Goal: Task Accomplishment & Management: Manage account settings

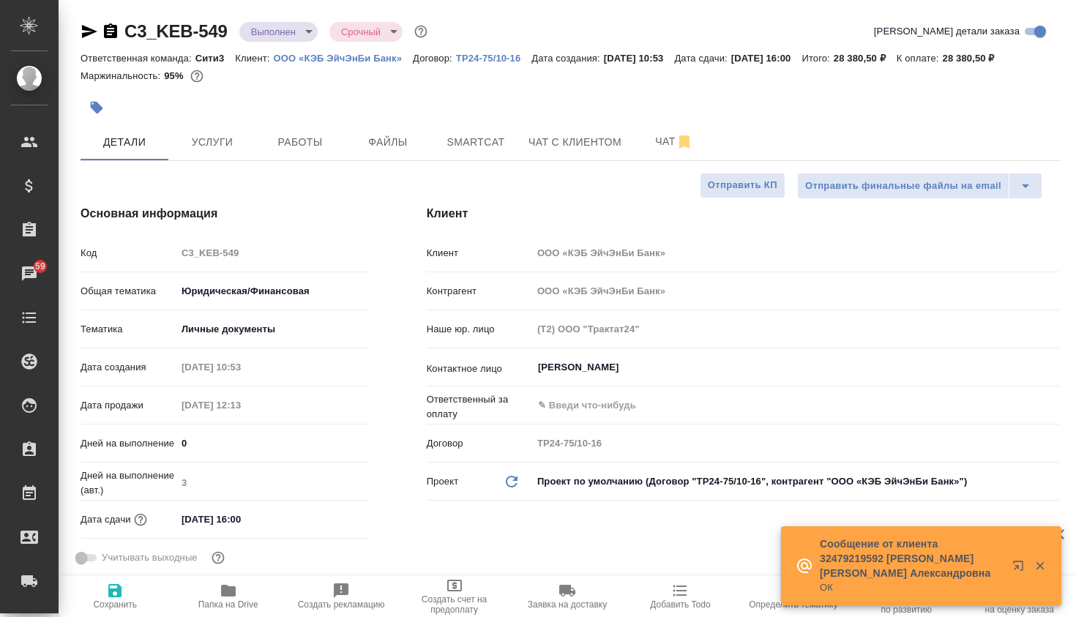
select select "RU"
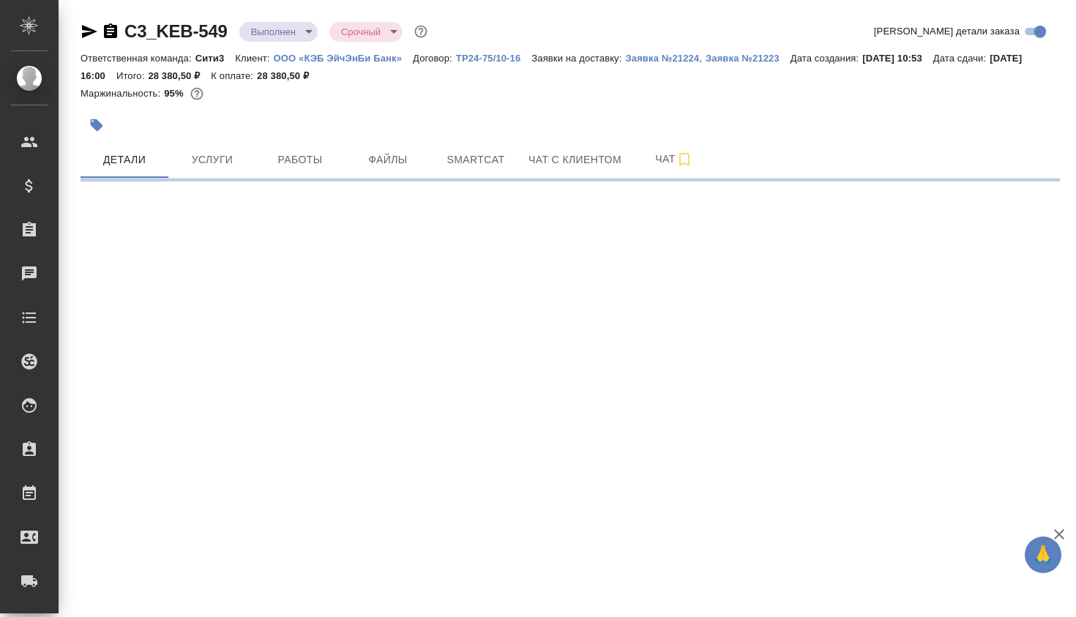
select select "RU"
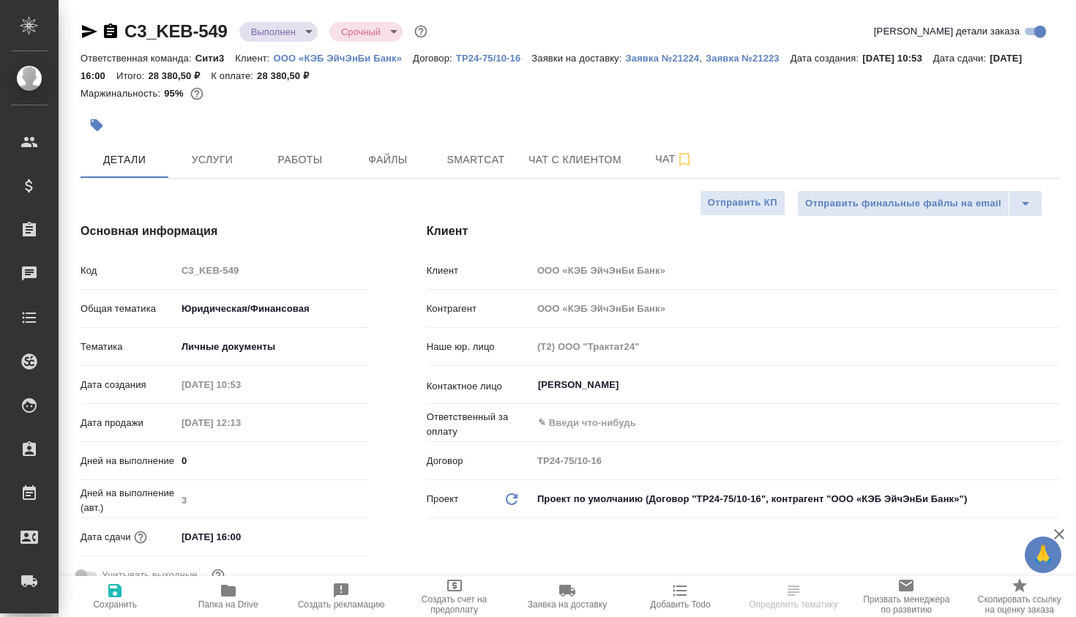
type textarea "x"
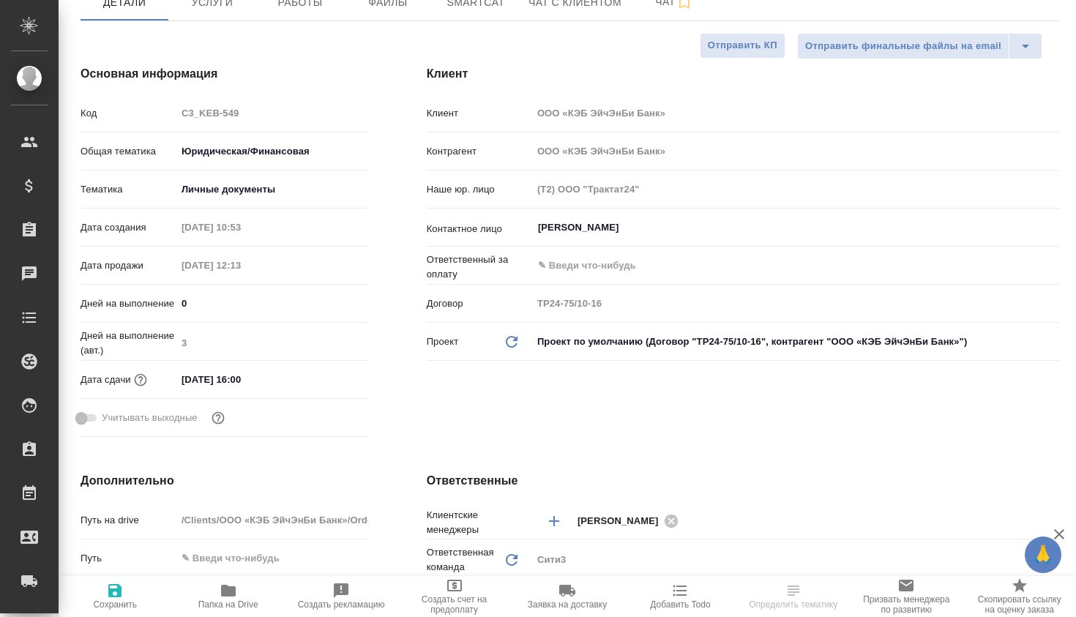
type textarea "x"
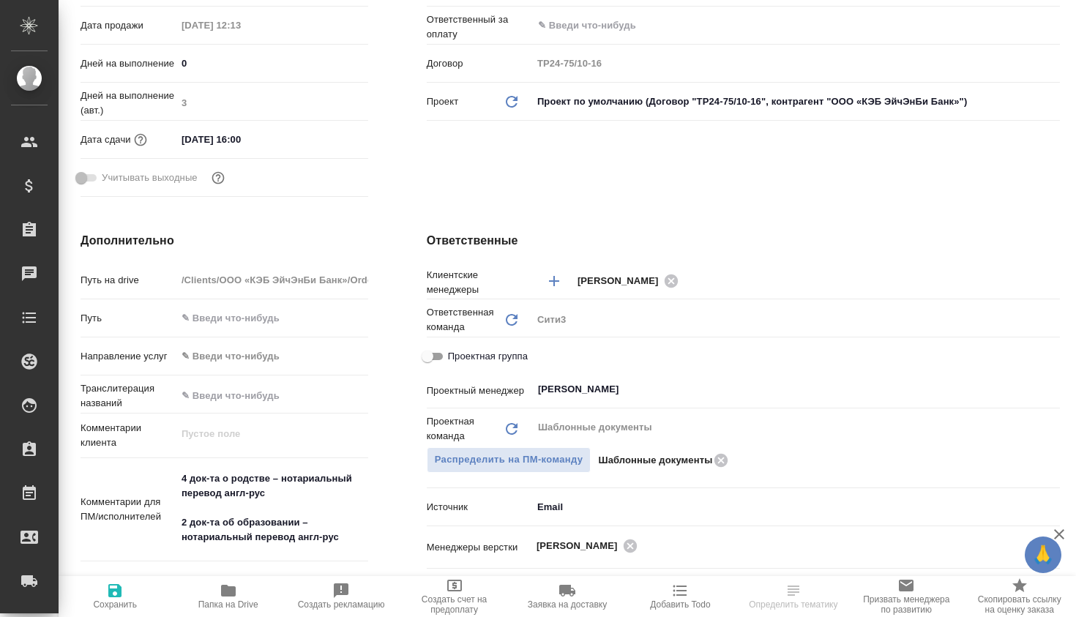
type textarea "x"
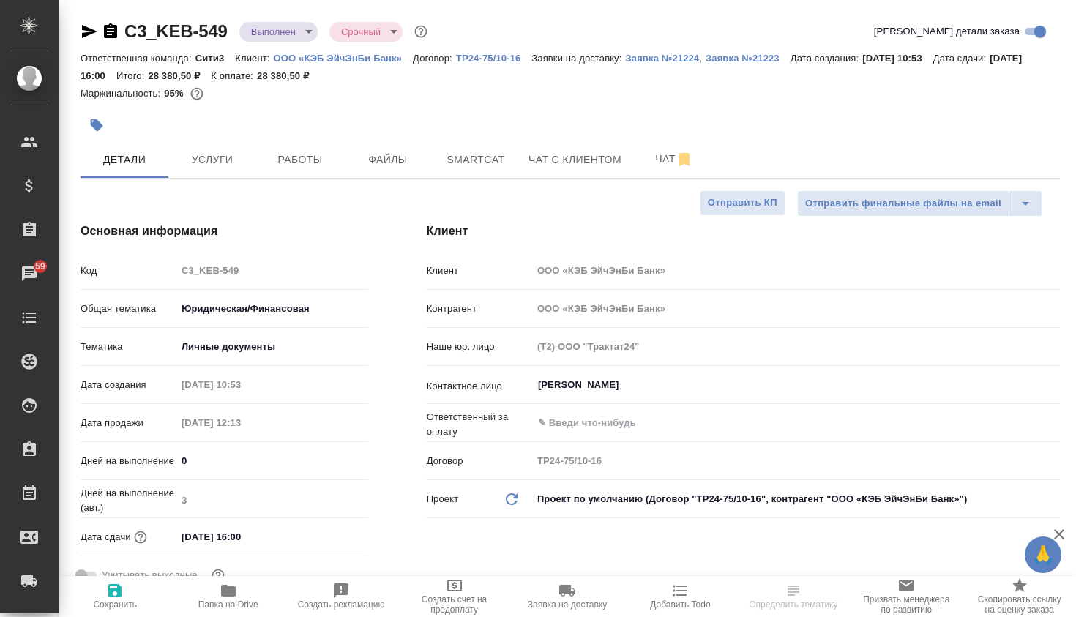
type textarea "x"
select select "RU"
type textarea "x"
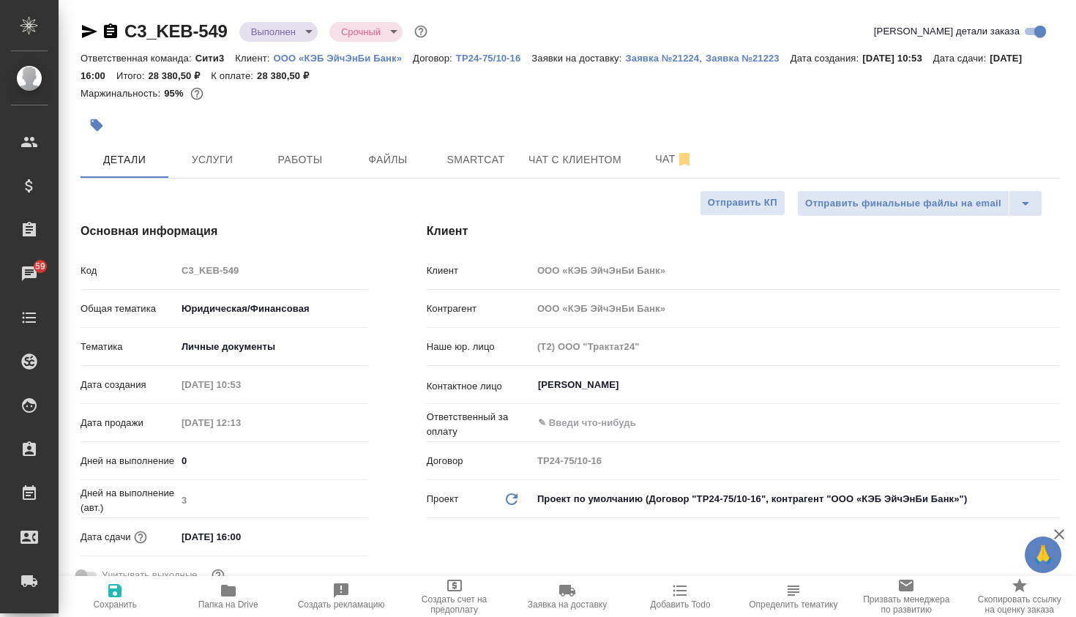
type textarea "x"
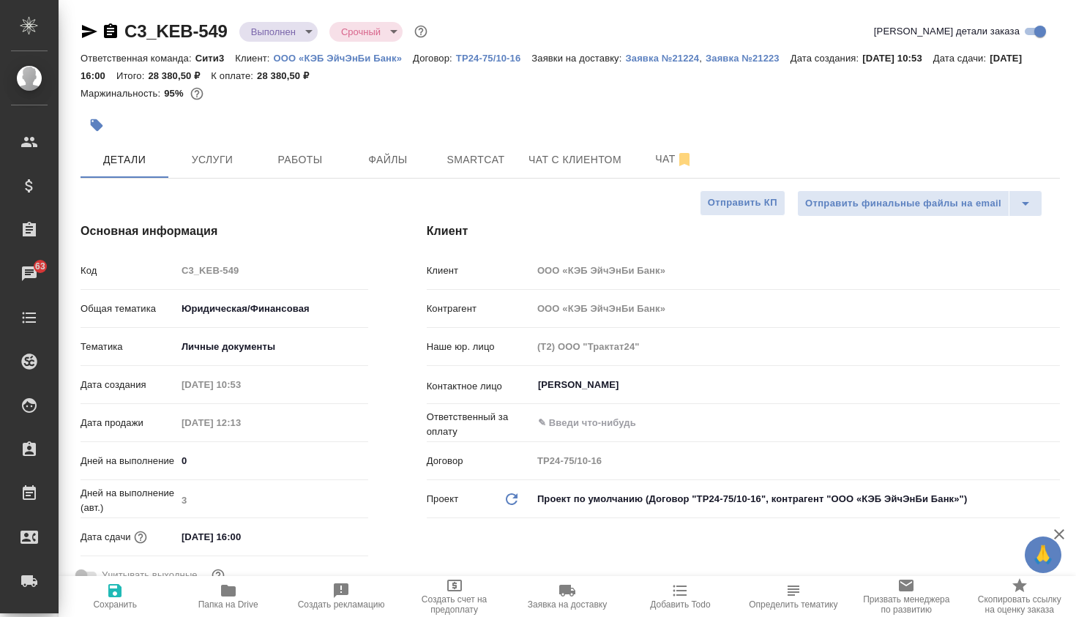
type textarea "x"
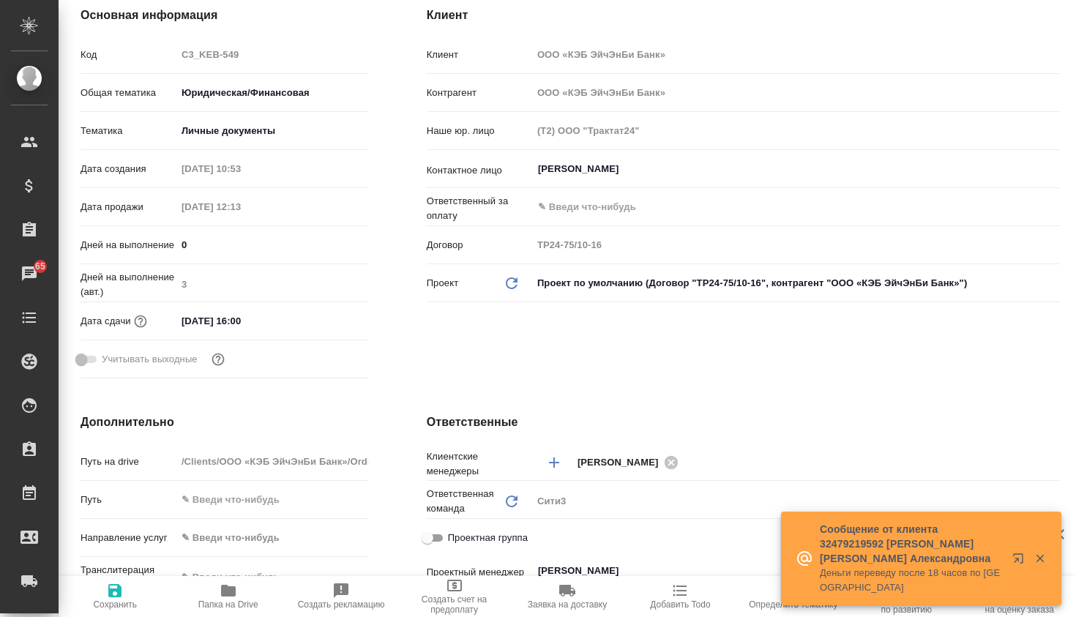
scroll to position [226, 0]
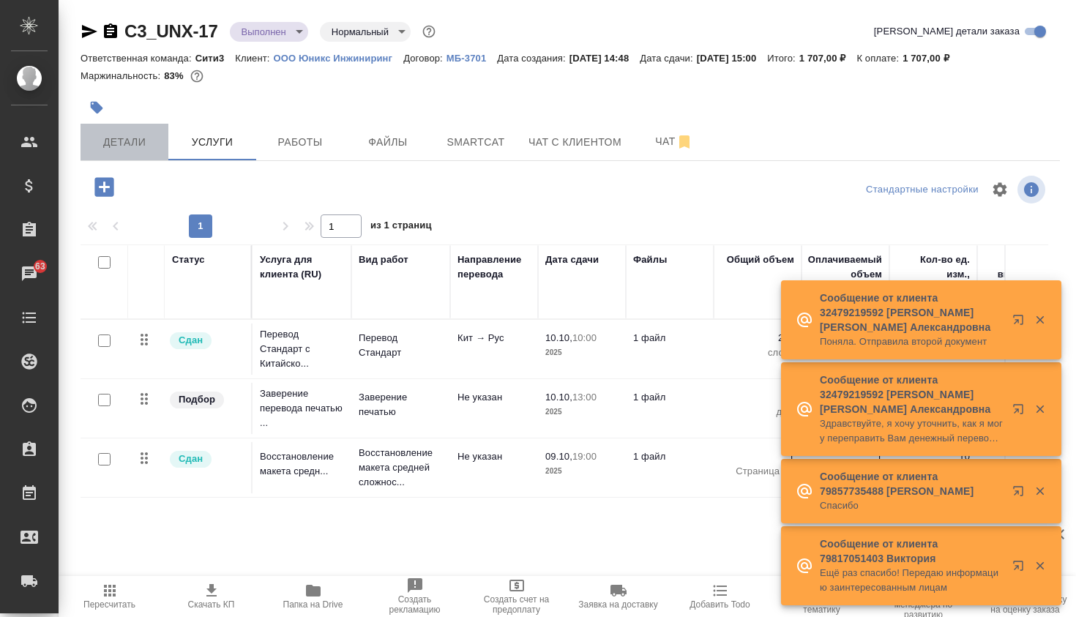
click at [160, 140] on button "Детали" at bounding box center [125, 142] width 88 height 37
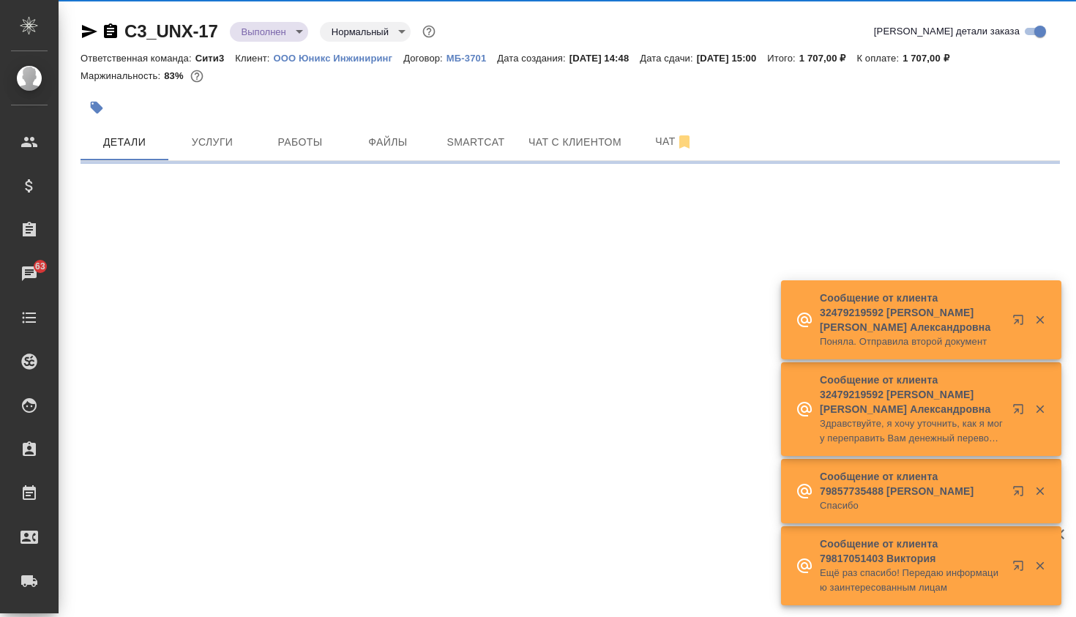
select select "RU"
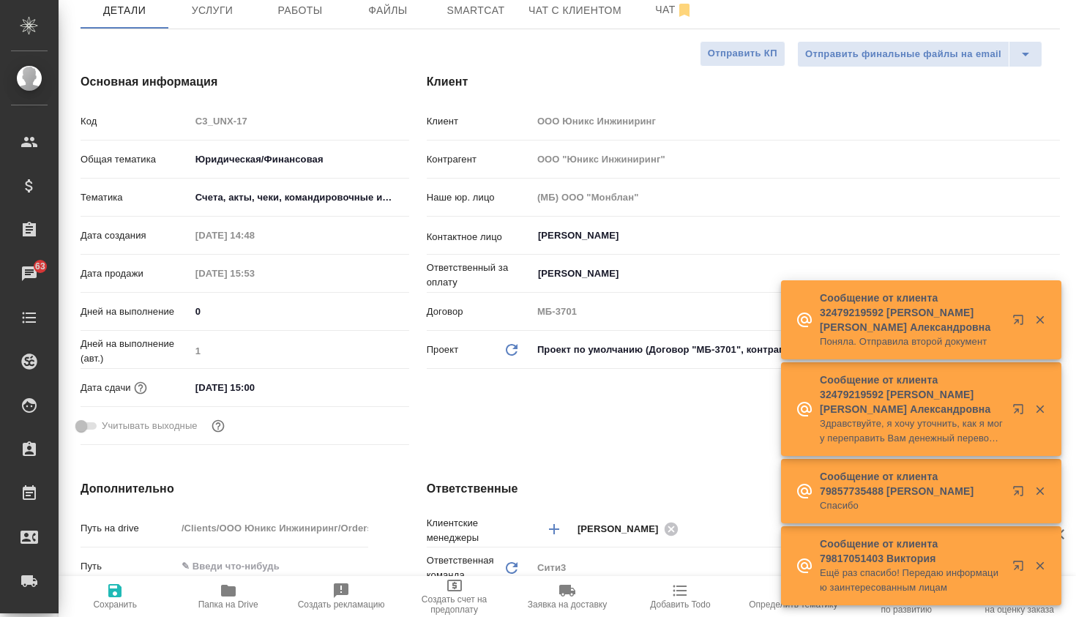
type input "[PERSON_NAME]"
type input "[PERSON_NAME]pereverzeva"
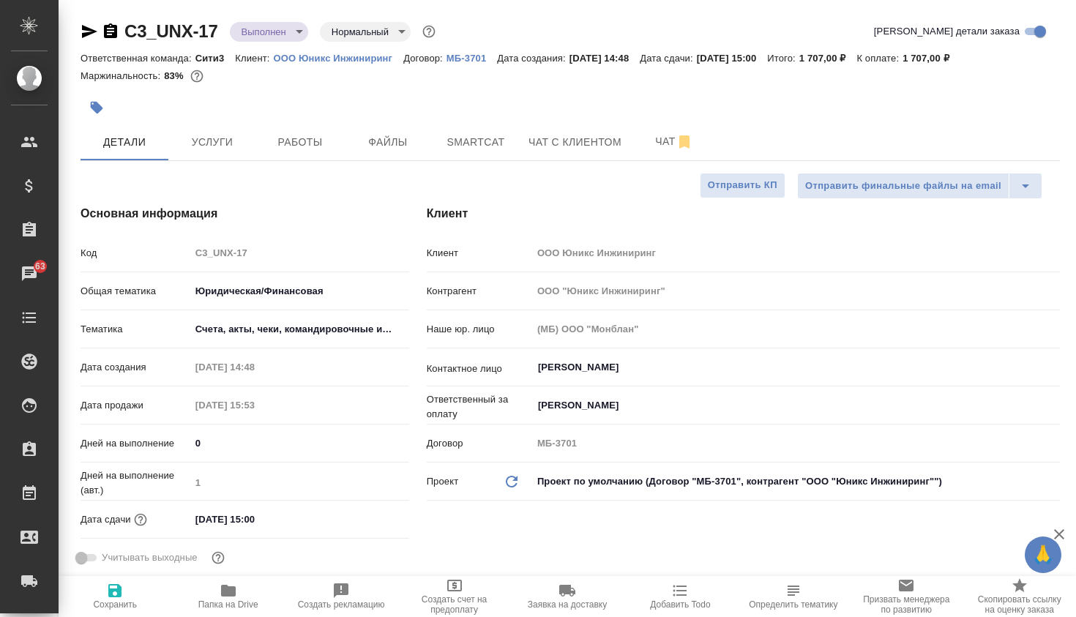
type textarea "x"
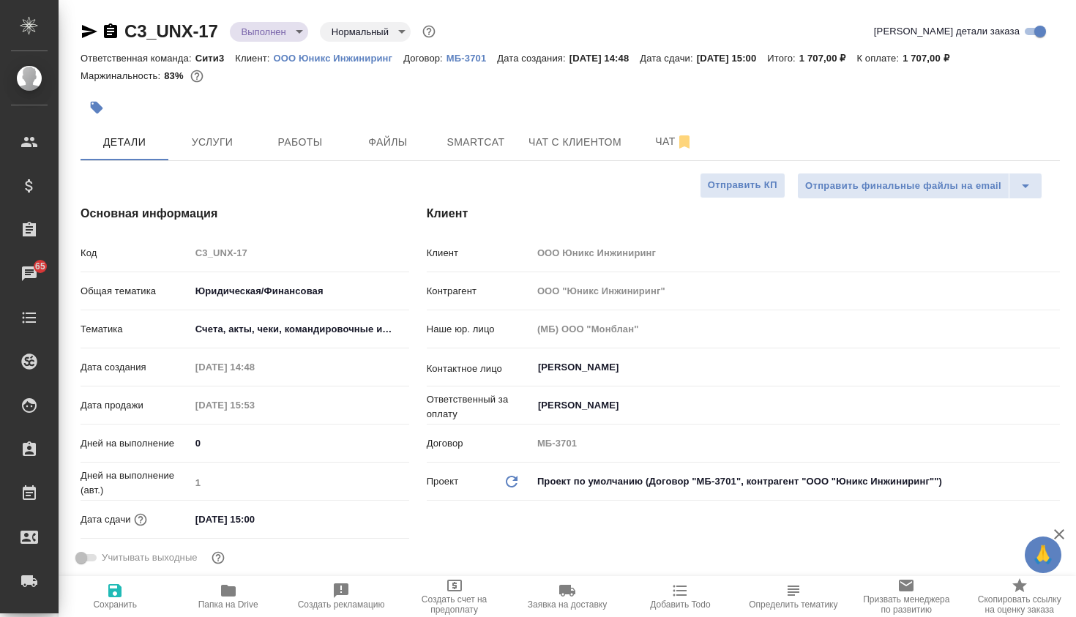
type textarea "x"
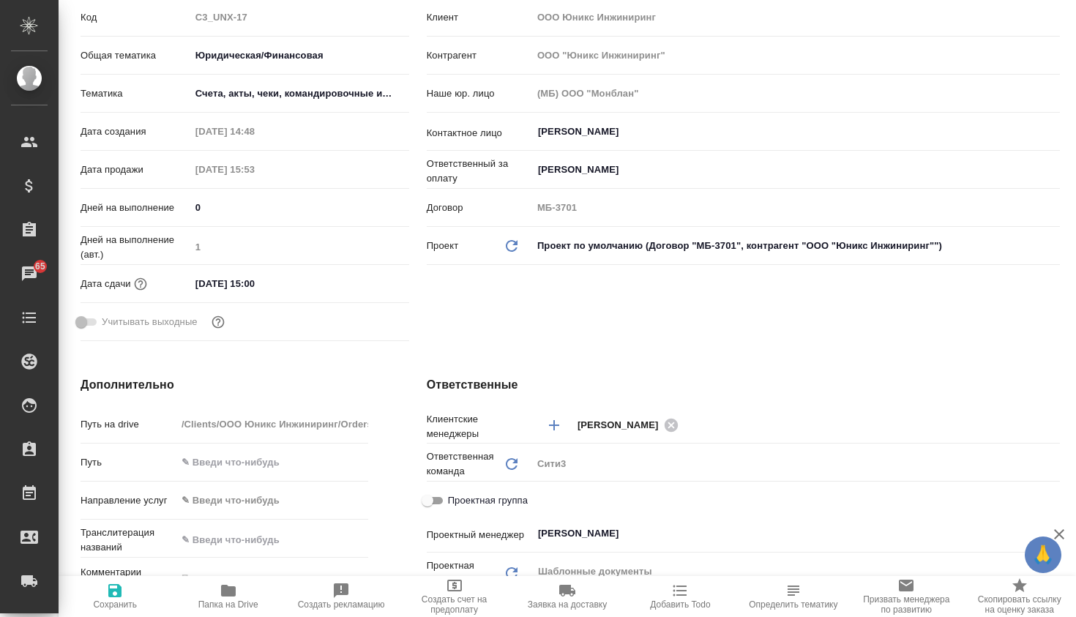
scroll to position [215, 0]
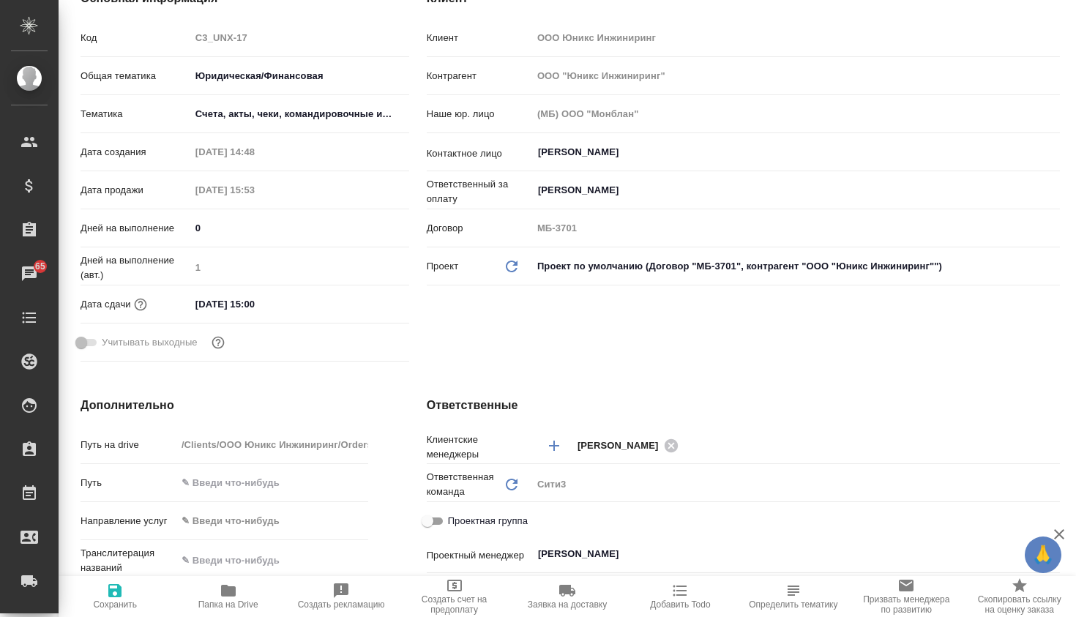
type textarea "x"
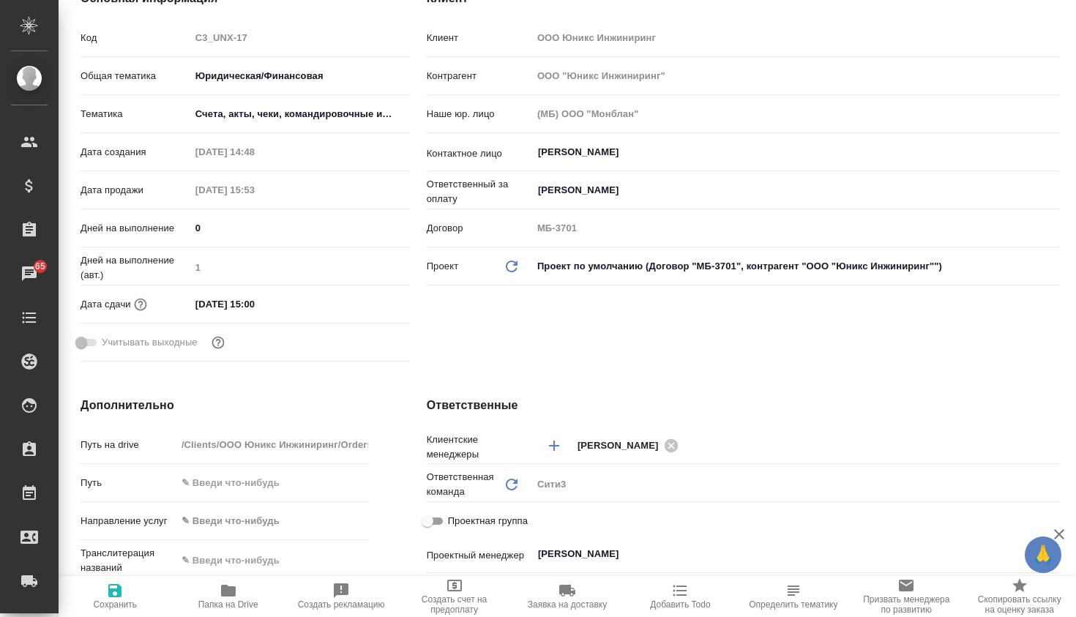
type textarea "x"
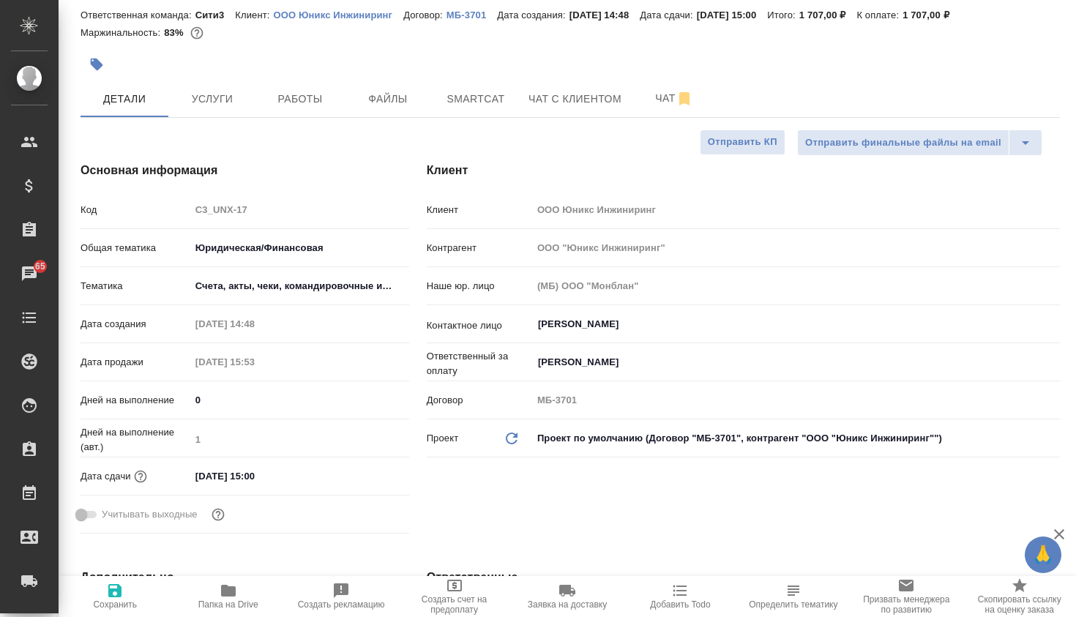
scroll to position [0, 0]
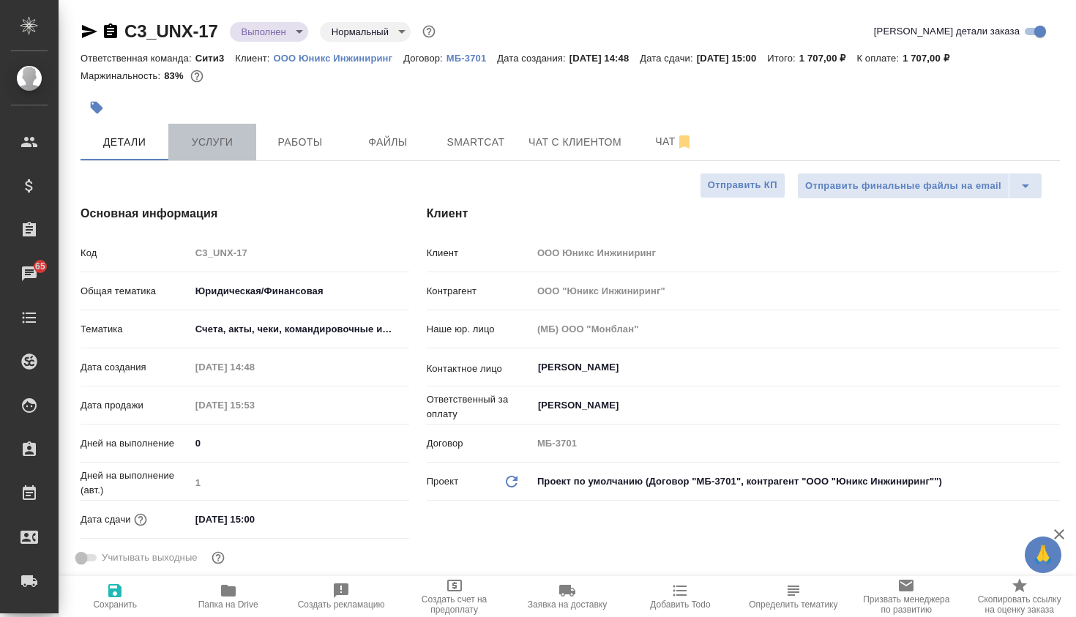
click at [197, 146] on span "Услуги" at bounding box center [212, 142] width 70 height 18
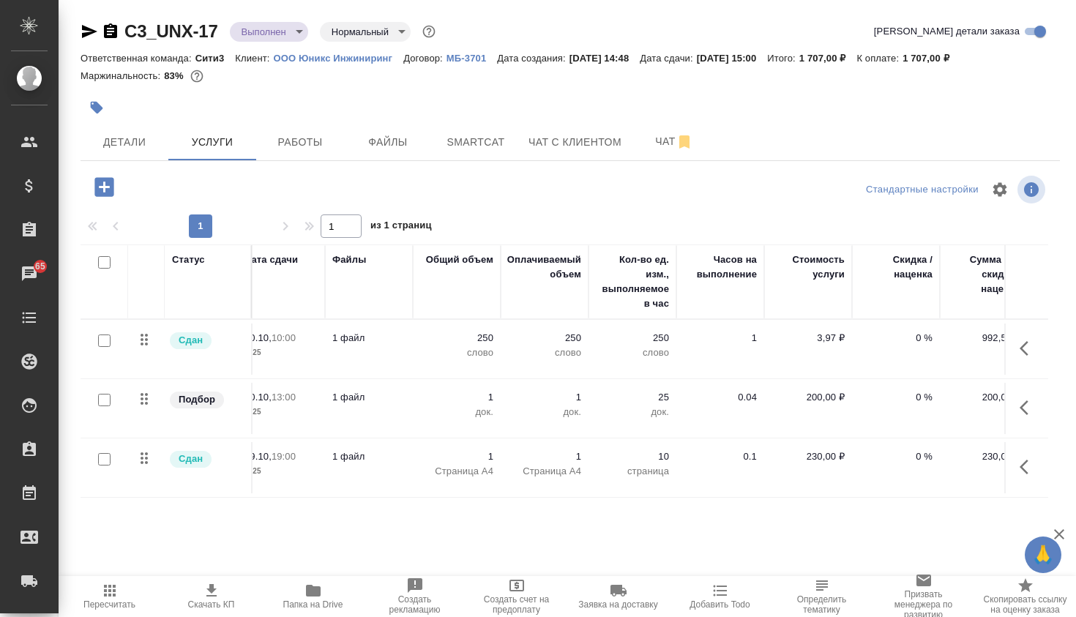
scroll to position [0, 312]
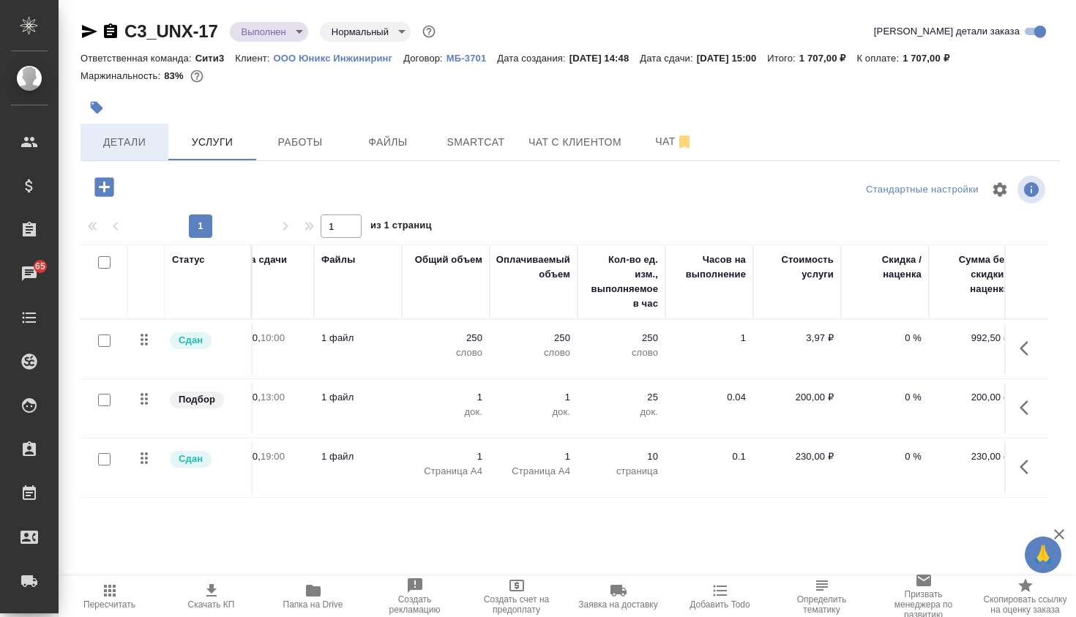
click at [151, 145] on span "Детали" at bounding box center [124, 142] width 70 height 18
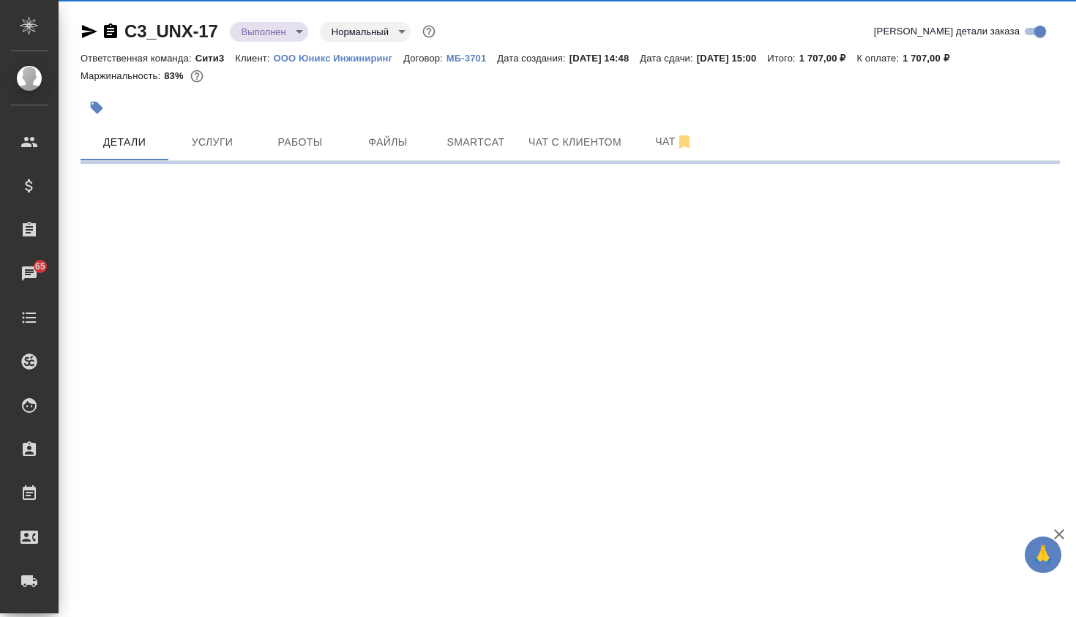
select select "RU"
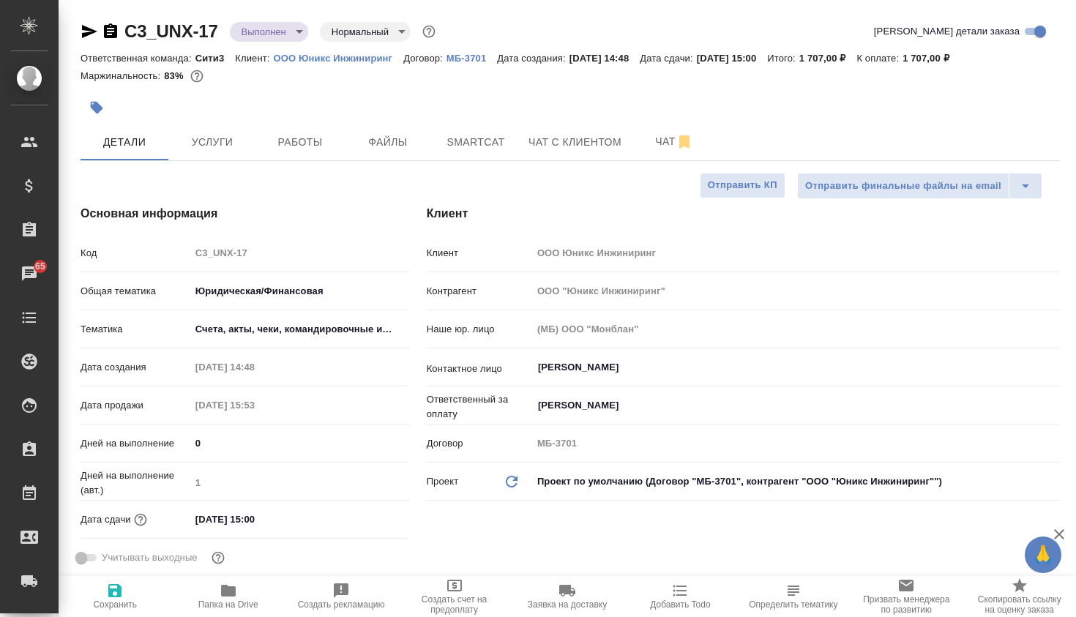
type textarea "x"
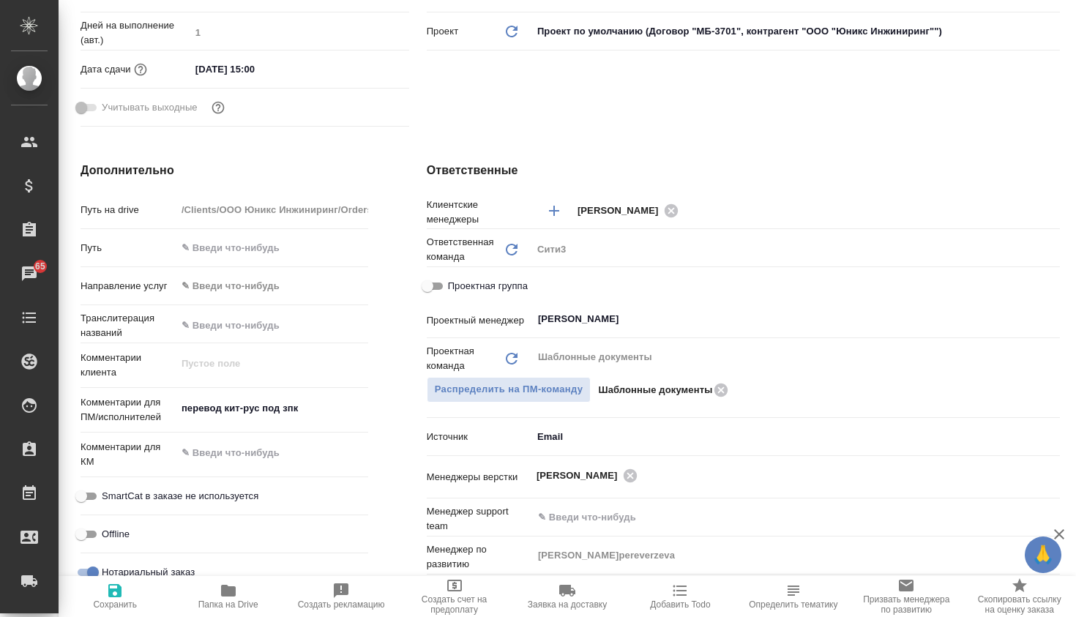
scroll to position [452, 0]
click at [686, 324] on input "[PERSON_NAME]" at bounding box center [772, 318] width 470 height 18
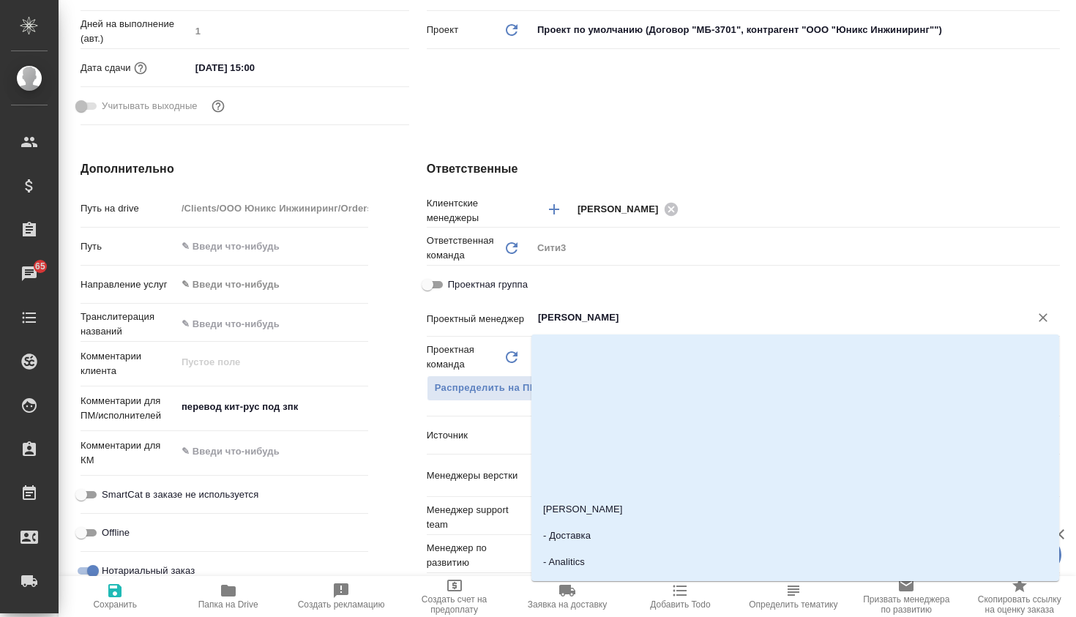
click at [771, 322] on input "[PERSON_NAME]" at bounding box center [772, 318] width 470 height 18
click at [421, 283] on input "Проектная группа" at bounding box center [427, 285] width 53 height 18
checkbox input "true"
type textarea "x"
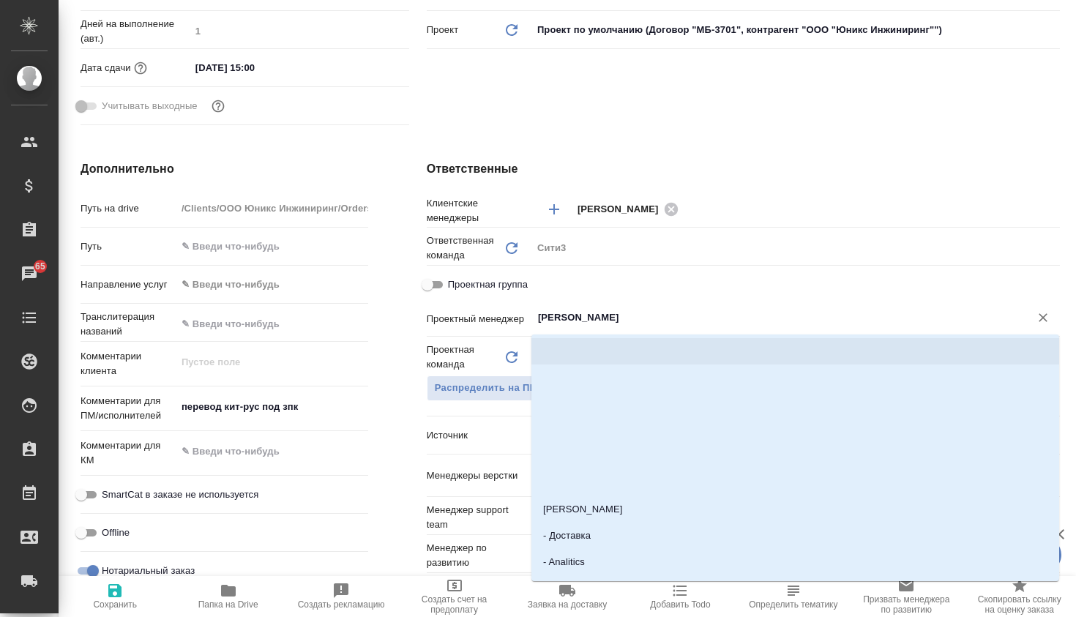
type textarea "x"
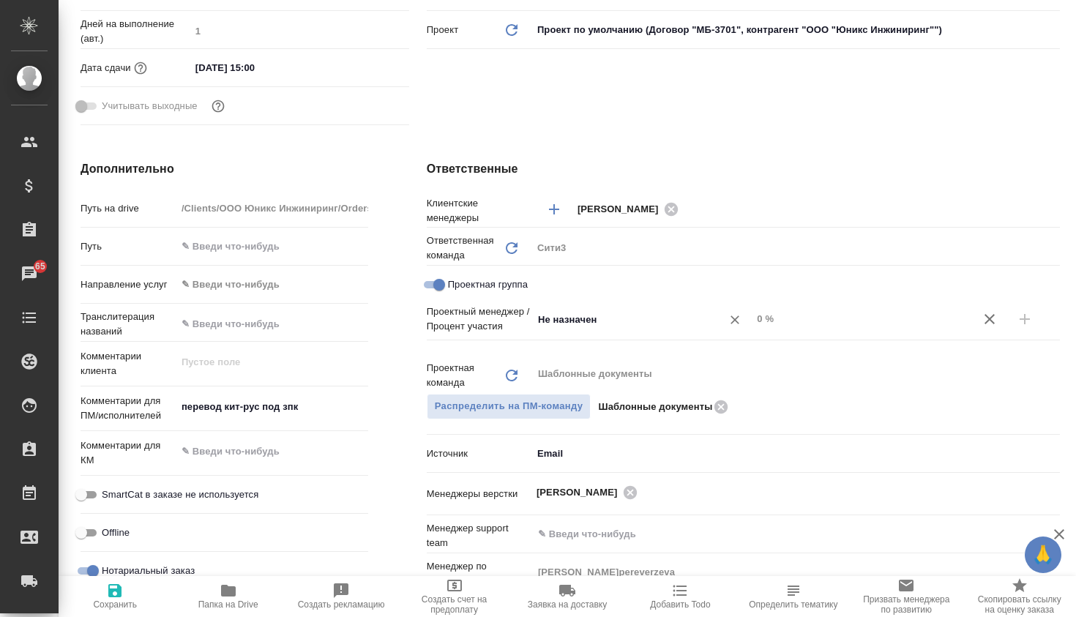
click at [591, 318] on input "Не назначен" at bounding box center [618, 319] width 162 height 18
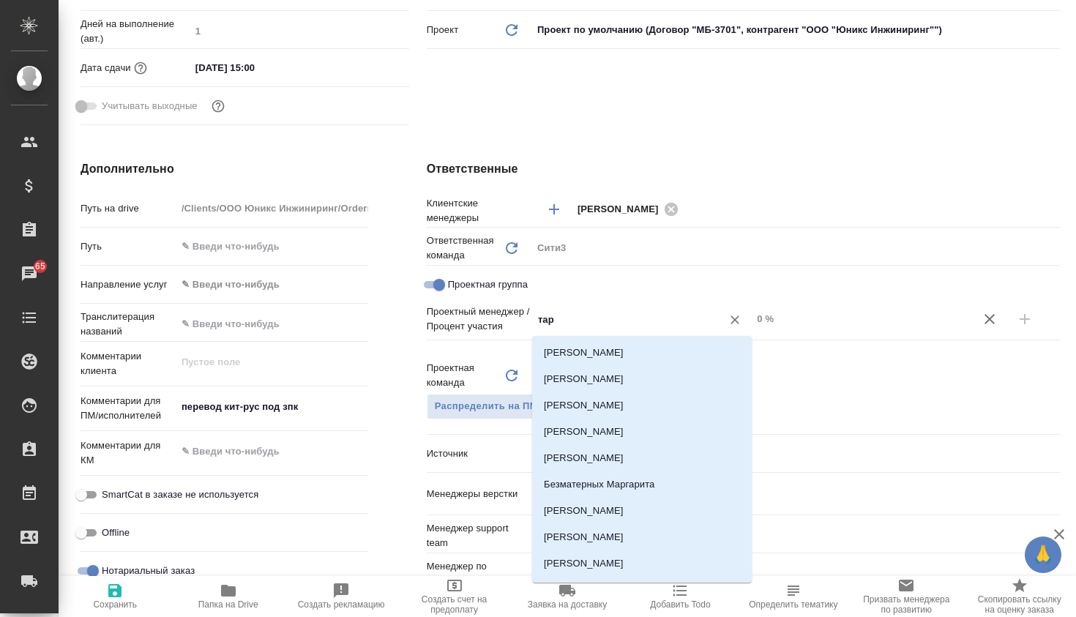
type input "тара"
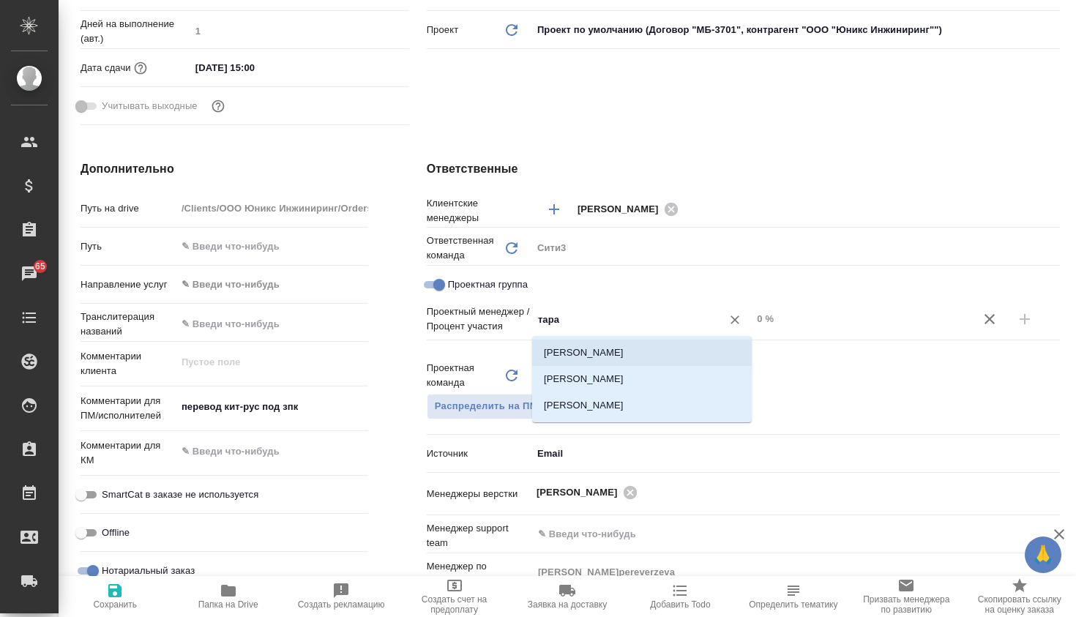
click at [632, 347] on li "[PERSON_NAME]" at bounding box center [642, 353] width 220 height 26
type textarea "x"
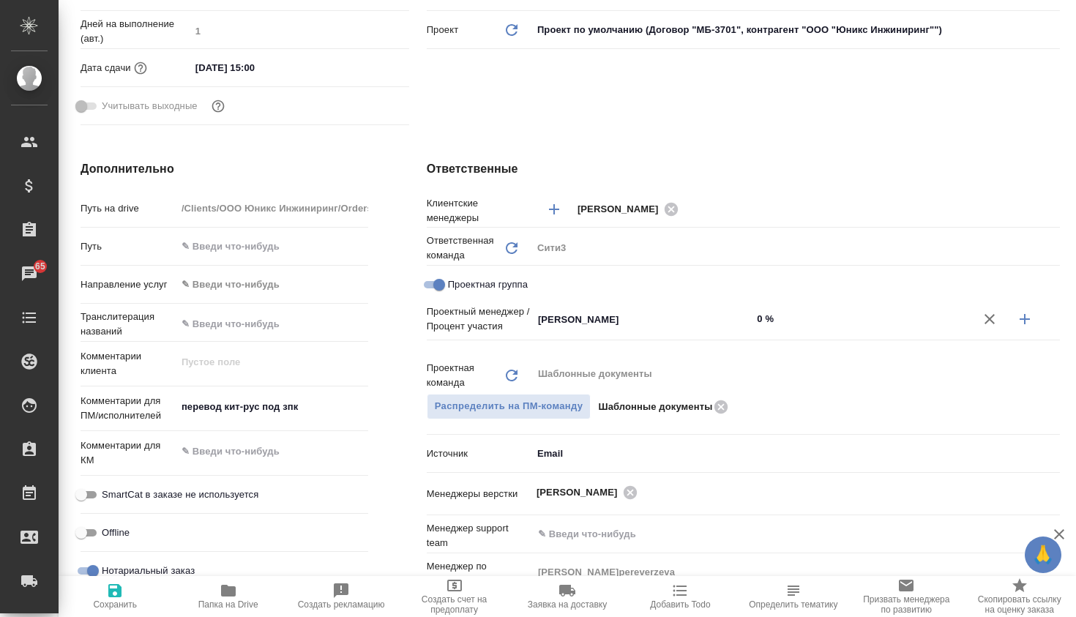
click at [766, 319] on input "0 %" at bounding box center [862, 318] width 220 height 21
type textarea "x"
type input "8 %"
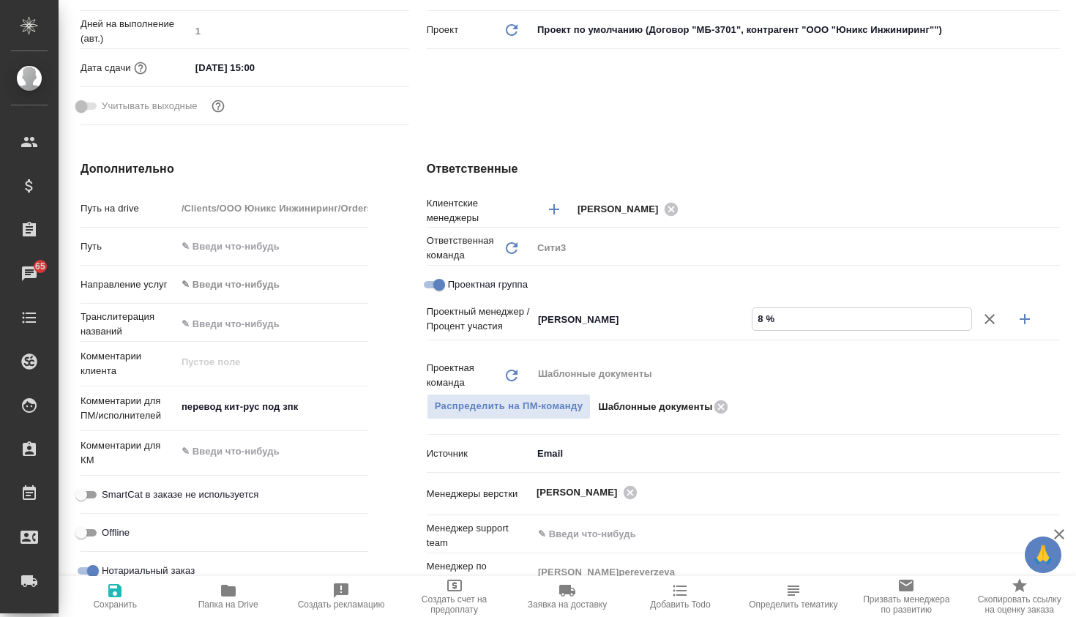
type textarea "x"
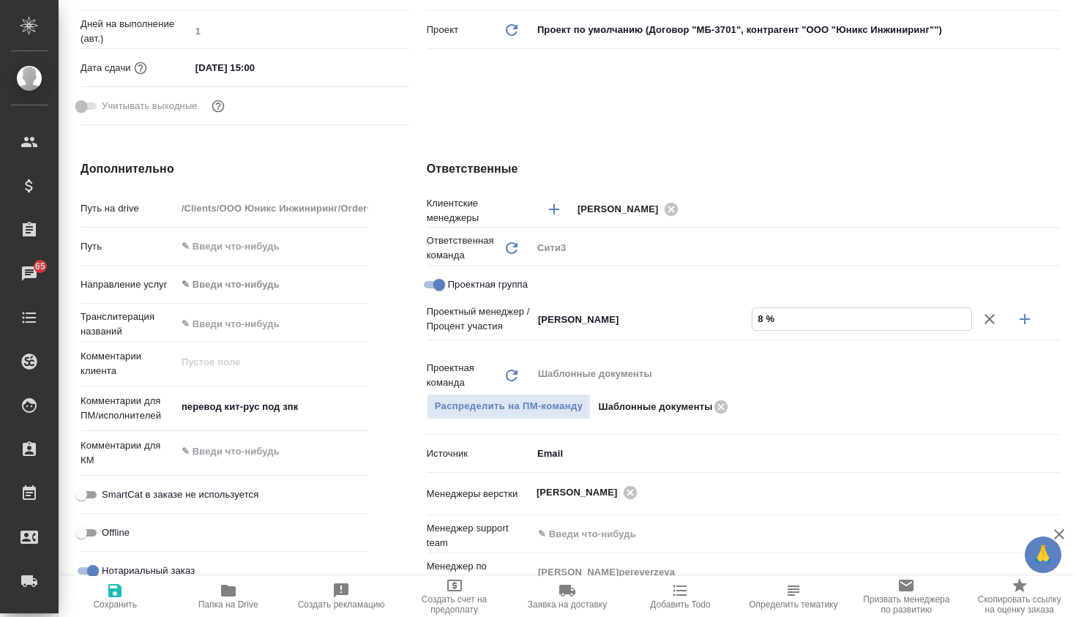
type textarea "x"
type input "89 %"
click at [1030, 318] on icon "button" at bounding box center [1025, 319] width 18 height 18
type textarea "x"
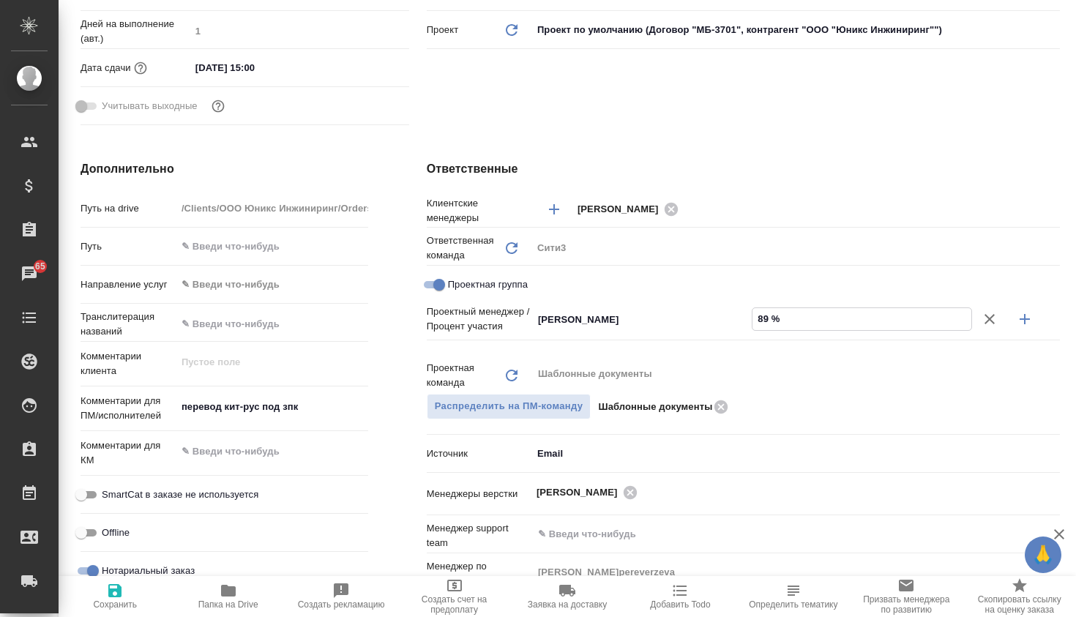
type textarea "x"
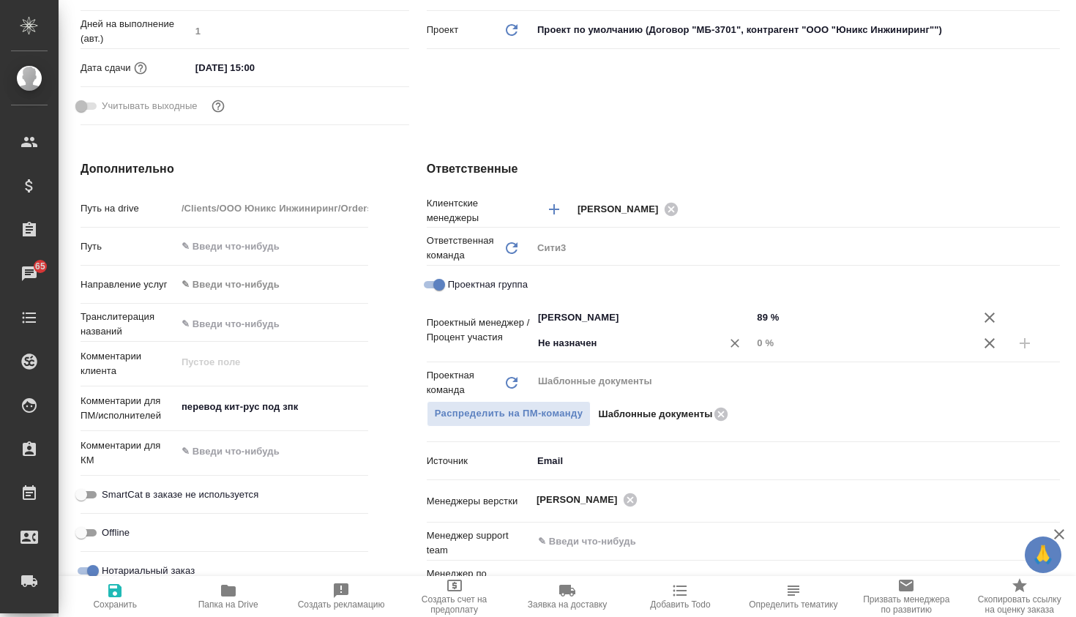
click at [658, 346] on input "Не назначен" at bounding box center [618, 344] width 162 height 18
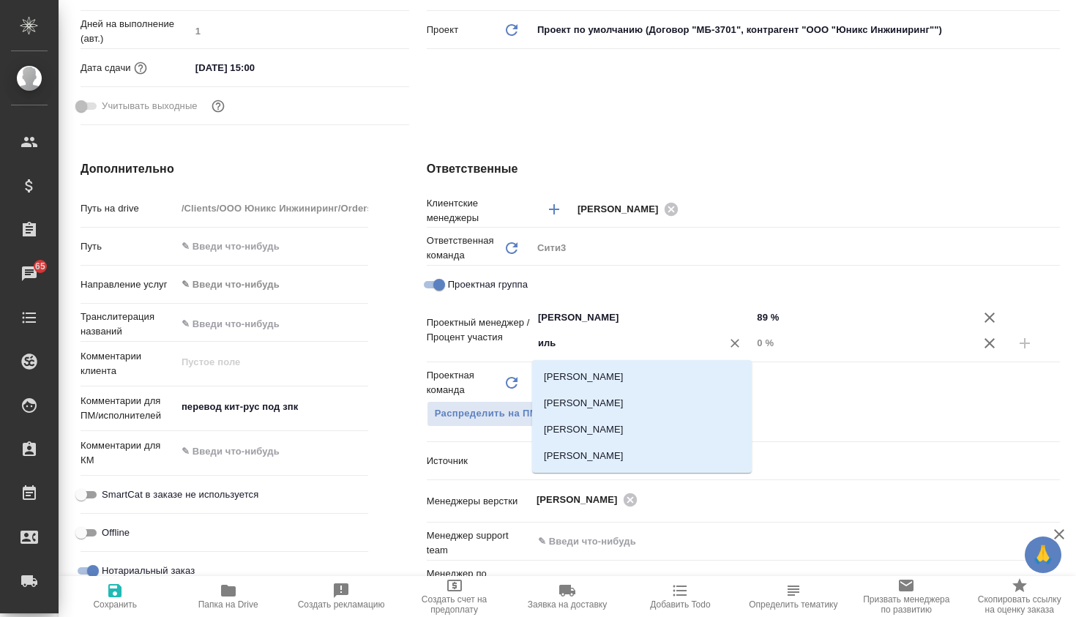
type input "ильи"
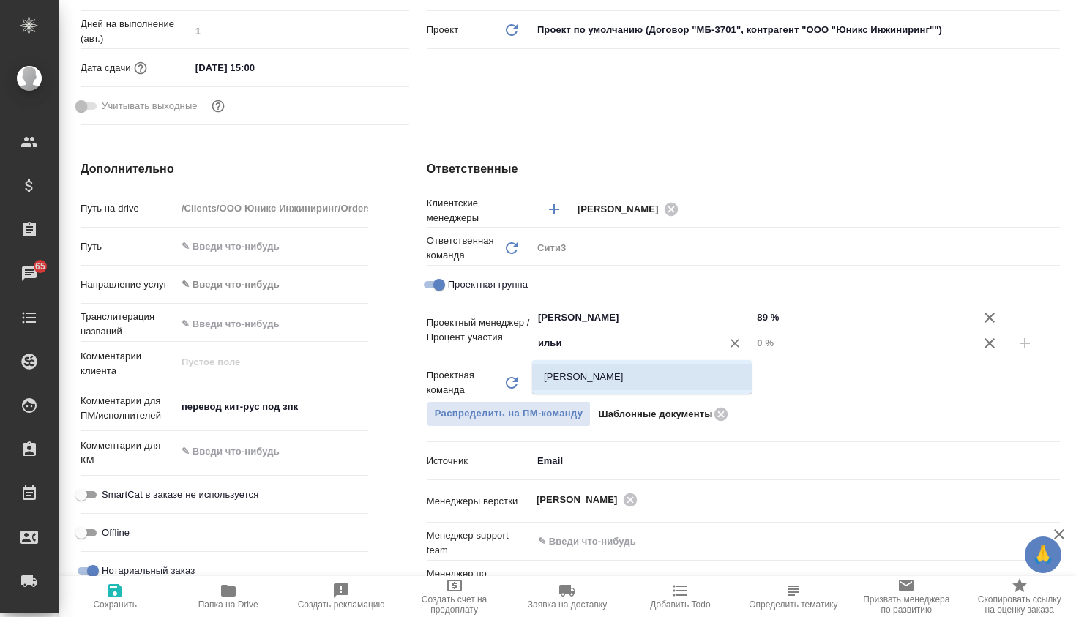
click at [643, 373] on li "Ильина Екатерина" at bounding box center [642, 377] width 220 height 26
type textarea "x"
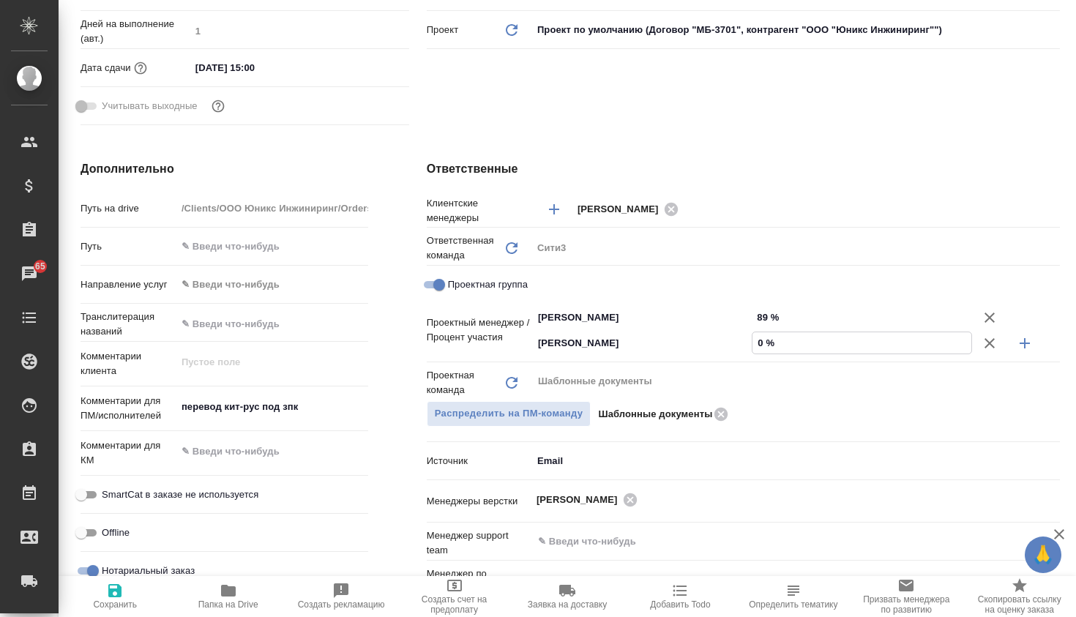
click at [760, 346] on input "0 %" at bounding box center [862, 342] width 218 height 21
type textarea "x"
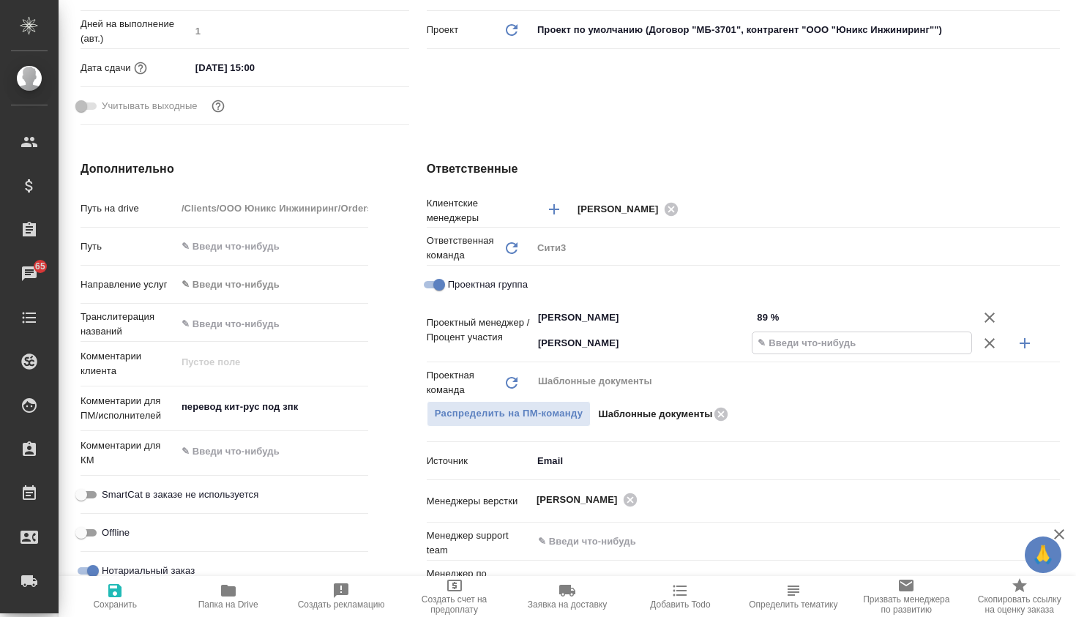
type textarea "x"
type input "11 %"
type textarea "x"
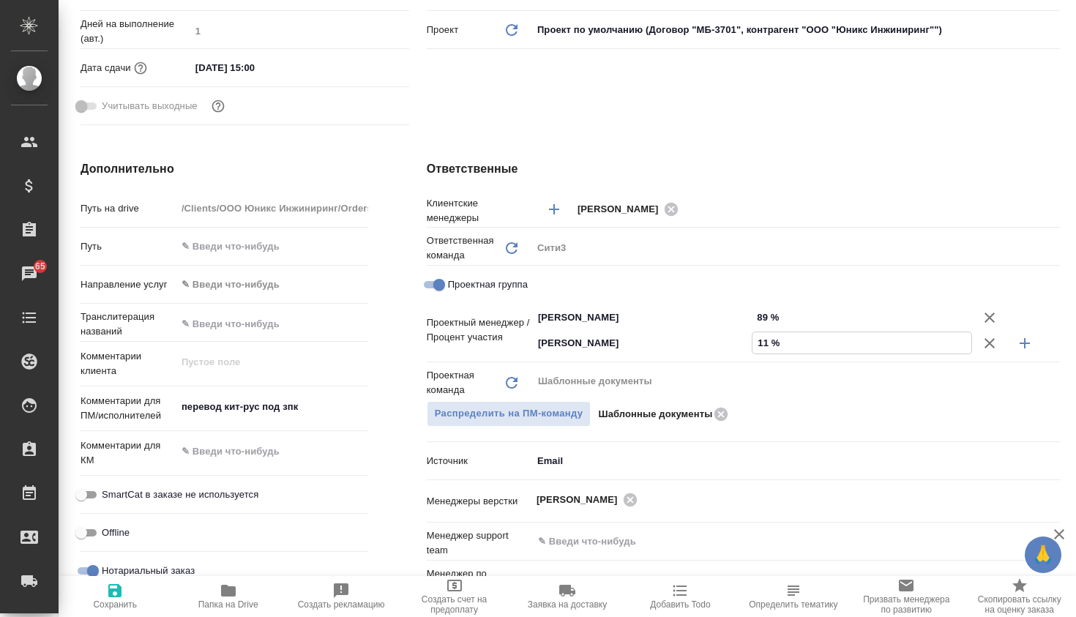
type textarea "x"
type input "11 %"
click at [126, 600] on span "Сохранить" at bounding box center [115, 605] width 44 height 10
type textarea "x"
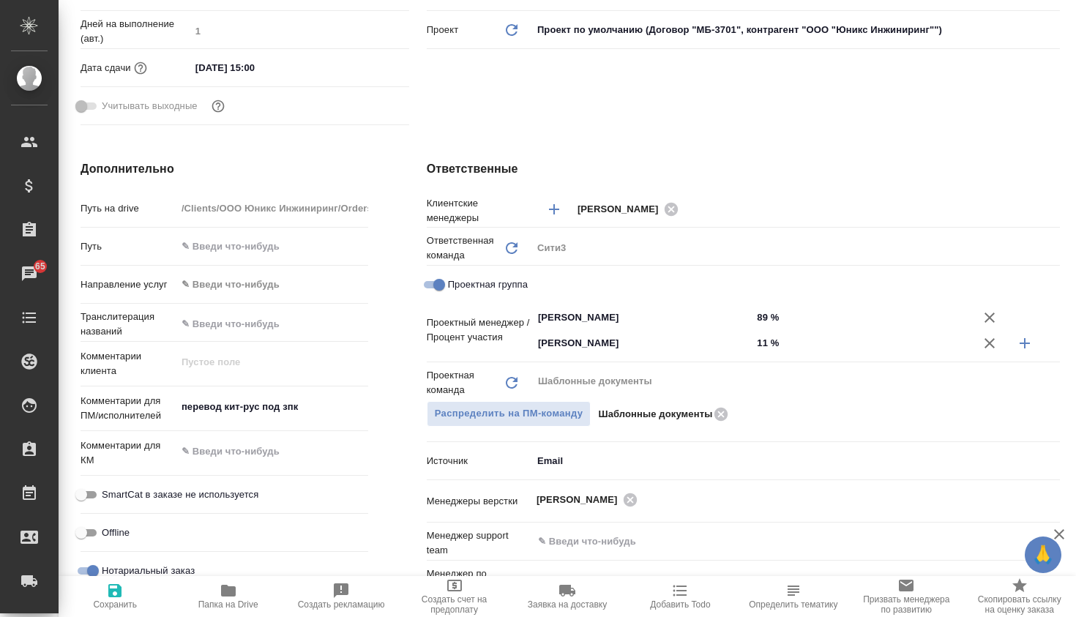
type textarea "x"
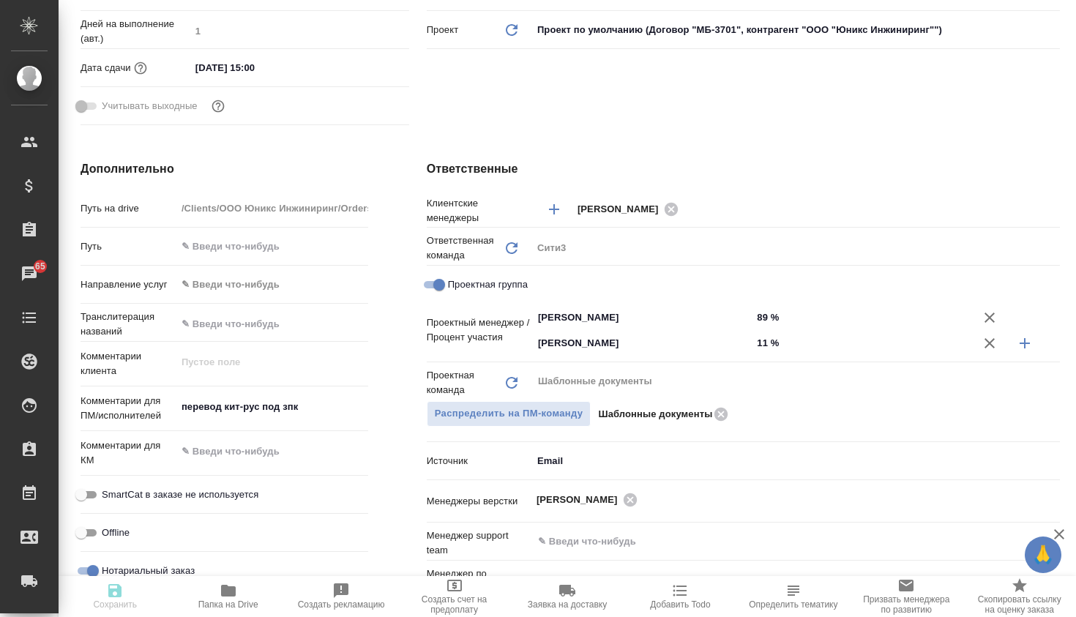
type textarea "x"
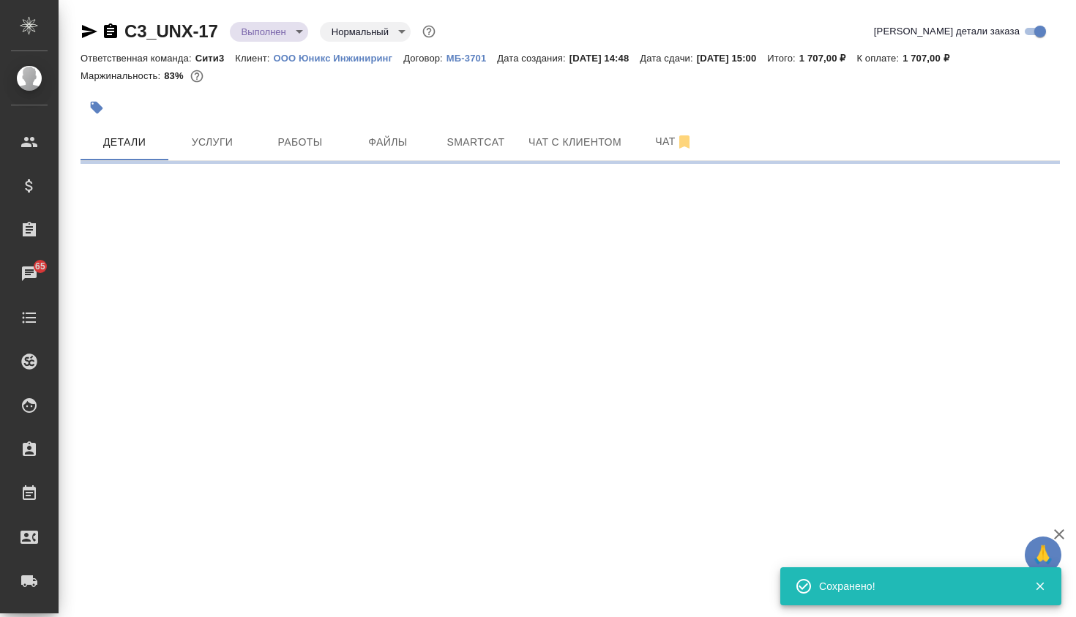
scroll to position [0, 0]
select select "RU"
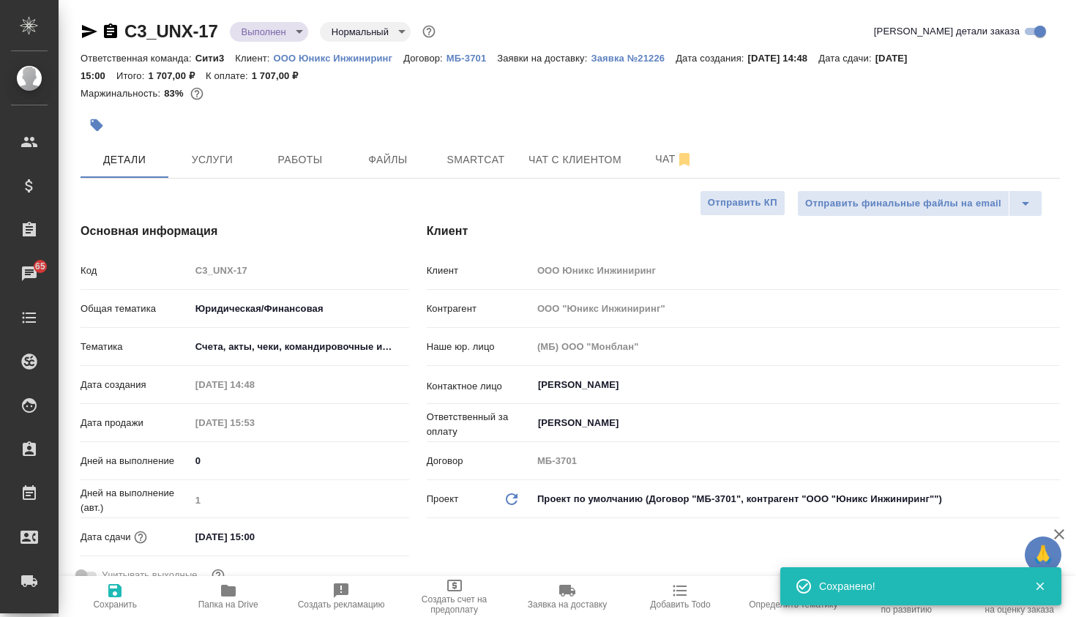
type textarea "x"
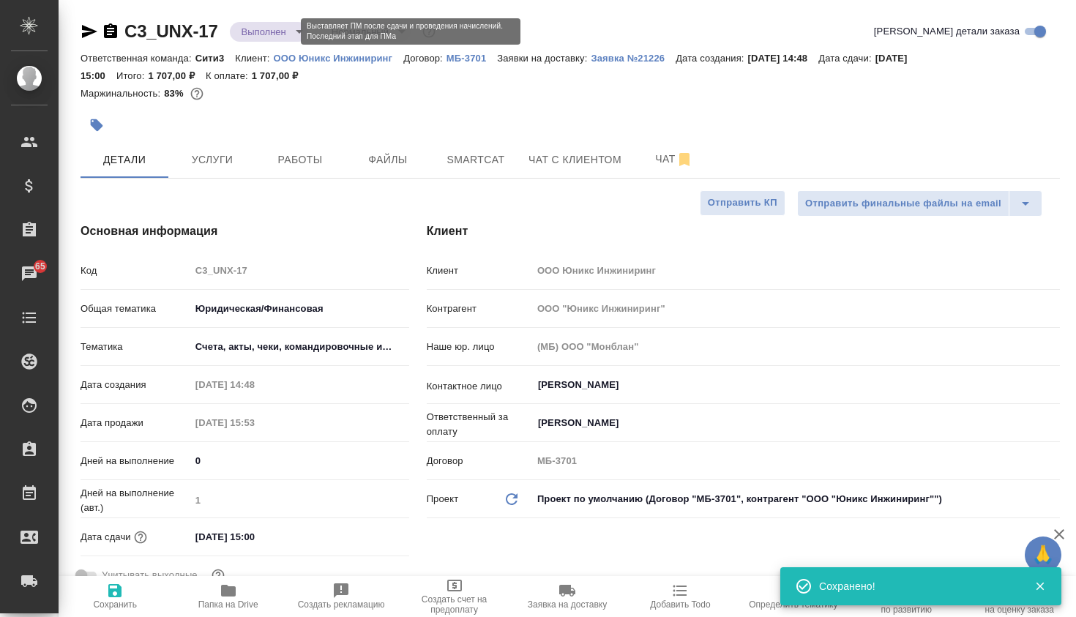
click at [273, 25] on body "🙏 .cls-1 fill:#fff; AWATERA Galisheva Mariya Клиенты Спецификации Заказы 65 Чат…" at bounding box center [538, 308] width 1076 height 617
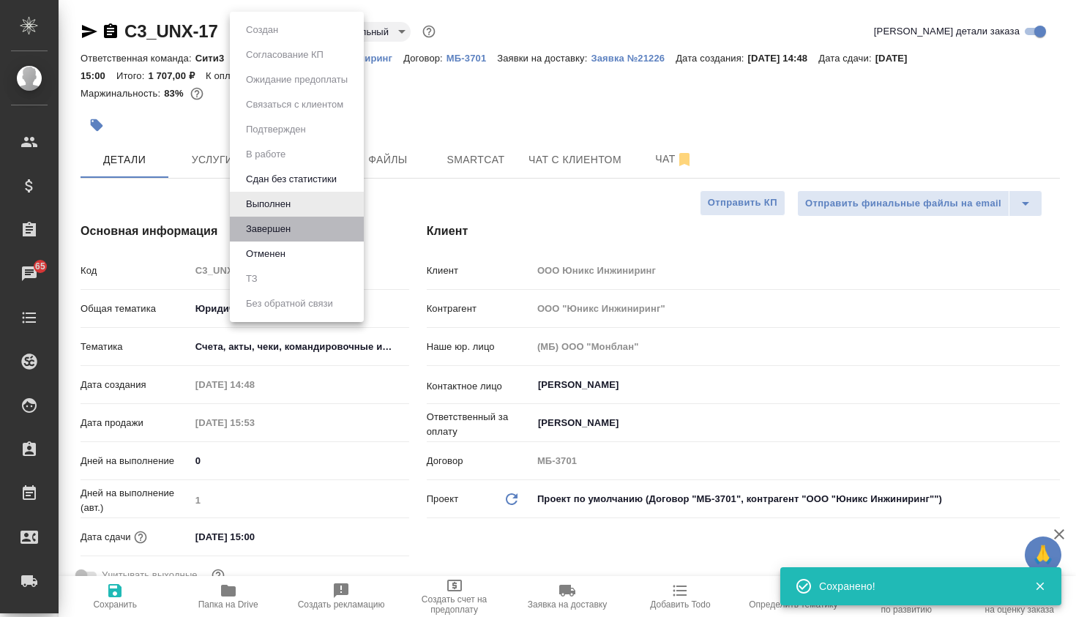
click at [303, 225] on li "Завершен" at bounding box center [297, 229] width 134 height 25
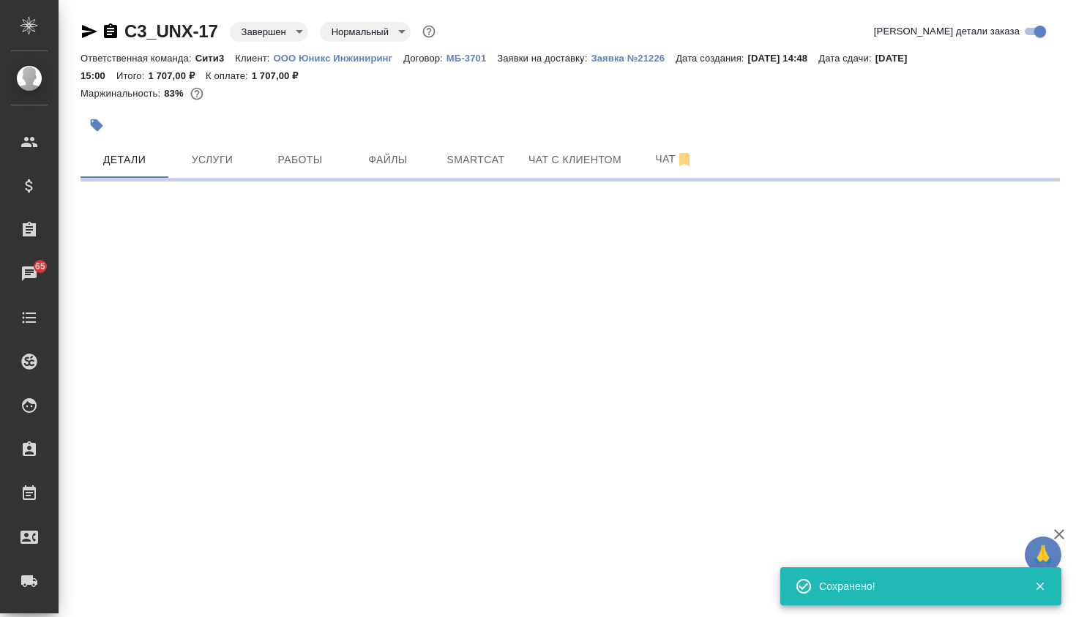
select select "RU"
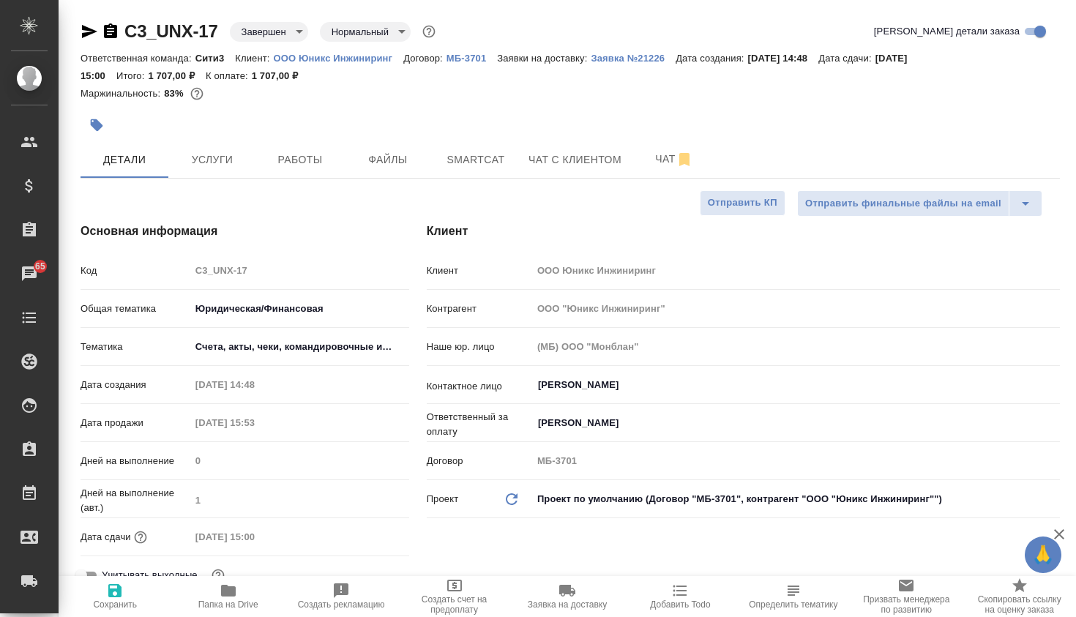
type textarea "x"
click at [106, 582] on icon "button" at bounding box center [115, 591] width 18 height 18
type textarea "x"
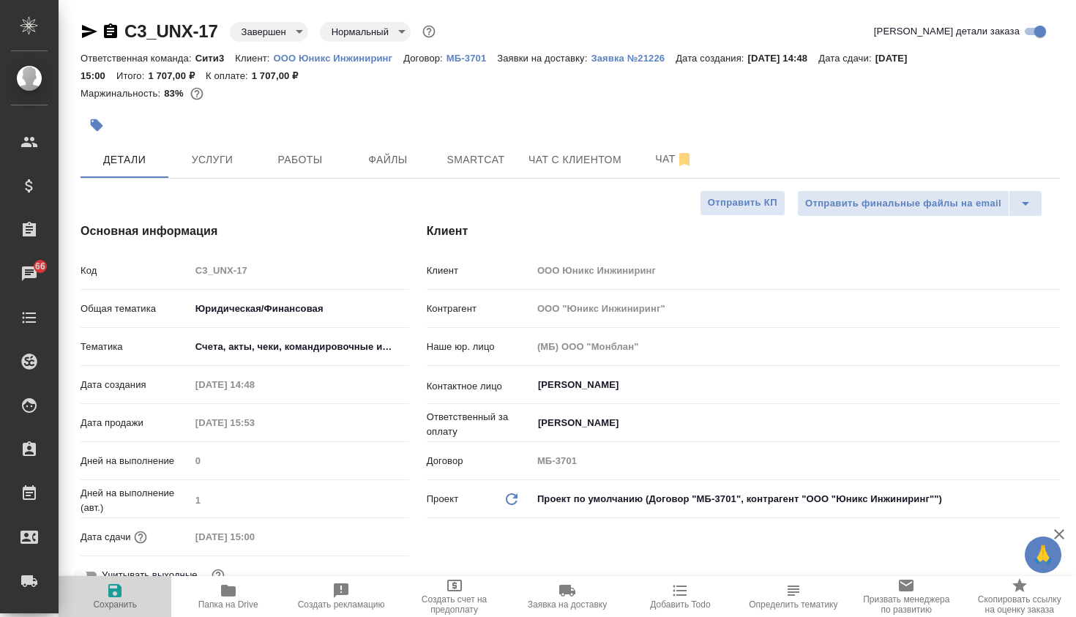
type textarea "x"
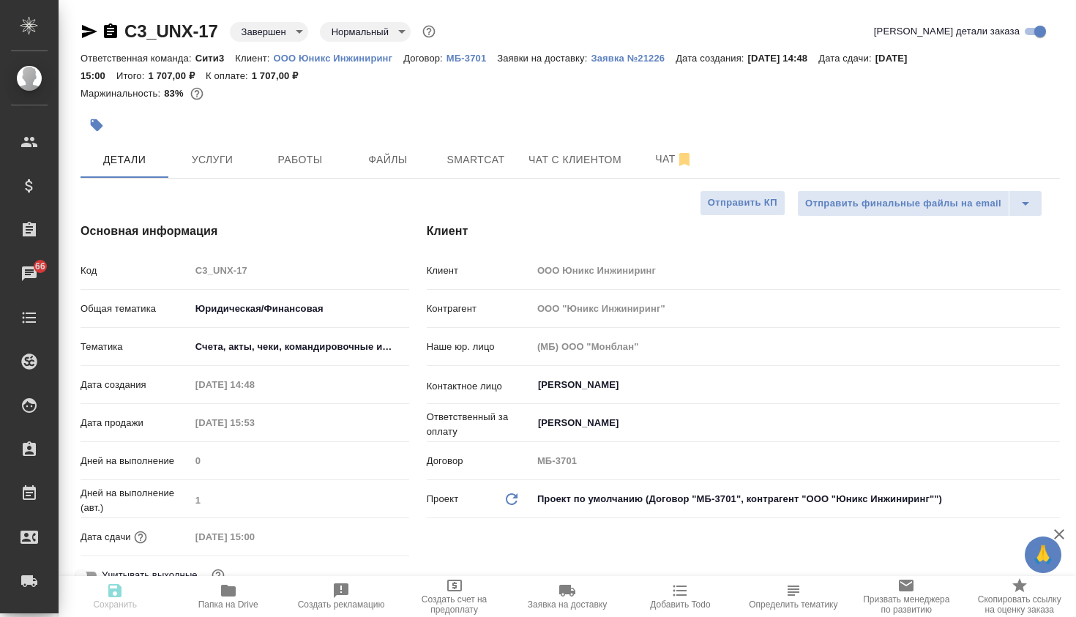
type textarea "x"
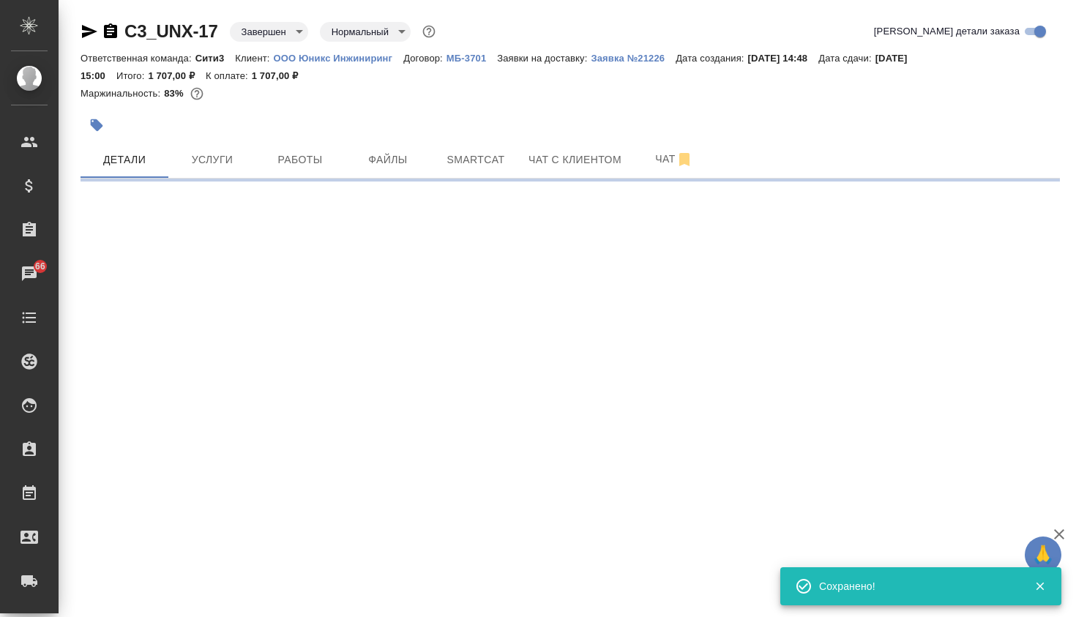
select select "RU"
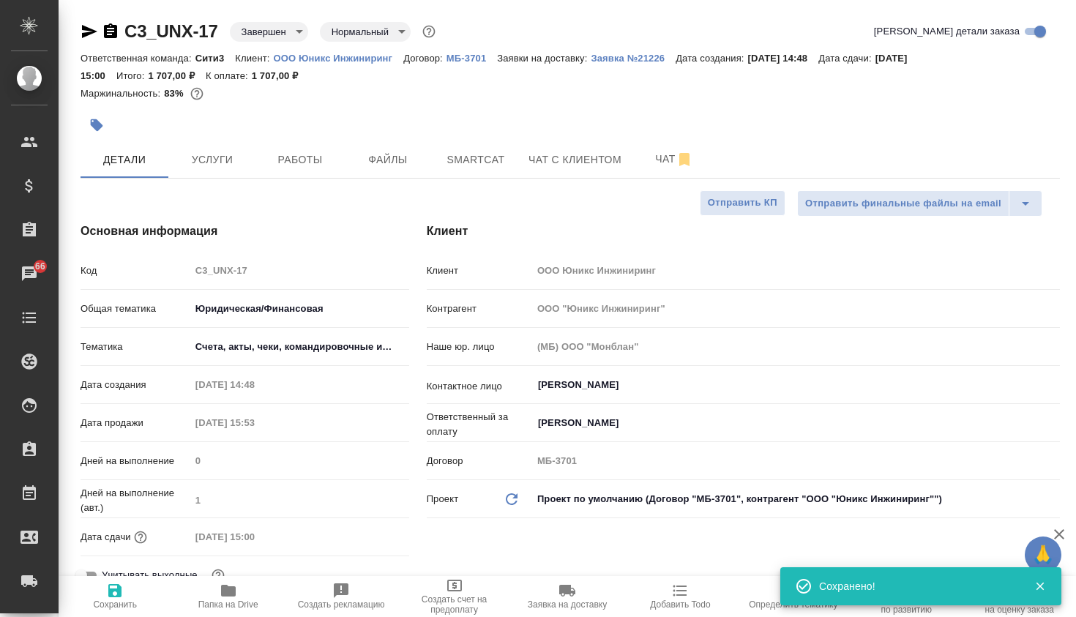
type textarea "x"
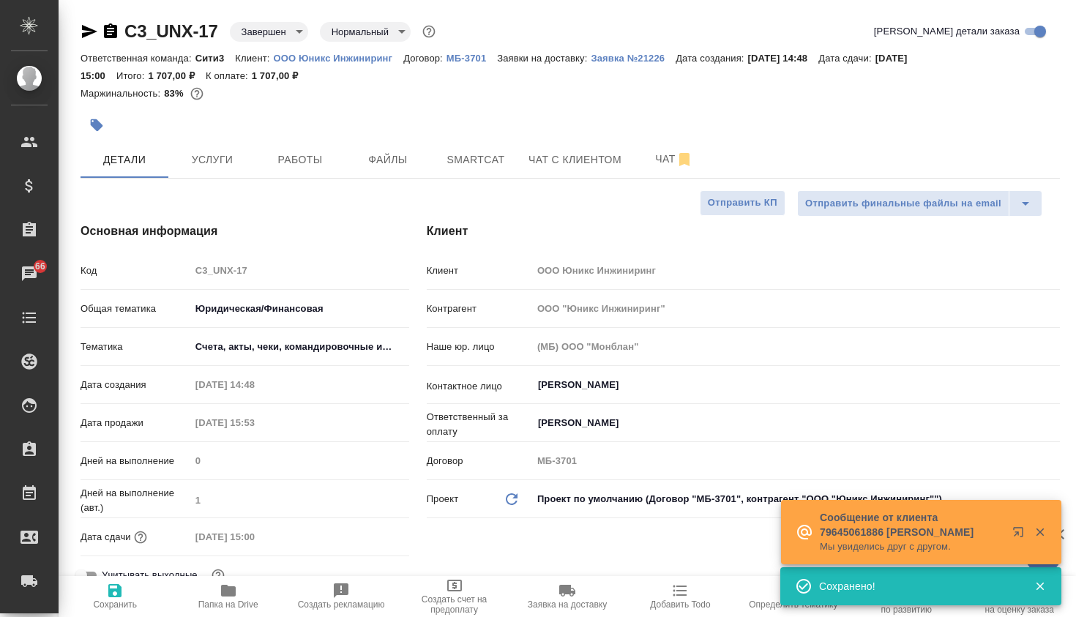
type textarea "x"
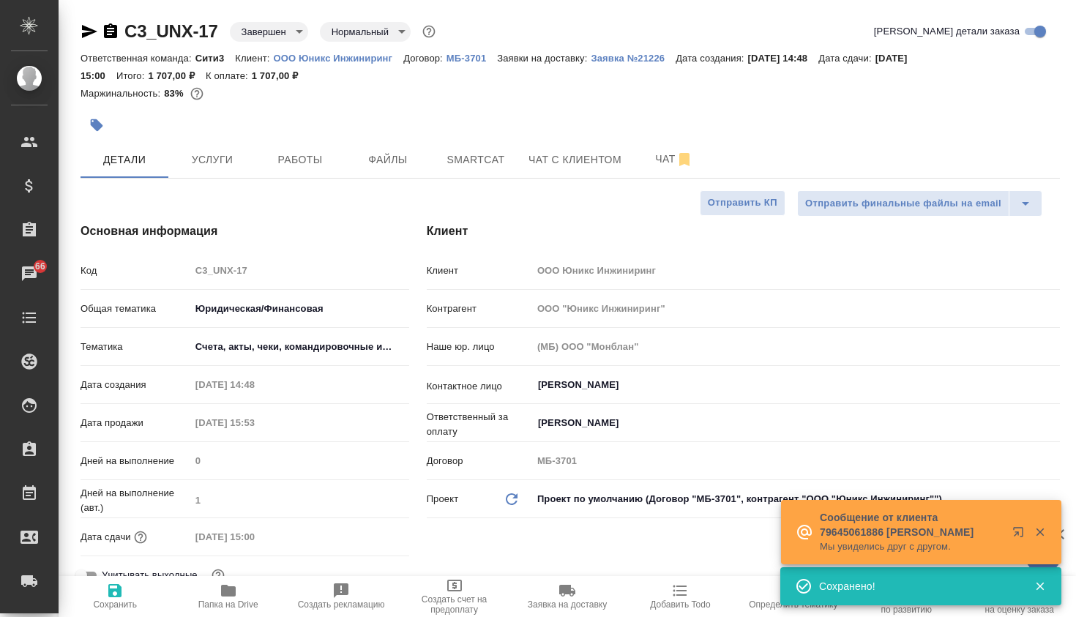
type textarea "x"
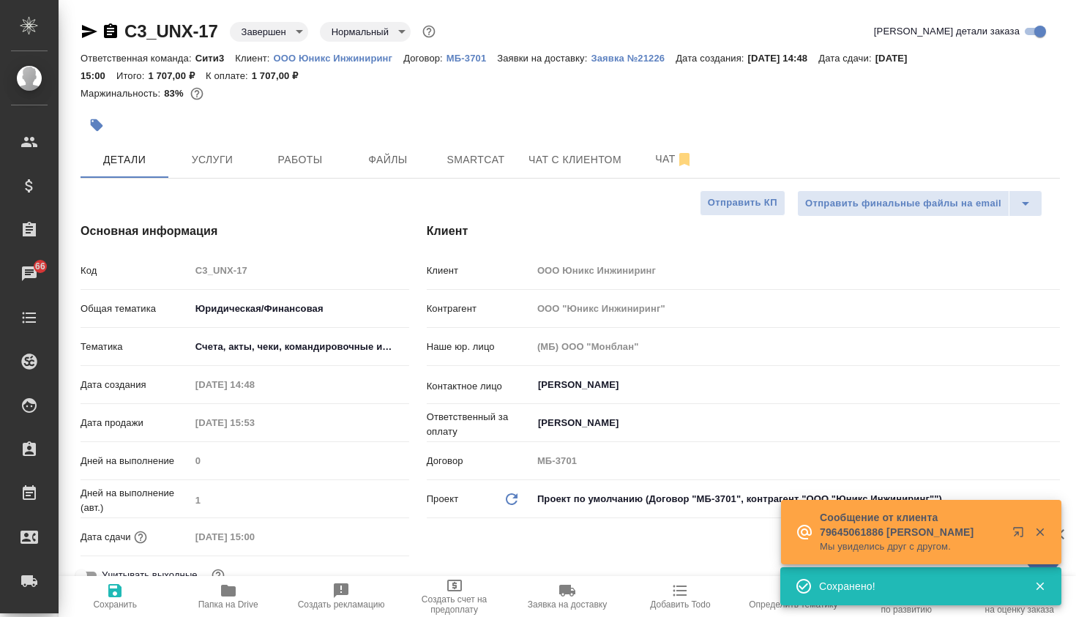
type textarea "x"
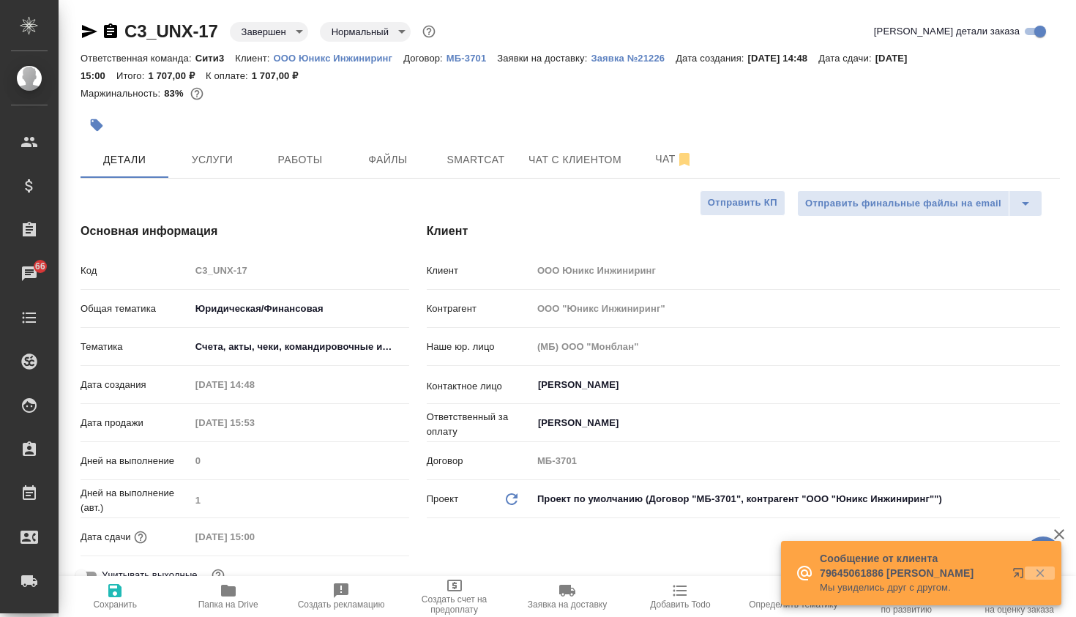
click at [1045, 572] on icon "button" at bounding box center [1040, 573] width 13 height 13
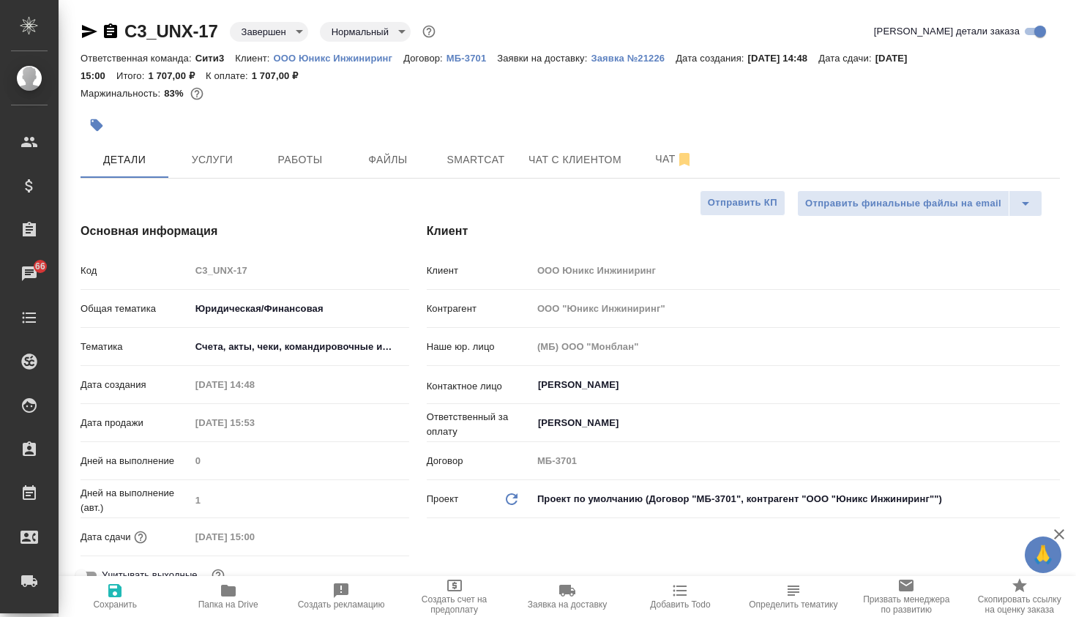
type textarea "x"
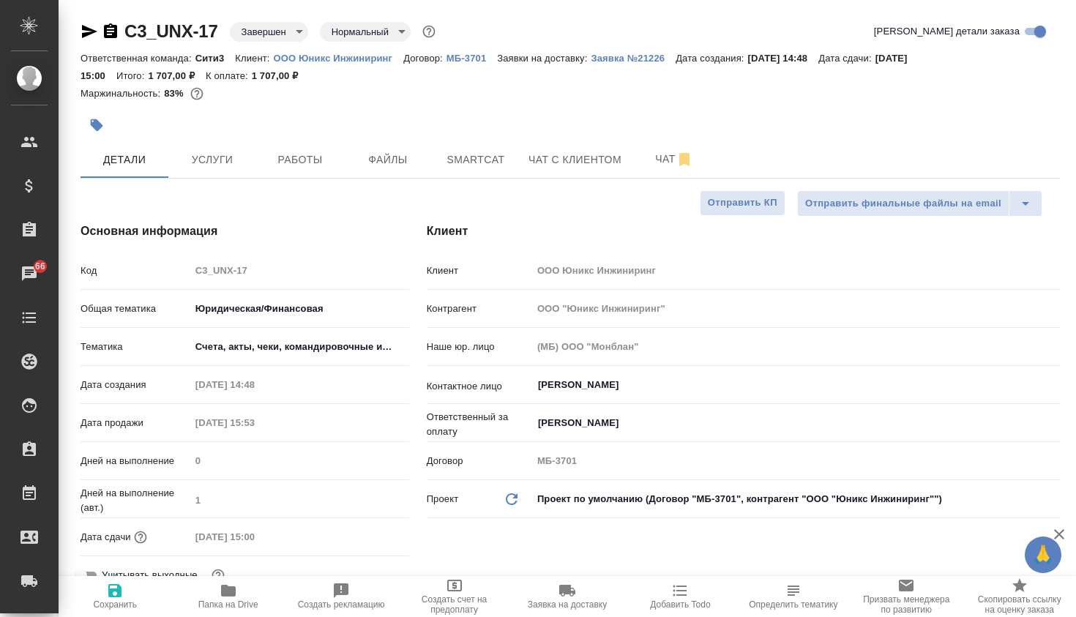
type textarea "x"
click at [317, 154] on span "Работы" at bounding box center [300, 160] width 70 height 18
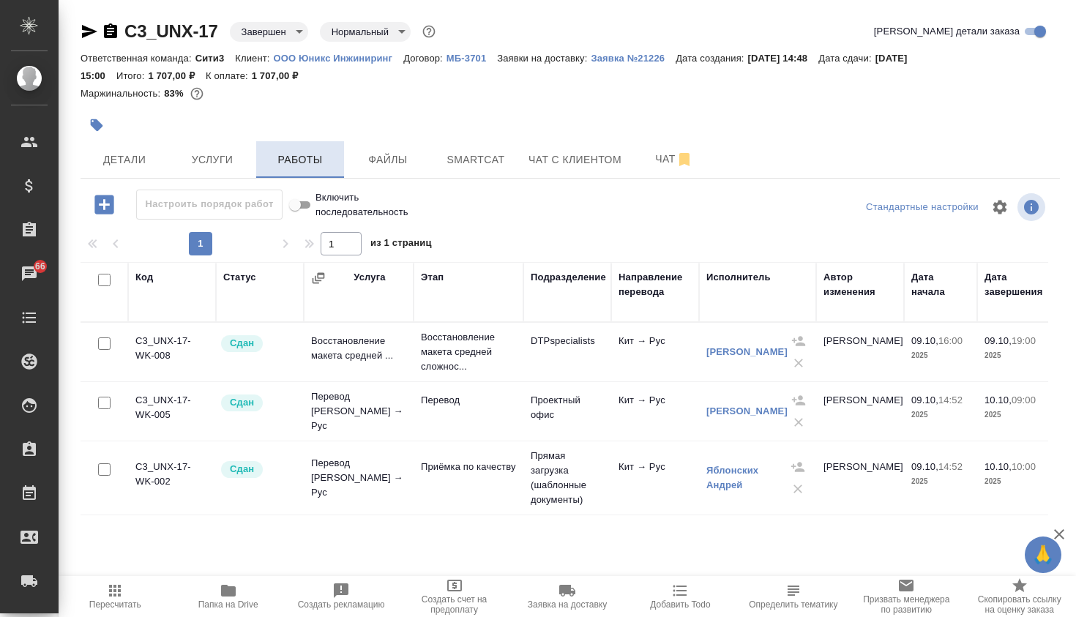
scroll to position [12, 0]
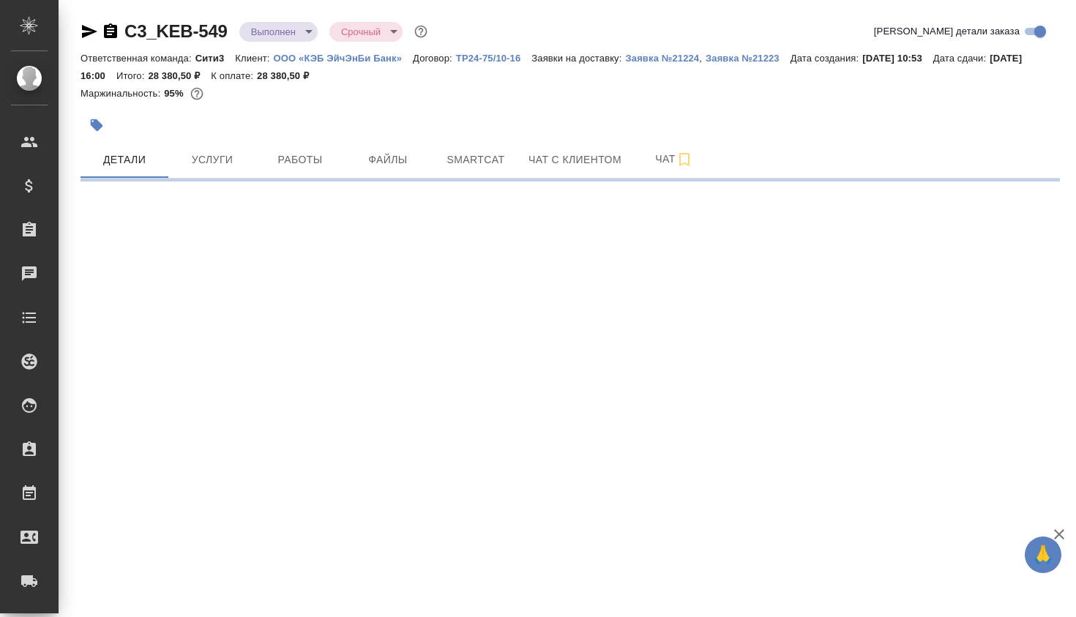
select select "RU"
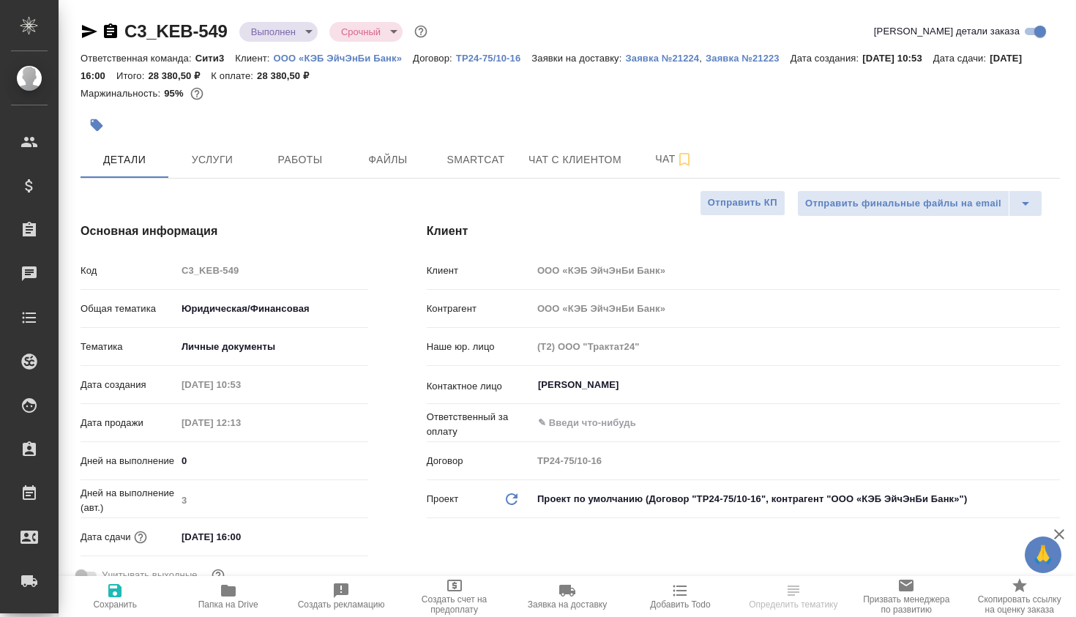
type textarea "x"
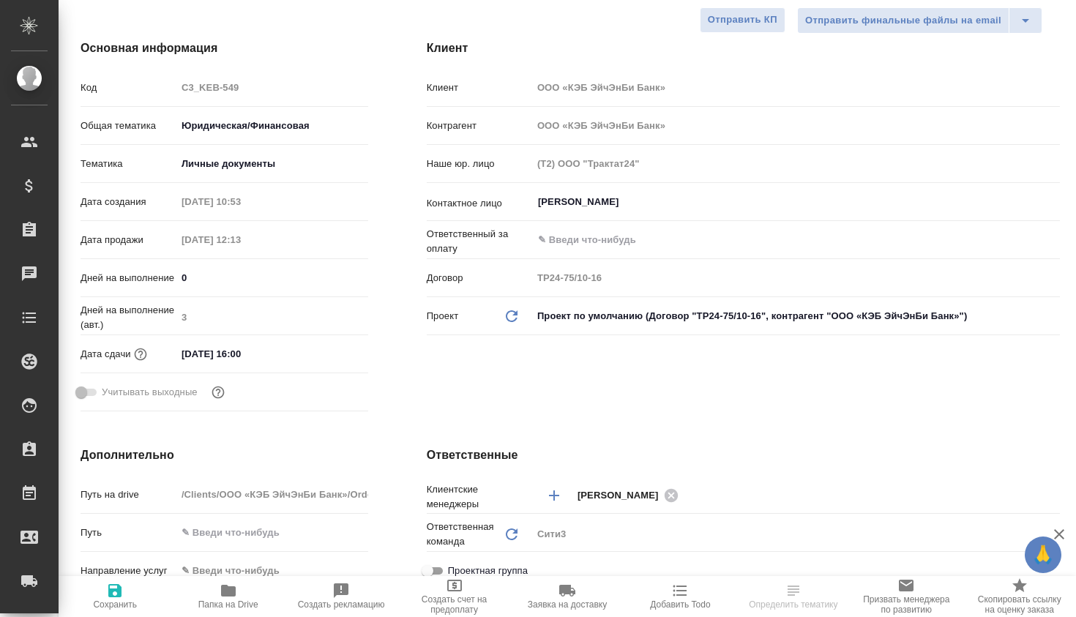
type textarea "x"
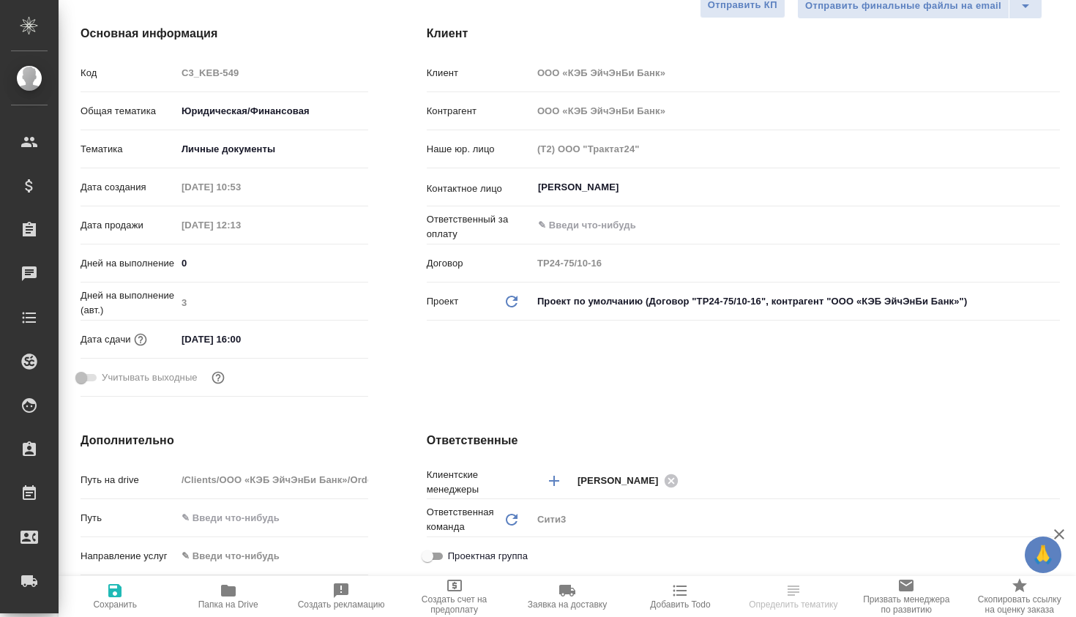
type textarea "x"
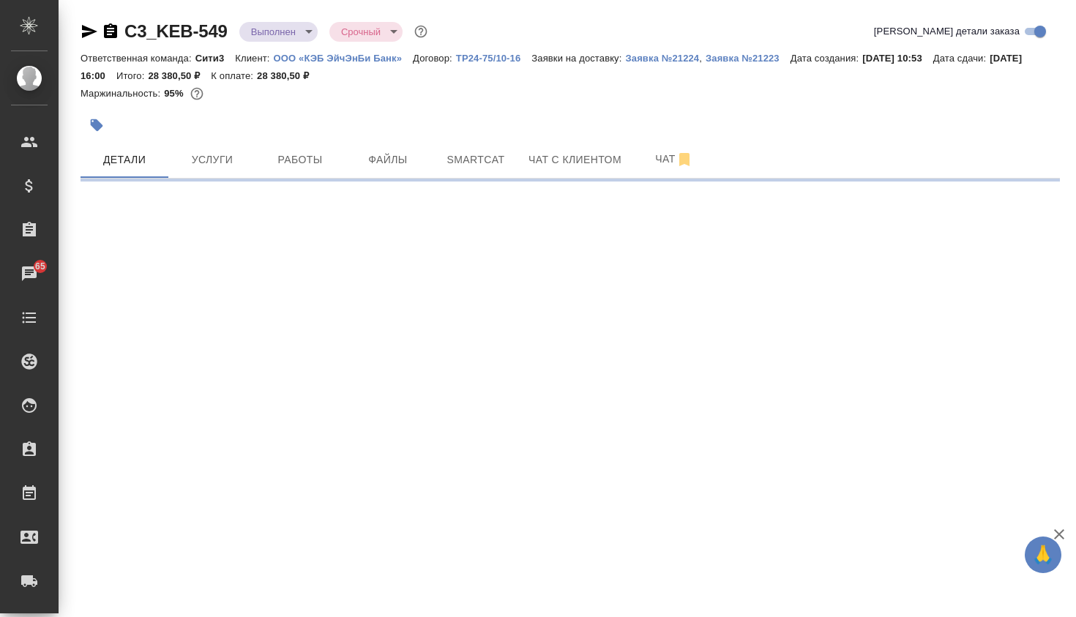
select select "RU"
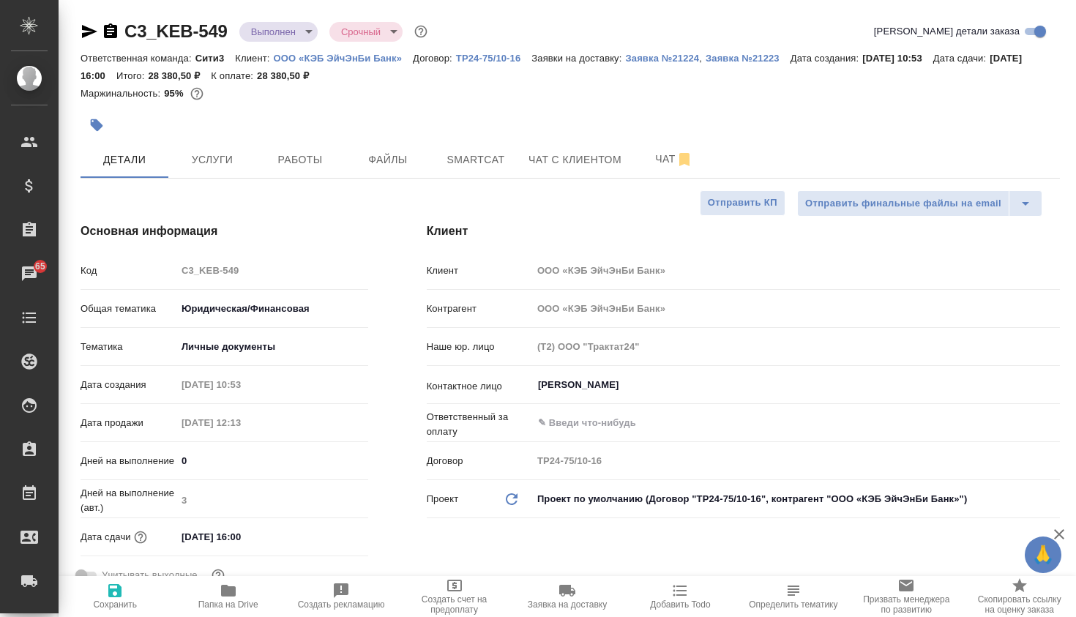
type textarea "x"
click at [219, 156] on span "Услуги" at bounding box center [212, 160] width 70 height 18
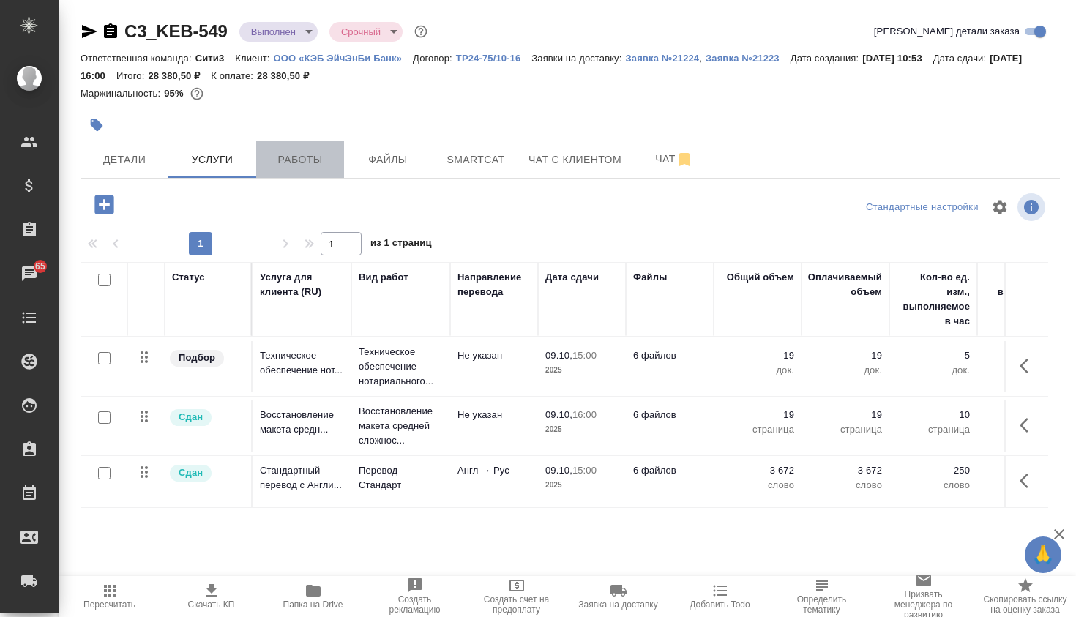
click at [316, 146] on button "Работы" at bounding box center [300, 159] width 88 height 37
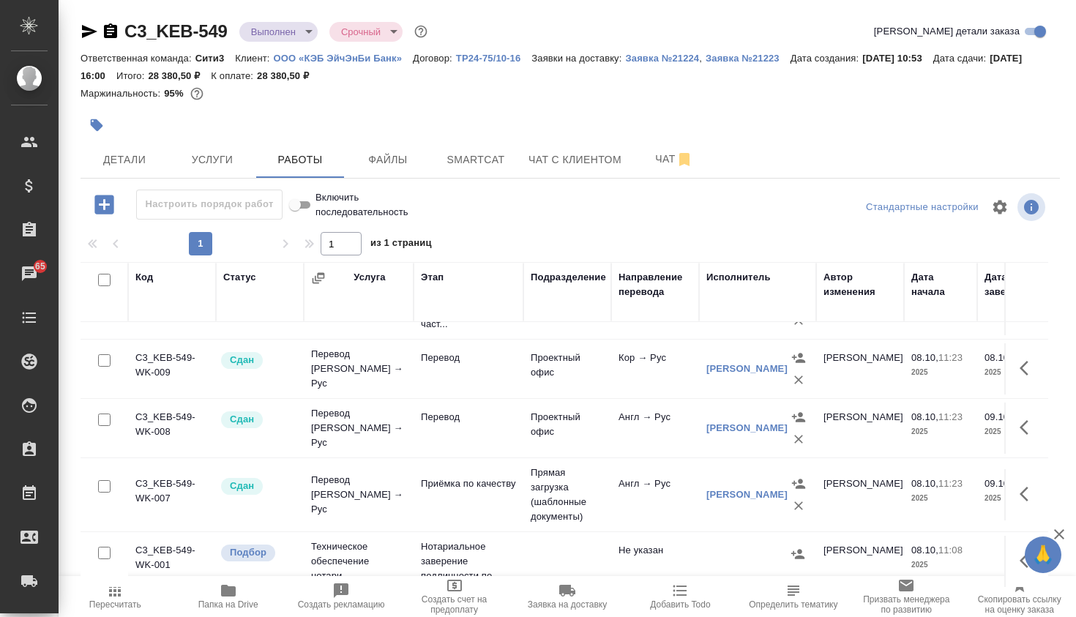
scroll to position [12, 0]
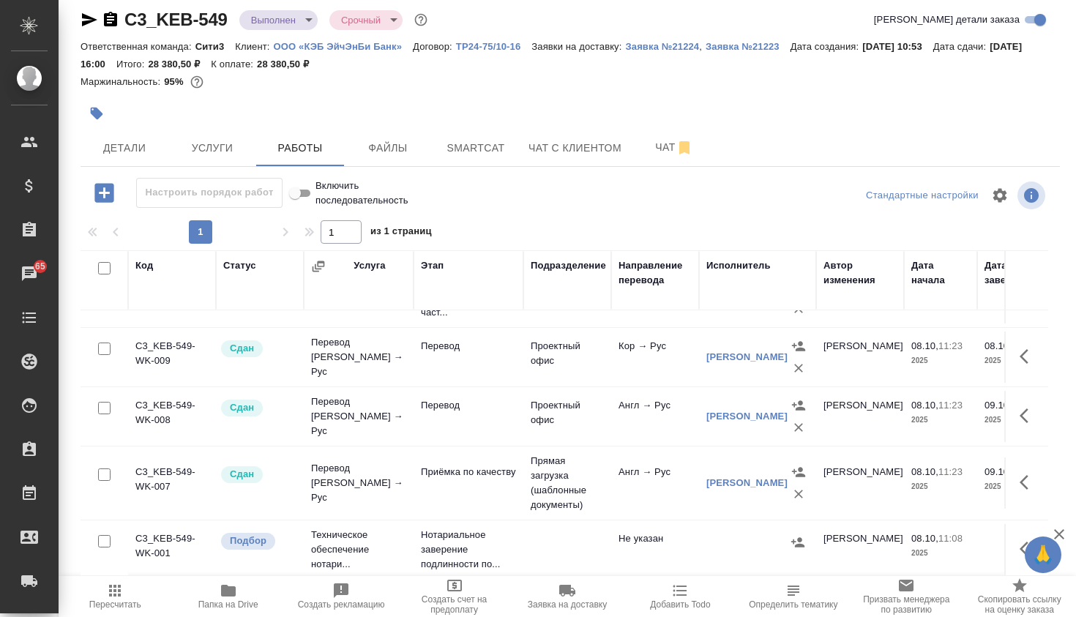
click at [581, 551] on td at bounding box center [567, 549] width 88 height 51
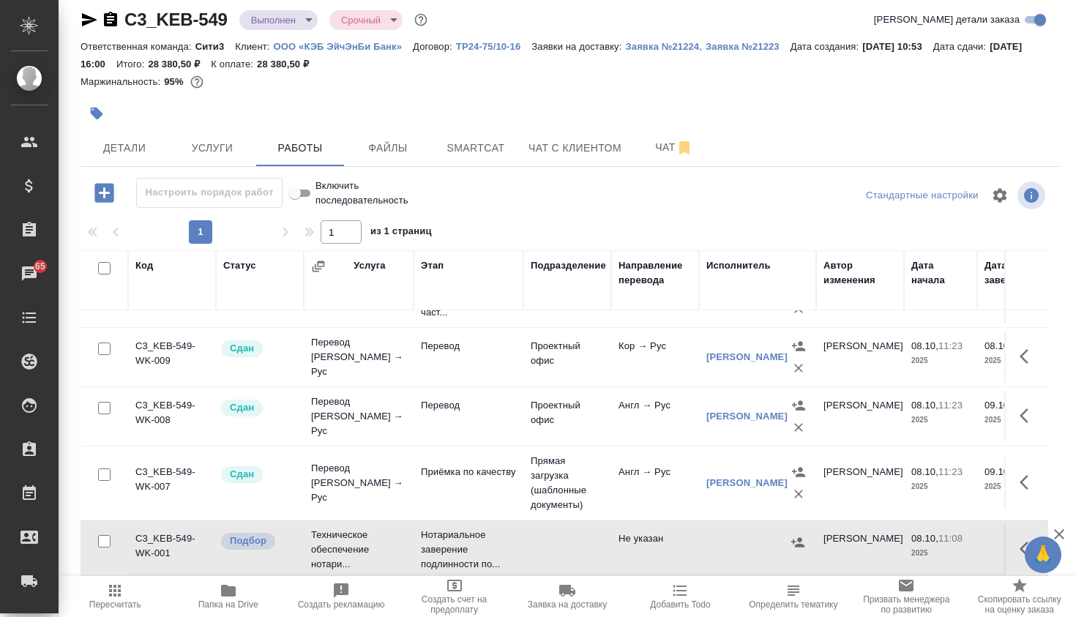
click at [581, 551] on td at bounding box center [567, 549] width 88 height 51
click at [136, 146] on span "Детали" at bounding box center [124, 148] width 70 height 18
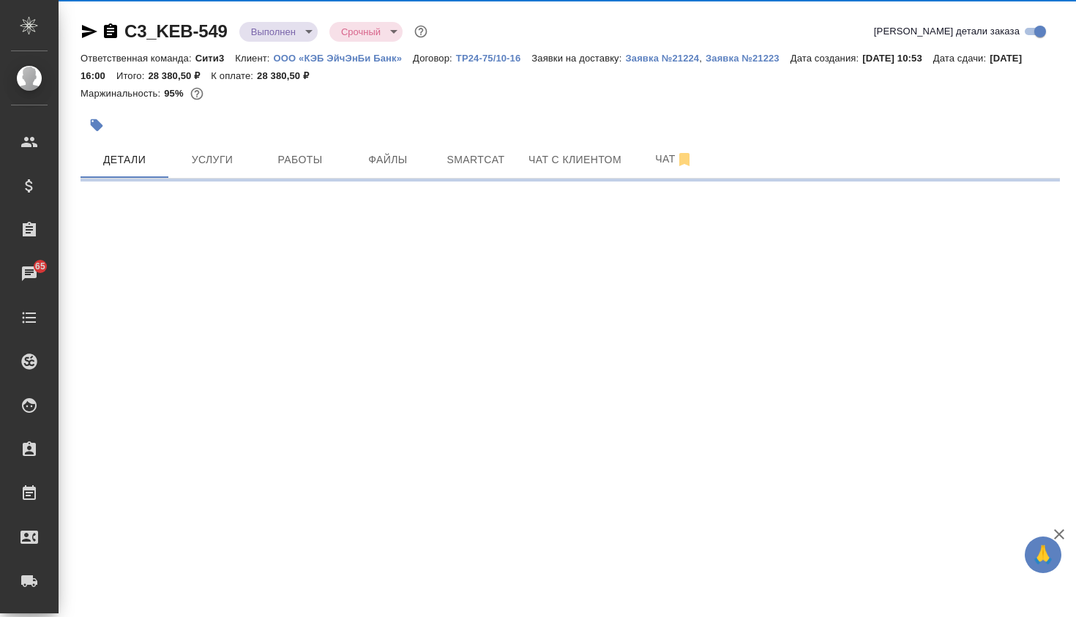
select select "RU"
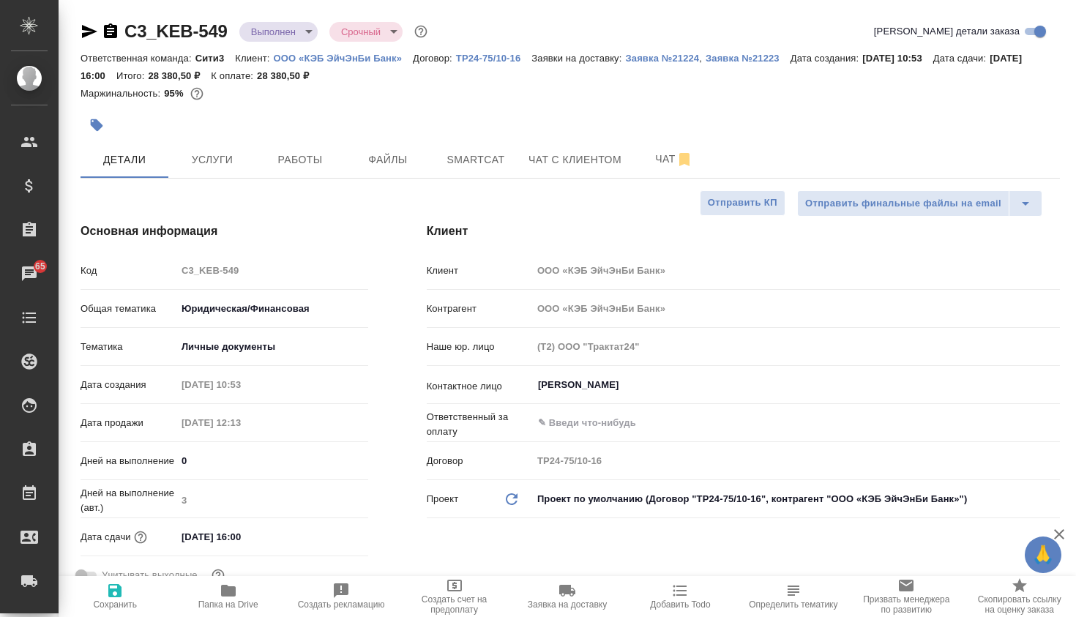
type textarea "x"
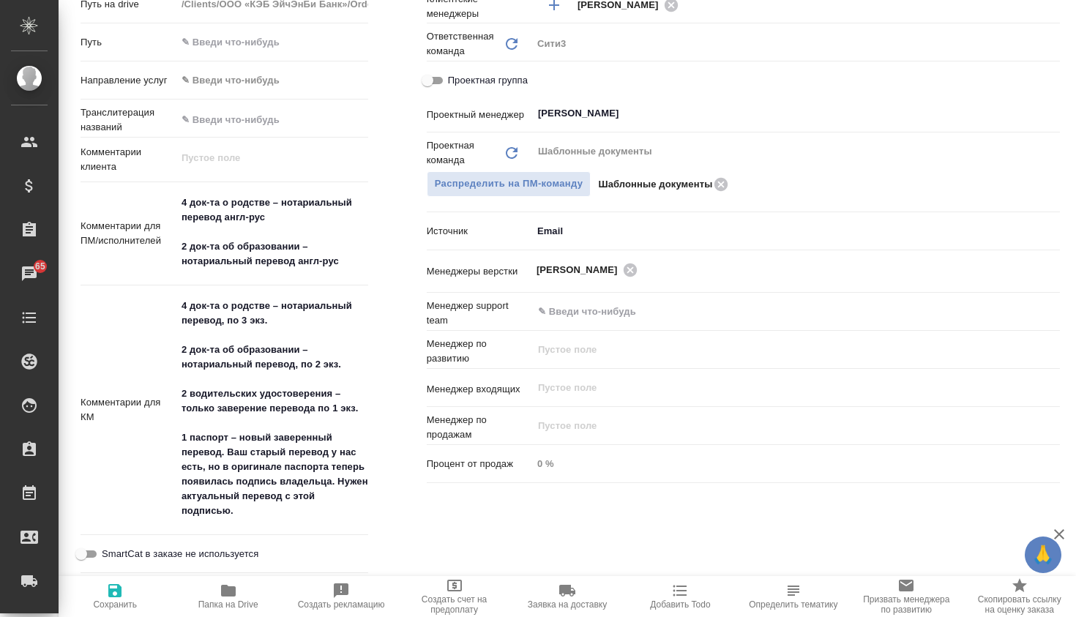
scroll to position [679, 0]
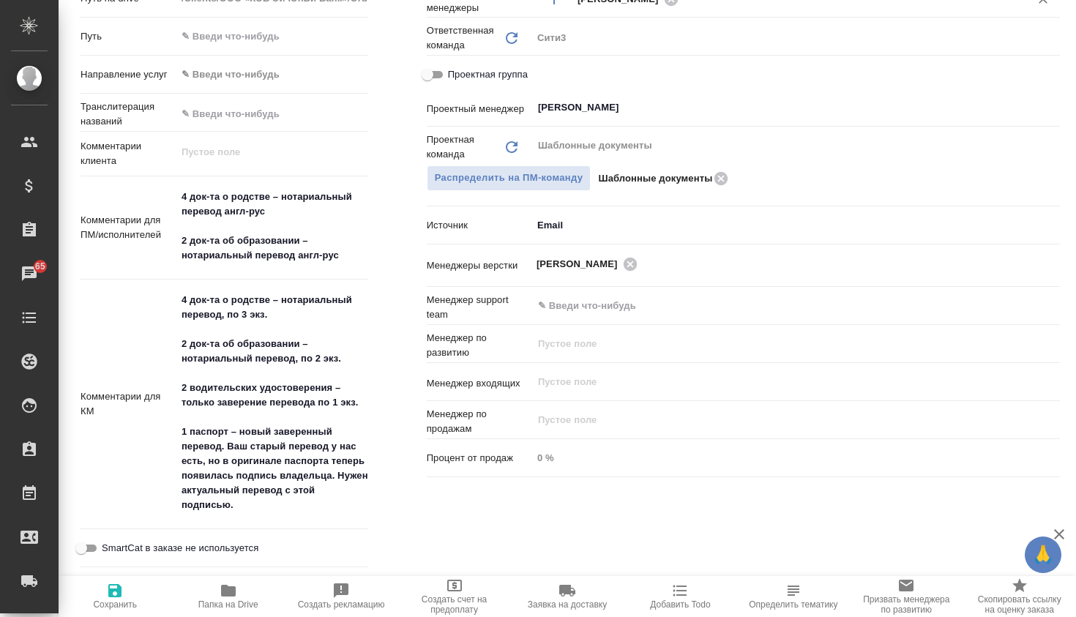
type textarea "x"
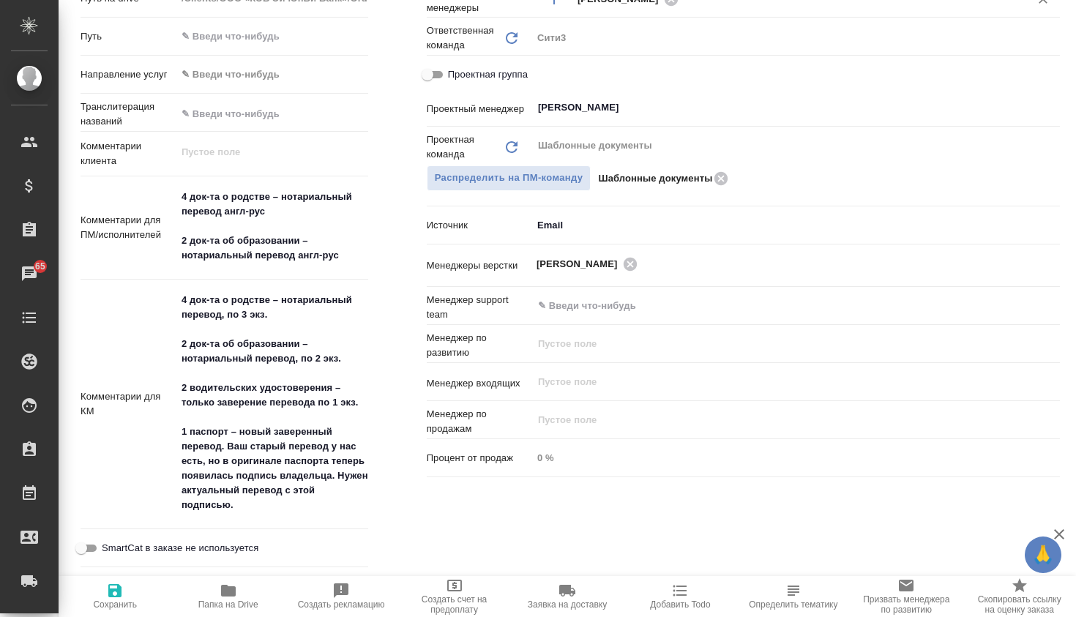
type textarea "x"
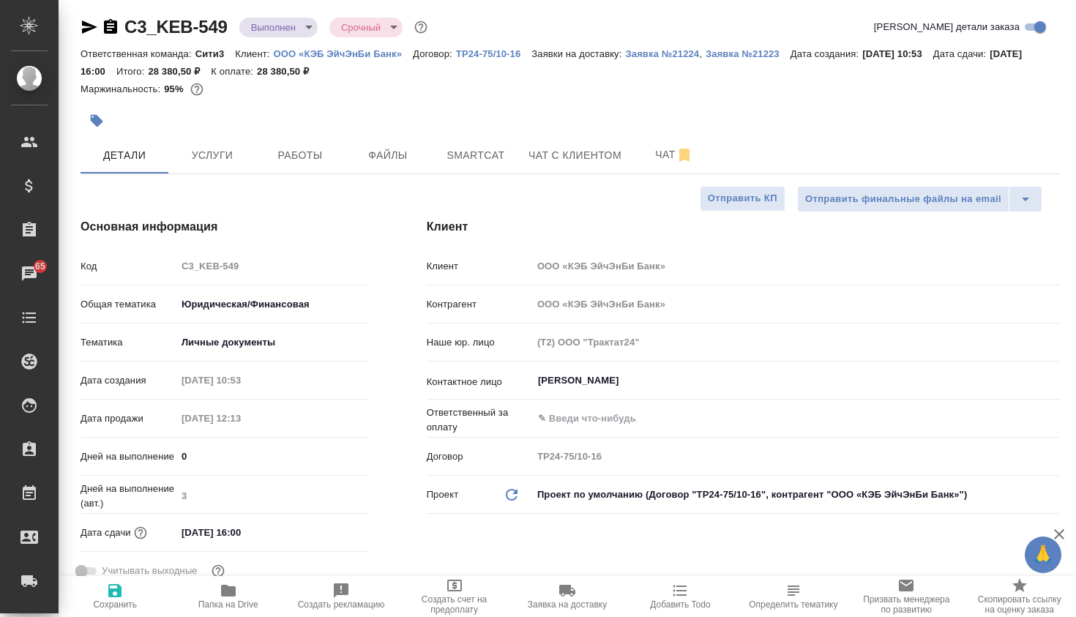
scroll to position [2, 0]
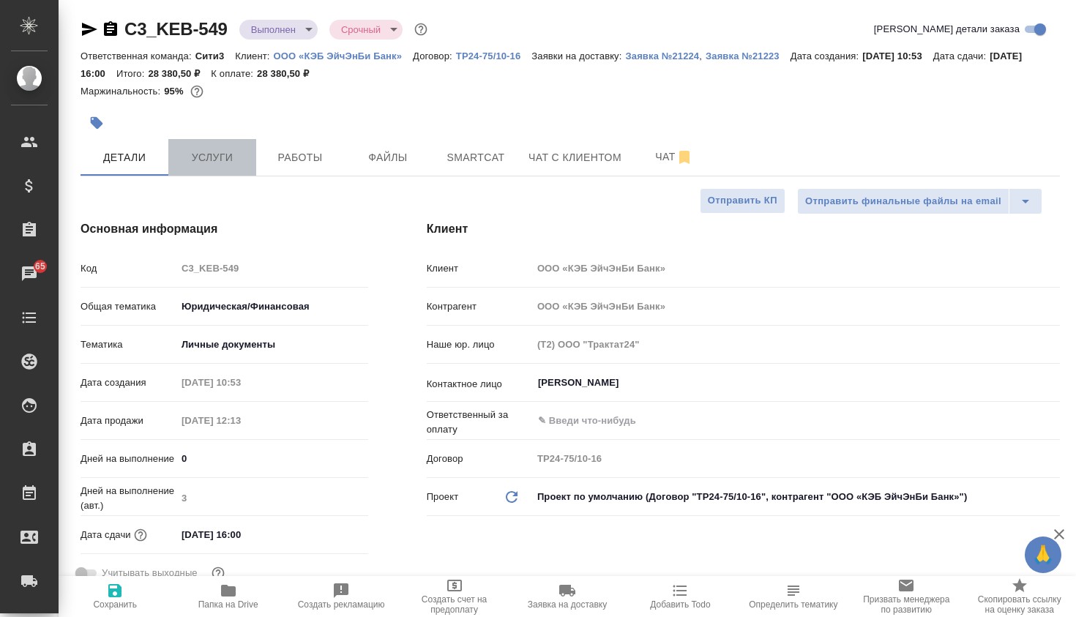
click at [231, 147] on button "Услуги" at bounding box center [212, 157] width 88 height 37
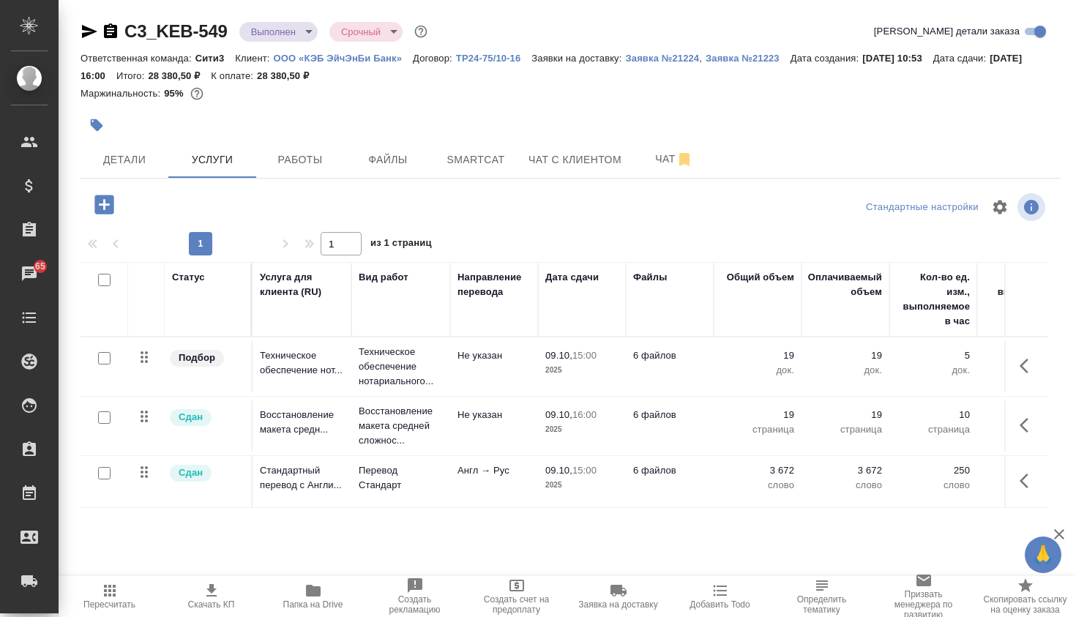
click at [531, 363] on td "Не указан" at bounding box center [494, 366] width 88 height 51
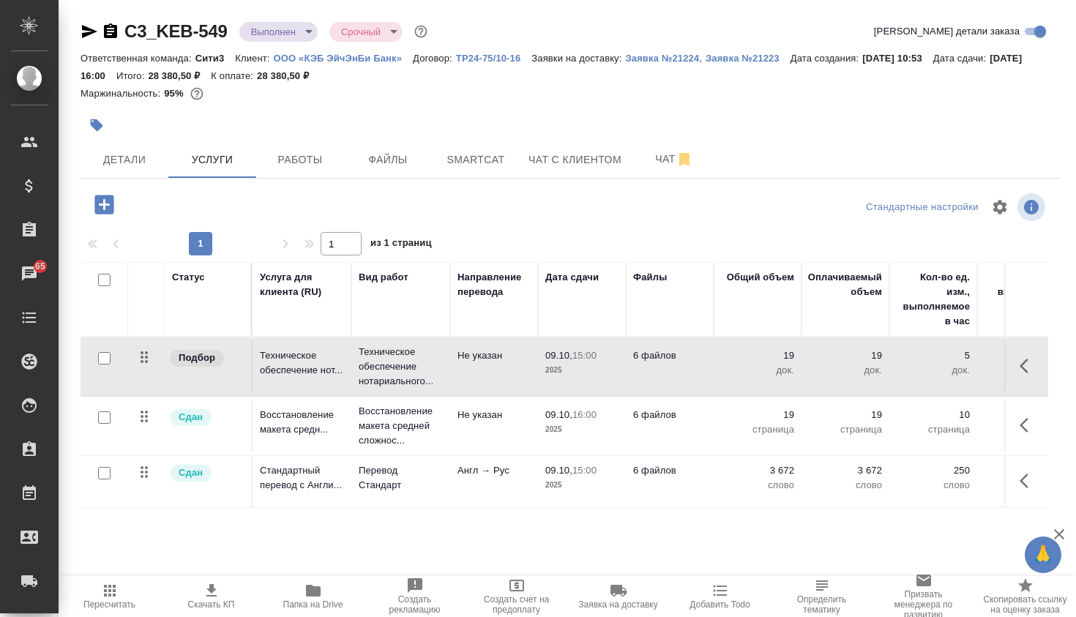
click at [531, 363] on td "Не указан" at bounding box center [494, 366] width 88 height 51
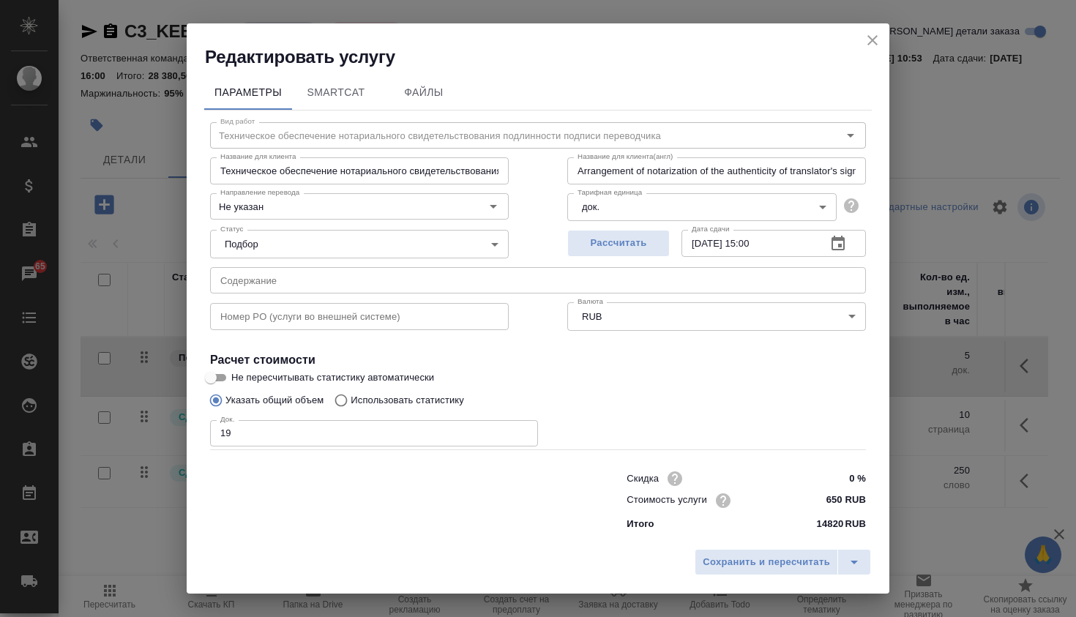
type input "Техническое обеспечение нотариального свидетельствования подлинности подписи пе…"
type input "Arrangement of notarization of the authenticity of translator's signature,3 bus…"
click at [842, 245] on icon "button" at bounding box center [838, 244] width 18 height 18
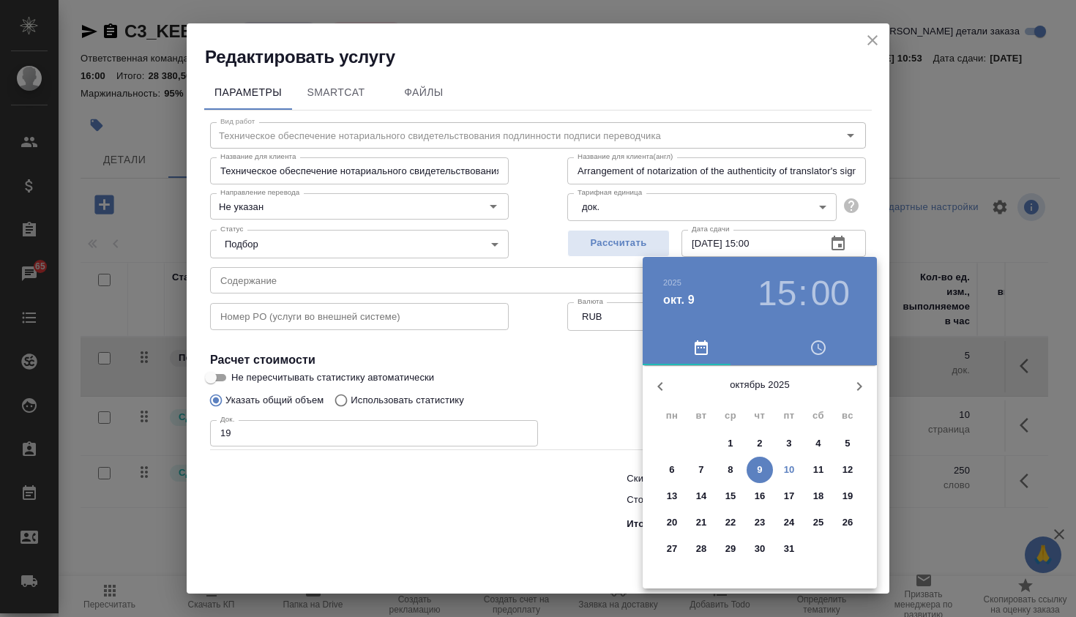
click at [786, 466] on p "10" at bounding box center [789, 470] width 11 height 15
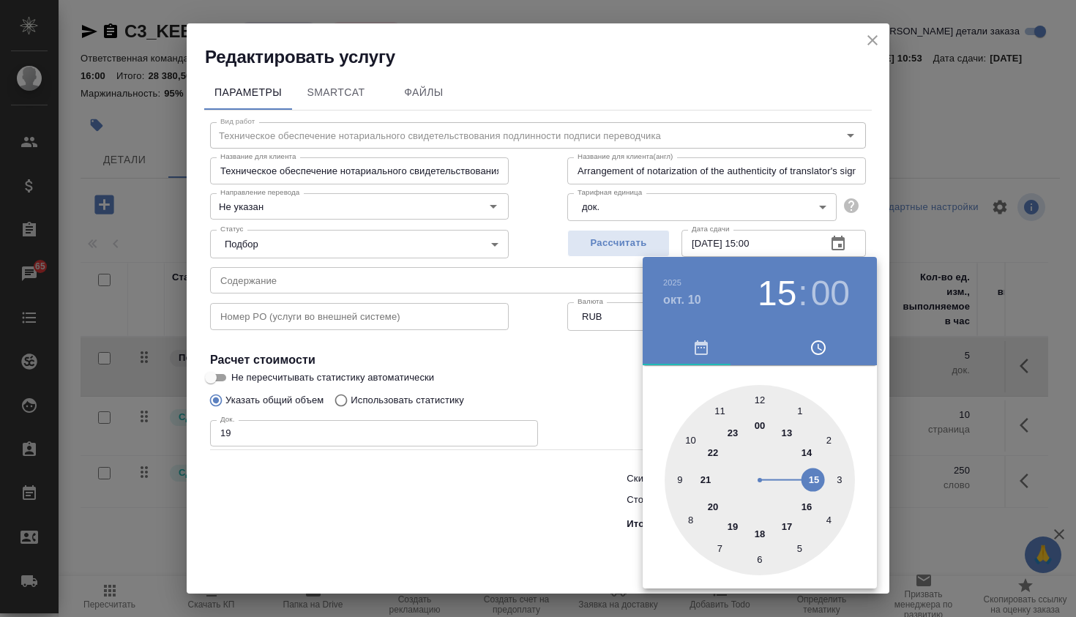
type input "Техническое обеспечение нотариального свидетельствования подлинности подписи пе…"
type input "Arrangement of notarization of the authenticity of translator's signature,3 bus…"
type input "[DATE] 15:00"
type input "Техническое обеспечение нотариального свидетельствования подлинности подписи пе…"
type input "Arrangement of notarization of the authenticity of translator's signature,3 bus…"
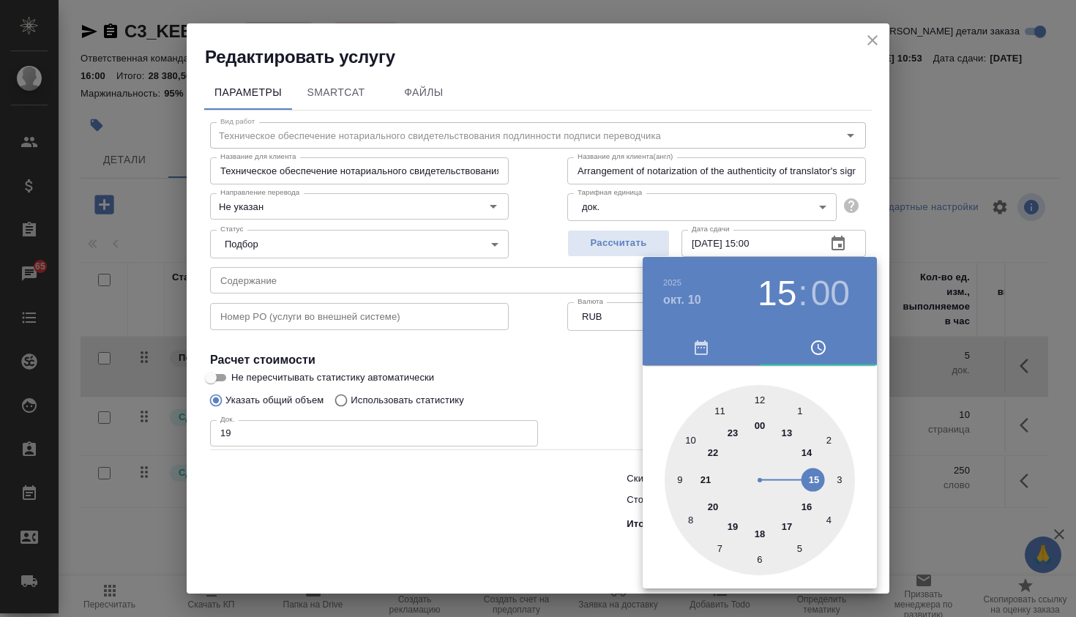
click at [594, 418] on div at bounding box center [538, 308] width 1076 height 617
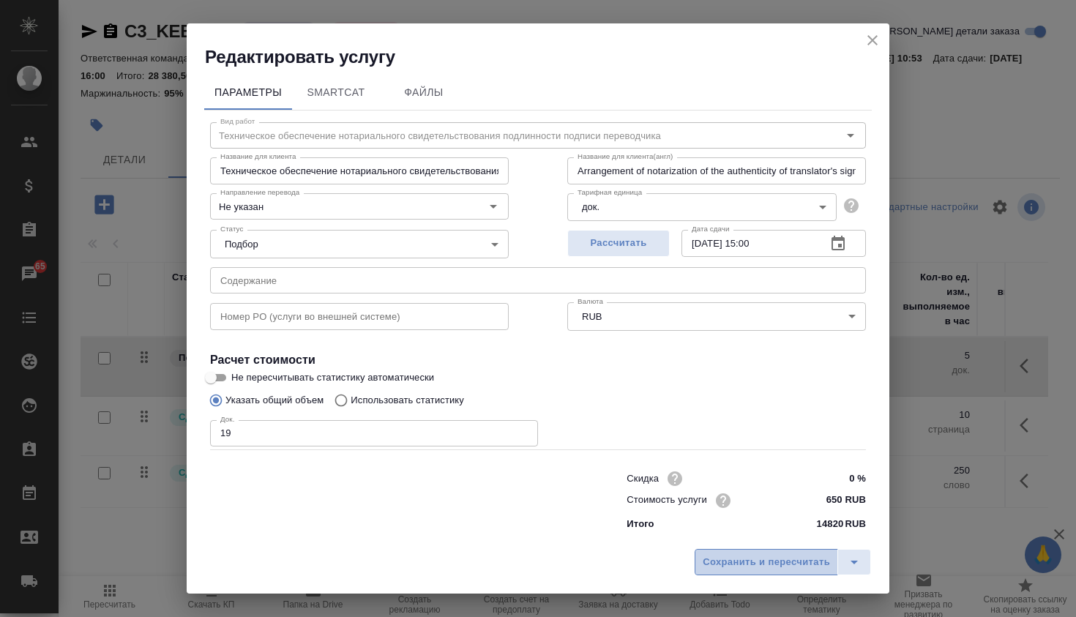
click at [737, 556] on span "Сохранить и пересчитать" at bounding box center [766, 562] width 127 height 17
type input "Техническое обеспечение нотариального свидетельствования подлинности подписи пе…"
type input "Arrangement of notarization of the authenticity of translator's signature,3 bus…"
type input "Техническое обеспечение нотариального свидетельствования подлинности подписи пе…"
type input "Arrangement of notarization of the authenticity of translator's signature,3 bus…"
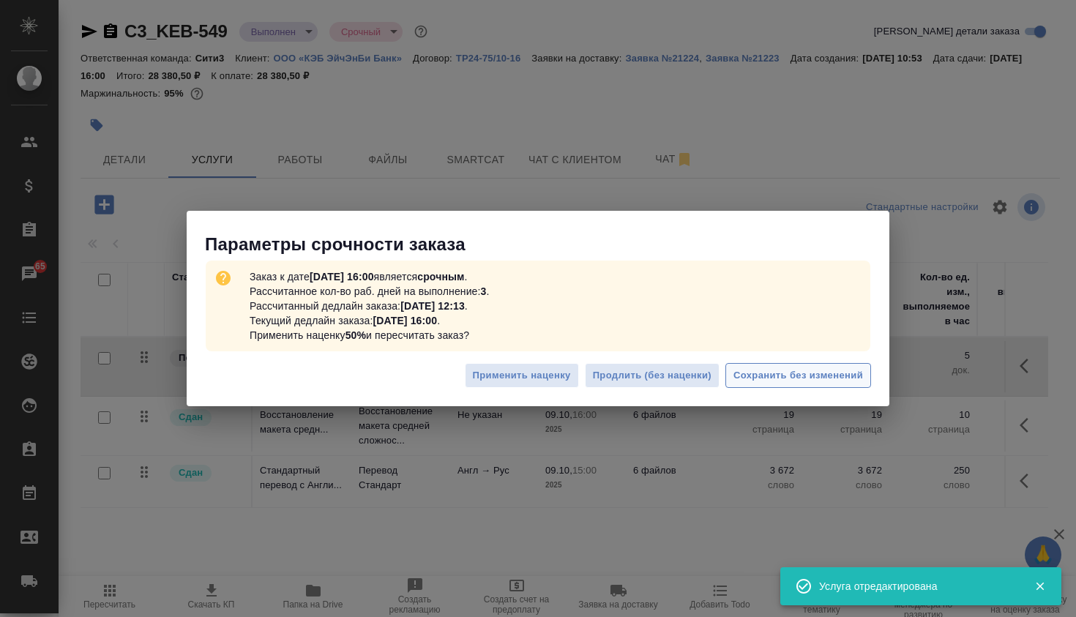
click at [790, 371] on span "Сохранить без изменений" at bounding box center [799, 375] width 130 height 17
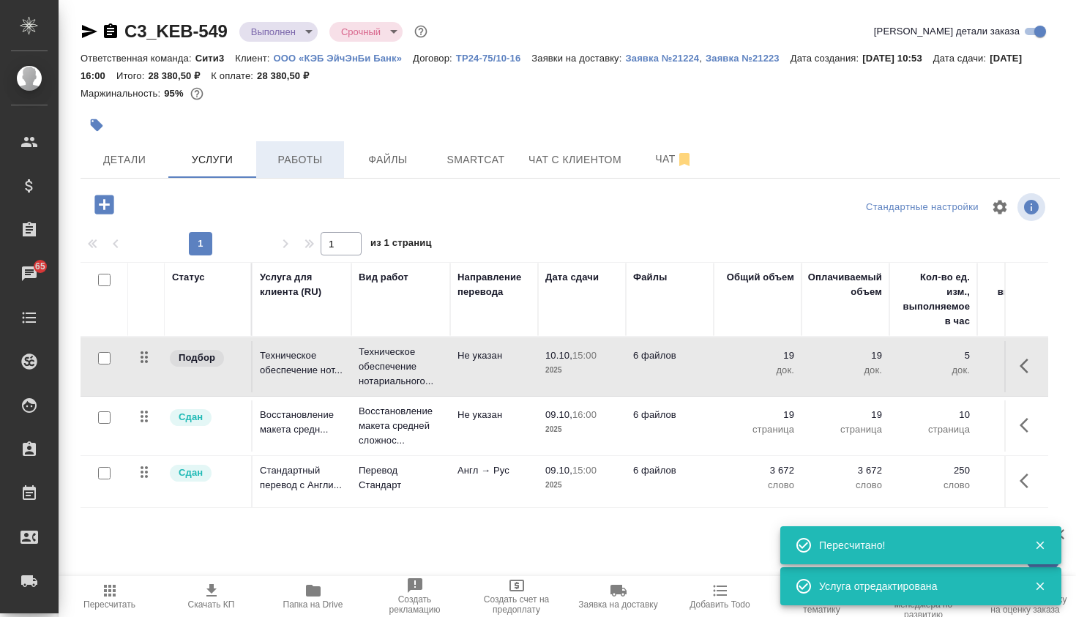
click at [302, 169] on button "Работы" at bounding box center [300, 159] width 88 height 37
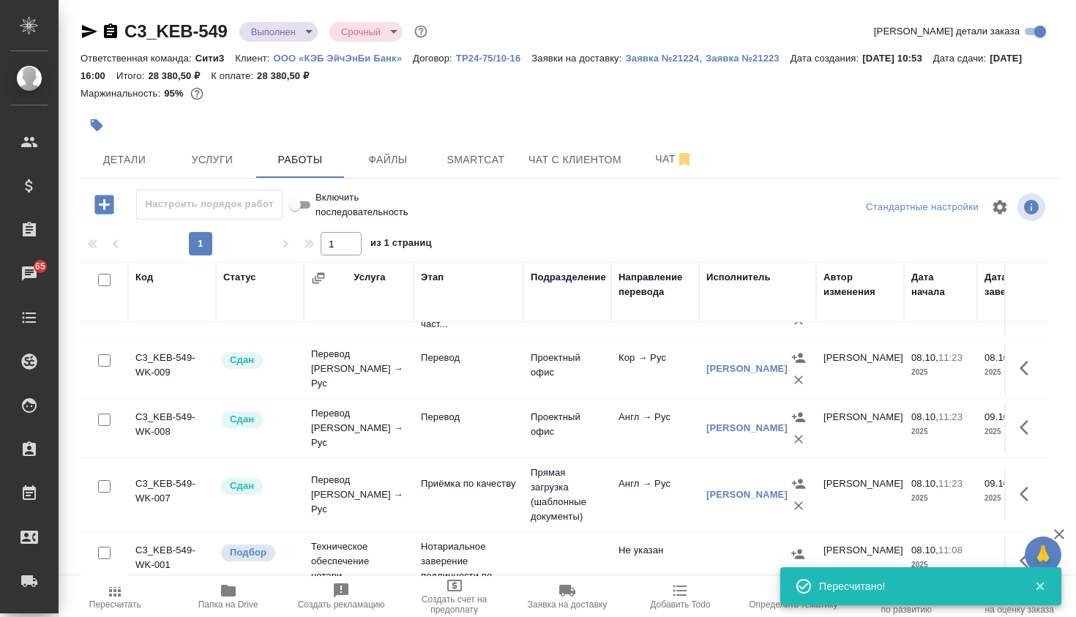
scroll to position [12, 0]
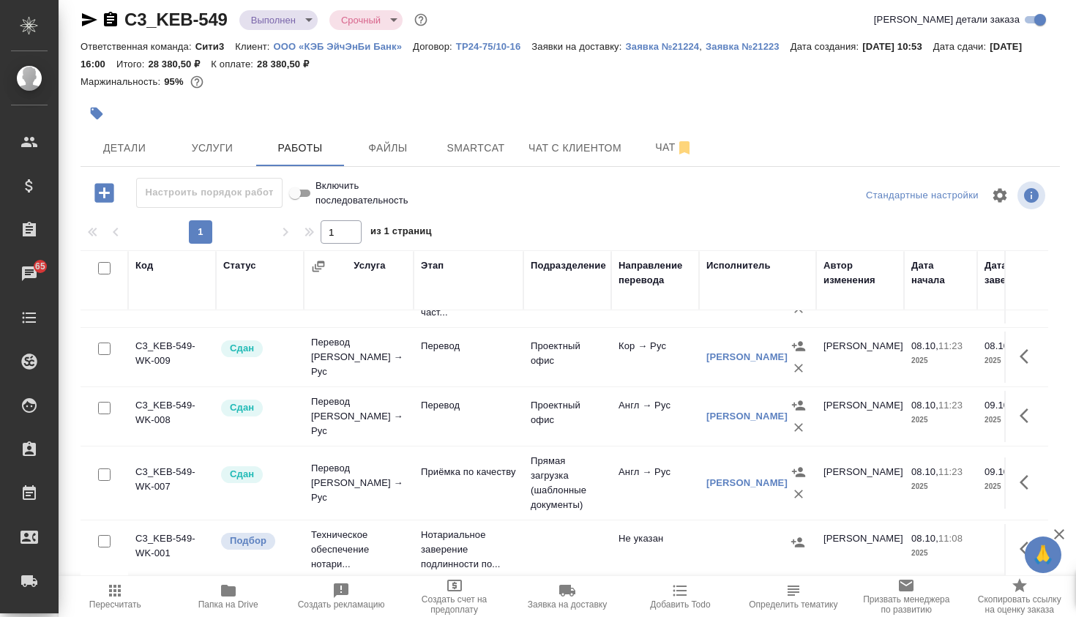
click at [554, 553] on td at bounding box center [567, 549] width 88 height 51
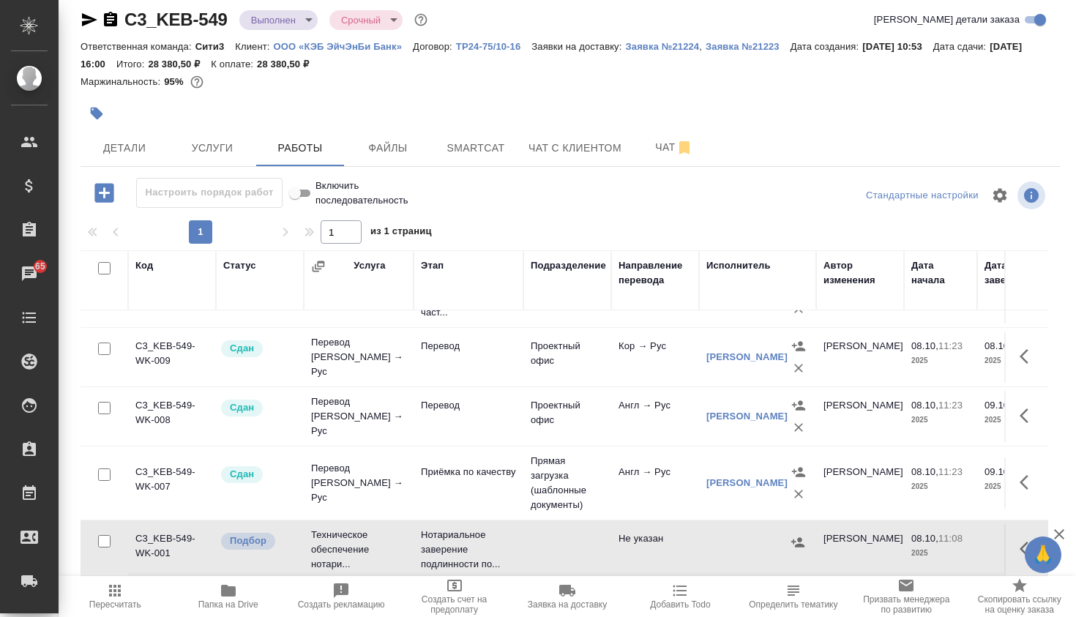
click at [554, 553] on td at bounding box center [567, 549] width 88 height 51
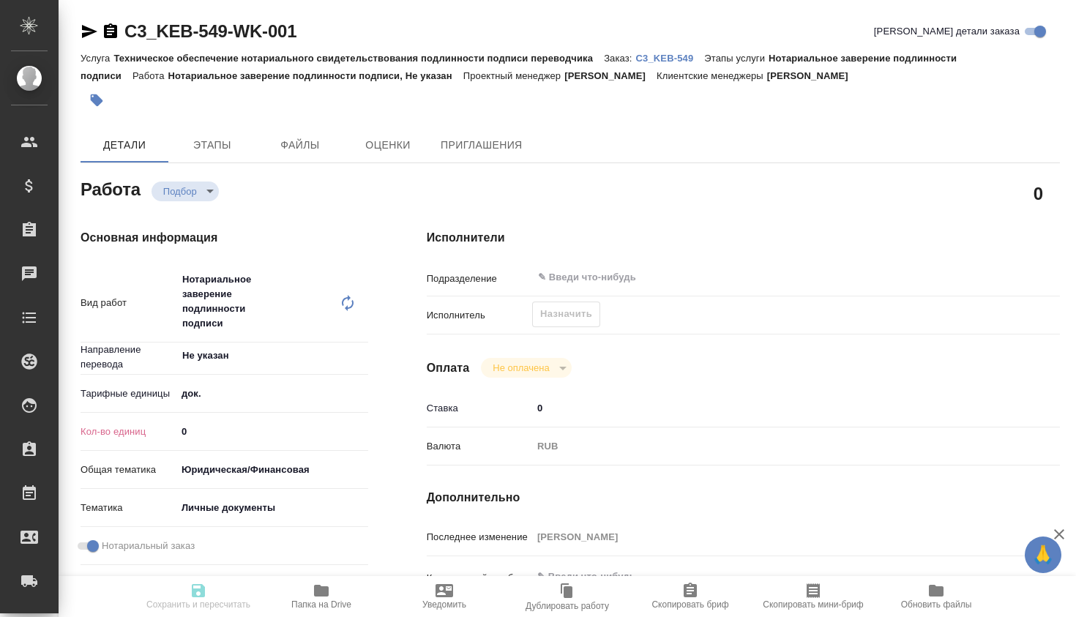
type textarea "x"
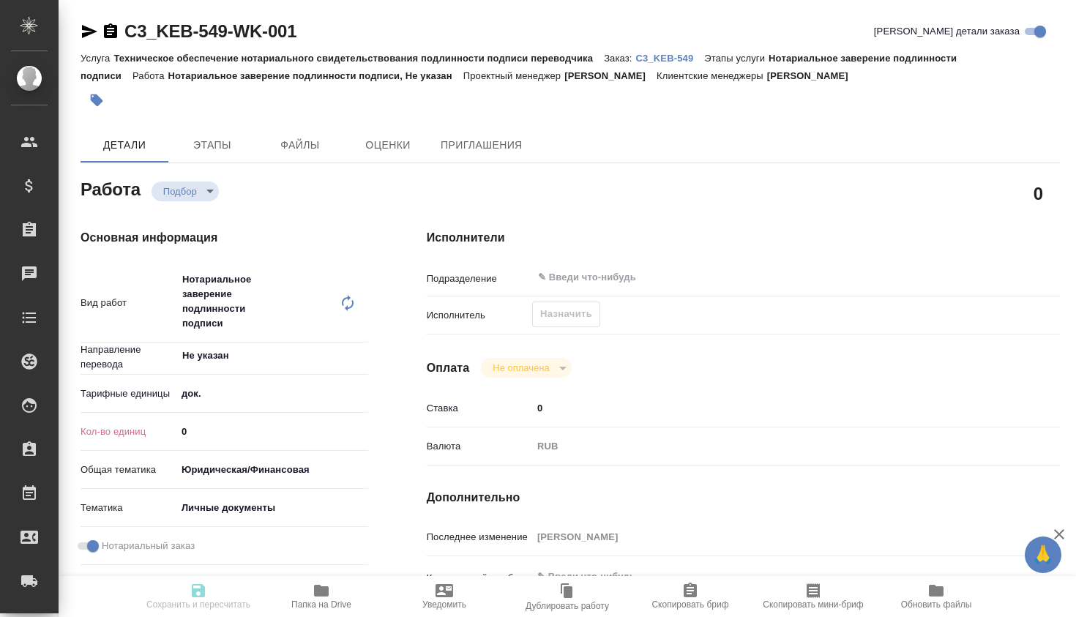
type textarea "x"
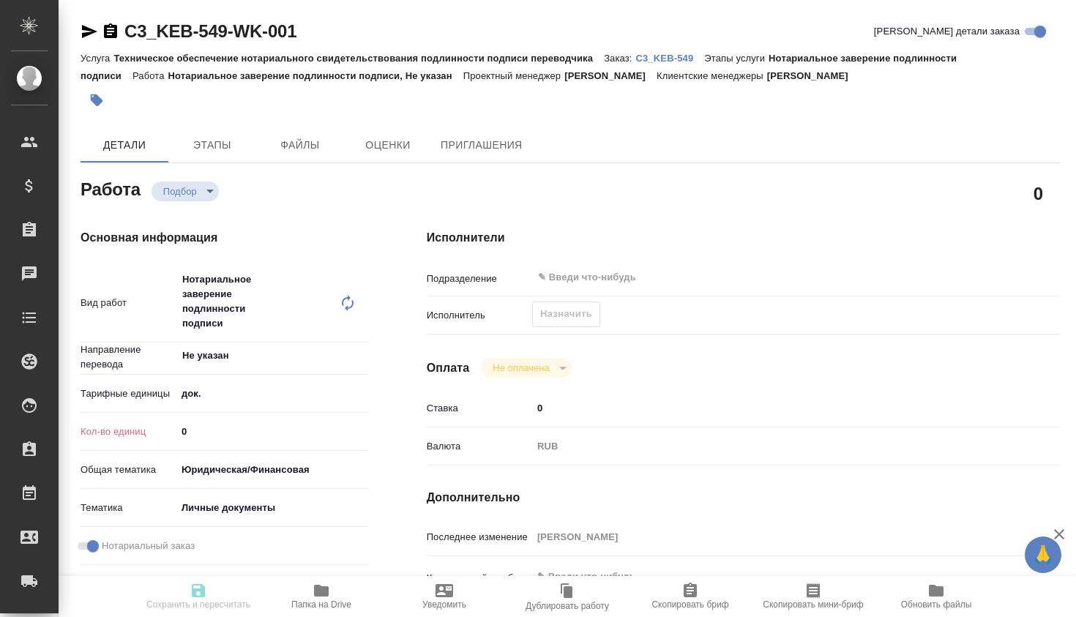
type textarea "x"
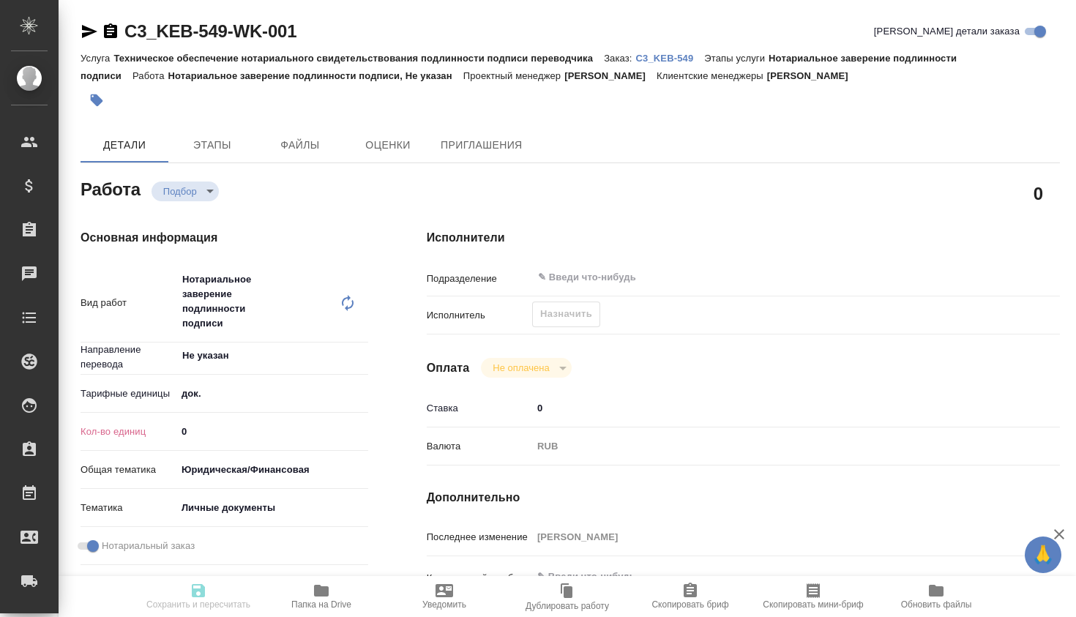
type textarea "x"
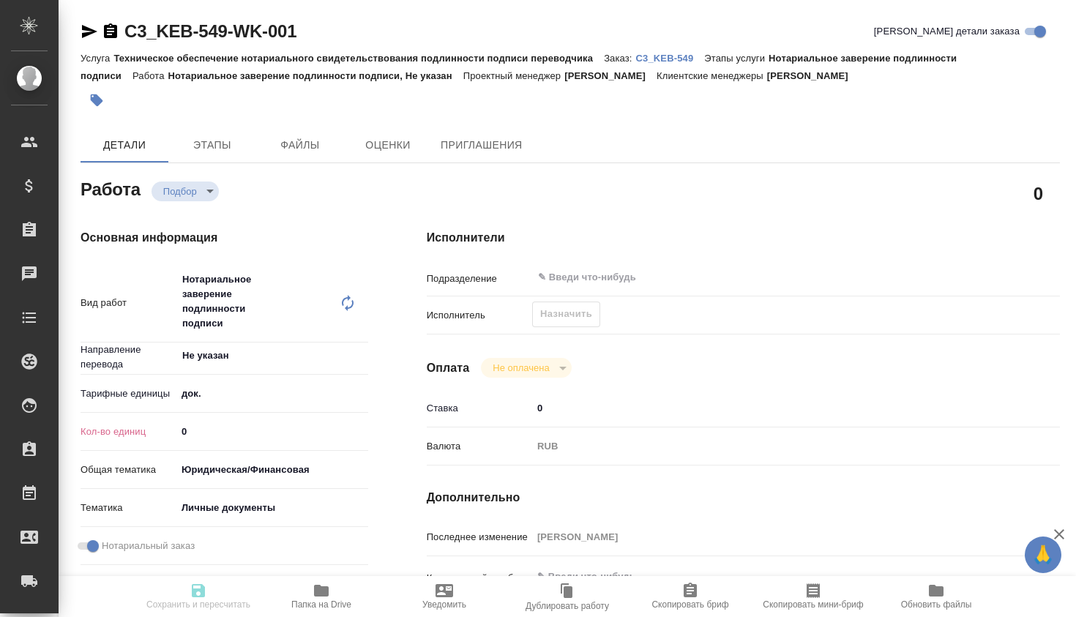
type textarea "x"
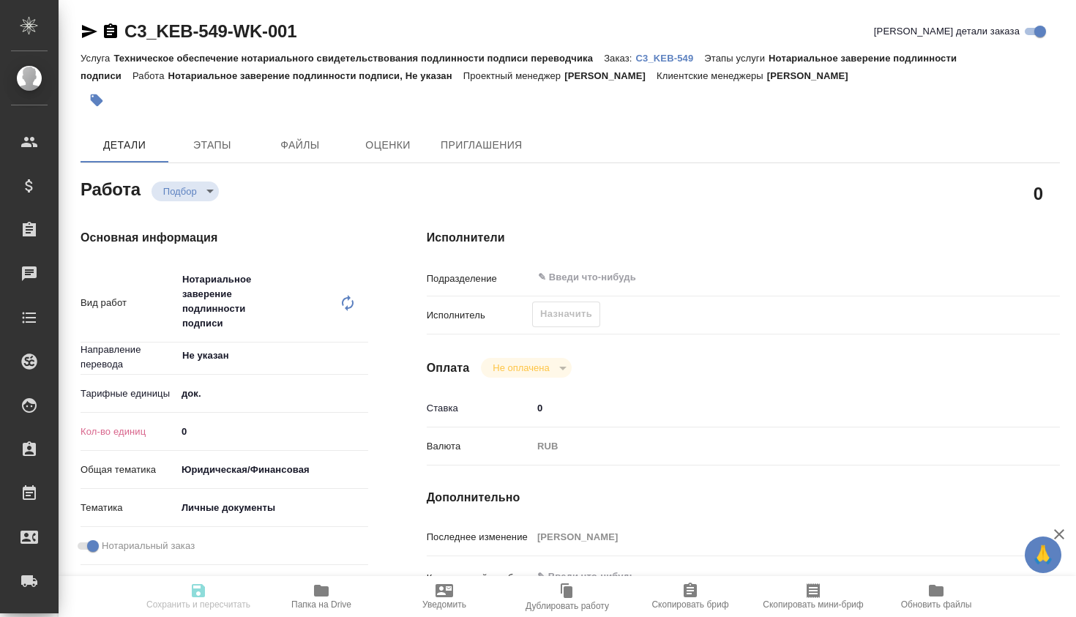
scroll to position [84, 0]
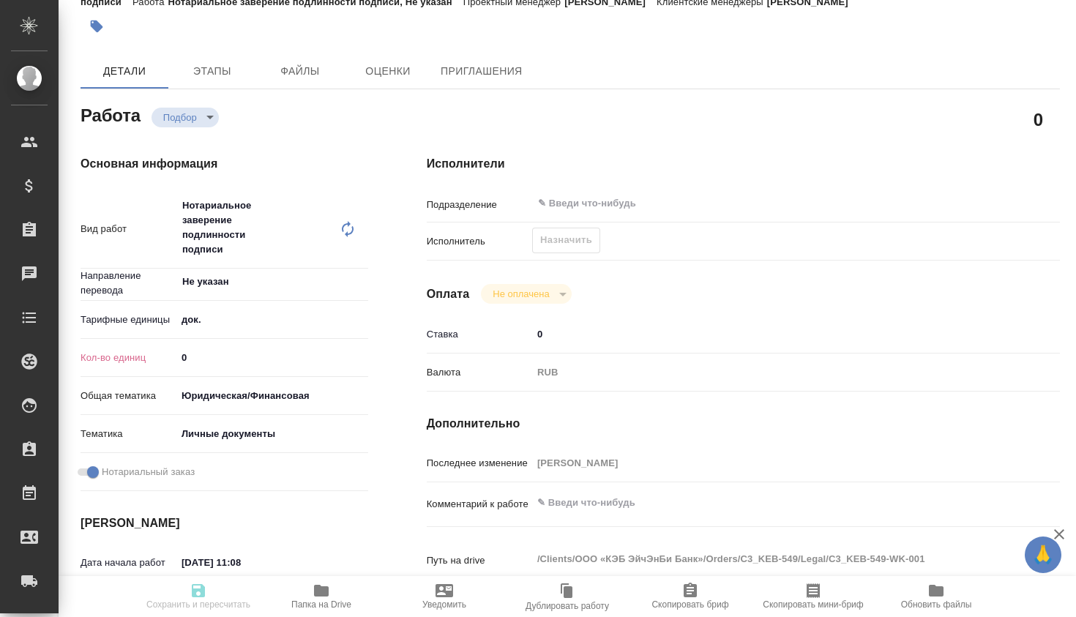
type textarea "x"
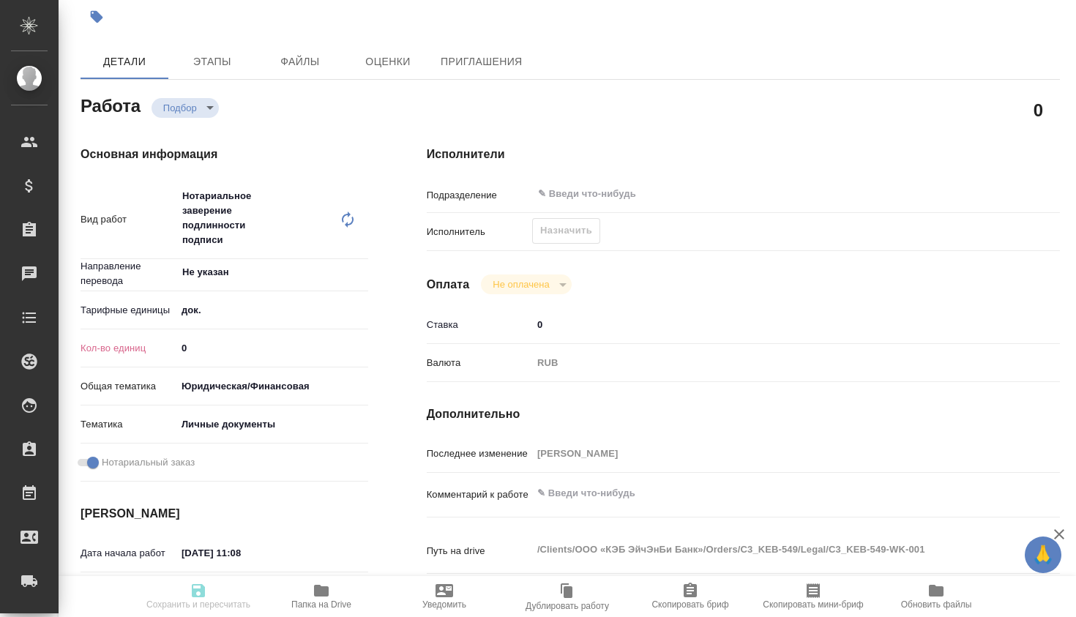
type textarea "x"
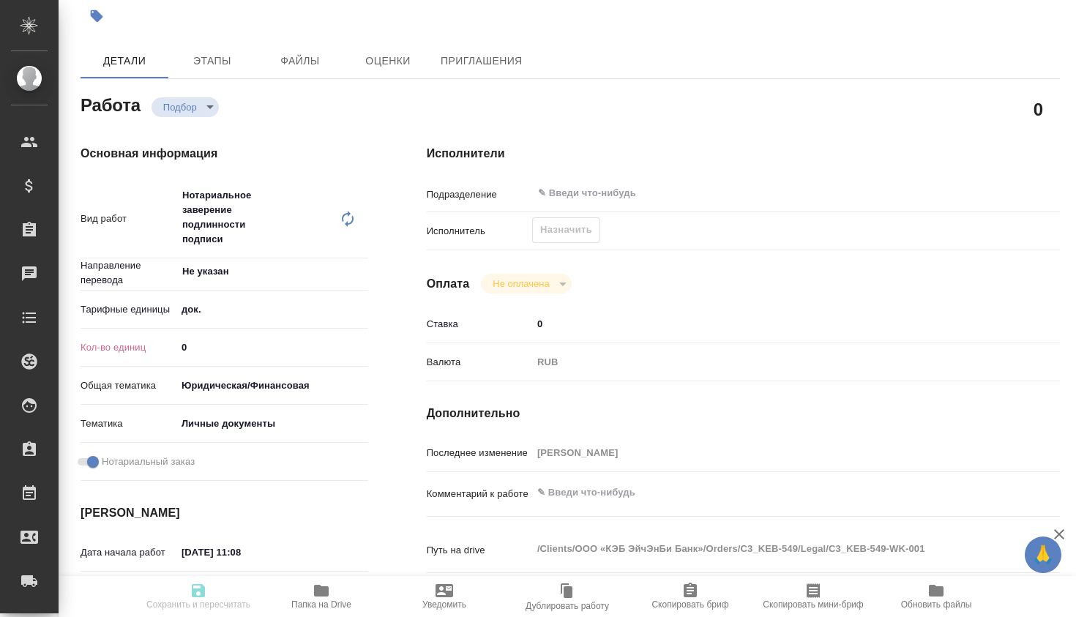
type textarea "x"
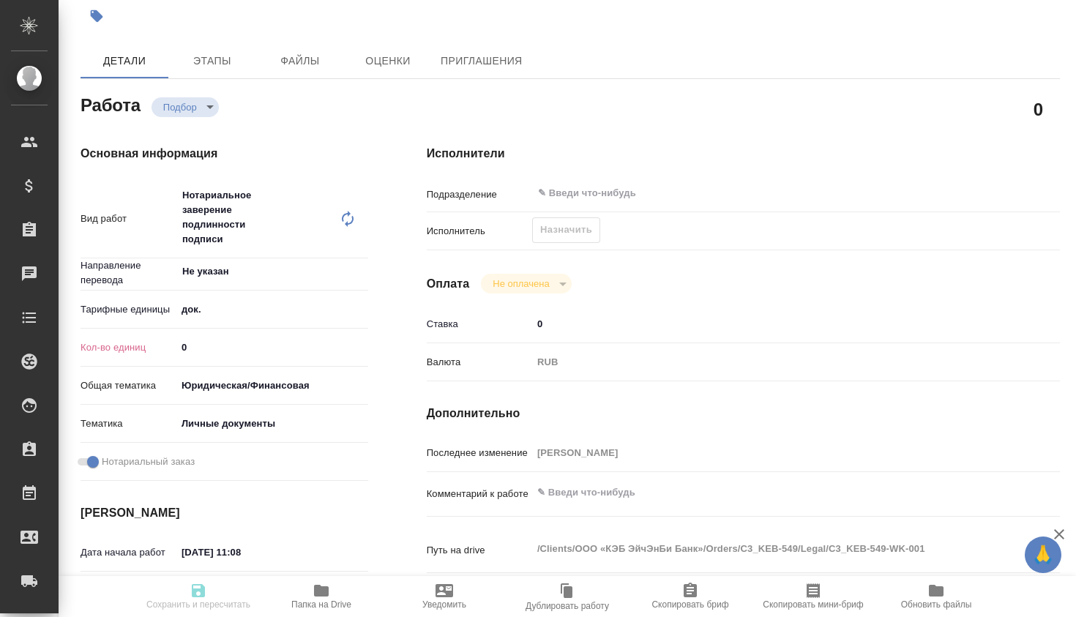
scroll to position [0, 0]
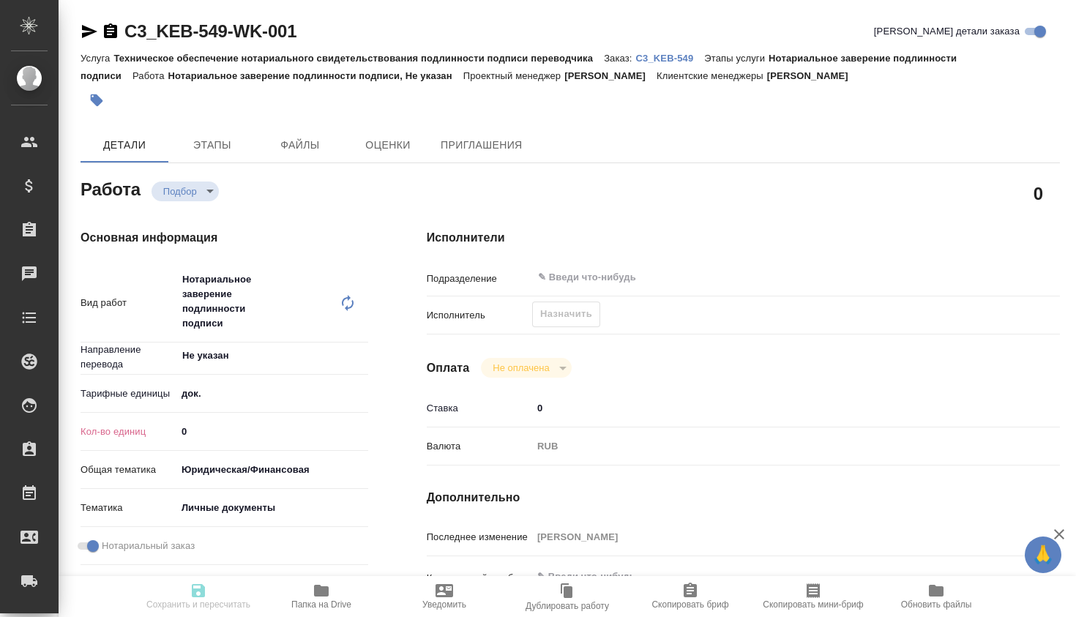
type textarea "x"
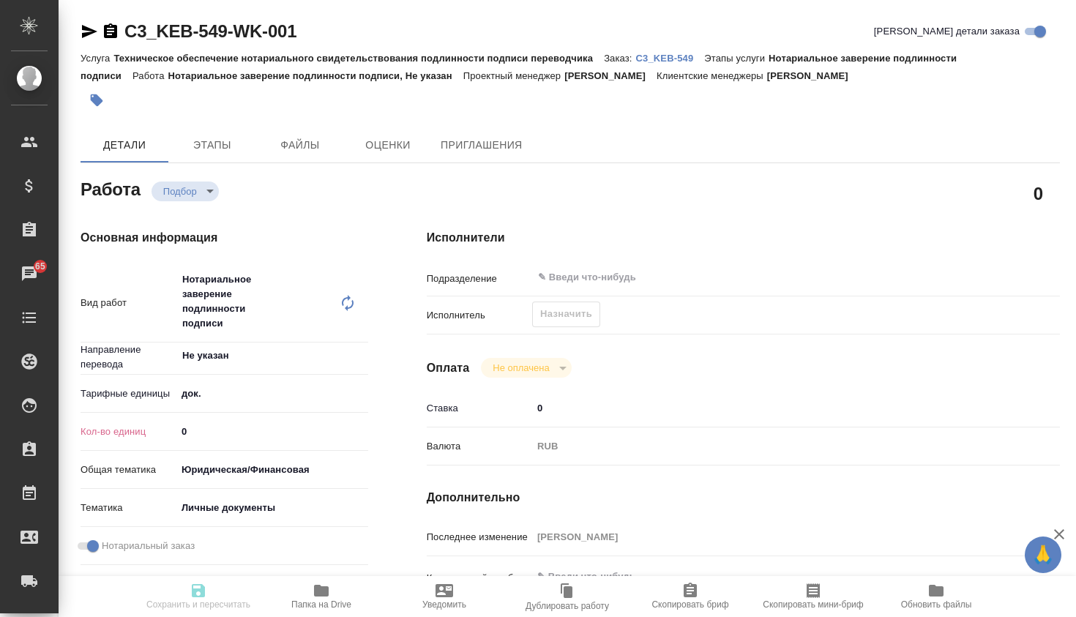
click at [204, 422] on input "0" at bounding box center [272, 431] width 192 height 21
type textarea "x"
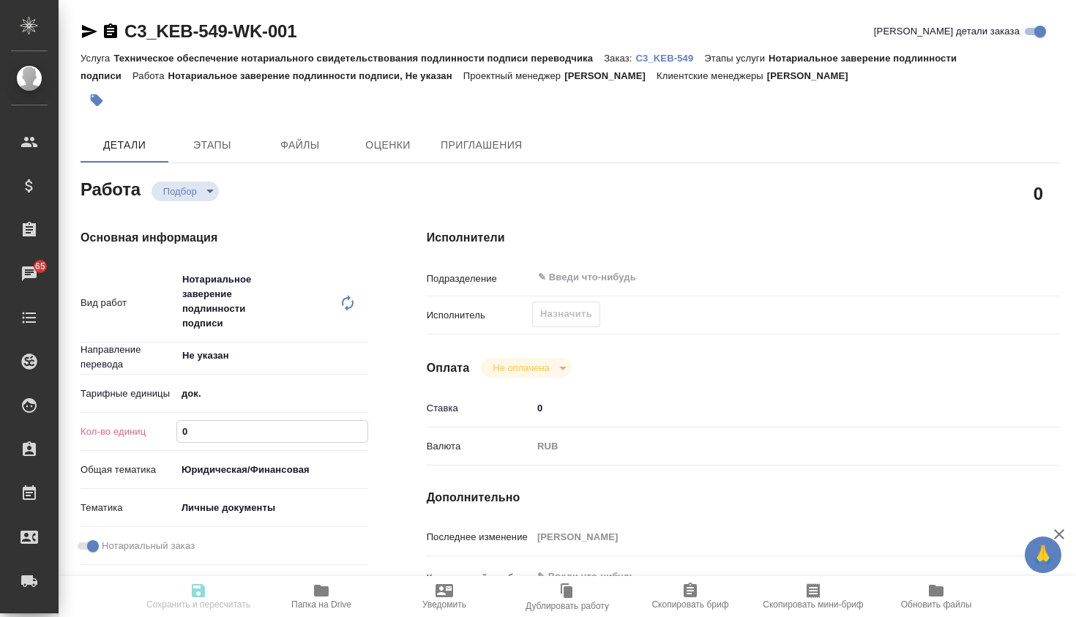
type textarea "x"
type input "1"
type textarea "x"
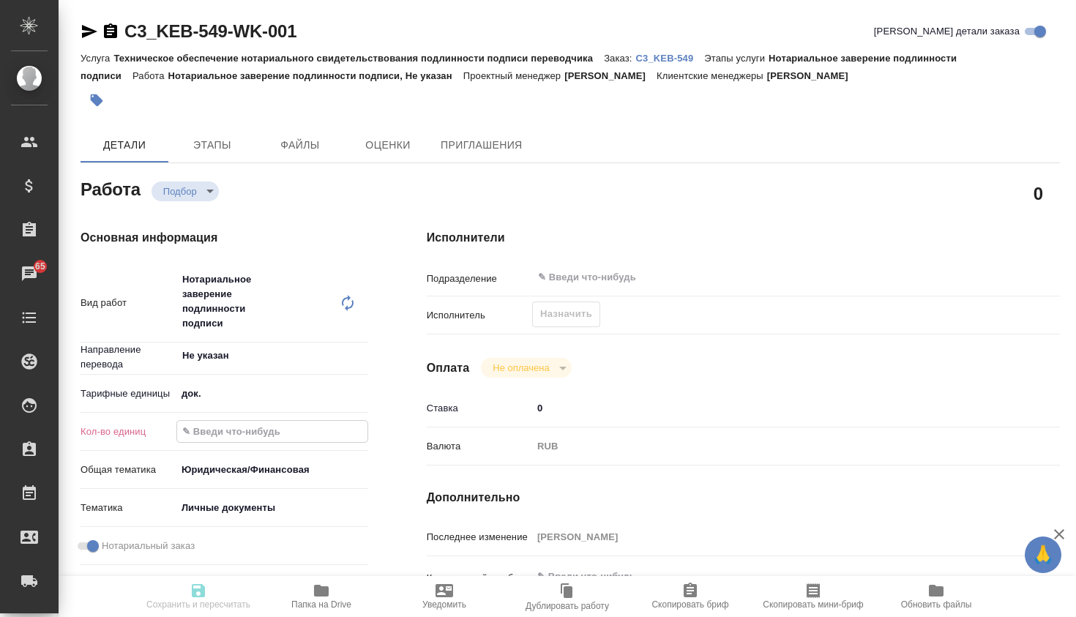
type textarea "x"
type input "19"
type textarea "x"
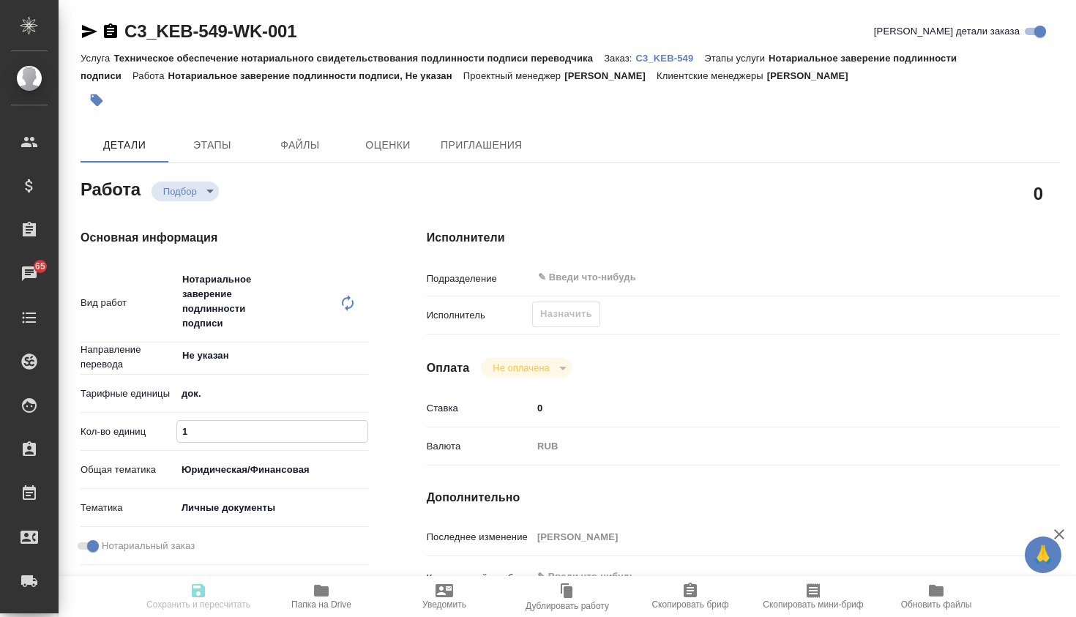
type textarea "x"
type input "19"
click at [596, 285] on input "text" at bounding box center [745, 278] width 417 height 18
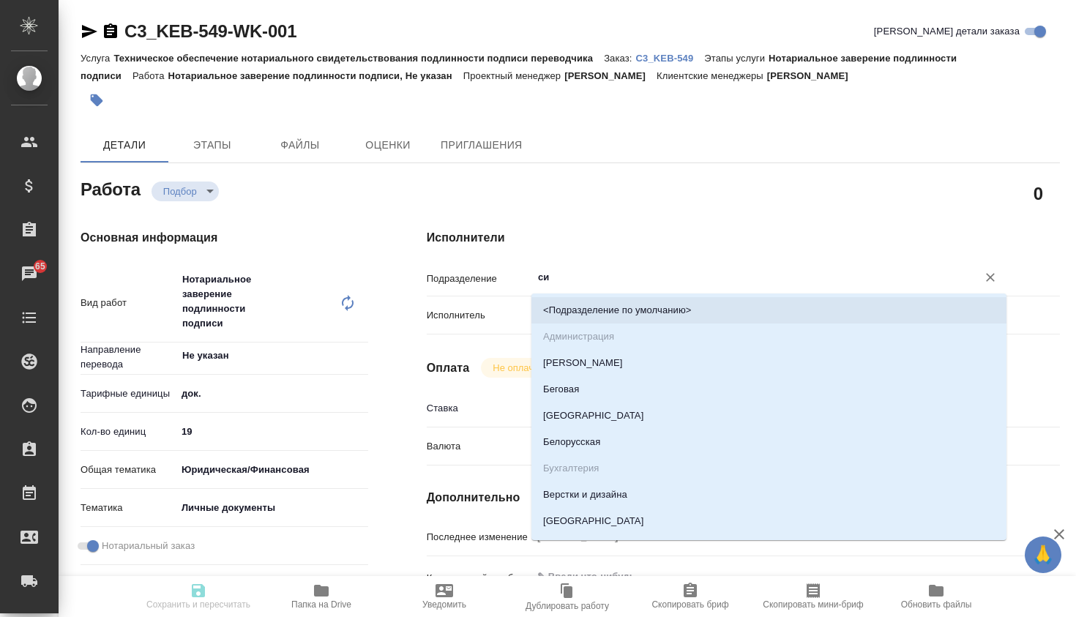
type input "сит"
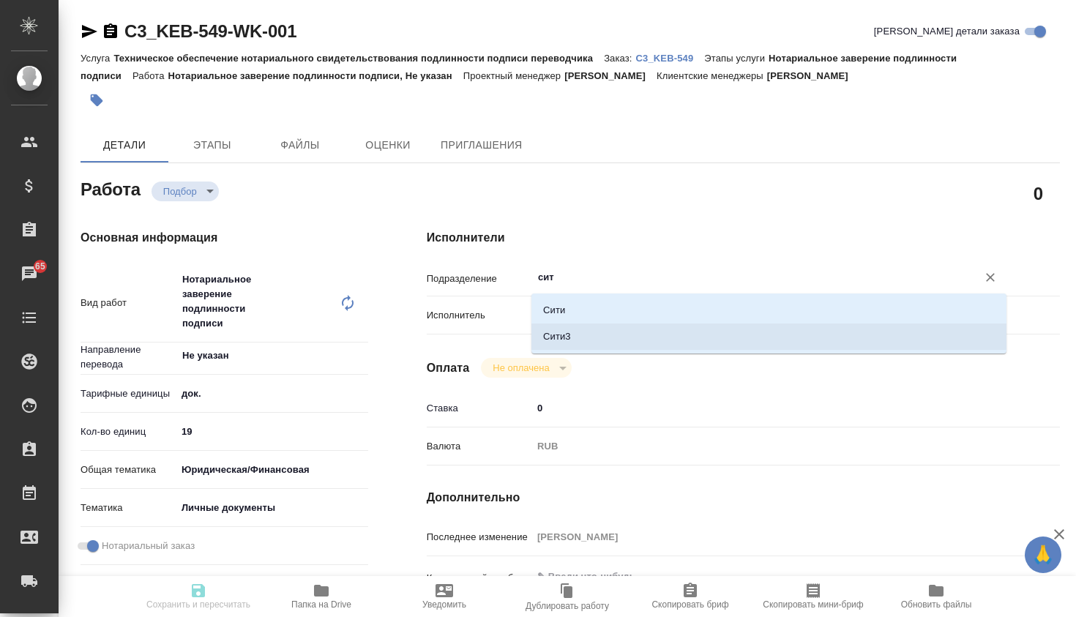
click at [663, 329] on li "Сити3" at bounding box center [768, 337] width 475 height 26
type textarea "x"
type input "Сити3"
type textarea "x"
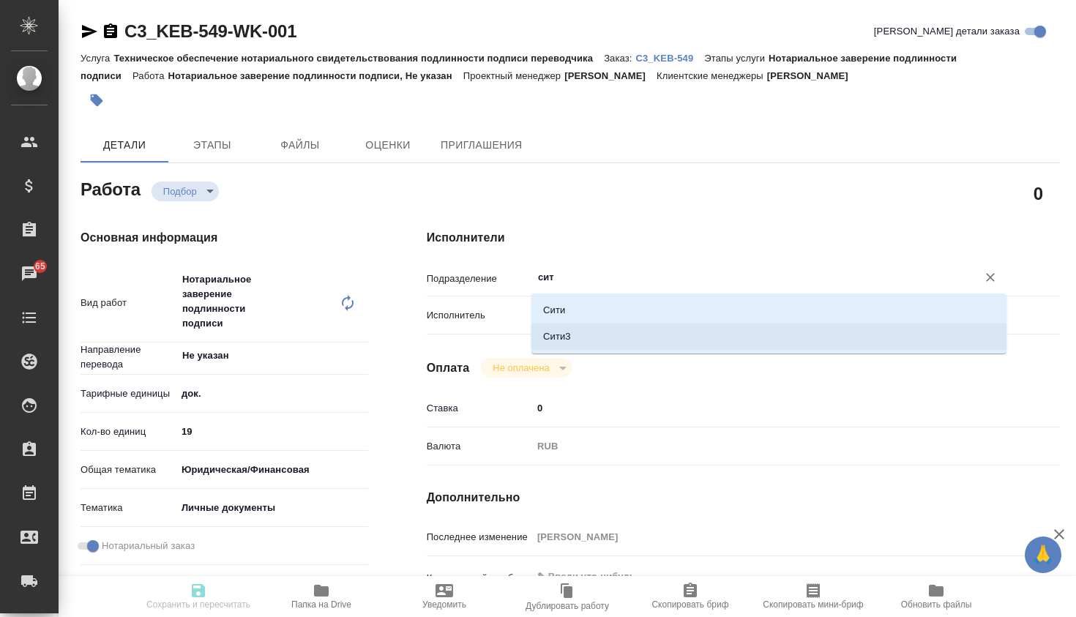
type textarea "x"
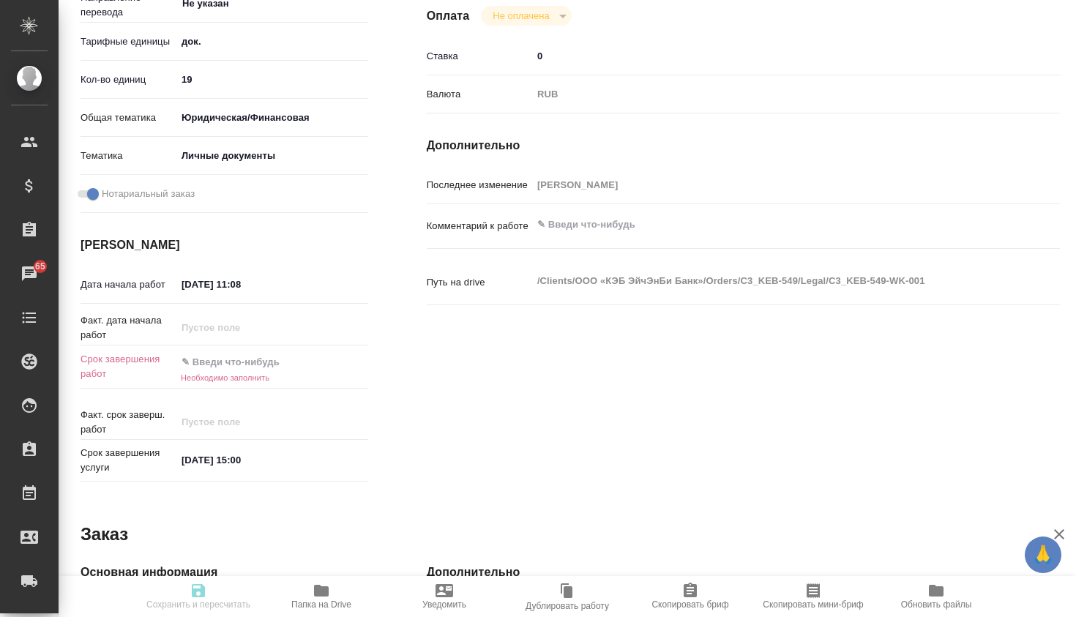
scroll to position [358, 0]
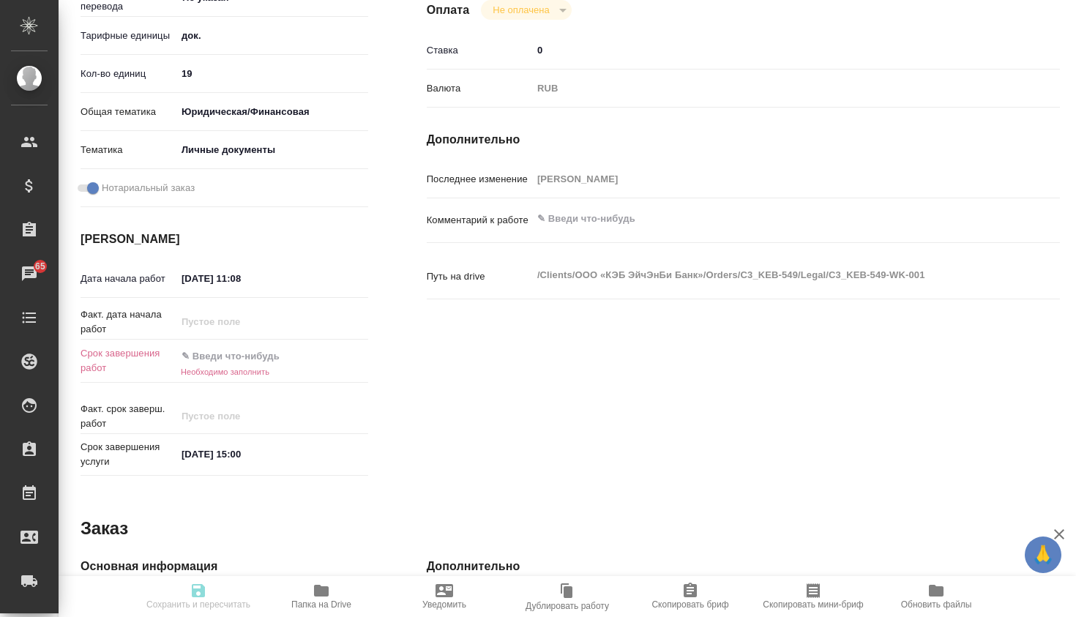
type input "Сити3"
click at [283, 351] on input "text" at bounding box center [240, 356] width 128 height 21
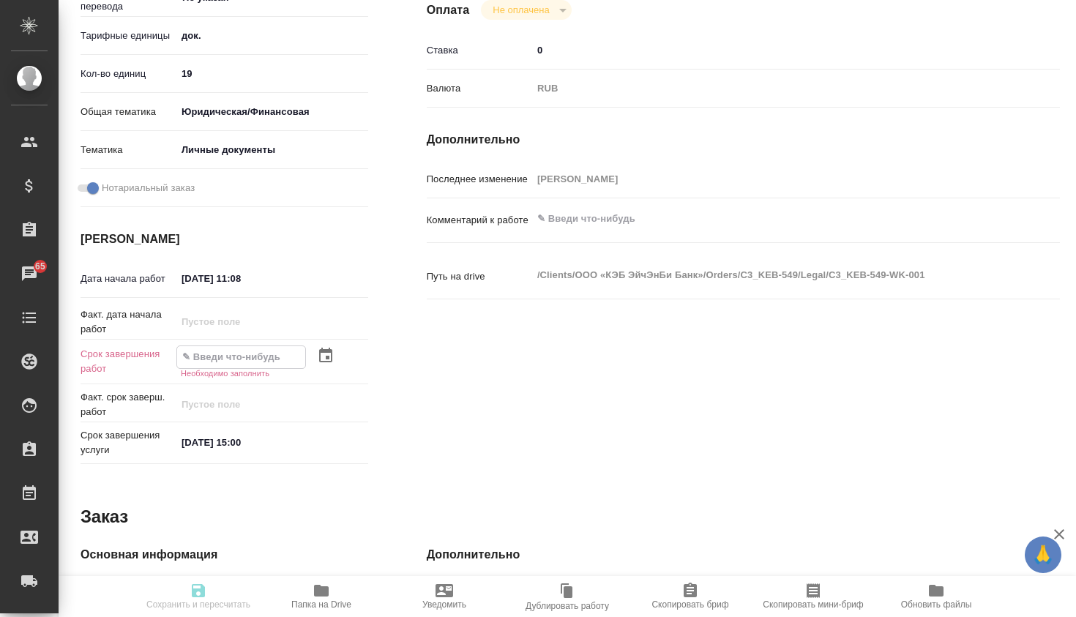
click at [324, 357] on icon "button" at bounding box center [326, 356] width 18 height 18
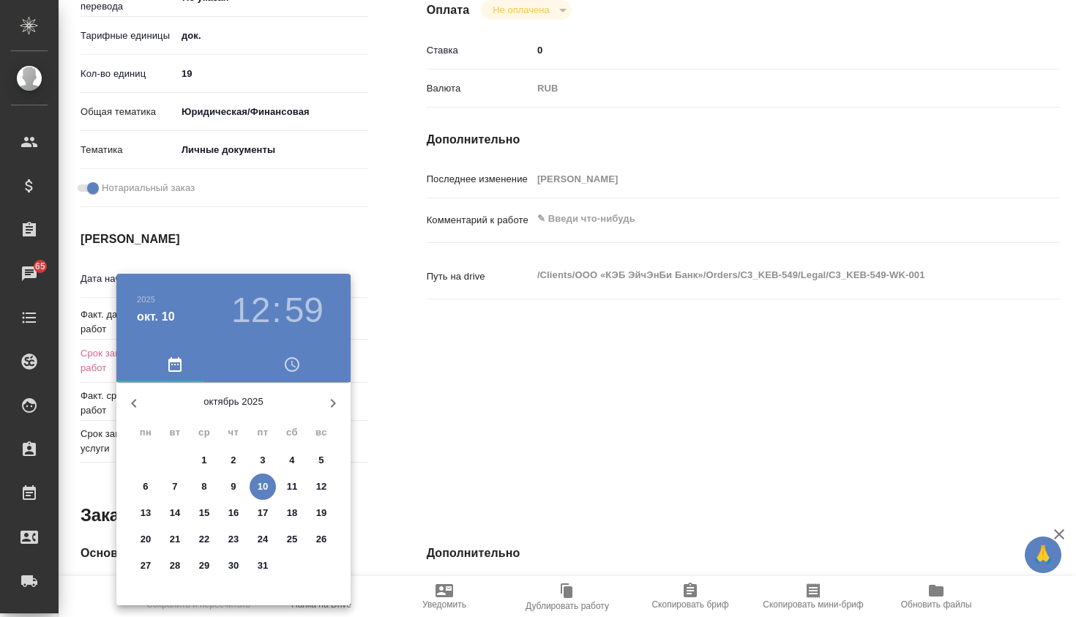
click at [237, 487] on span "9" at bounding box center [233, 486] width 26 height 15
type textarea "x"
type input "09.10.2025 12:59"
type textarea "x"
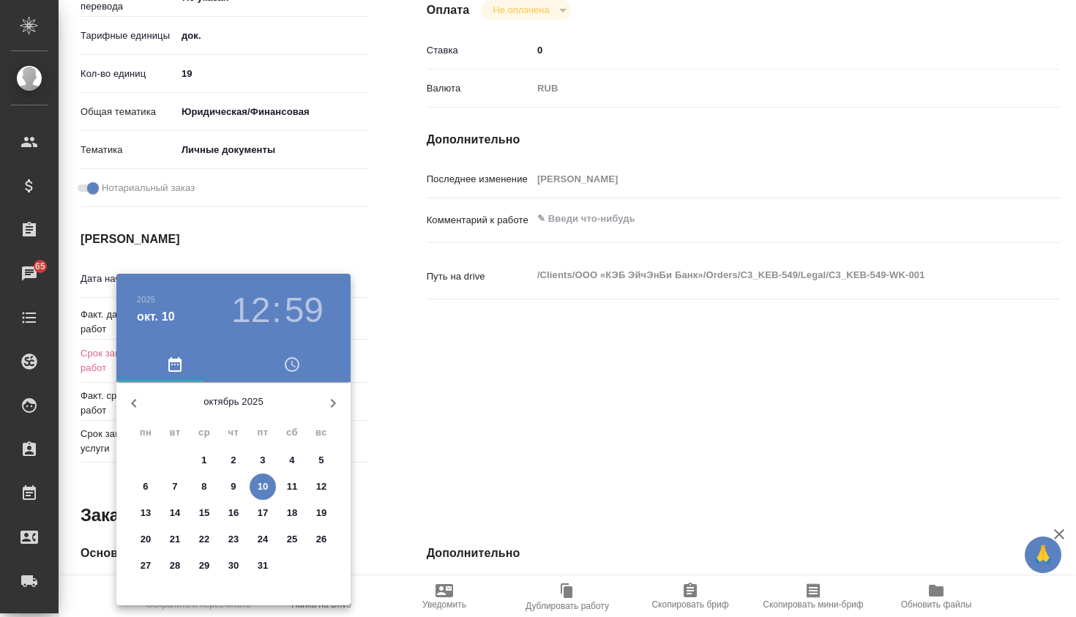
type textarea "x"
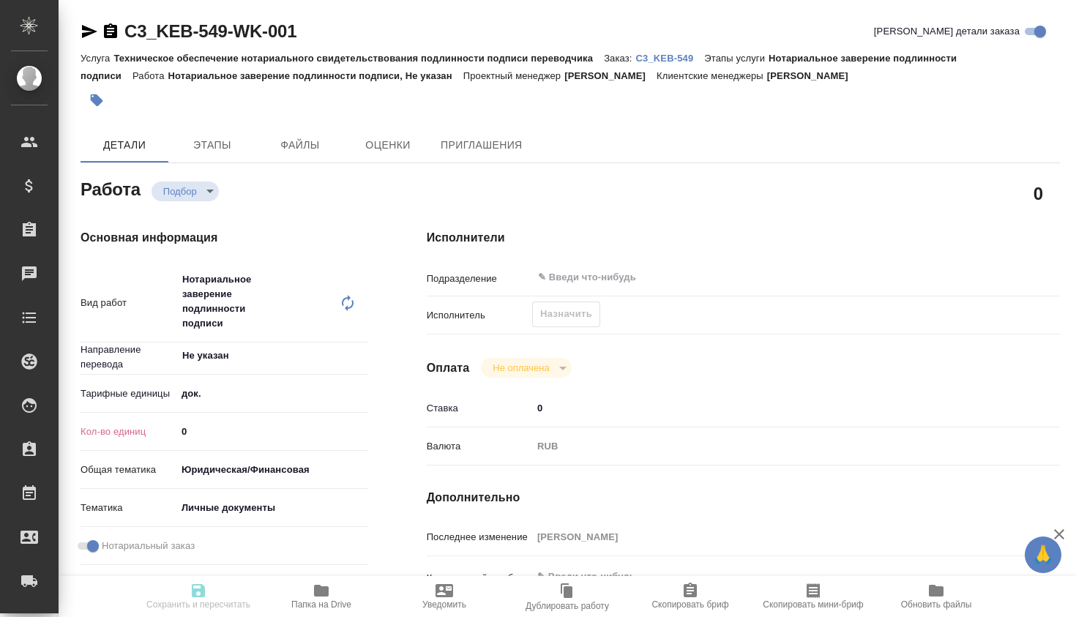
type textarea "x"
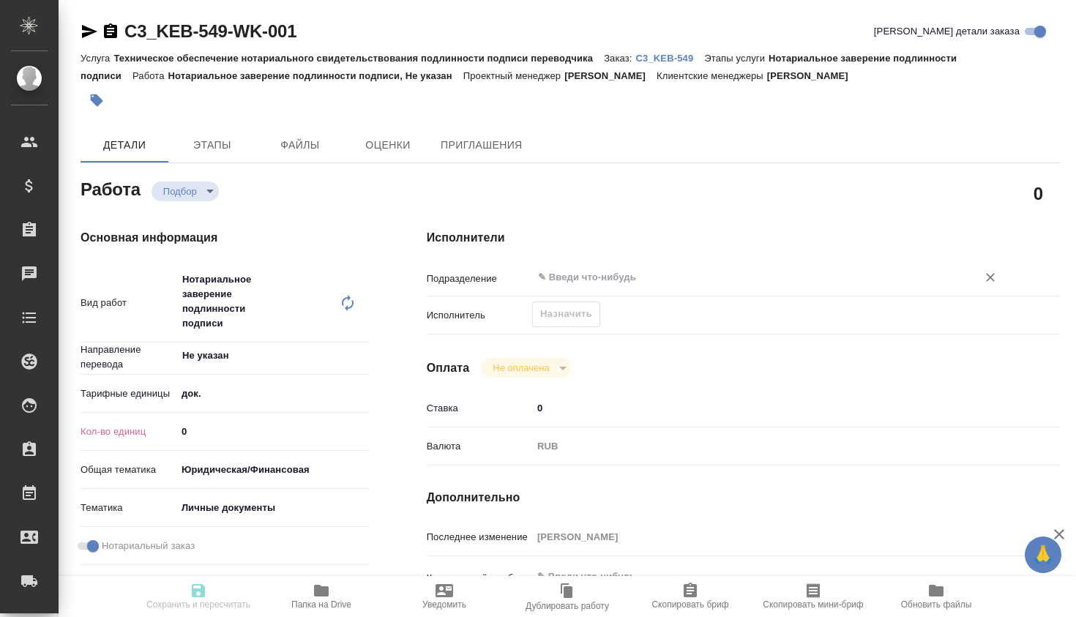
type textarea "x"
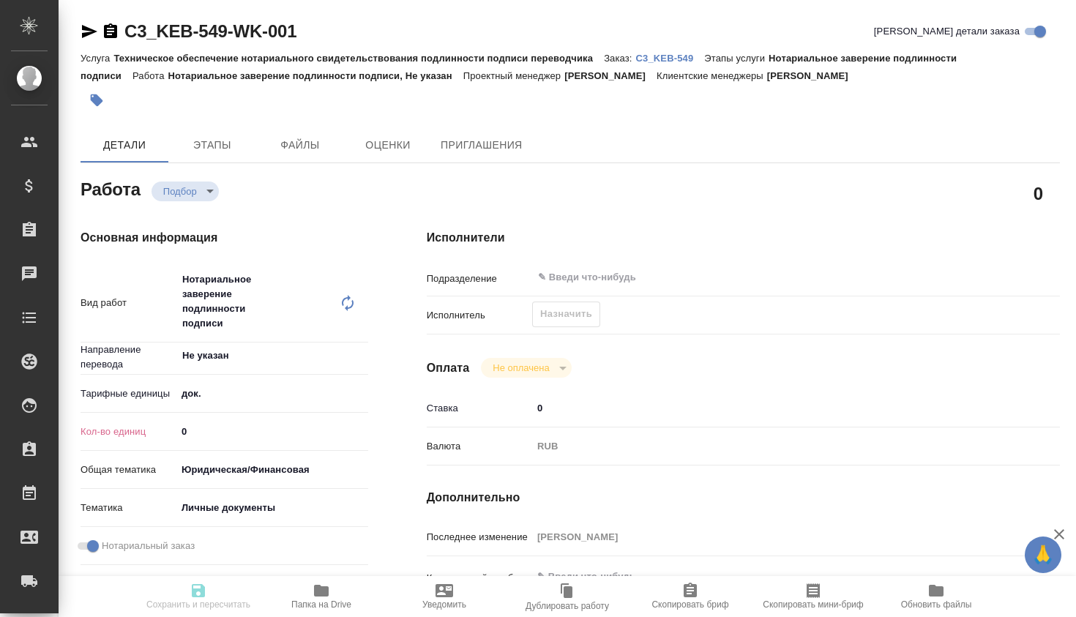
type textarea "x"
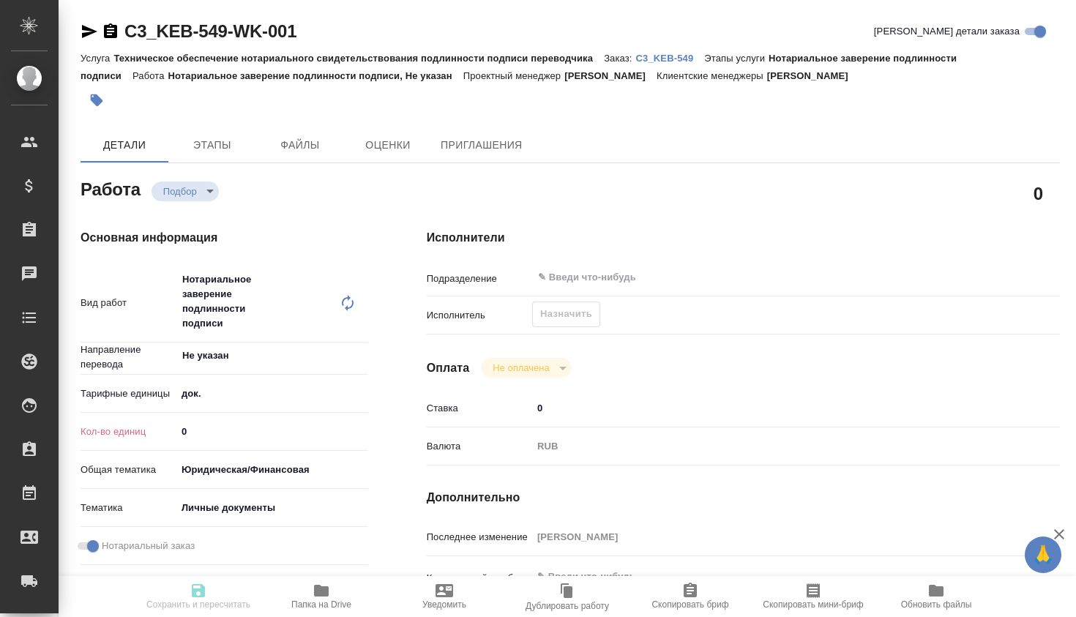
click at [263, 428] on input "0" at bounding box center [272, 431] width 192 height 21
type textarea "x"
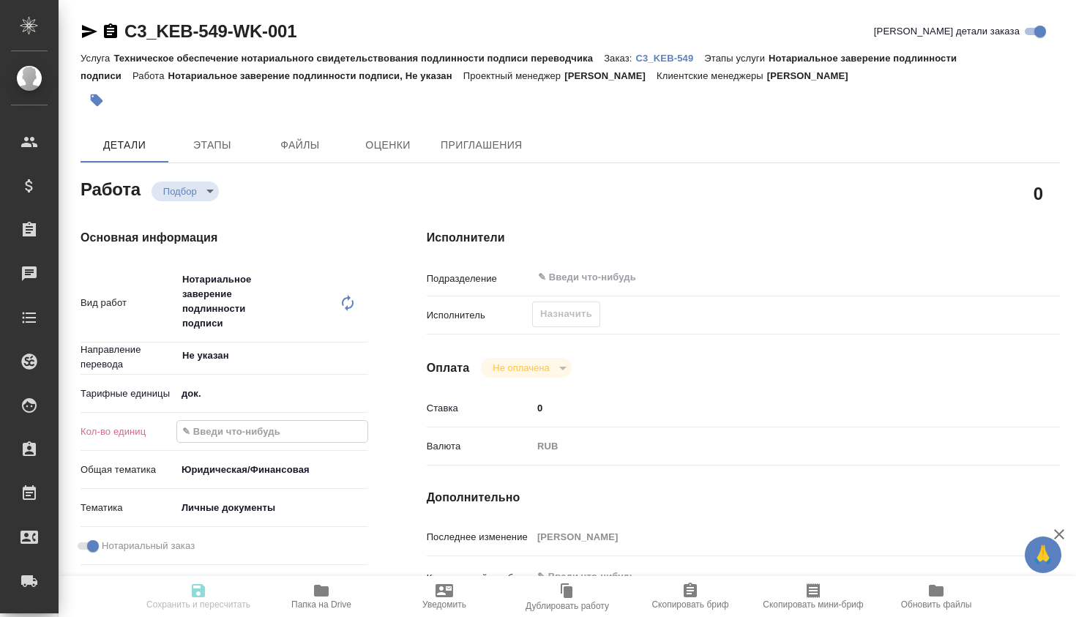
type textarea "x"
type input "1"
type textarea "x"
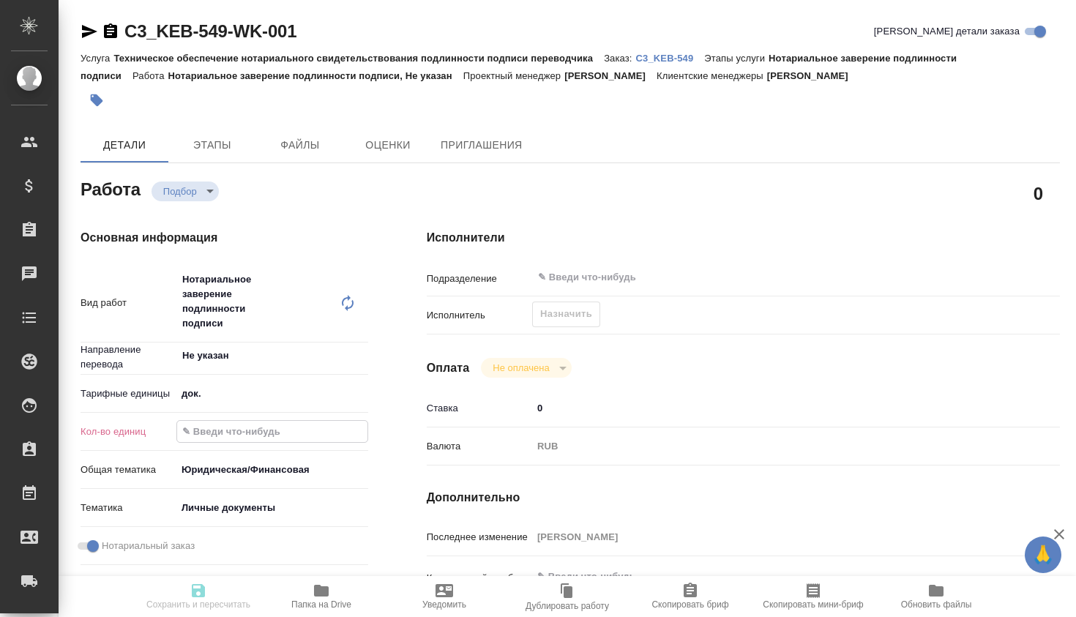
type textarea "x"
type input "19"
type textarea "x"
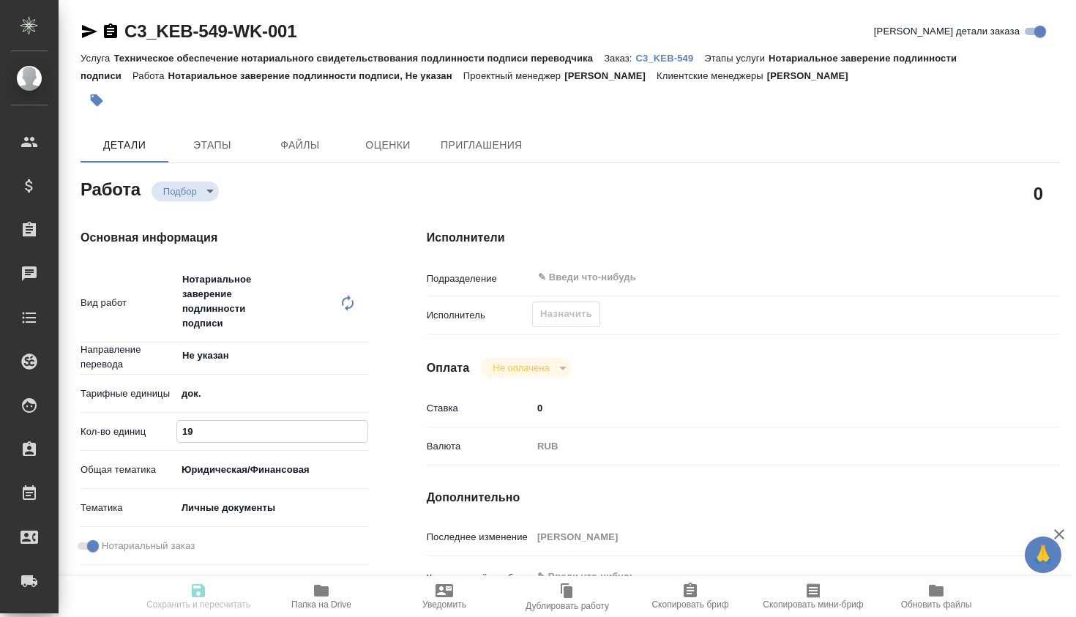
type textarea "x"
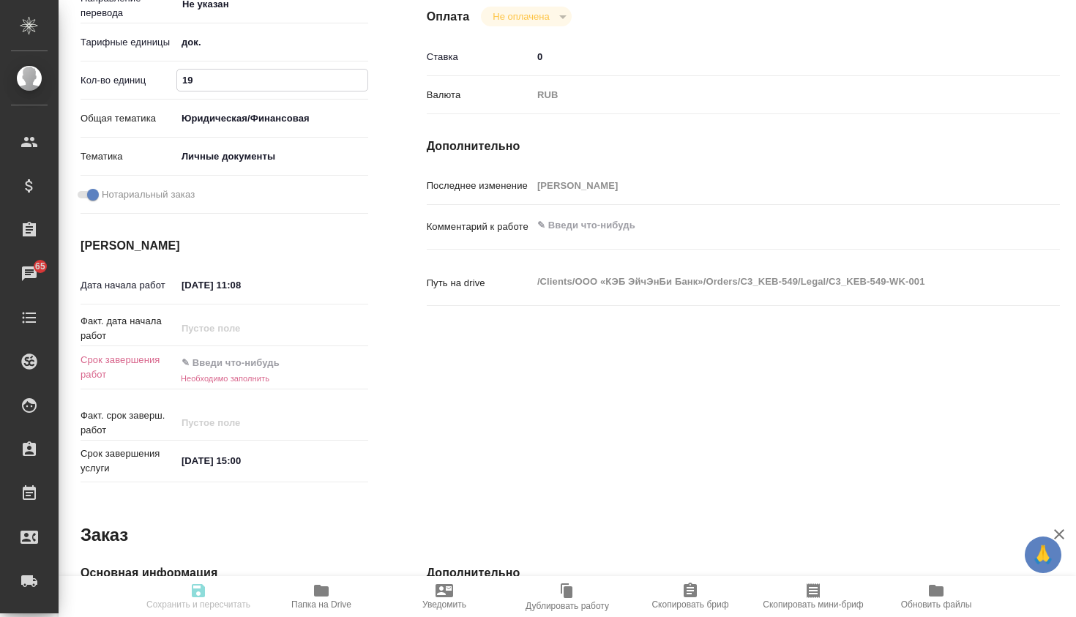
scroll to position [365, 0]
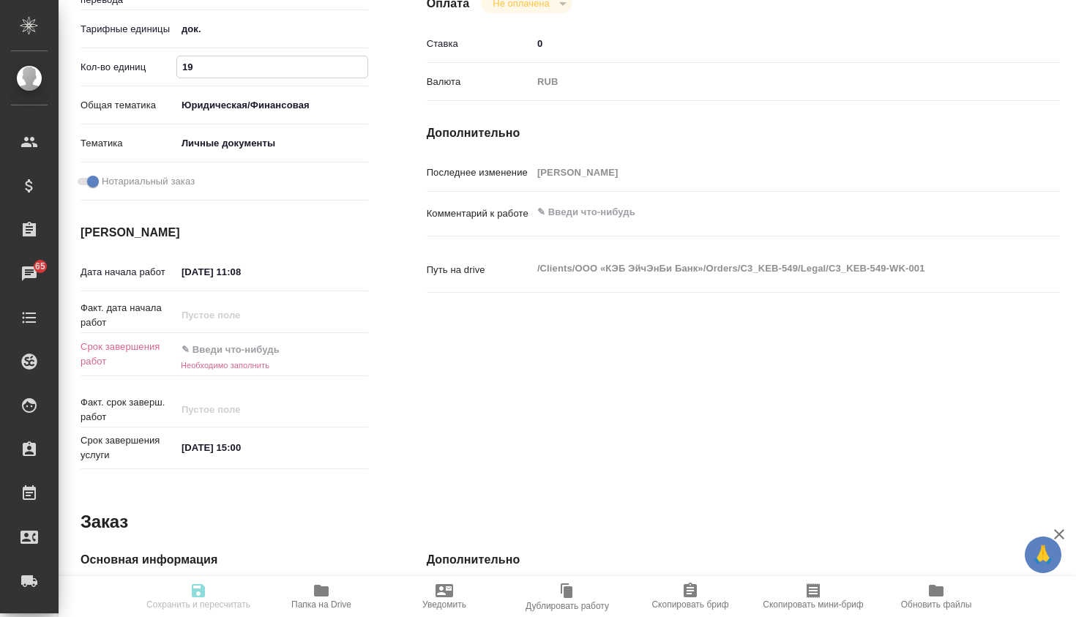
type input "19"
click at [250, 359] on input "text" at bounding box center [240, 349] width 128 height 21
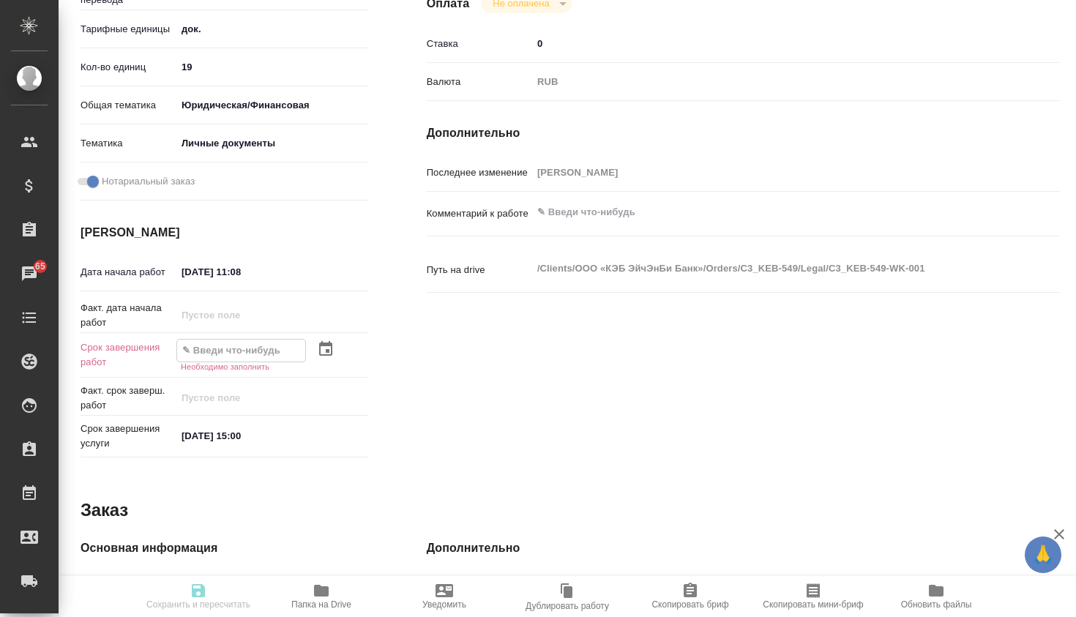
type textarea "x"
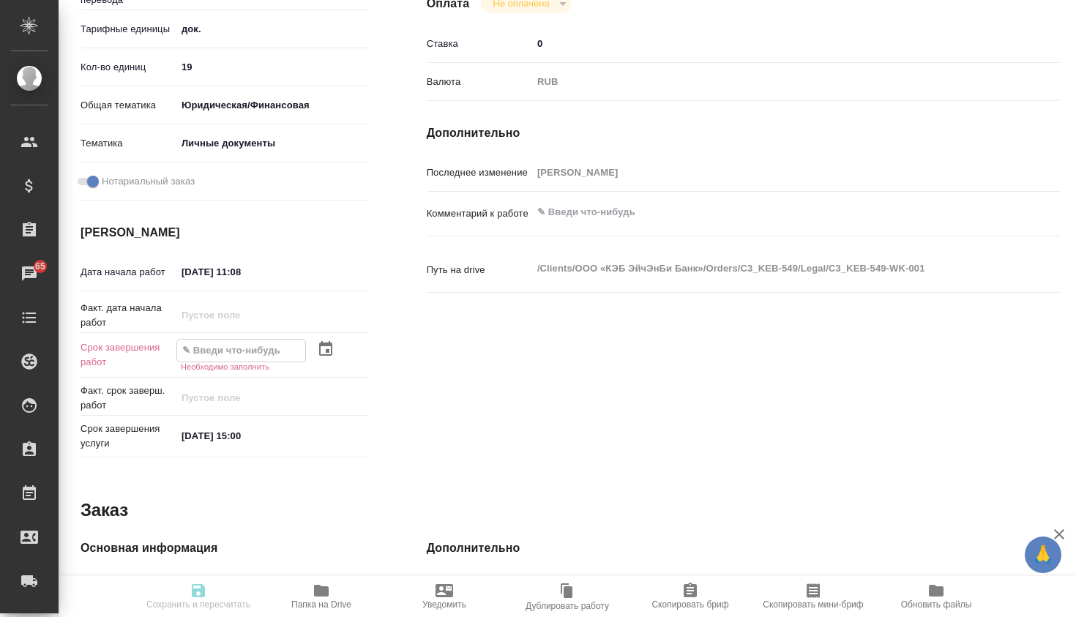
type textarea "x"
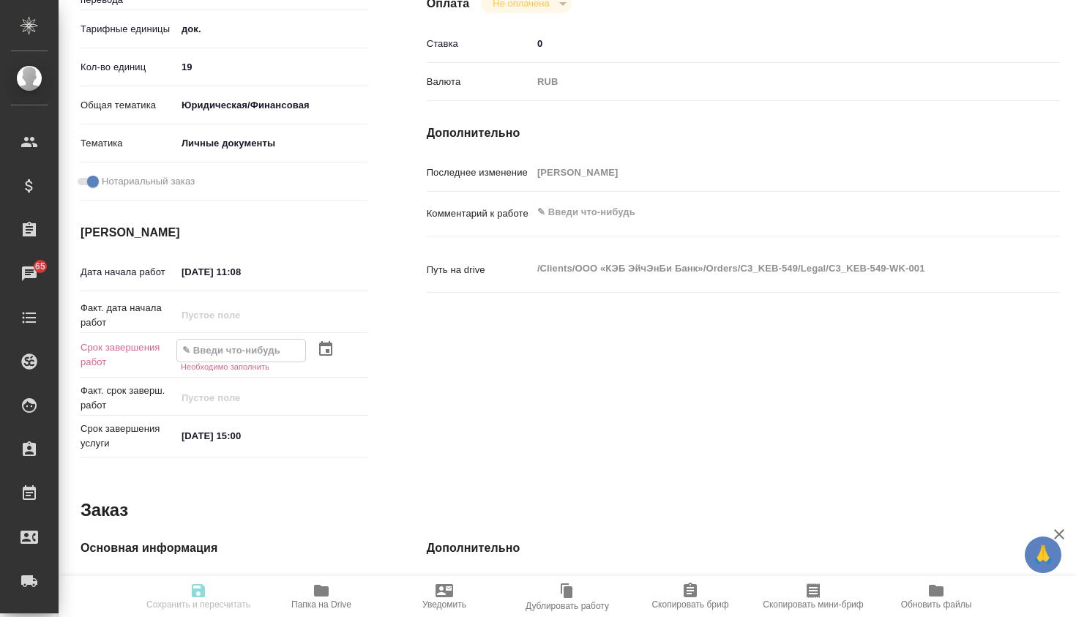
type textarea "x"
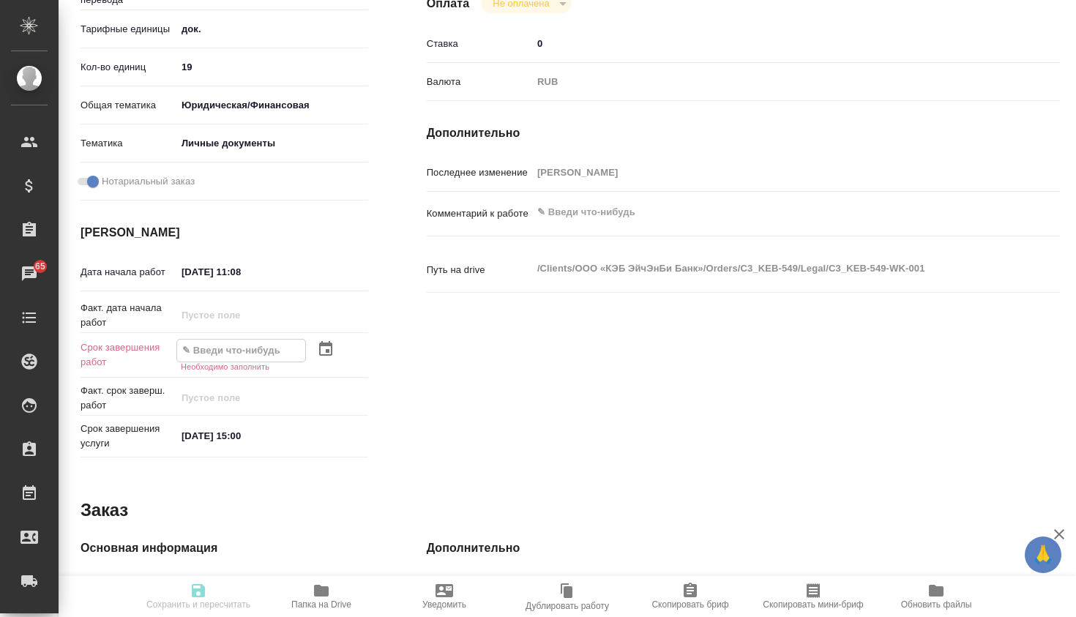
type textarea "x"
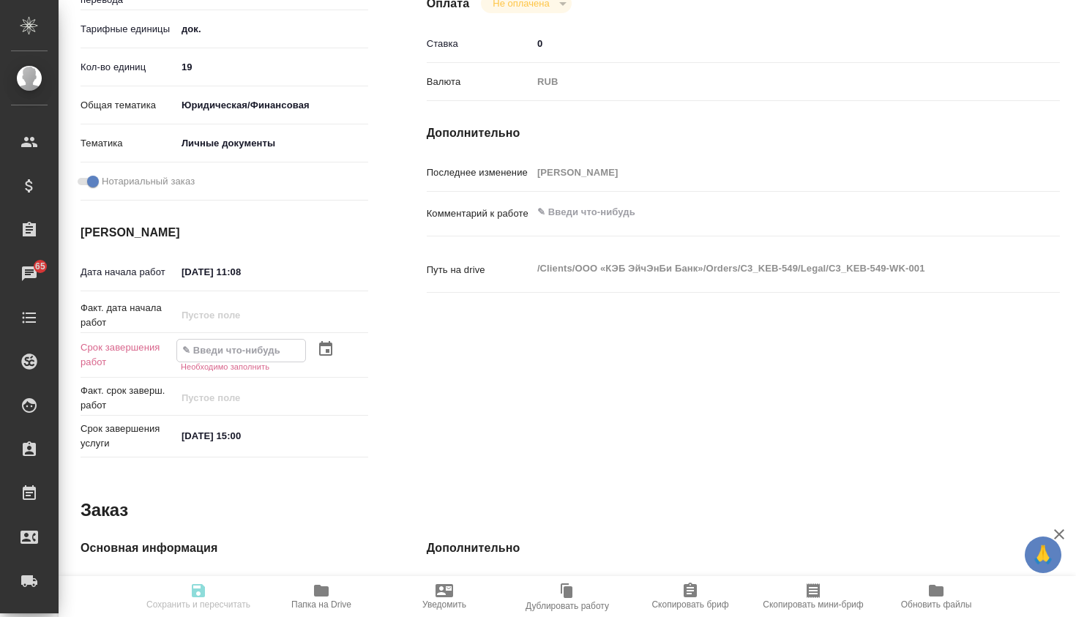
type textarea "x"
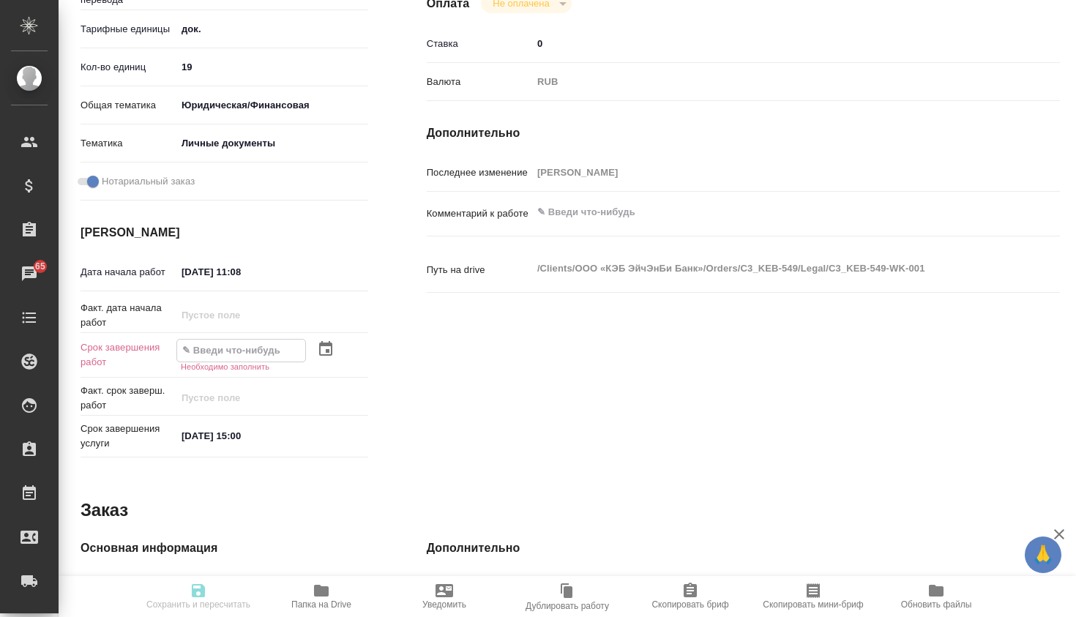
type textarea "x"
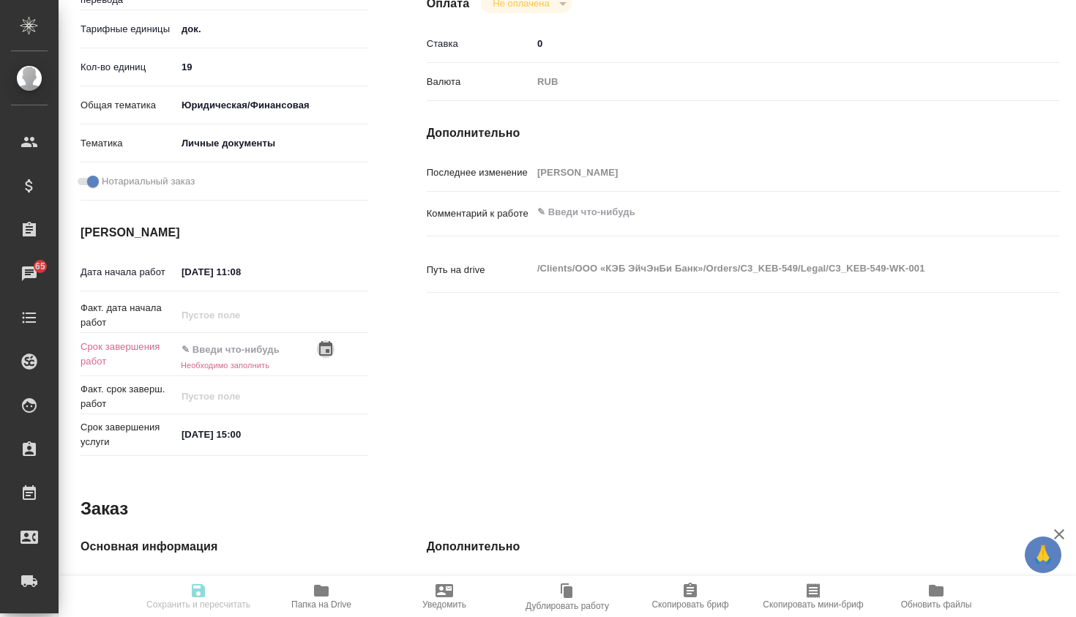
type textarea "x"
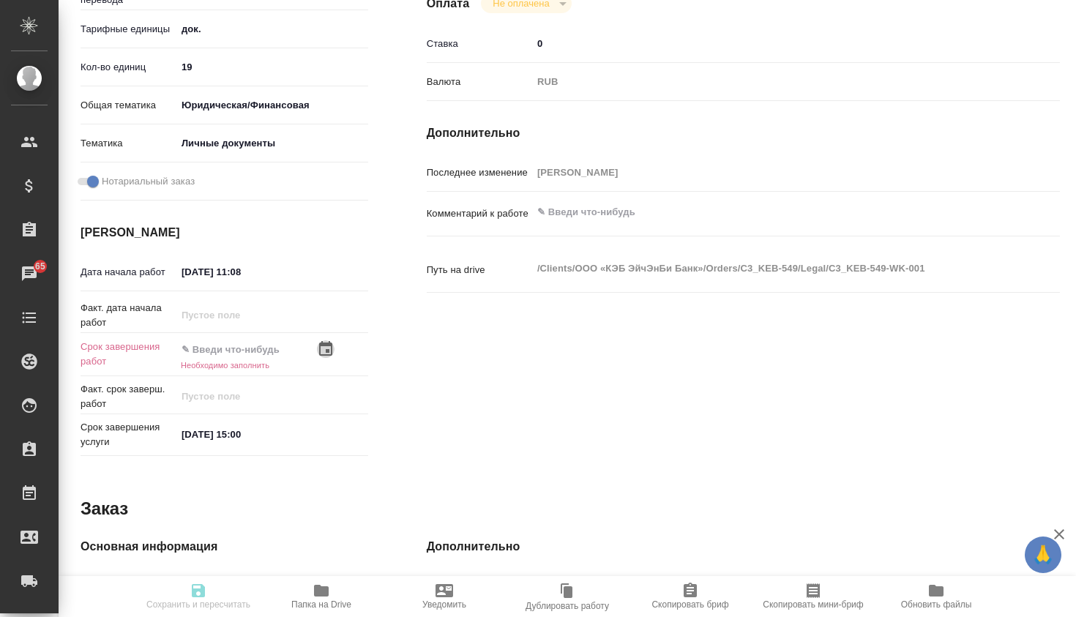
click at [319, 348] on icon "button" at bounding box center [325, 348] width 13 height 15
type textarea "x"
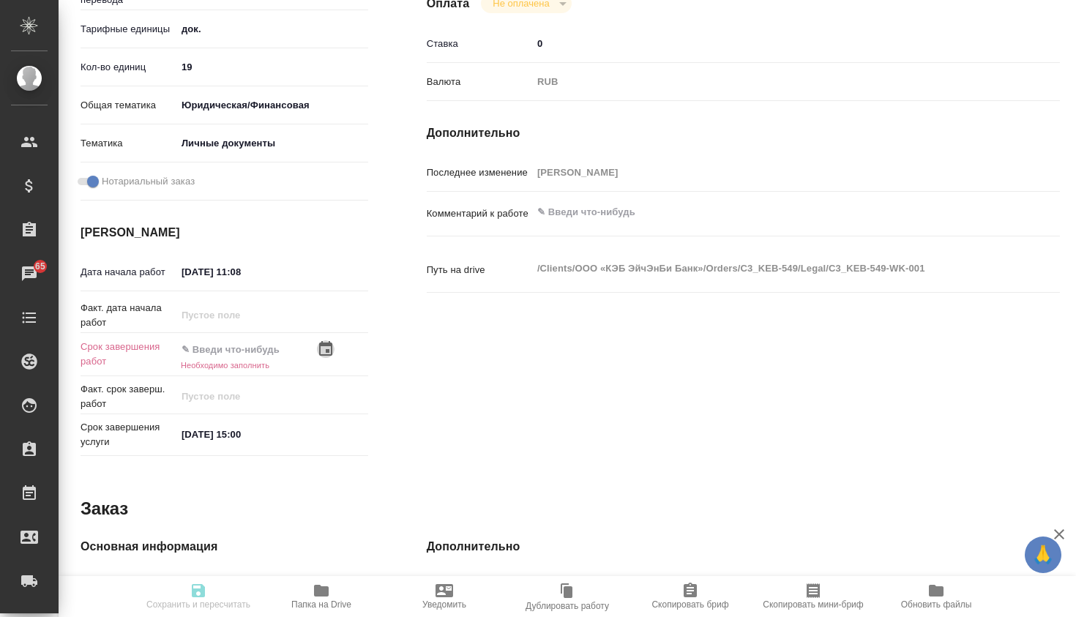
type textarea "x"
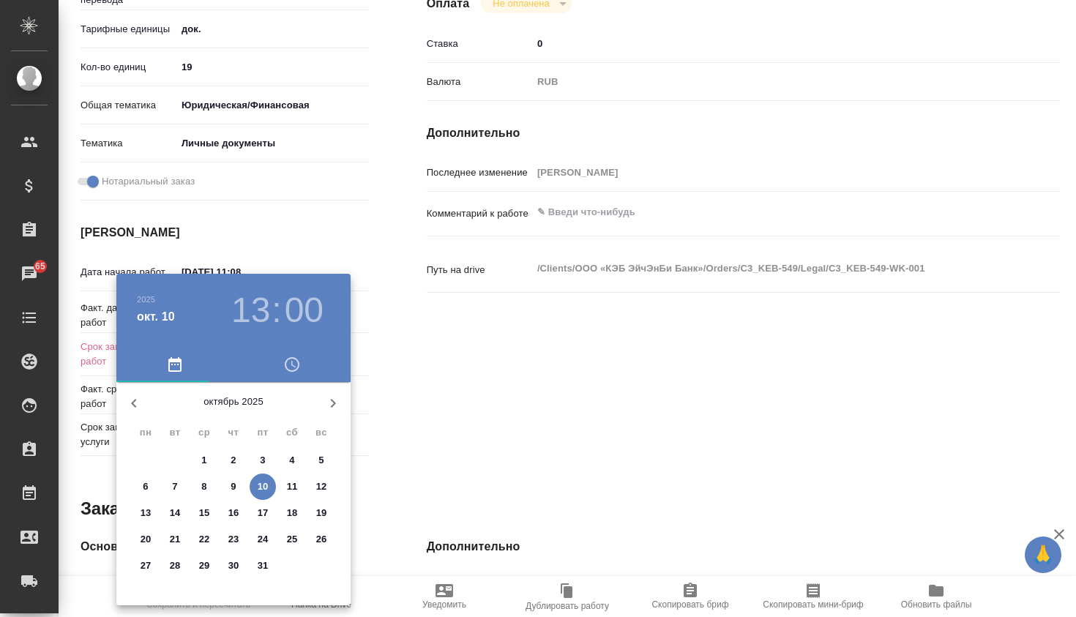
click at [446, 453] on div at bounding box center [538, 308] width 1076 height 617
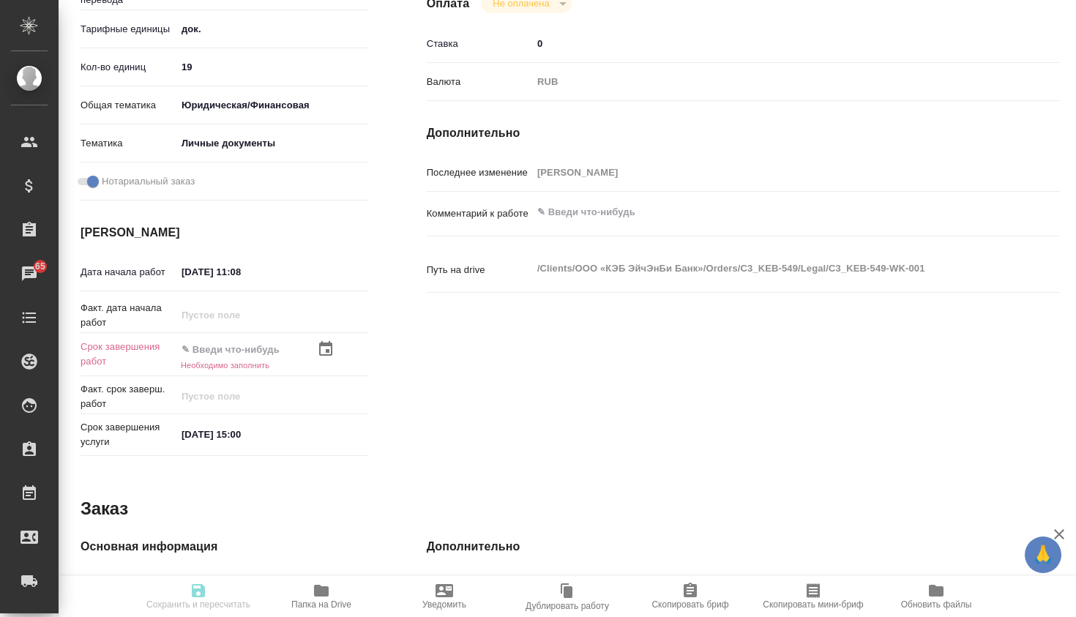
click at [317, 338] on div "Факт. дата начала работ" at bounding box center [225, 320] width 288 height 38
click at [322, 346] on icon "button" at bounding box center [325, 348] width 13 height 15
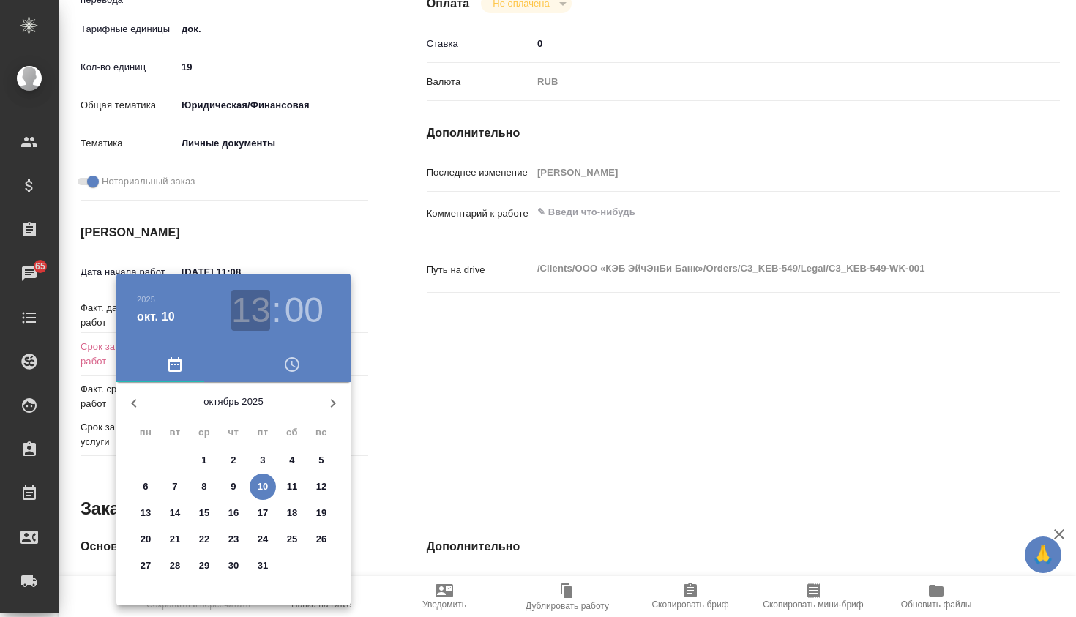
click at [257, 321] on h3 "13" at bounding box center [250, 310] width 39 height 41
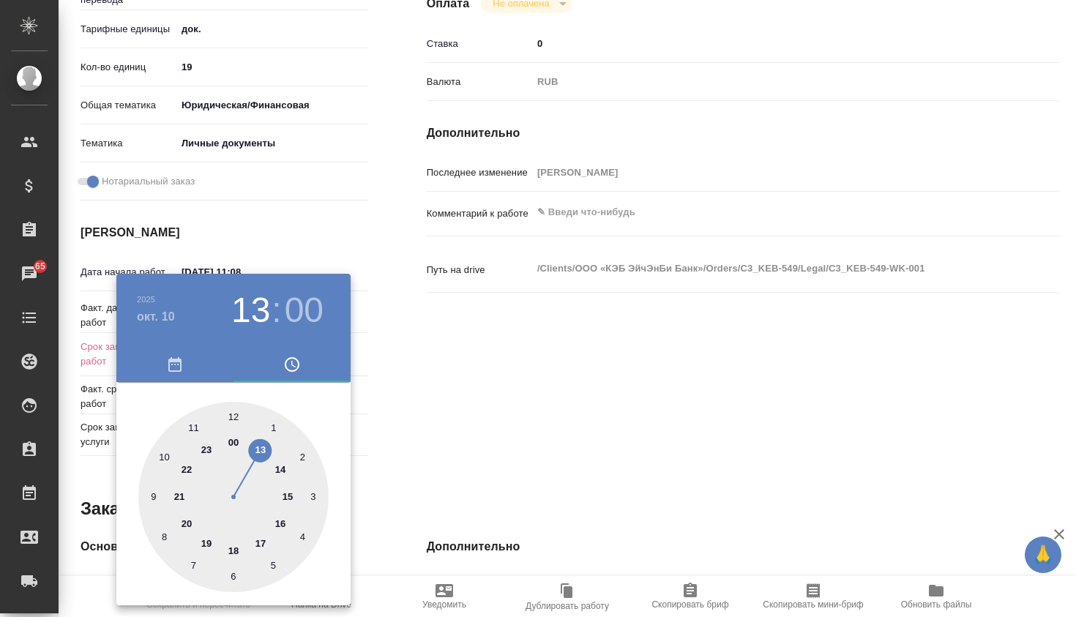
click at [452, 372] on div at bounding box center [538, 308] width 1076 height 617
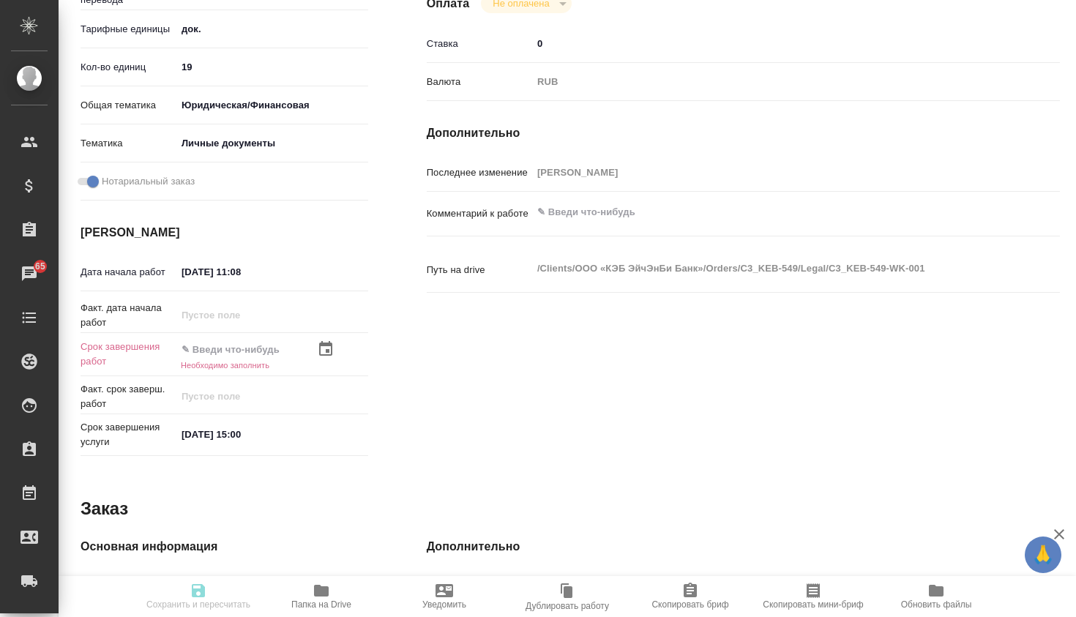
click at [325, 337] on div "Факт. дата начала работ" at bounding box center [225, 320] width 288 height 38
click at [326, 345] on icon "button" at bounding box center [325, 348] width 13 height 15
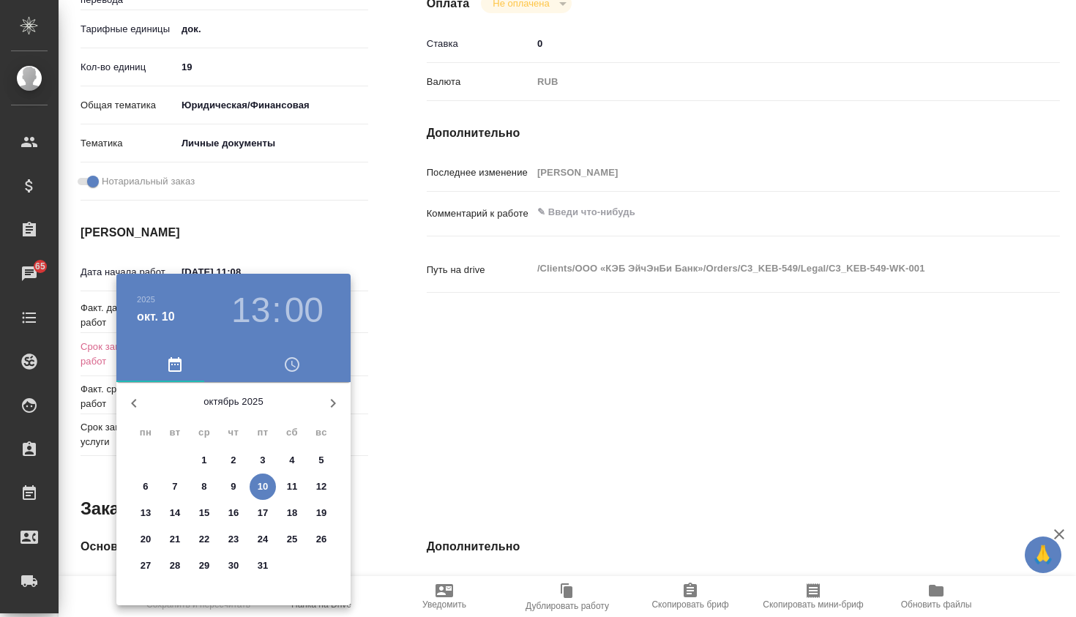
click at [269, 313] on h3 "13" at bounding box center [250, 310] width 39 height 41
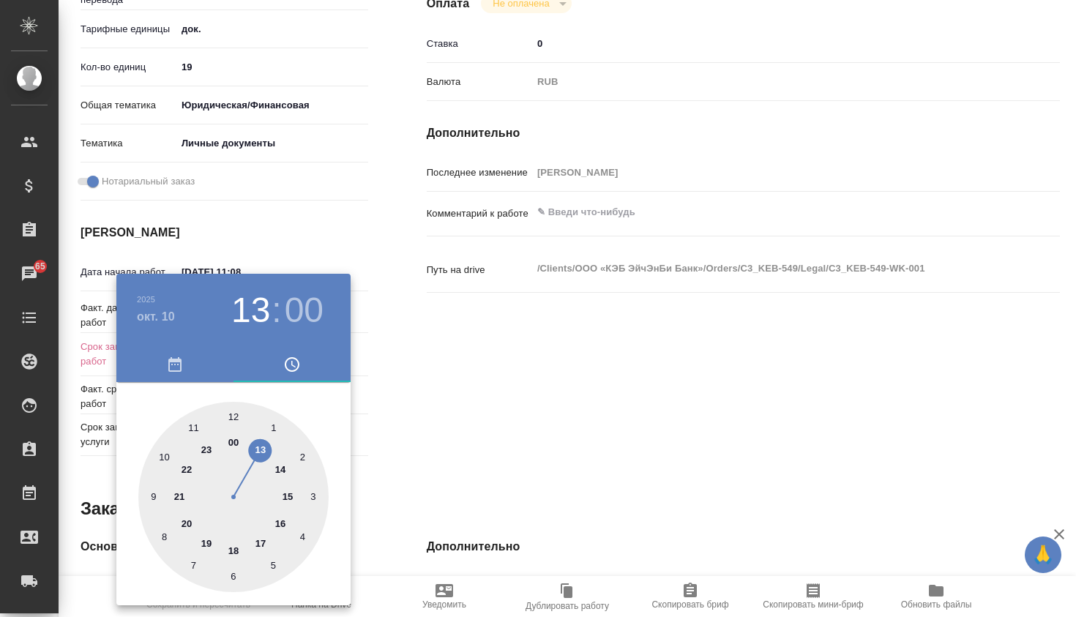
click at [263, 449] on div at bounding box center [233, 497] width 190 height 190
type textarea "x"
type input "10.10.2025 13:00"
type textarea "x"
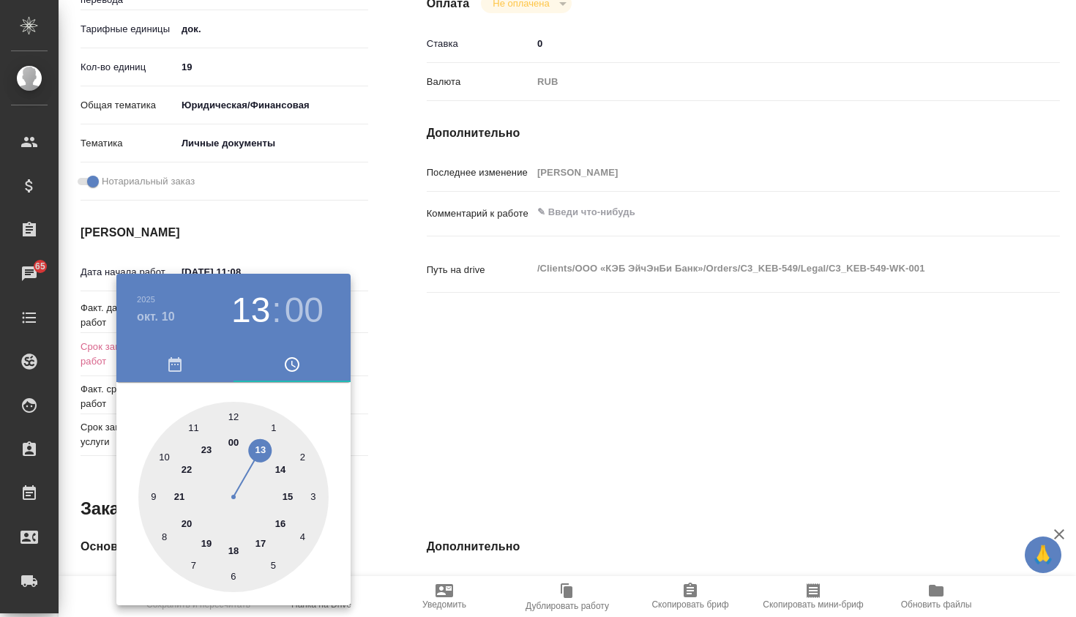
type textarea "x"
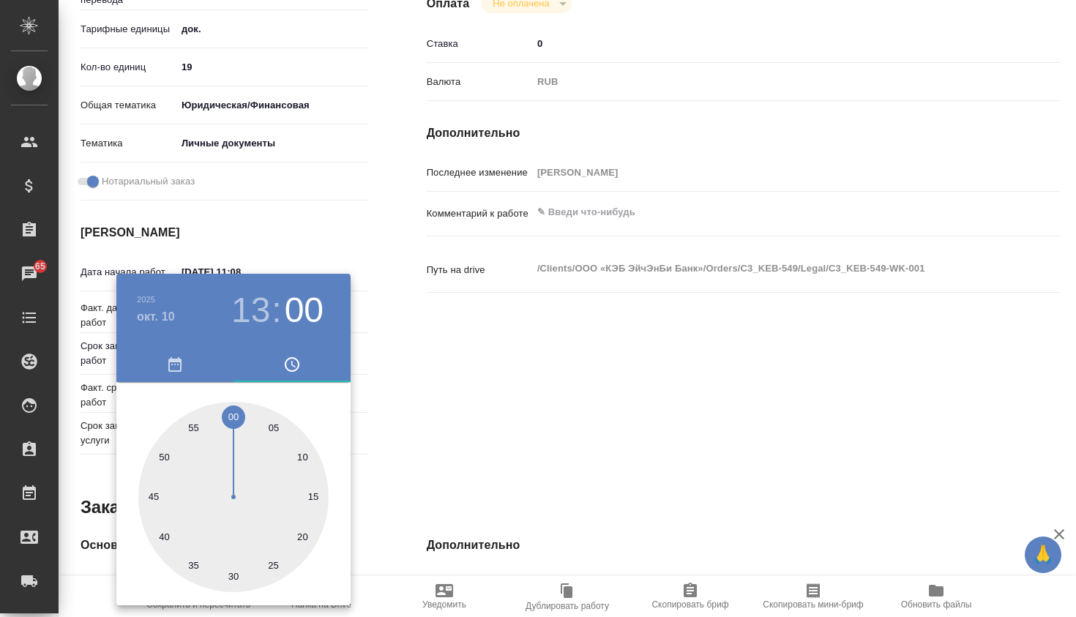
type textarea "x"
click at [236, 420] on div at bounding box center [233, 497] width 190 height 190
type textarea "x"
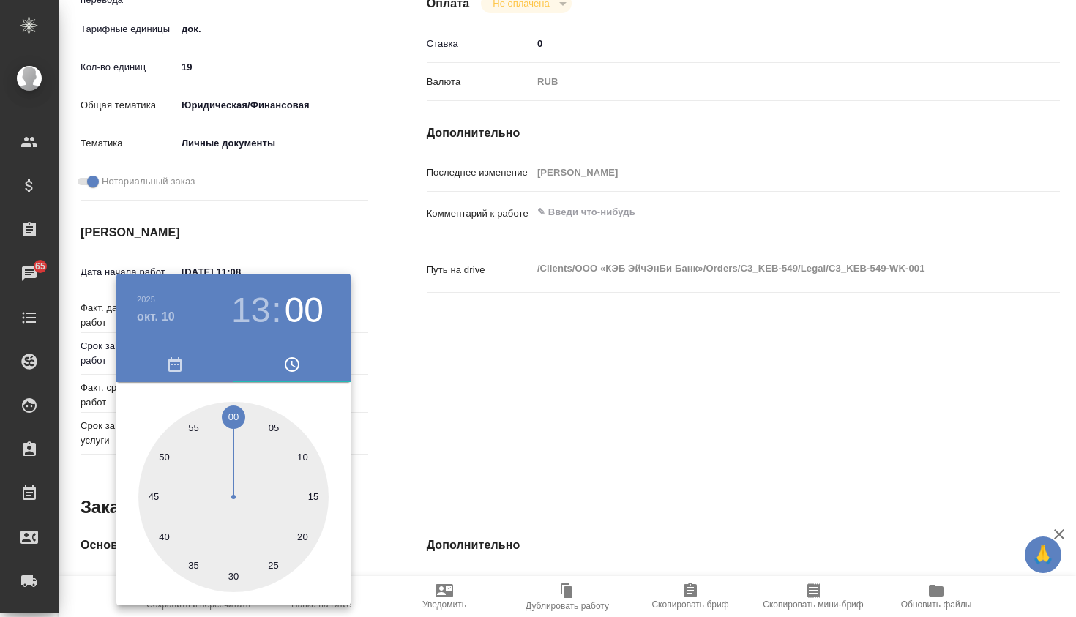
type textarea "x"
click at [460, 404] on div at bounding box center [538, 308] width 1076 height 617
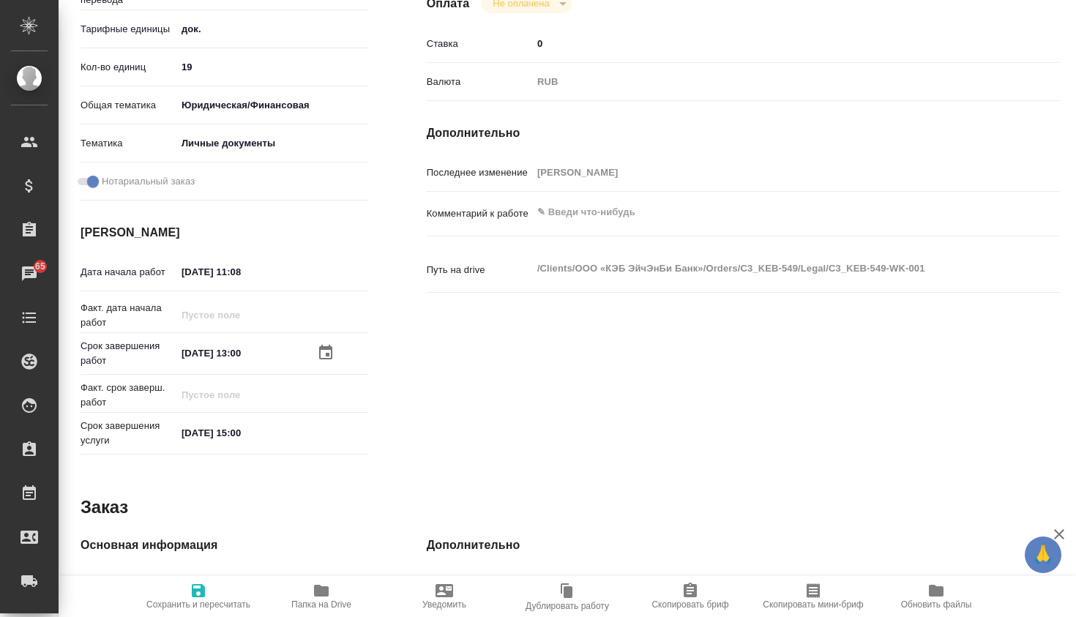
click at [209, 593] on span "Сохранить и пересчитать" at bounding box center [198, 596] width 105 height 28
type textarea "x"
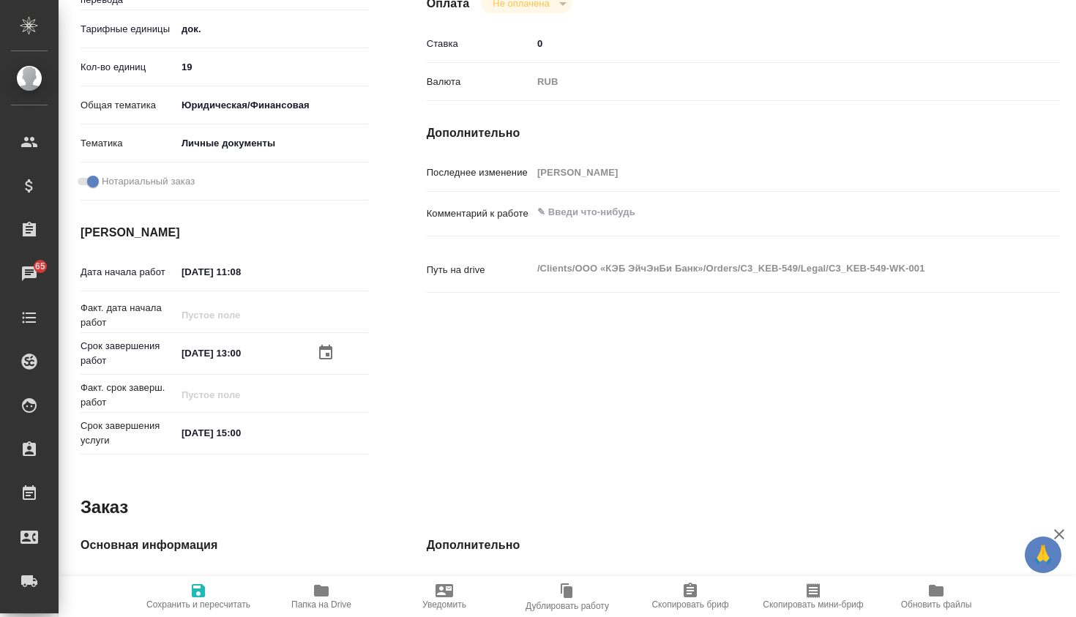
type textarea "x"
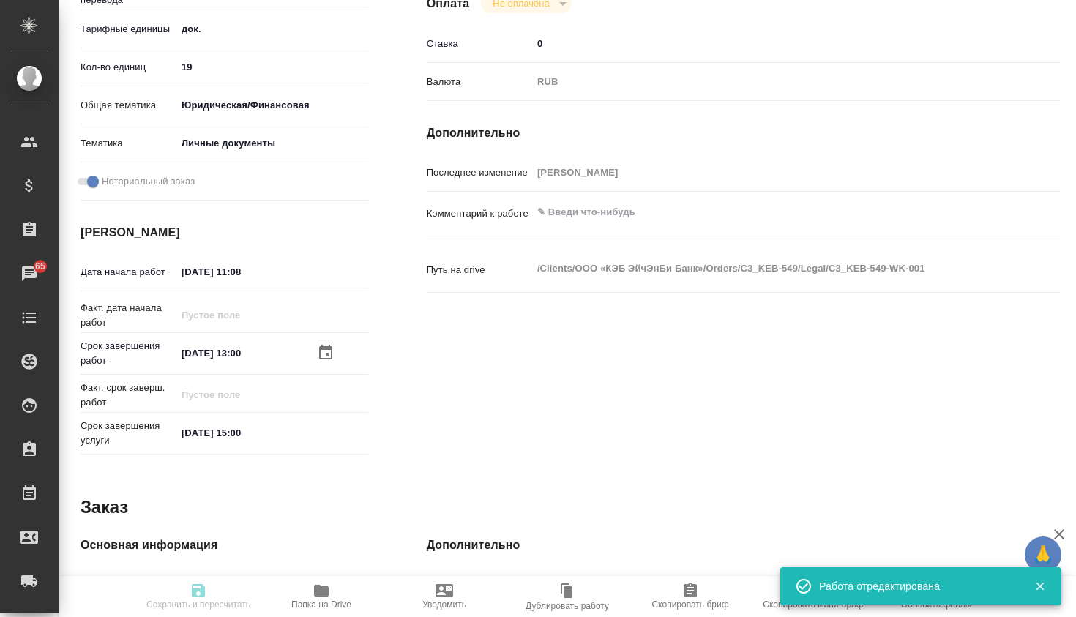
type textarea "x"
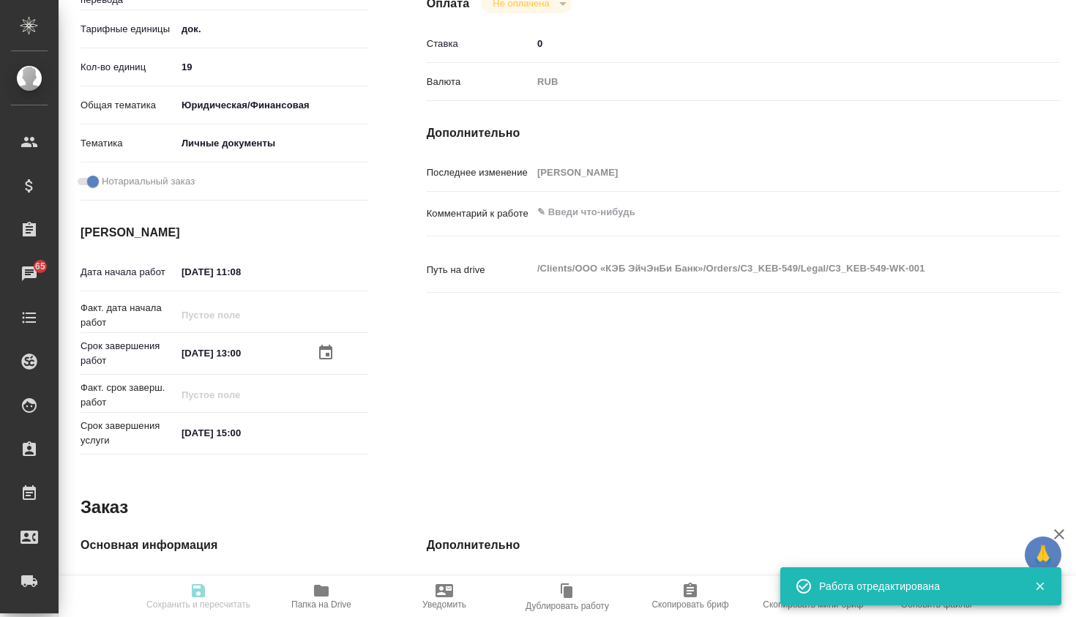
type textarea "x"
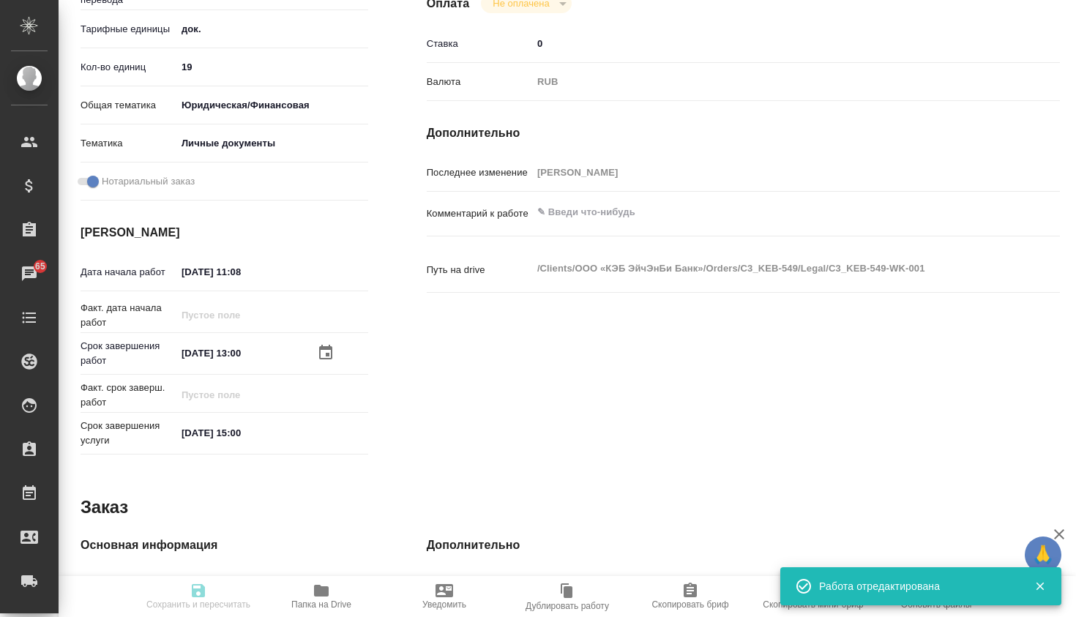
type input "recruiting"
type textarea "Нотариальное заверение подлинности подписи"
type textarea "x"
type input "Не указан"
type input "5a8b1489cc6b4906c91bfd8b"
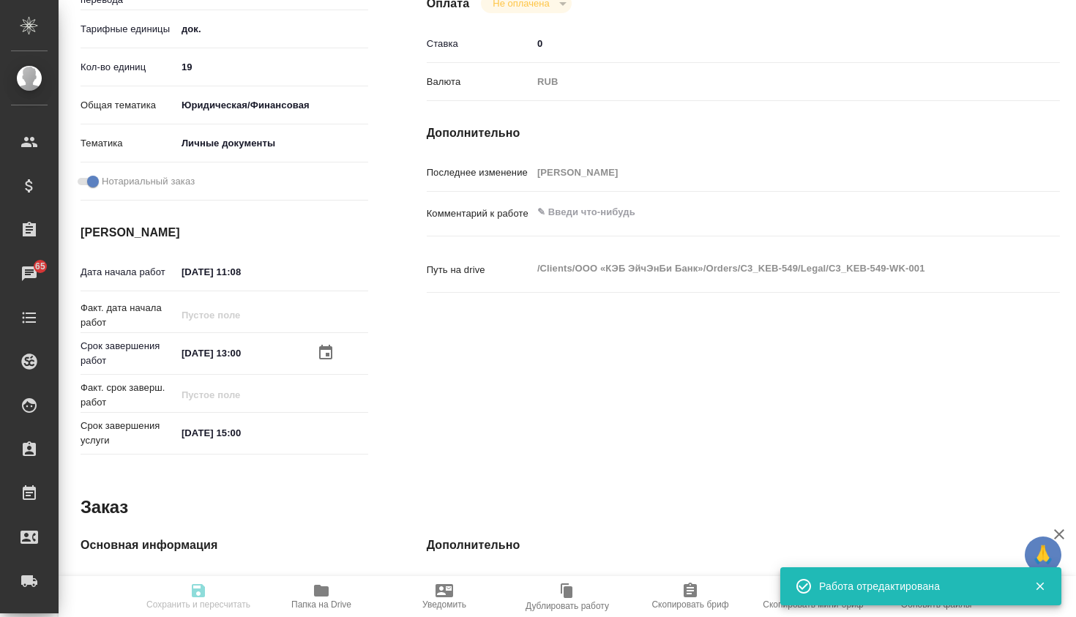
type input "19"
type input "yr-fn"
type input "5a8b8b956a9677013d343cfe"
checkbox input "true"
type input "08.10.2025 11:08"
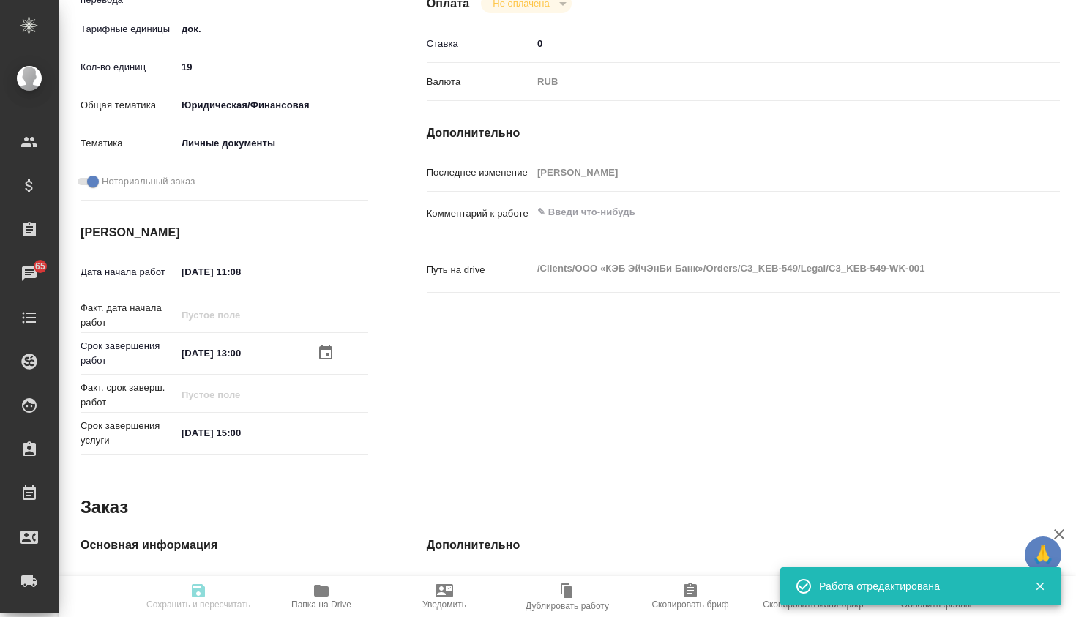
type input "10.10.2025 13:00"
type input "10.10.2025 15:00"
type input "notPayed"
type input "0"
type input "RUB"
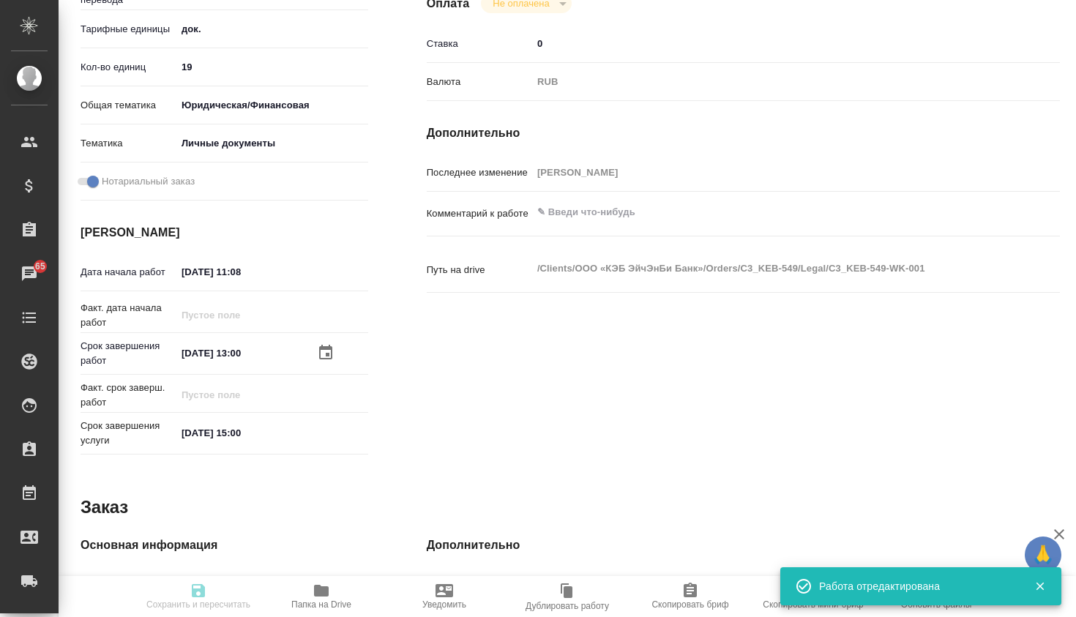
type input "[PERSON_NAME]"
type textarea "x"
type textarea "/Clients/ООО «КЭБ ЭйчЭнБи Банк»/Orders/C3_KEB-549/Legal/C3_KEB-549-WK-001"
type textarea "x"
type input "C3_KEB-549"
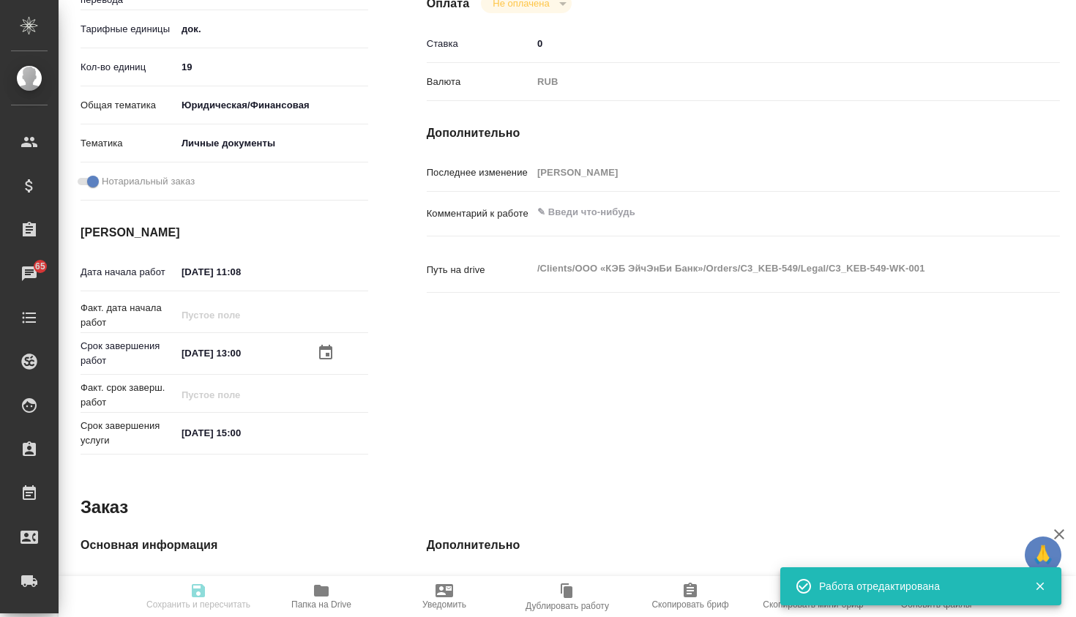
type input "Техническое обеспечение нотариального свидетельствования подлинности подписи пе…"
type input "Нотариальное заверение подлинности подписи"
type input "[PERSON_NAME]"
type input "Петрова Валерия"
type input "/Clients/ООО «КЭБ ЭйчЭнБи Банк»/Orders/C3_KEB-549"
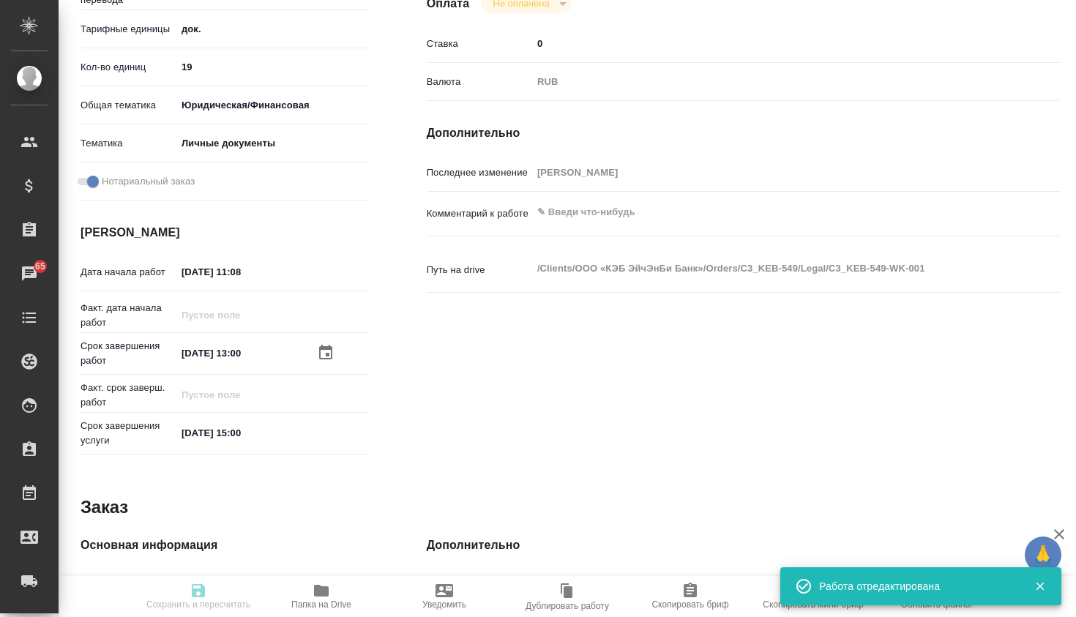
type textarea "x"
type textarea "4 док-та о родстве – нотариальный перевод англ-рус 2 док-та об образовании – но…"
type textarea "x"
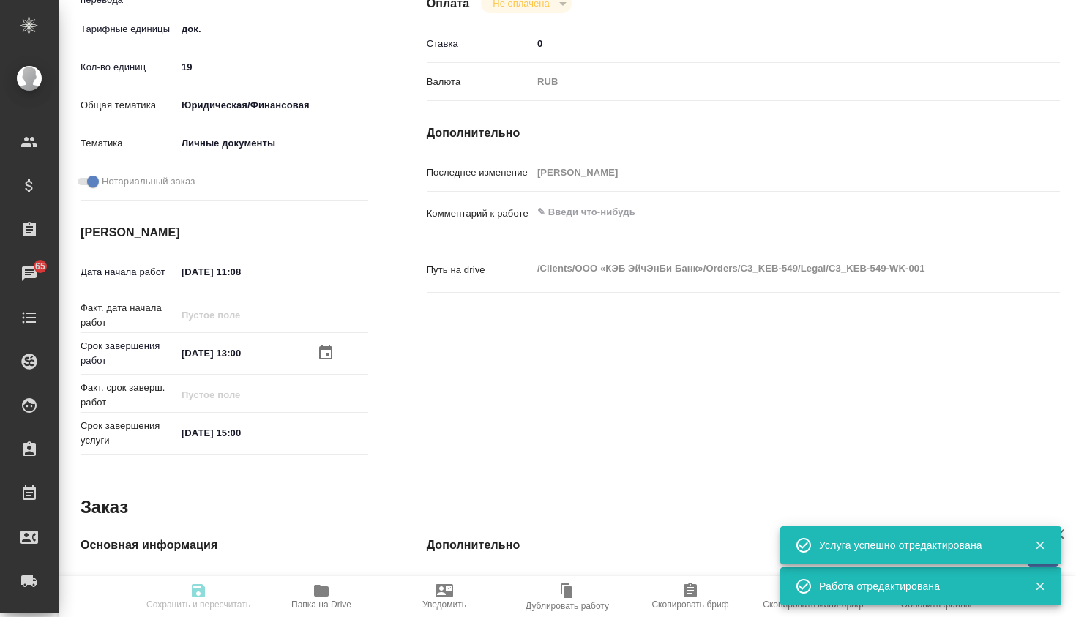
type textarea "x"
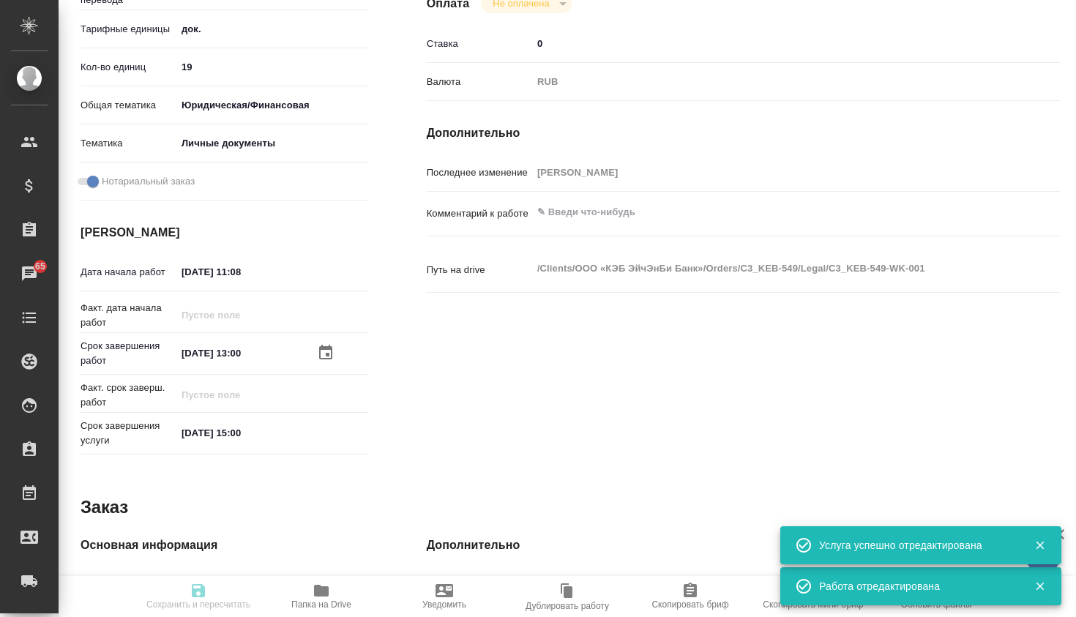
type textarea "x"
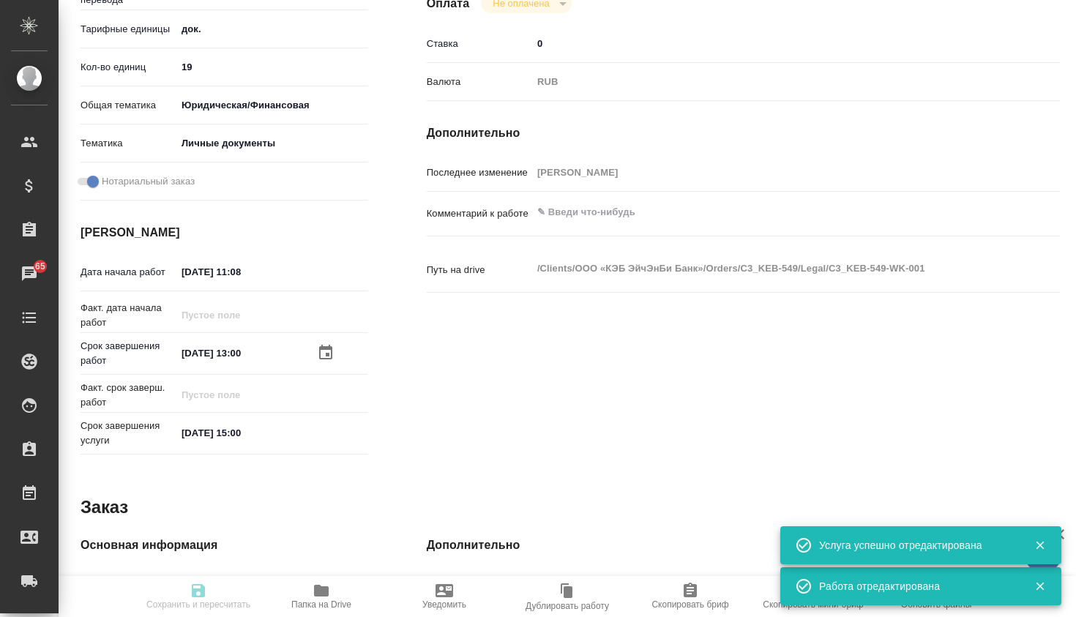
type textarea "x"
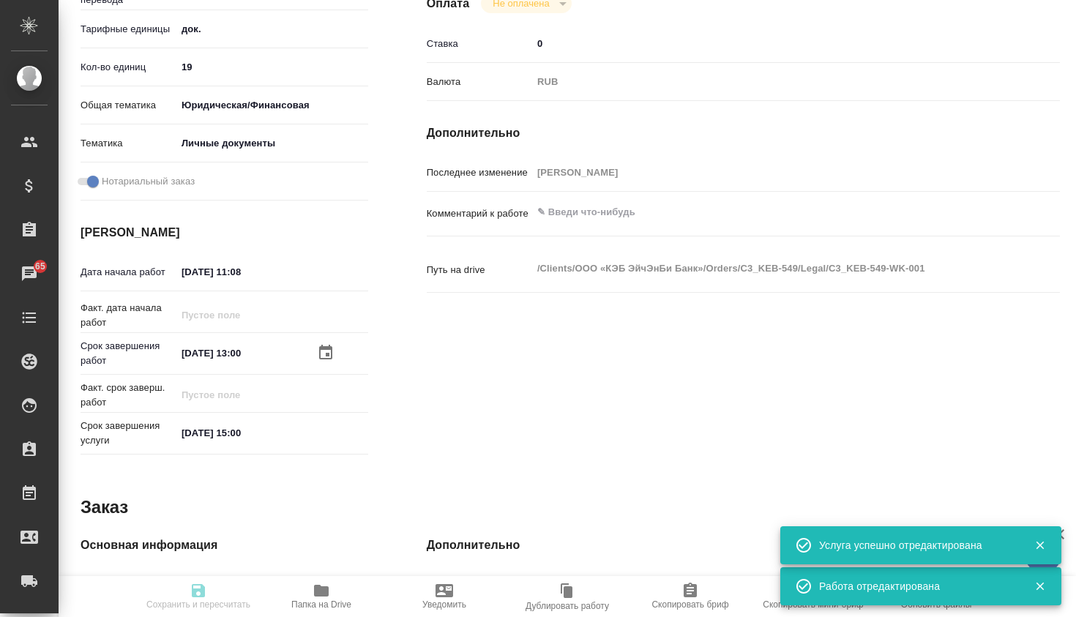
type textarea "x"
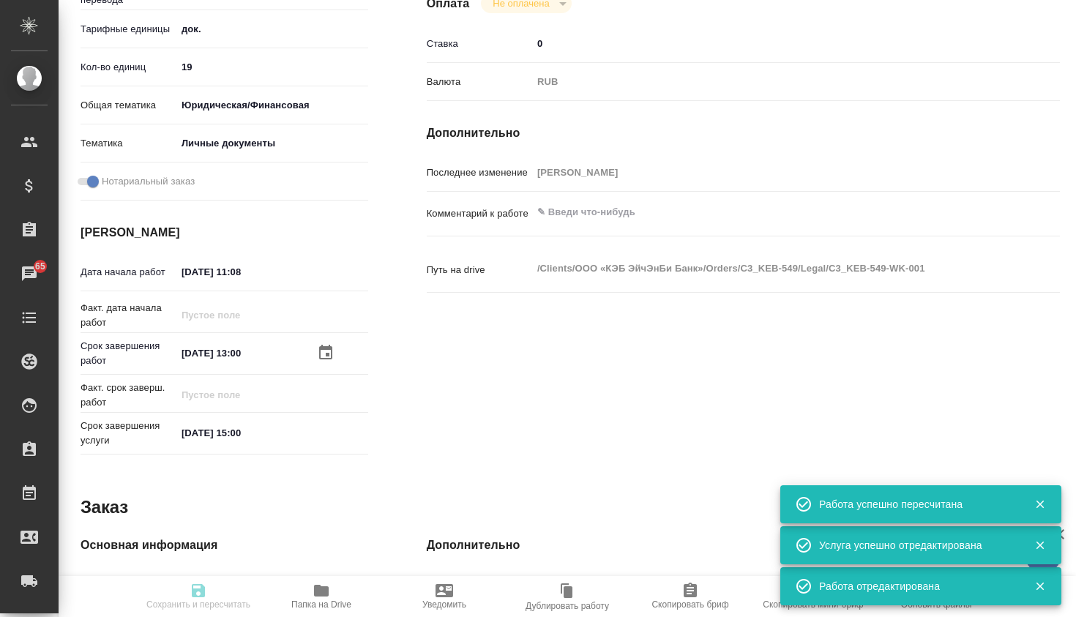
type input "recruiting"
type textarea "Нотариальное заверение подлинности подписи"
type textarea "x"
type input "Не указан"
type input "5a8b1489cc6b4906c91bfd8b"
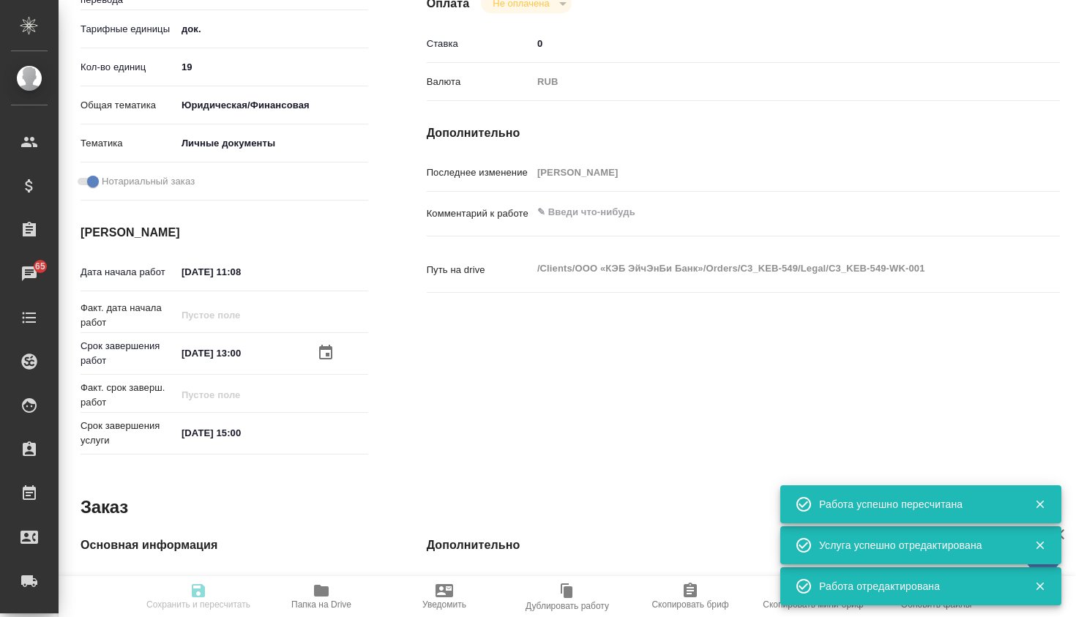
type input "19"
type input "yr-fn"
type input "5a8b8b956a9677013d343cfe"
checkbox input "true"
type input "08.10.2025 11:08"
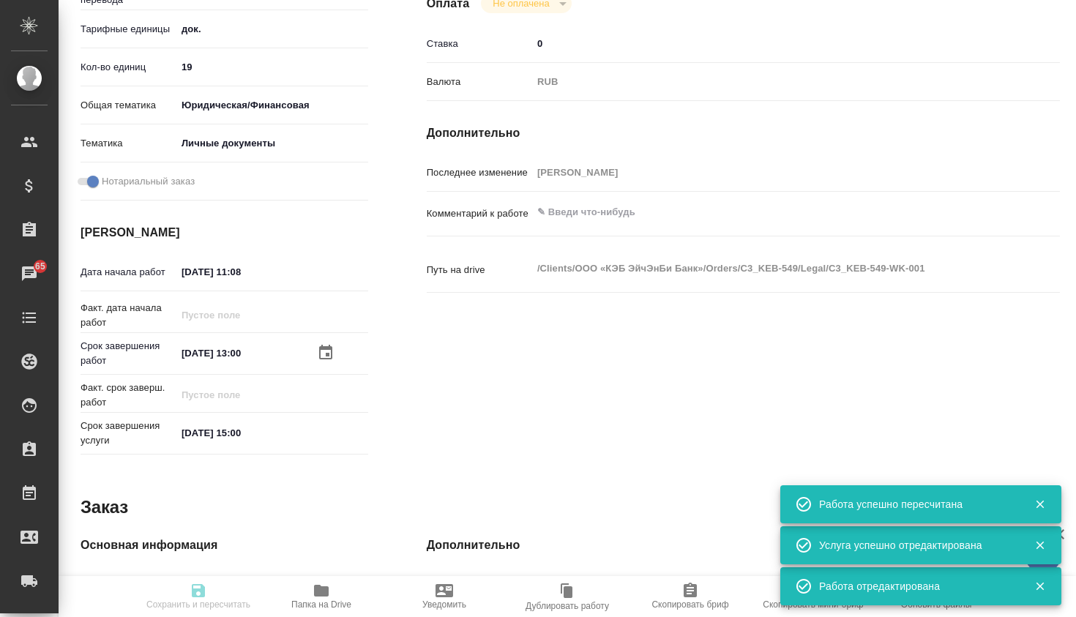
type input "[DATE] 13:00"
type input "10.10.2025 15:00"
type input "notPayed"
type input "0"
type input "RUB"
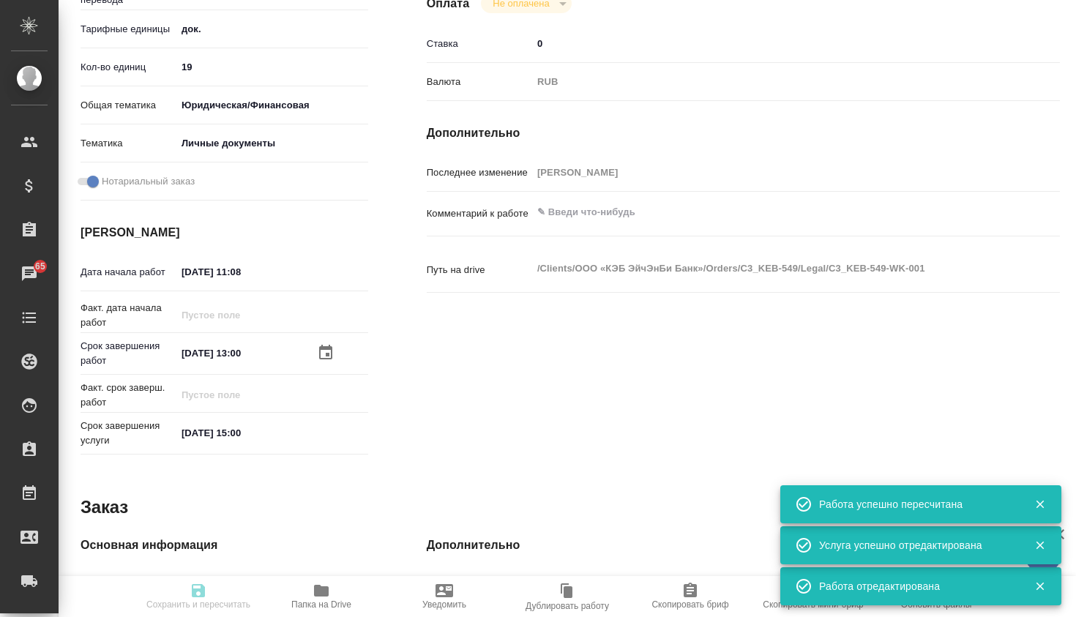
type input "[PERSON_NAME]"
type textarea "x"
type textarea "/Clients/ООО «КЭБ ЭйчЭнБи Банк»/Orders/C3_KEB-549/Legal/C3_KEB-549-WK-001"
type textarea "x"
type input "C3_KEB-549"
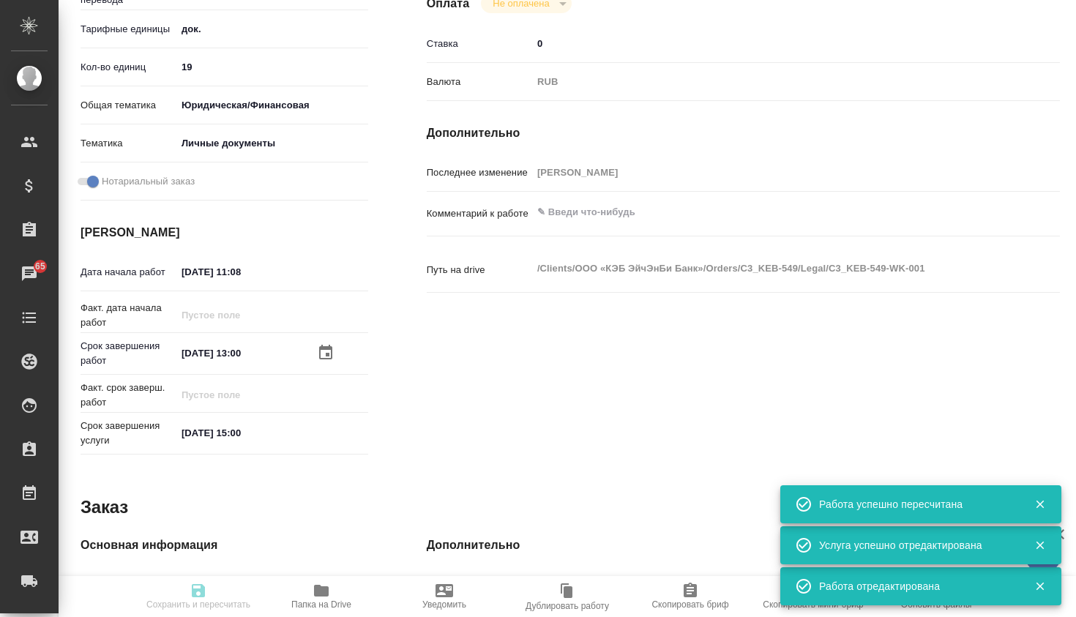
type input "Техническое обеспечение нотариального свидетельствования подлинности подписи пе…"
type input "Нотариальное заверение подлинности подписи"
type input "[PERSON_NAME]"
type input "Петрова Валерия"
type input "/Clients/ООО «КЭБ ЭйчЭнБи Банк»/Orders/C3_KEB-549"
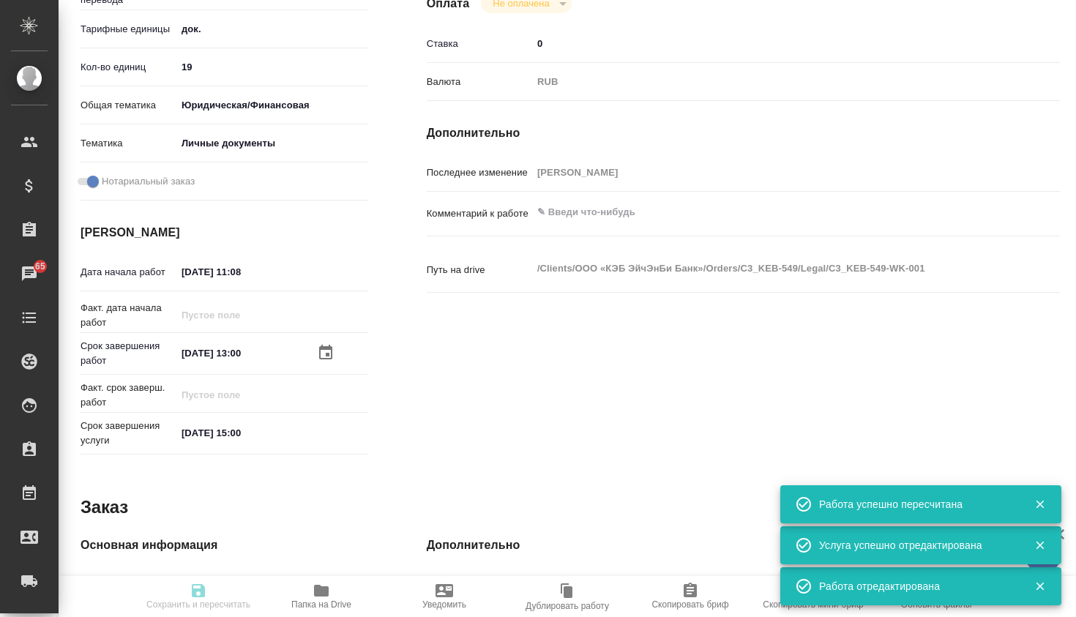
type textarea "x"
type textarea "4 док-та о родстве – нотариальный перевод англ-рус 2 док-та об образовании – но…"
type textarea "x"
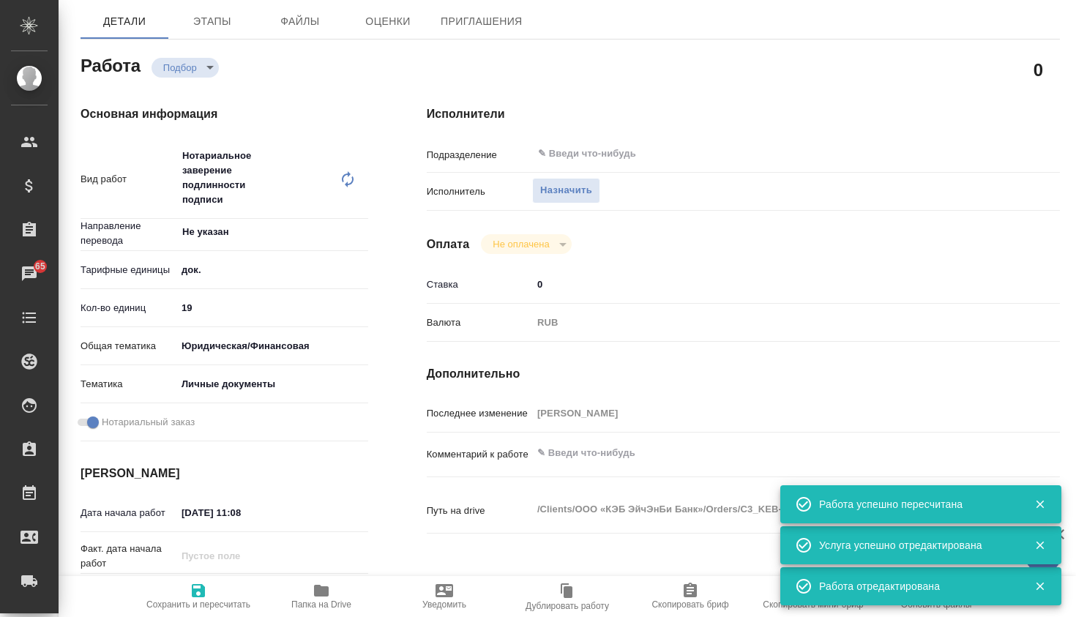
type textarea "x"
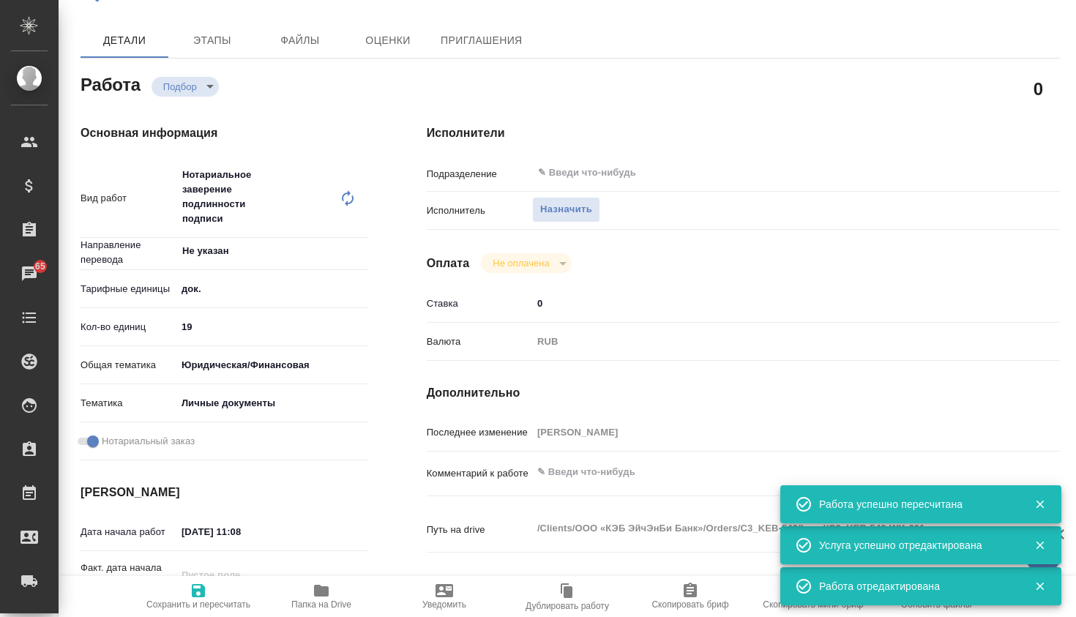
type textarea "x"
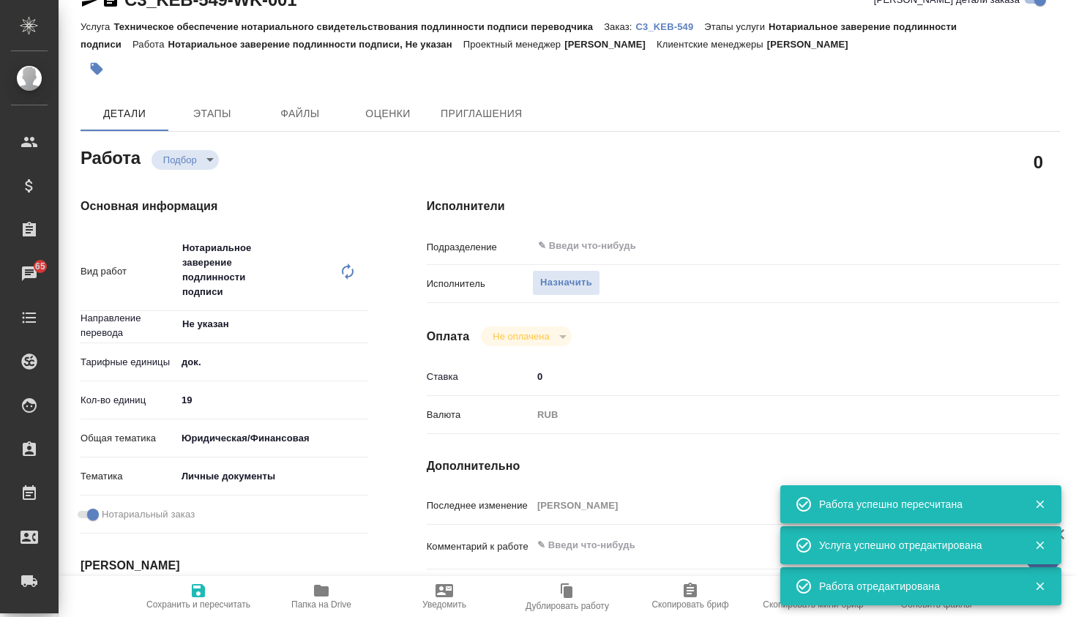
type textarea "x"
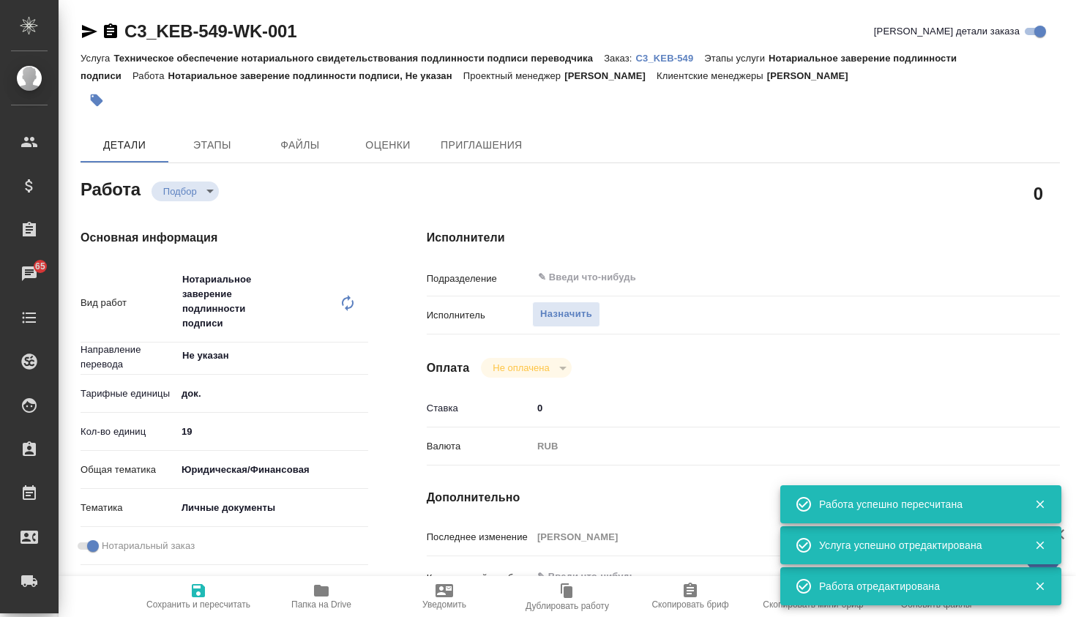
type textarea "x"
click at [583, 283] on input "text" at bounding box center [745, 278] width 417 height 18
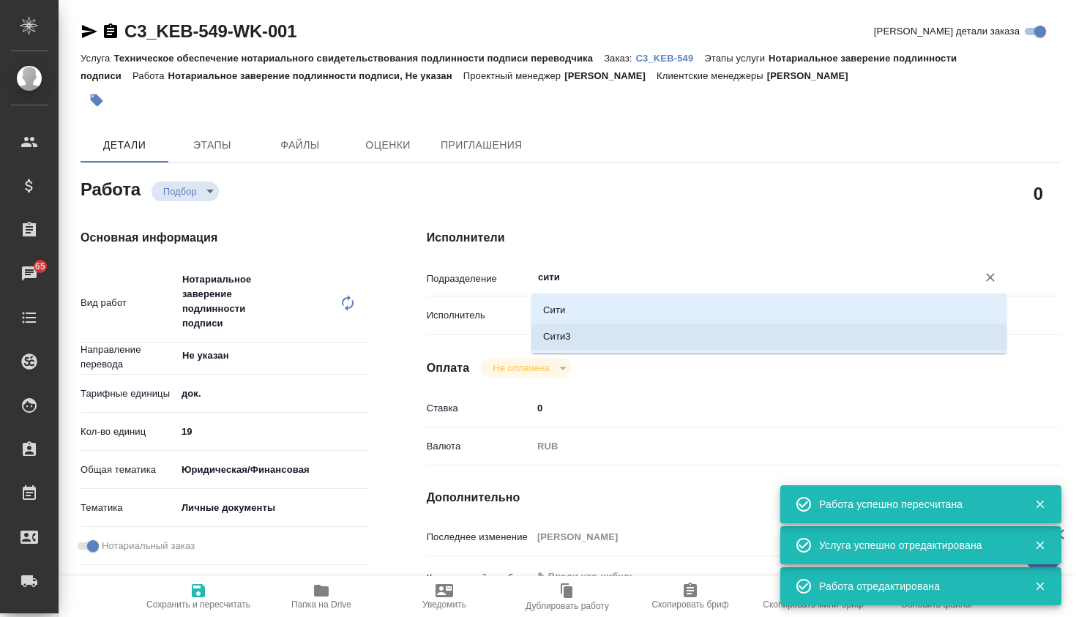
click at [643, 343] on li "Сити3" at bounding box center [768, 337] width 475 height 26
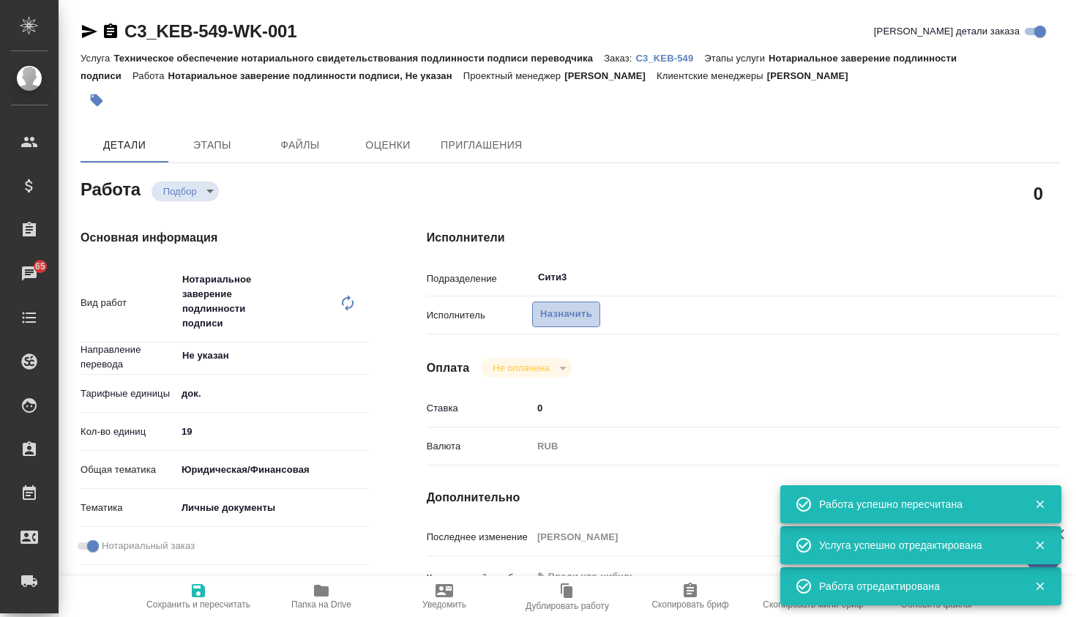
click at [584, 317] on span "Назначить" at bounding box center [566, 314] width 52 height 17
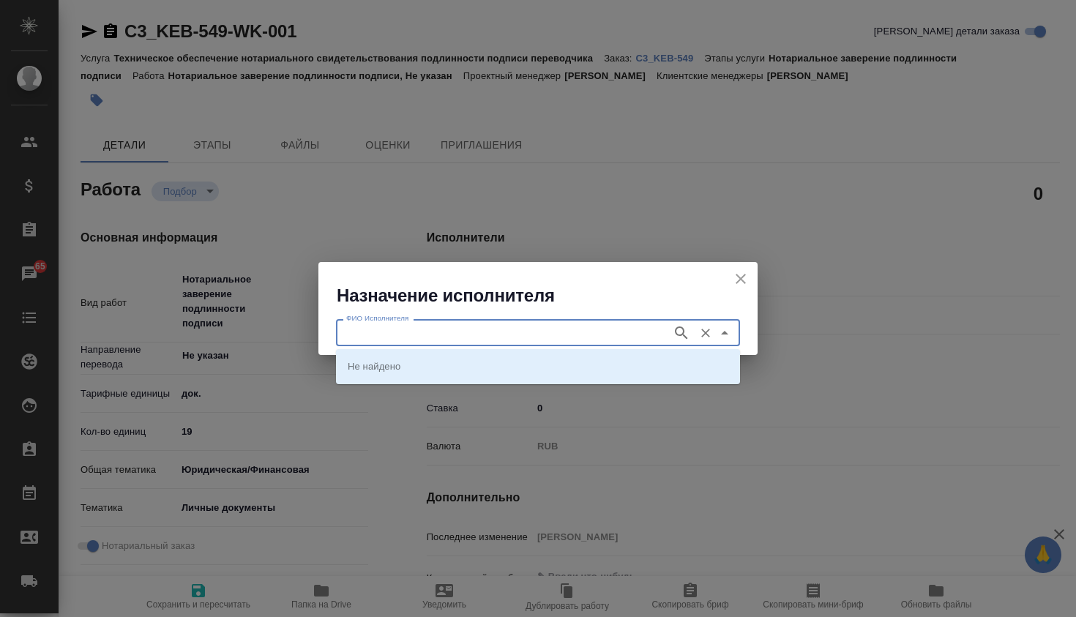
click at [505, 333] on input "ФИО Исполнителя" at bounding box center [502, 333] width 324 height 18
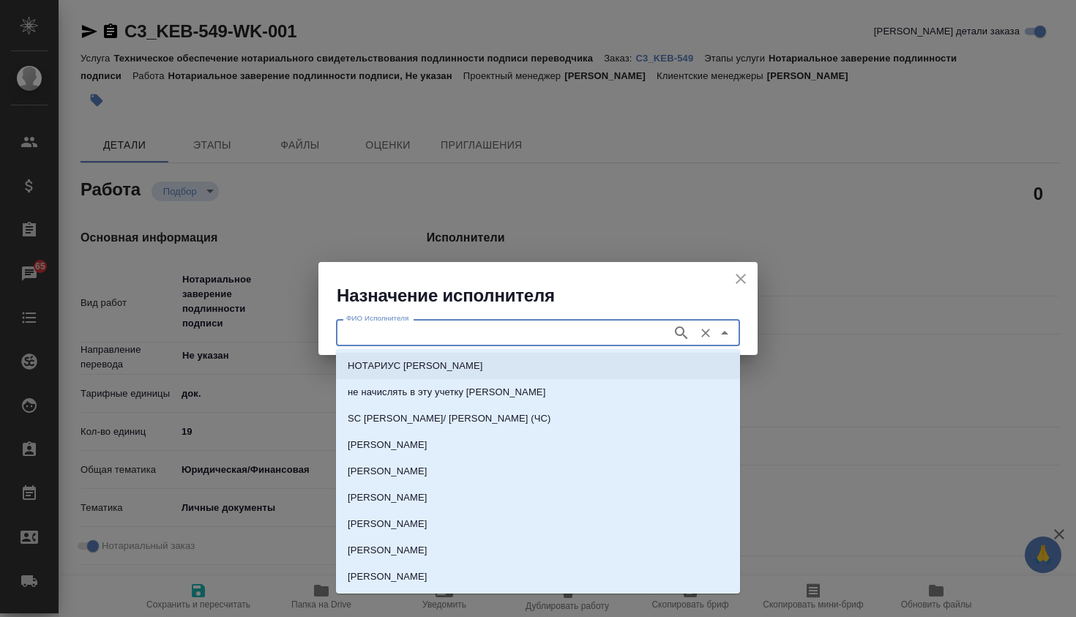
click at [466, 369] on p "НОТАРИУС Миллер Николай Николаевич" at bounding box center [415, 366] width 135 height 15
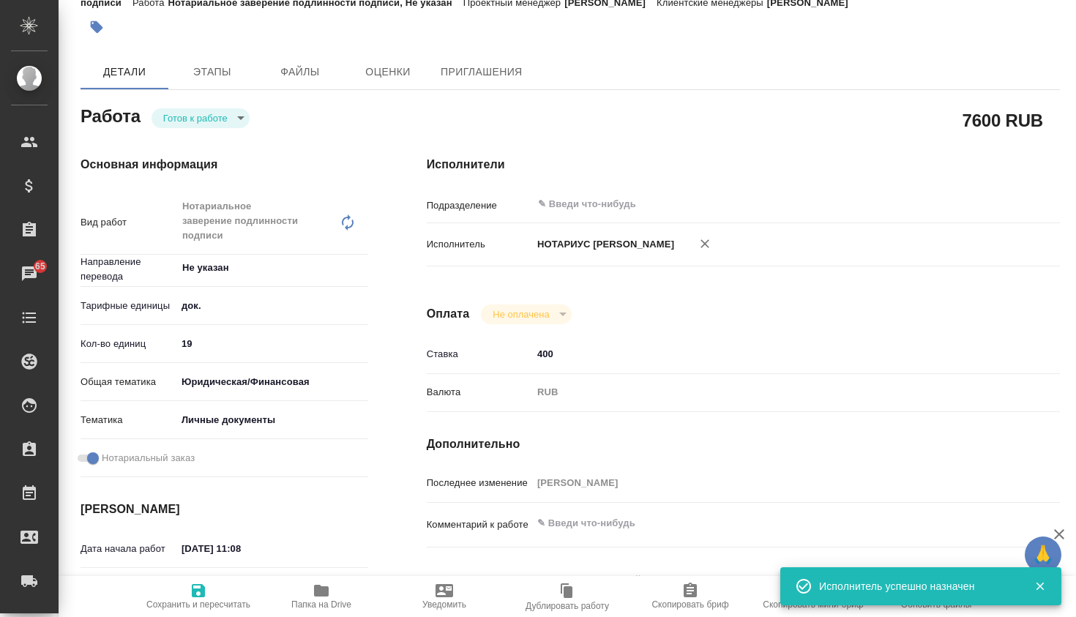
scroll to position [81, 0]
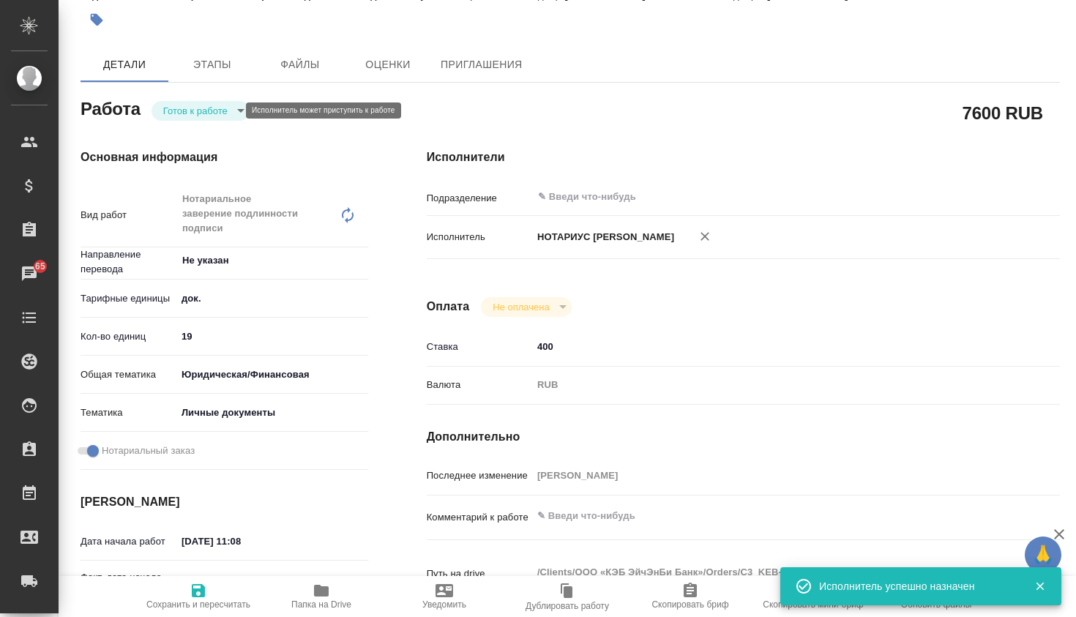
click at [187, 113] on body "🙏 .cls-1 fill:#fff; AWATERA Galisheva Mariya Клиенты Спецификации Заказы 65 Чат…" at bounding box center [538, 308] width 1076 height 617
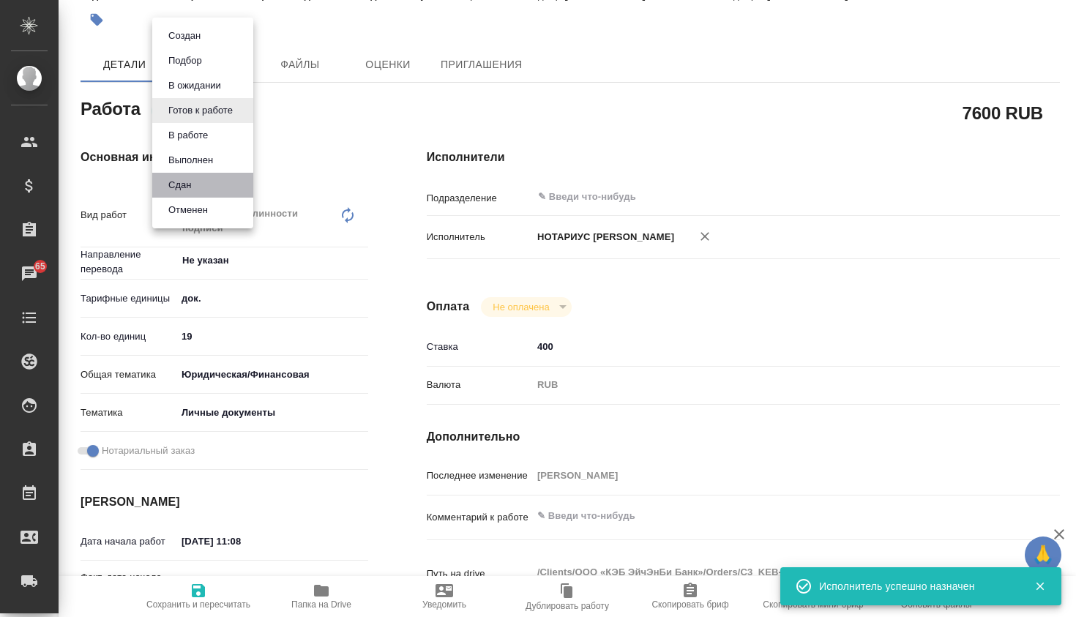
click at [214, 186] on li "Сдан" at bounding box center [202, 185] width 101 height 25
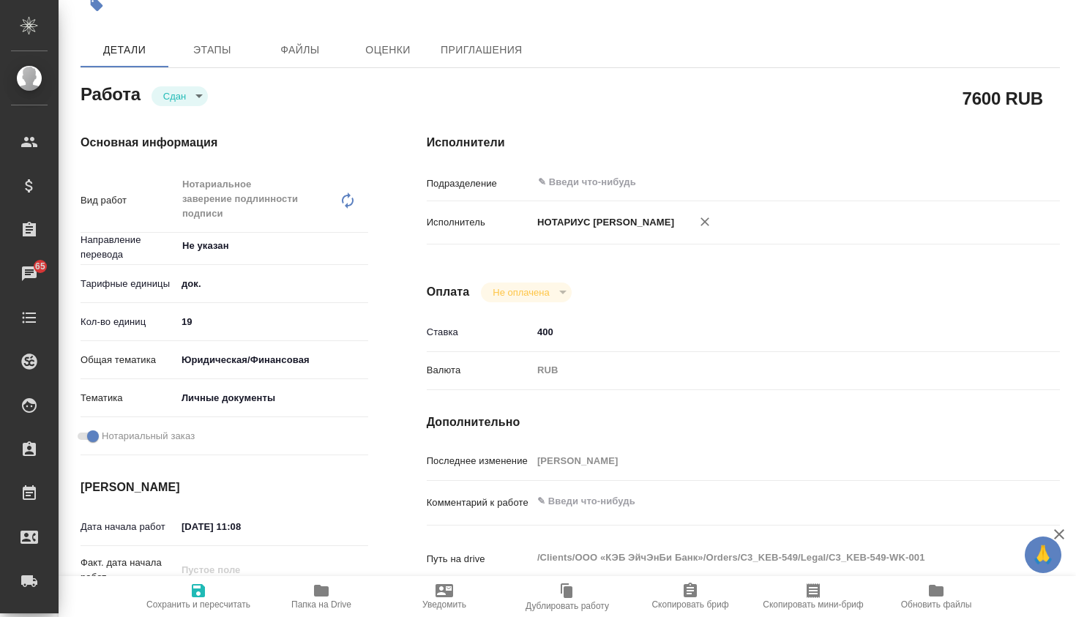
scroll to position [0, 0]
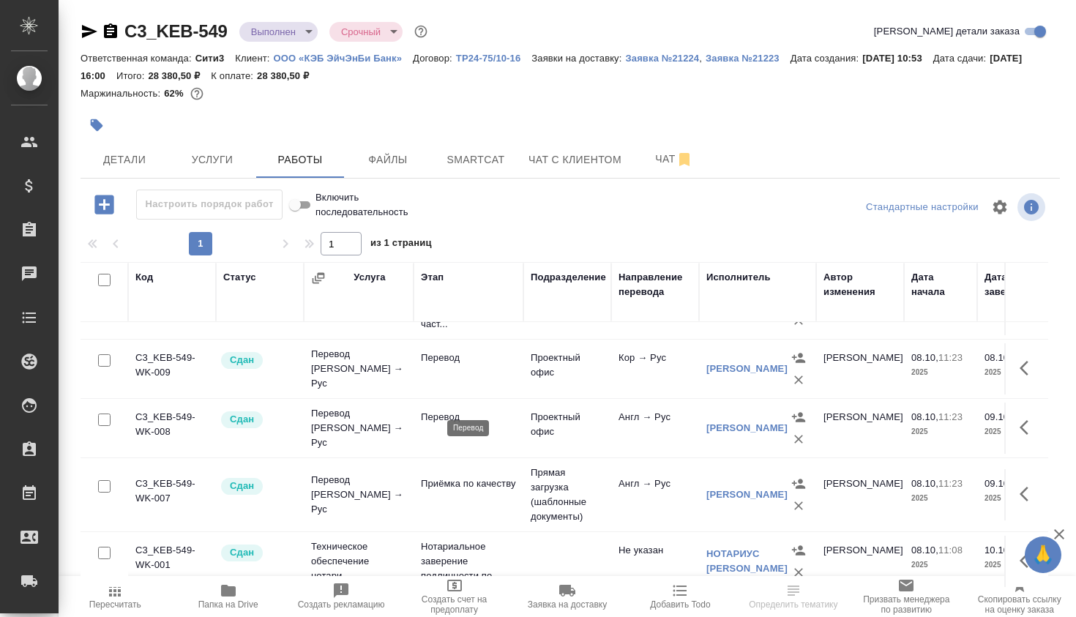
scroll to position [12, 0]
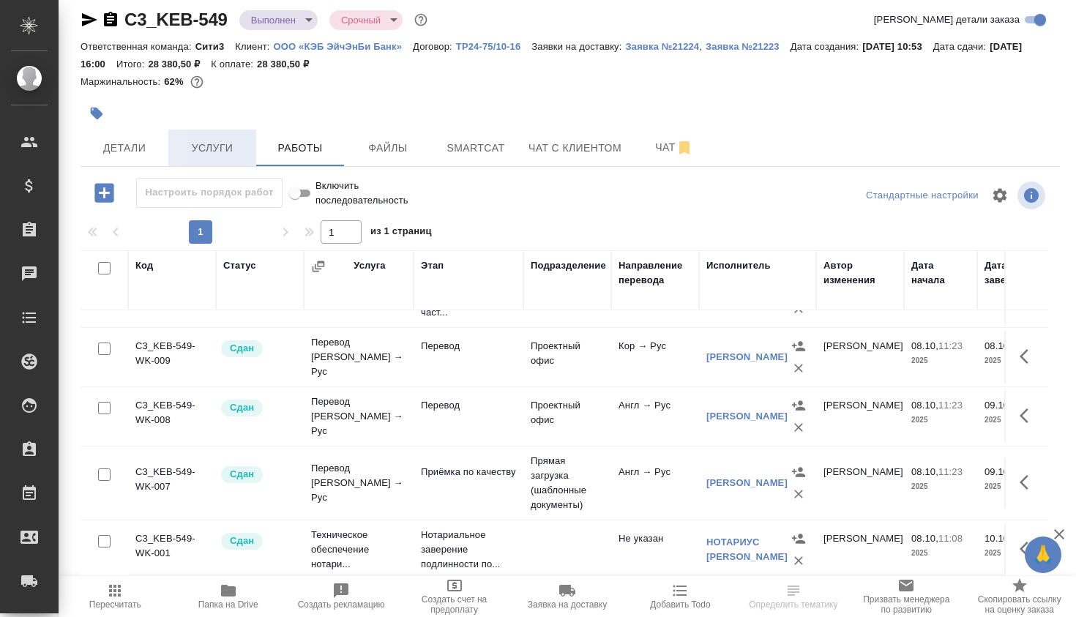
click at [239, 152] on span "Услуги" at bounding box center [212, 148] width 70 height 18
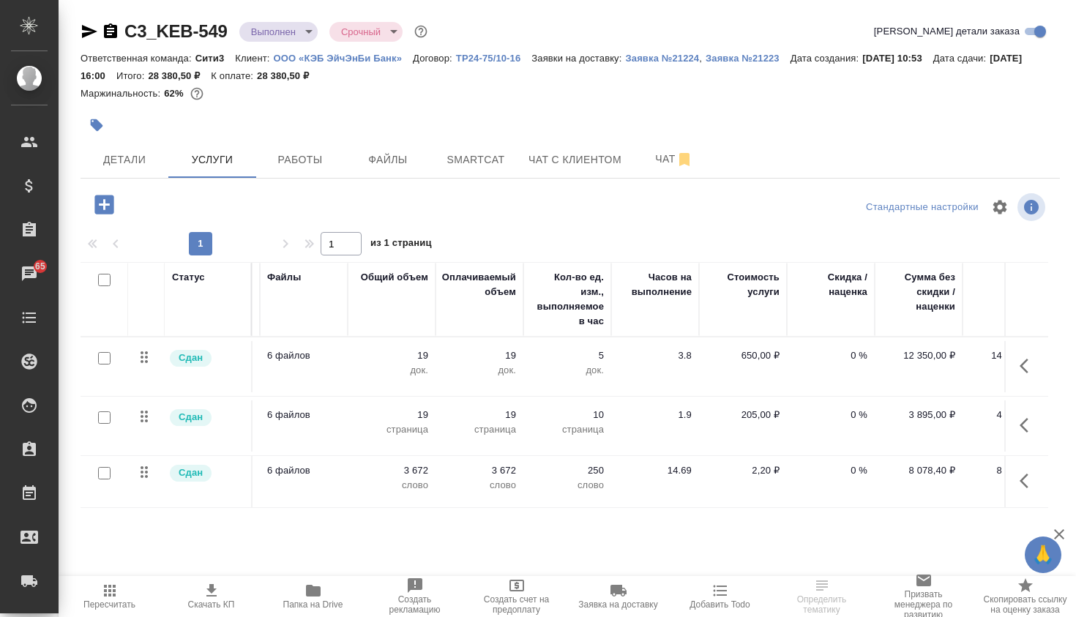
scroll to position [0, 412]
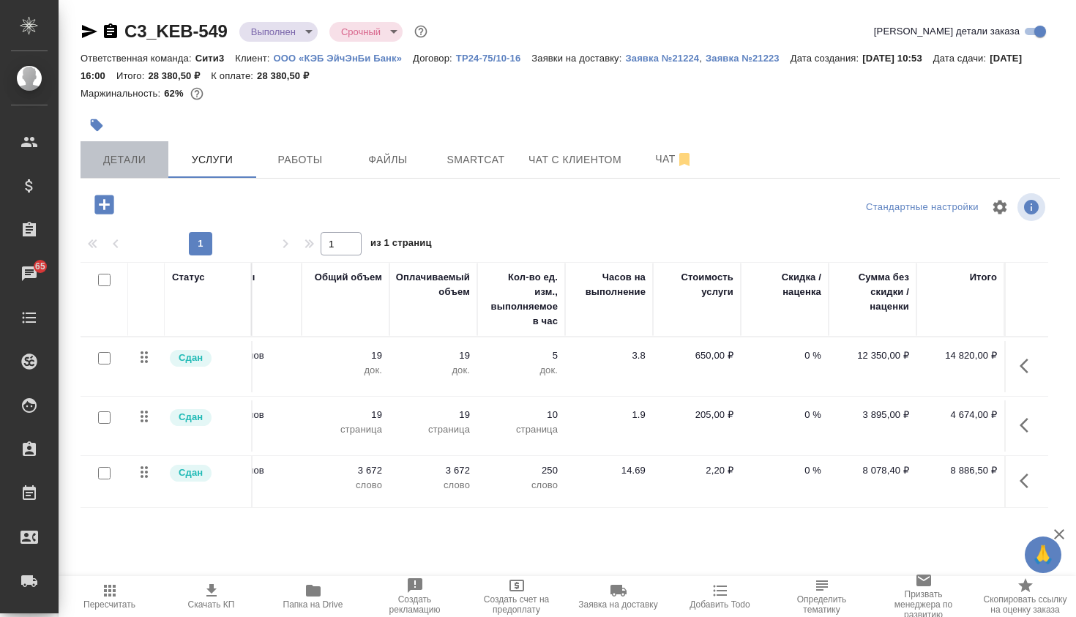
click at [119, 171] on button "Детали" at bounding box center [125, 159] width 88 height 37
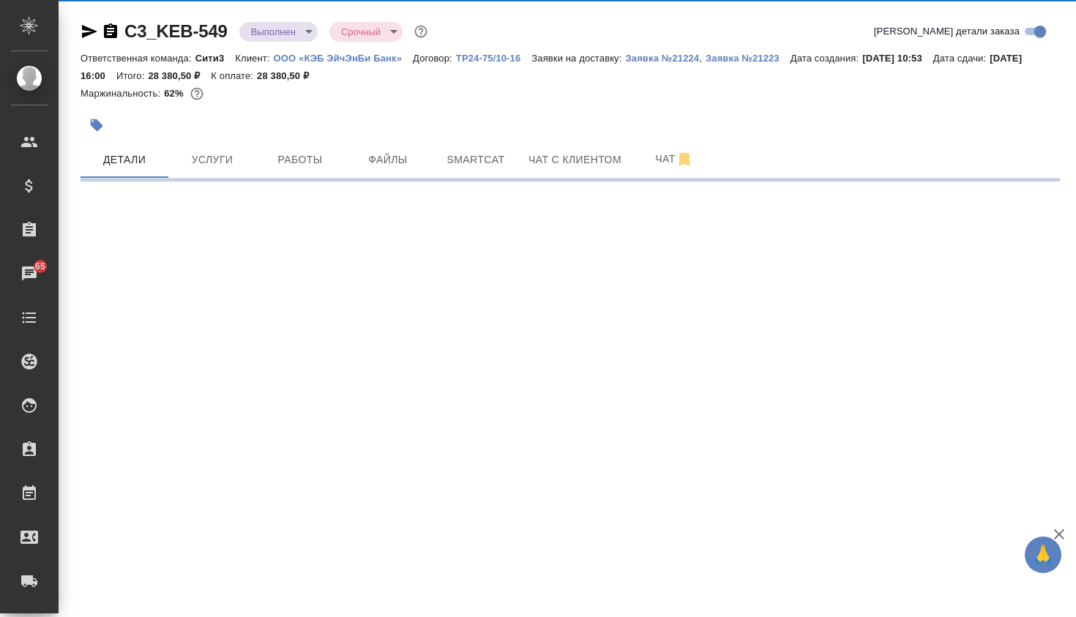
select select "RU"
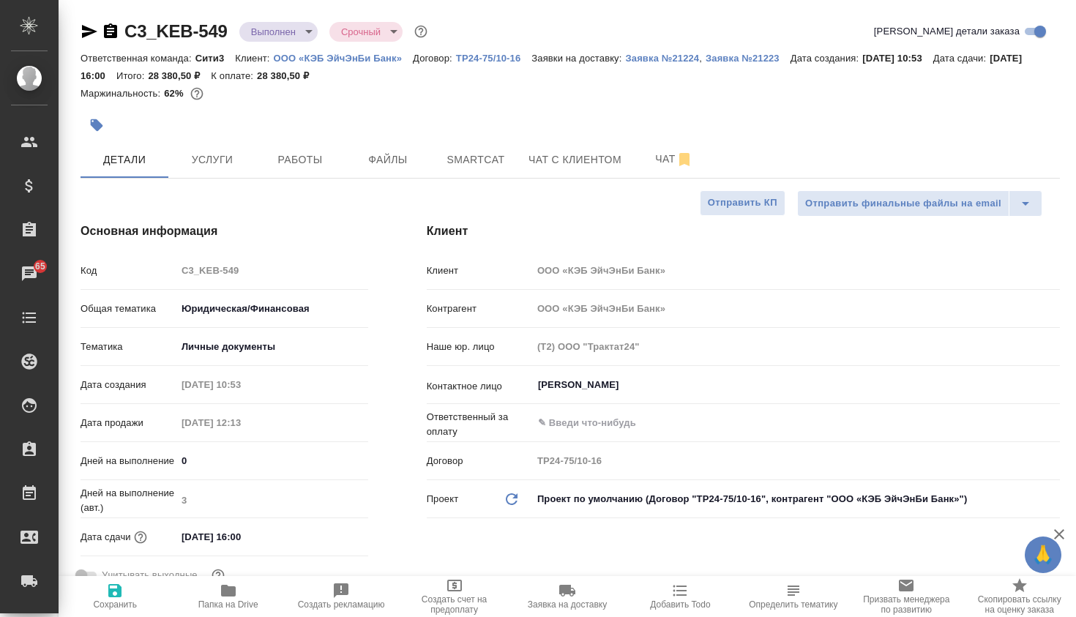
type textarea "x"
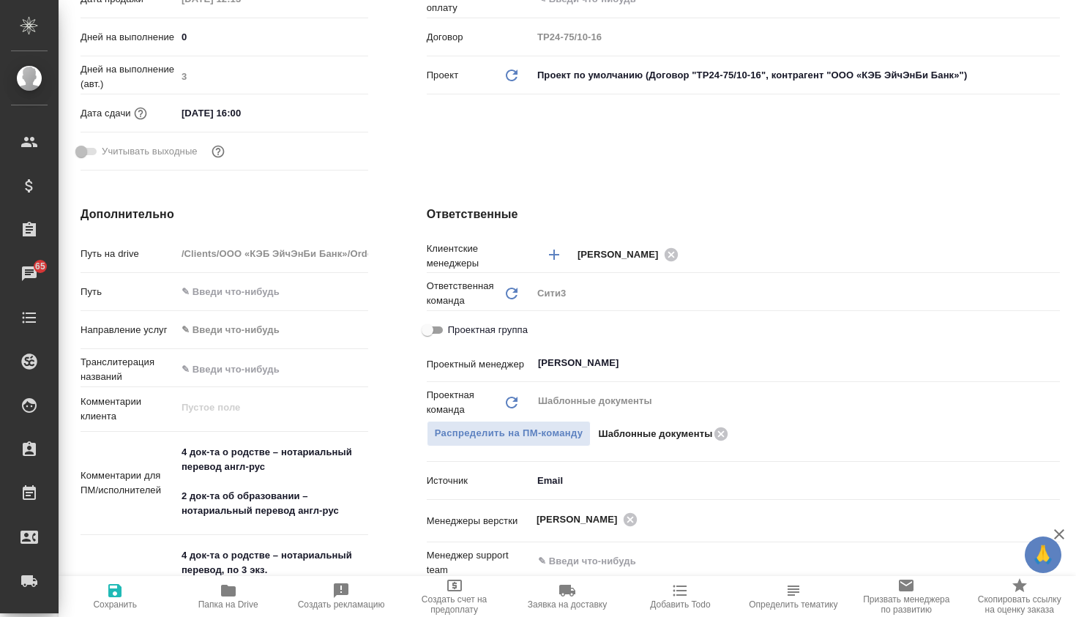
scroll to position [427, 0]
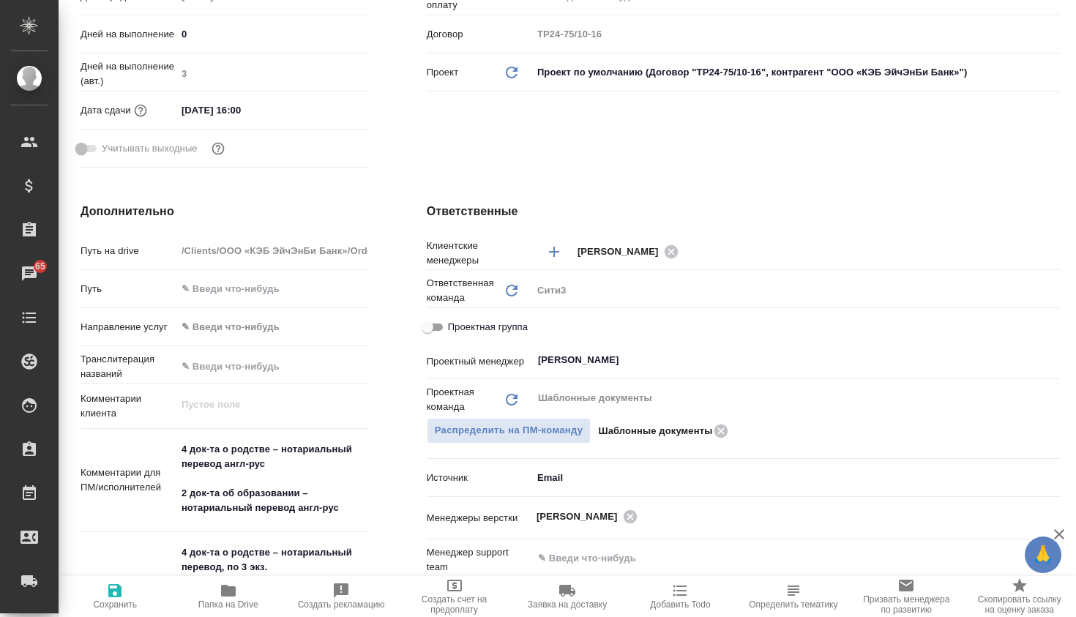
click at [438, 326] on input "Проектная группа" at bounding box center [427, 327] width 53 height 18
checkbox input "true"
type textarea "x"
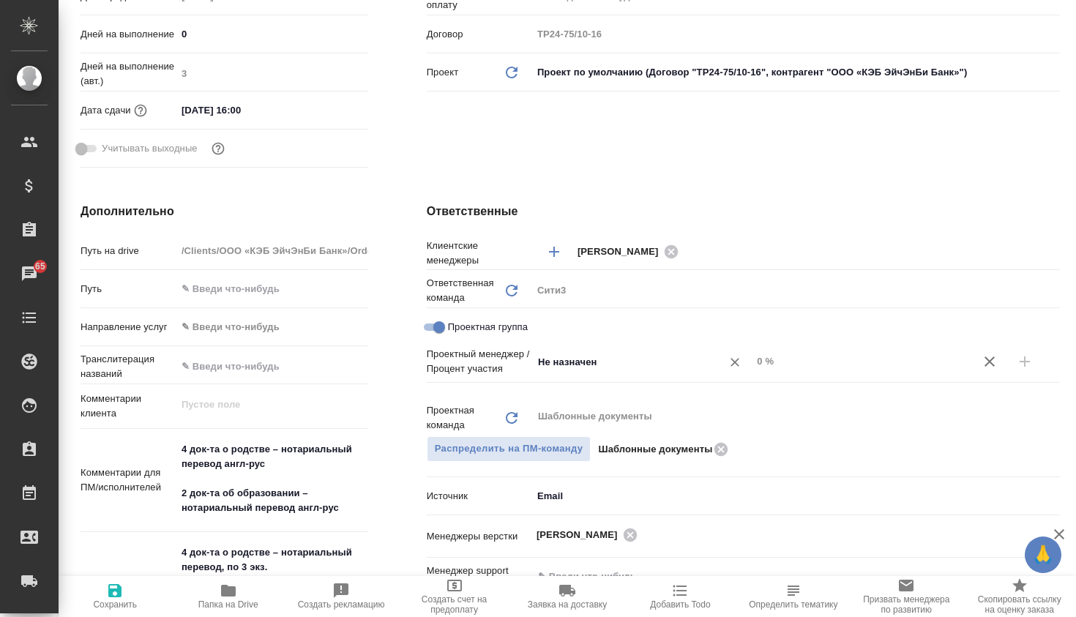
click at [639, 366] on input "Не назначен" at bounding box center [618, 362] width 162 height 18
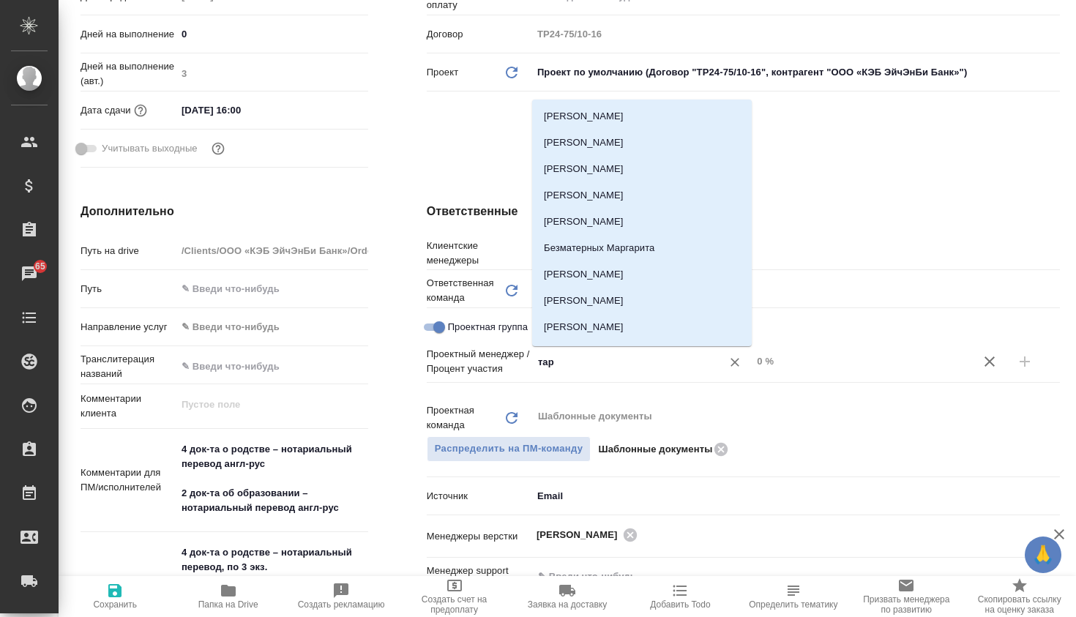
type input "тара"
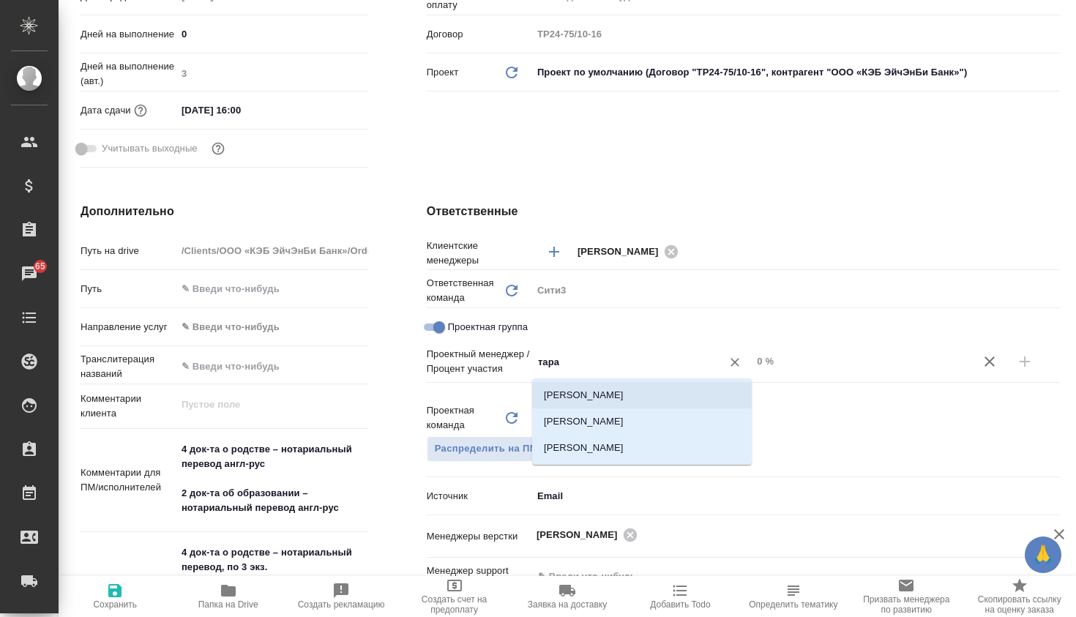
click at [631, 398] on li "Тарабановская Анастасия" at bounding box center [642, 395] width 220 height 26
type textarea "x"
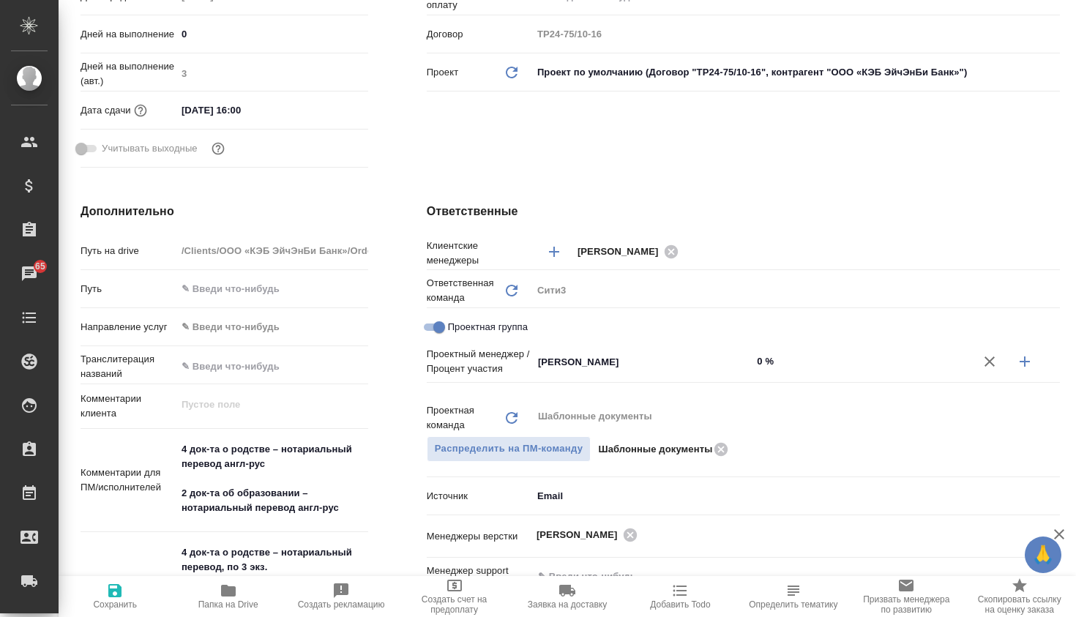
click at [764, 363] on input "0 %" at bounding box center [862, 361] width 220 height 21
type textarea "x"
type input "5 %"
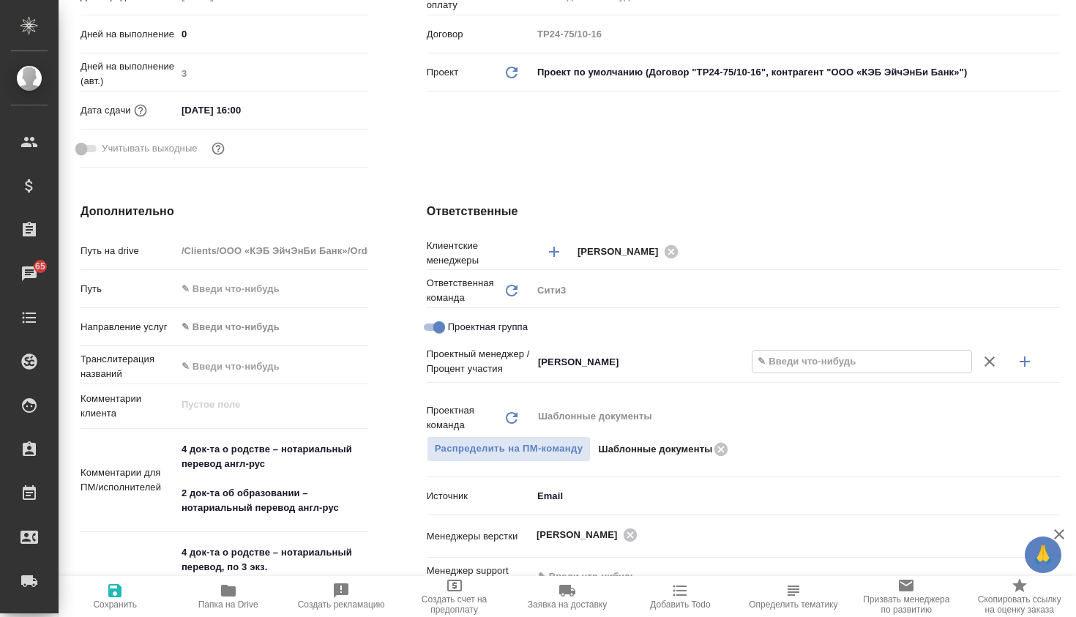
type textarea "x"
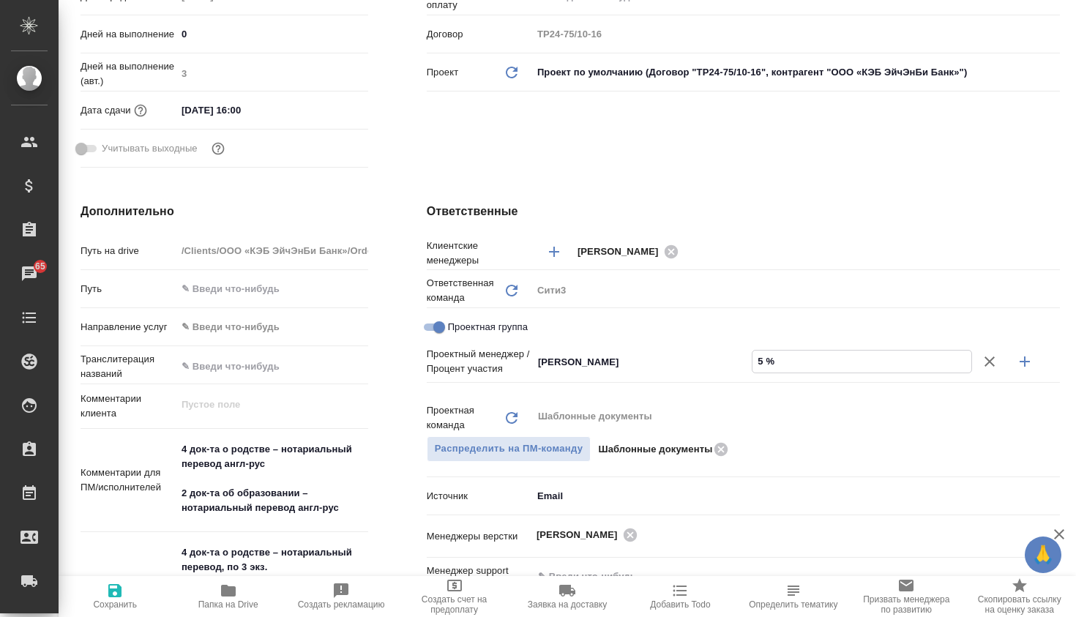
type textarea "x"
type input "50 %"
click at [1031, 364] on icon "button" at bounding box center [1025, 362] width 18 height 18
type textarea "x"
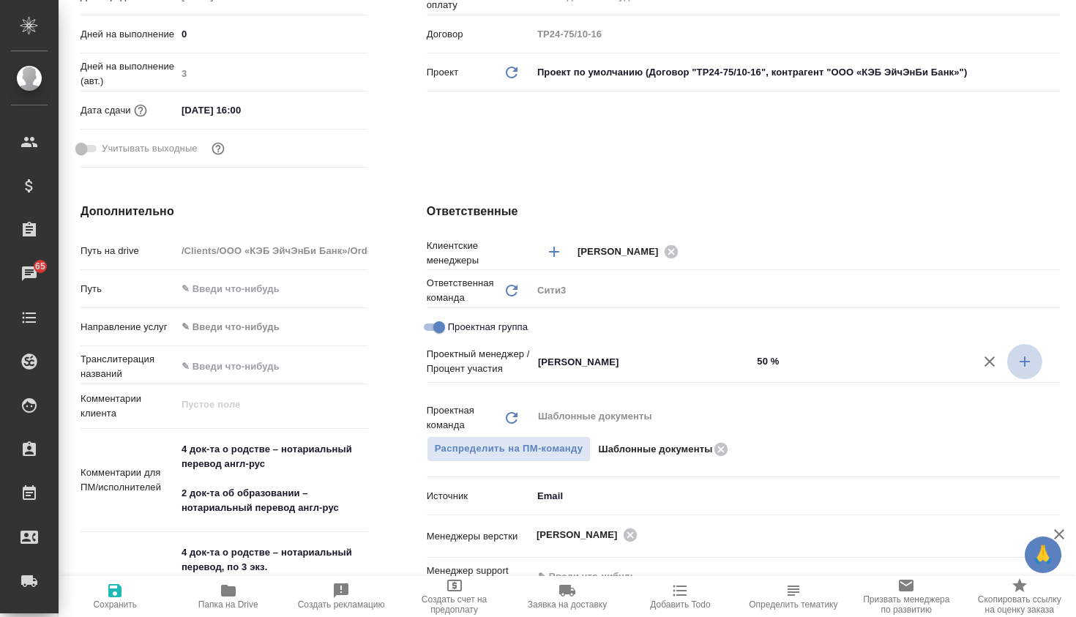
type textarea "x"
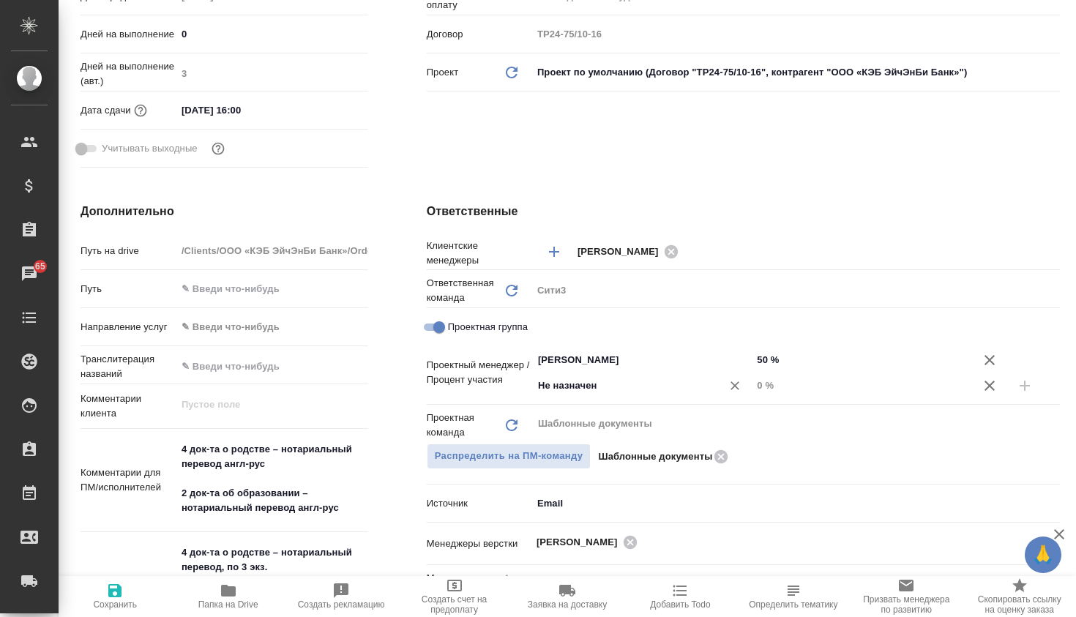
click at [679, 373] on div "Не назначен ​" at bounding box center [642, 386] width 220 height 26
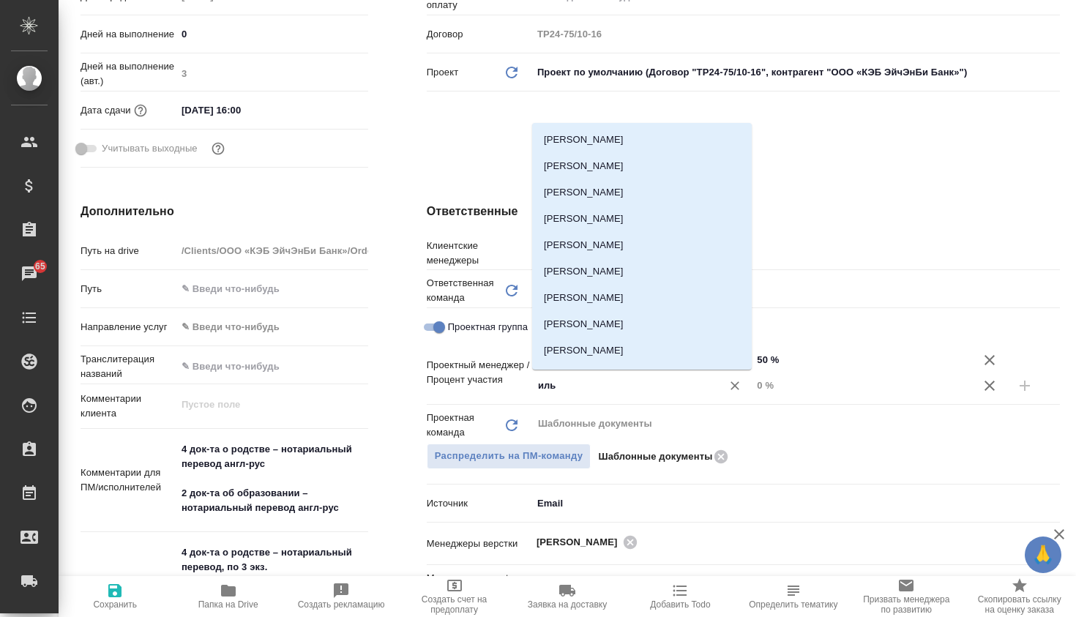
type input "ильи"
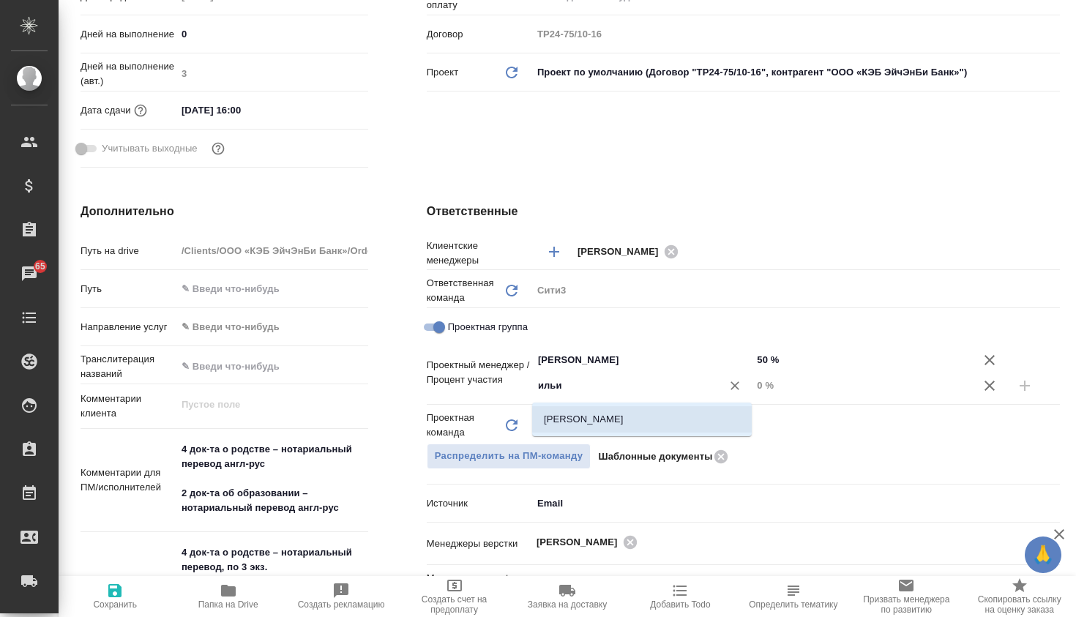
click at [645, 407] on li "Ильина Екатерина" at bounding box center [642, 419] width 220 height 26
type textarea "x"
click at [763, 381] on input "0 %" at bounding box center [862, 385] width 220 height 21
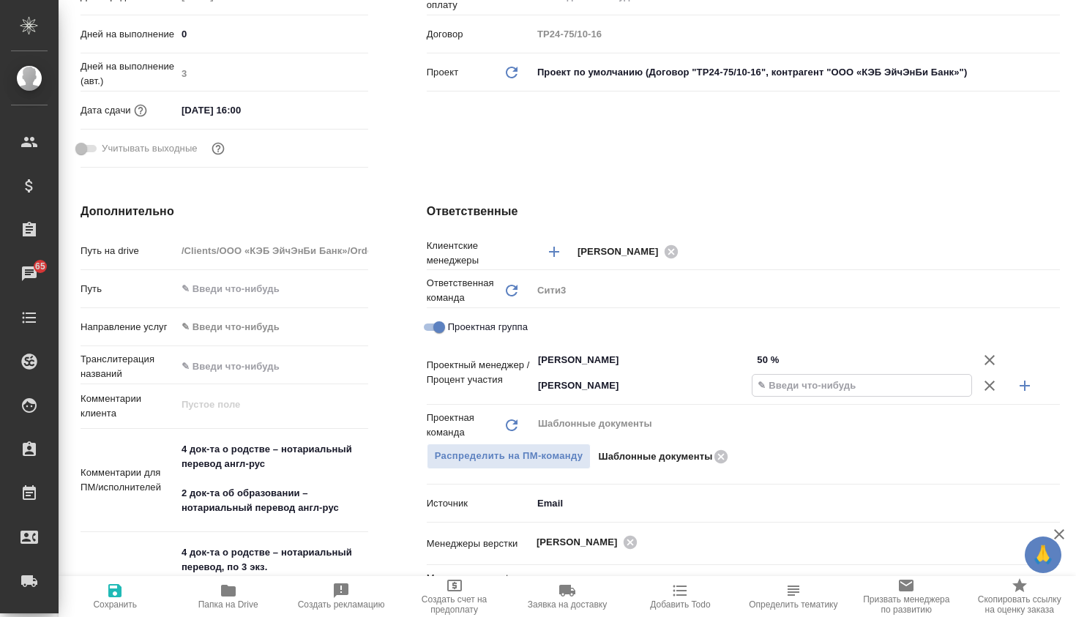
type textarea "x"
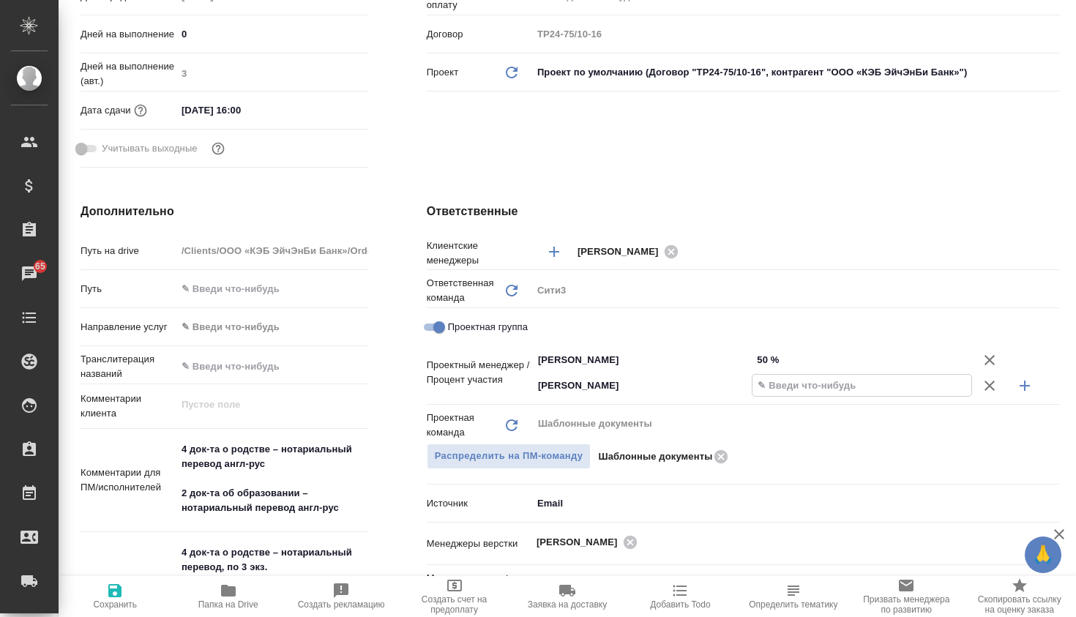
type textarea "x"
type input "25 %"
type textarea "x"
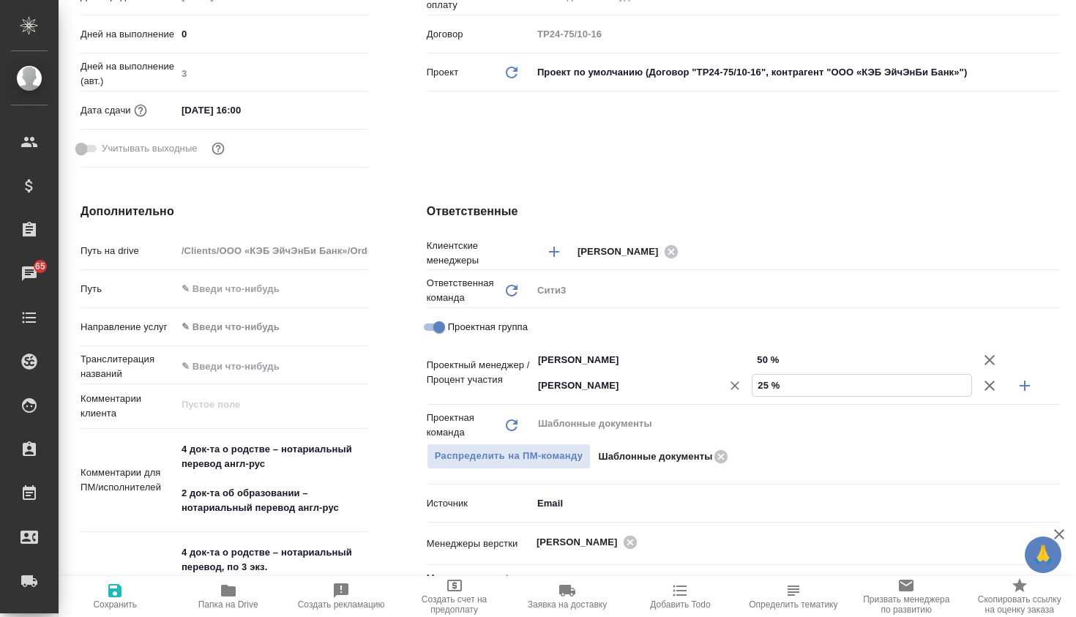
type input "25 %"
click at [640, 391] on input "Ильина Екатерина" at bounding box center [618, 386] width 162 height 18
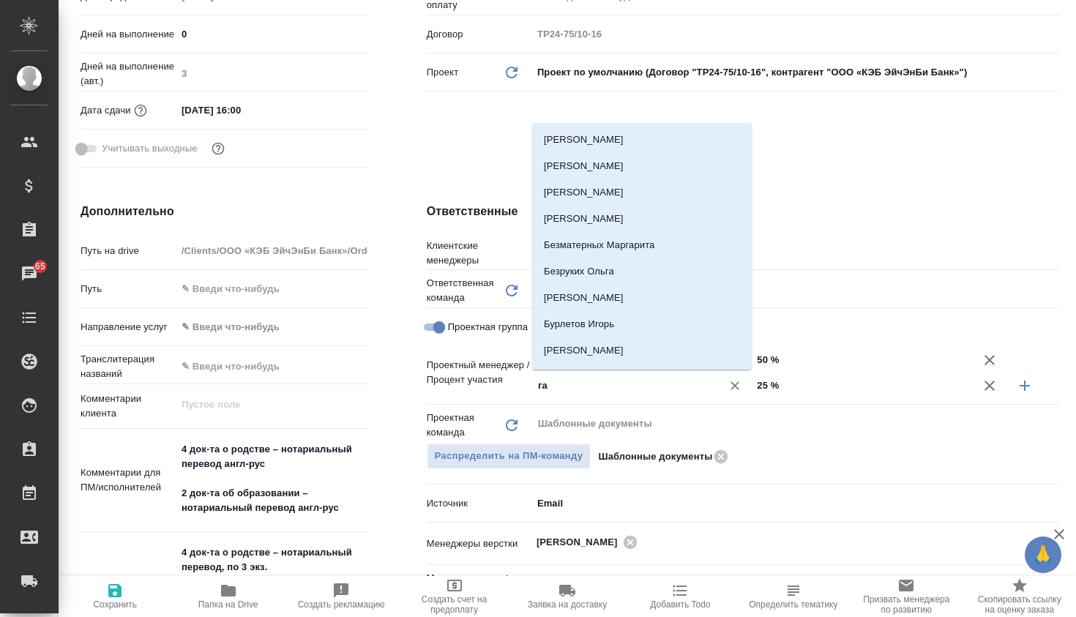
type input "гал"
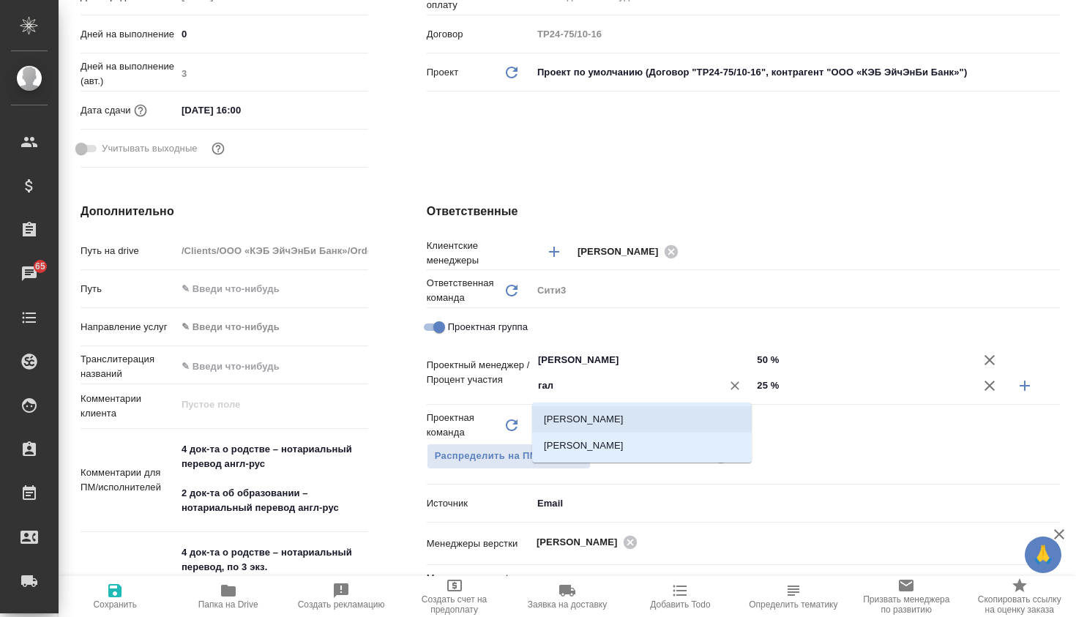
click at [609, 419] on li "[PERSON_NAME]" at bounding box center [642, 419] width 220 height 26
type textarea "x"
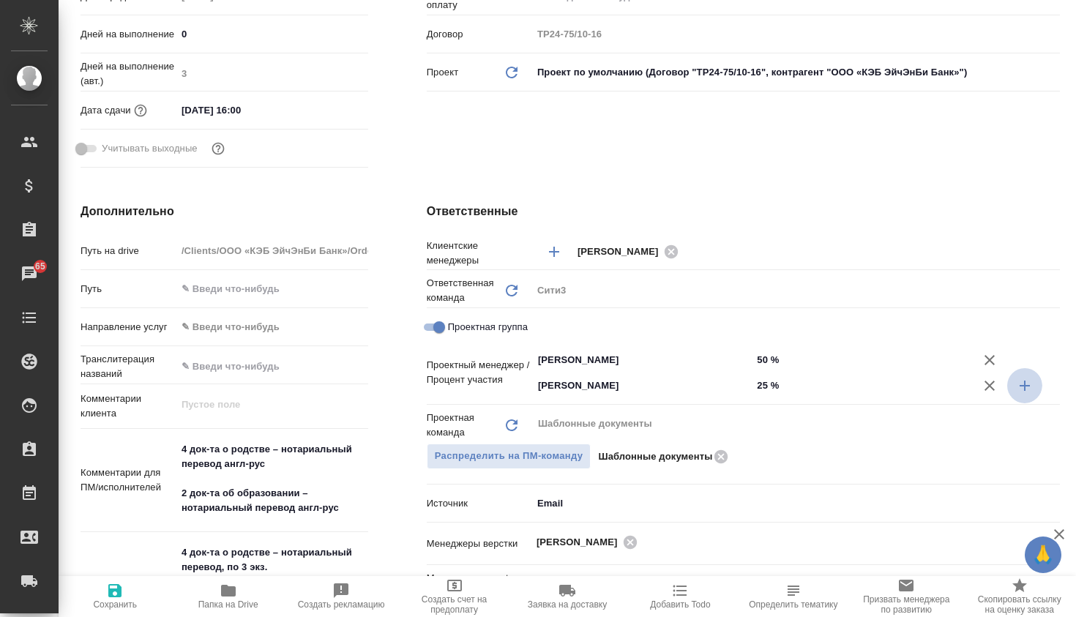
click at [1031, 395] on button "button" at bounding box center [1024, 385] width 35 height 35
type textarea "x"
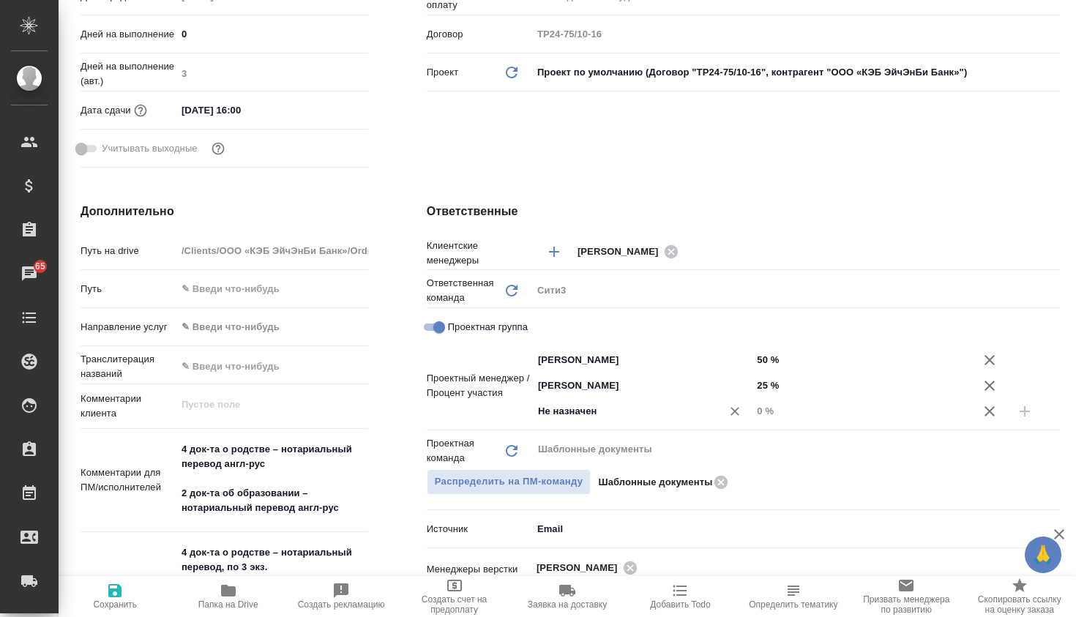
click at [676, 418] on input "Не назначен" at bounding box center [618, 412] width 162 height 18
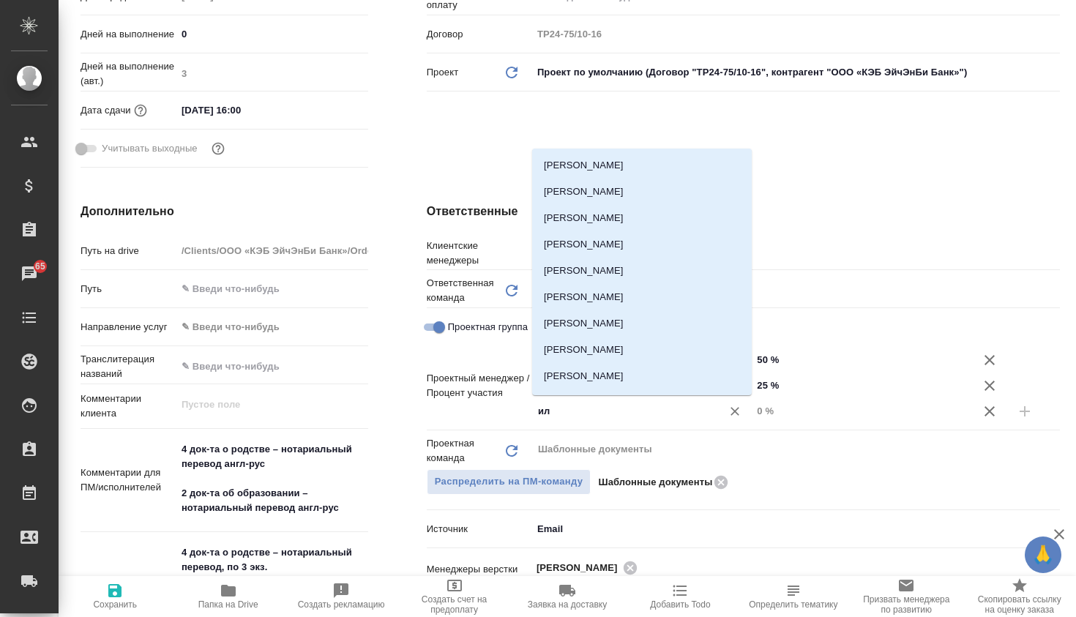
type input "иль"
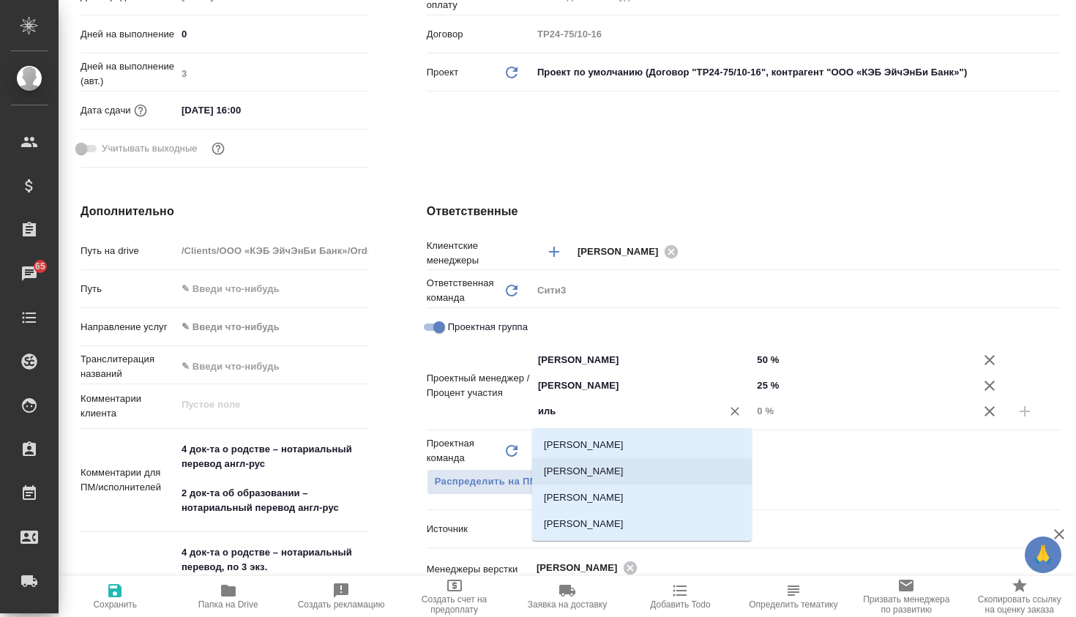
click at [637, 465] on li "Ильина Екатерина" at bounding box center [642, 471] width 220 height 26
type textarea "x"
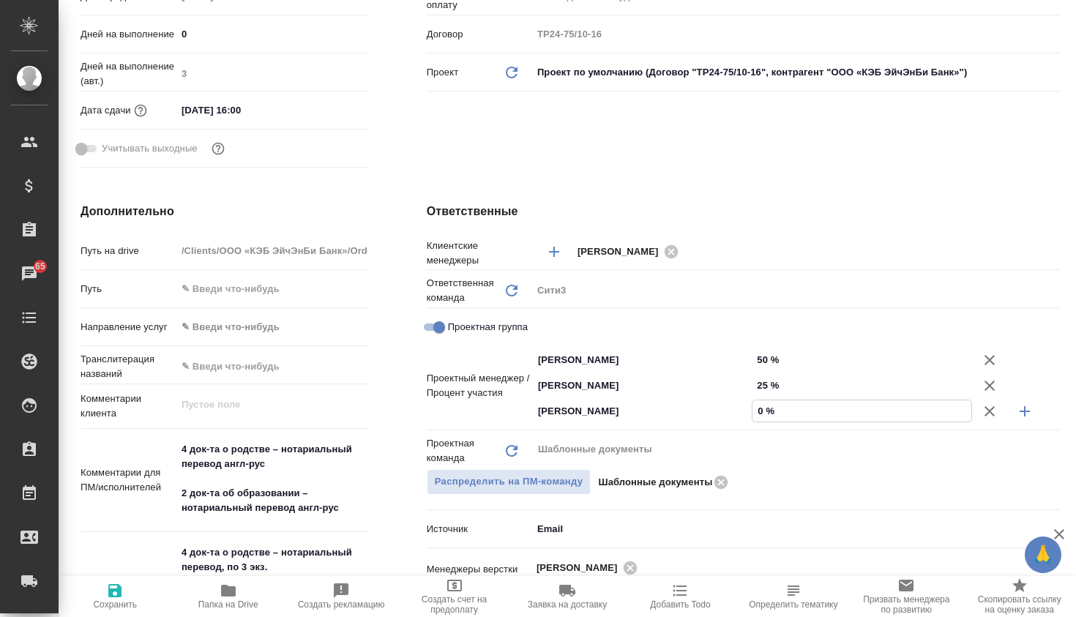
click at [765, 411] on input "0 %" at bounding box center [862, 410] width 218 height 21
type textarea "x"
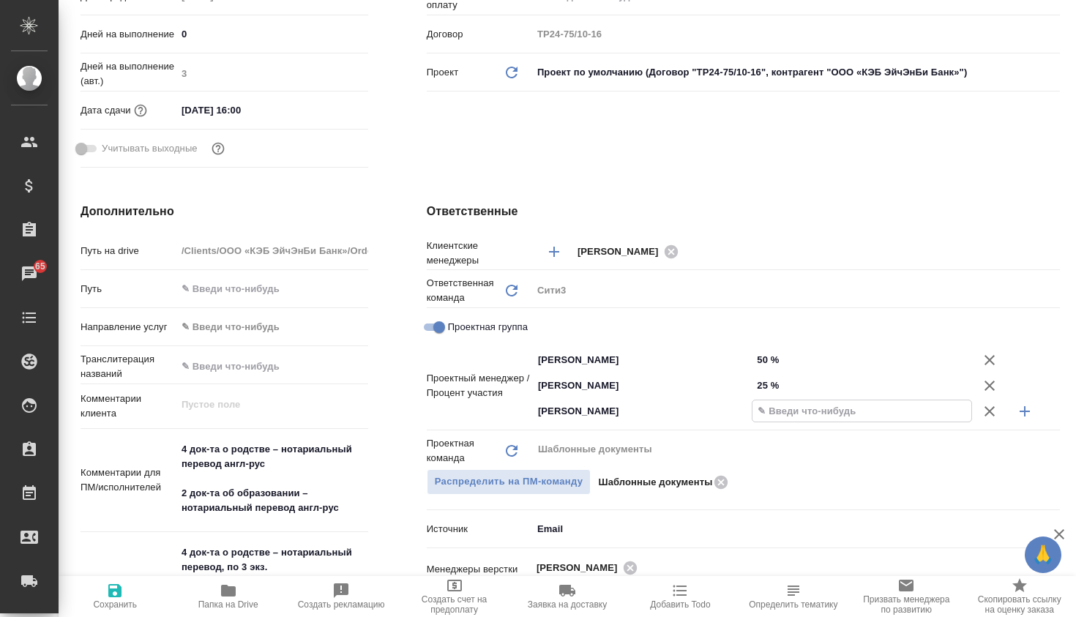
type textarea "x"
type input "2 %"
type textarea "x"
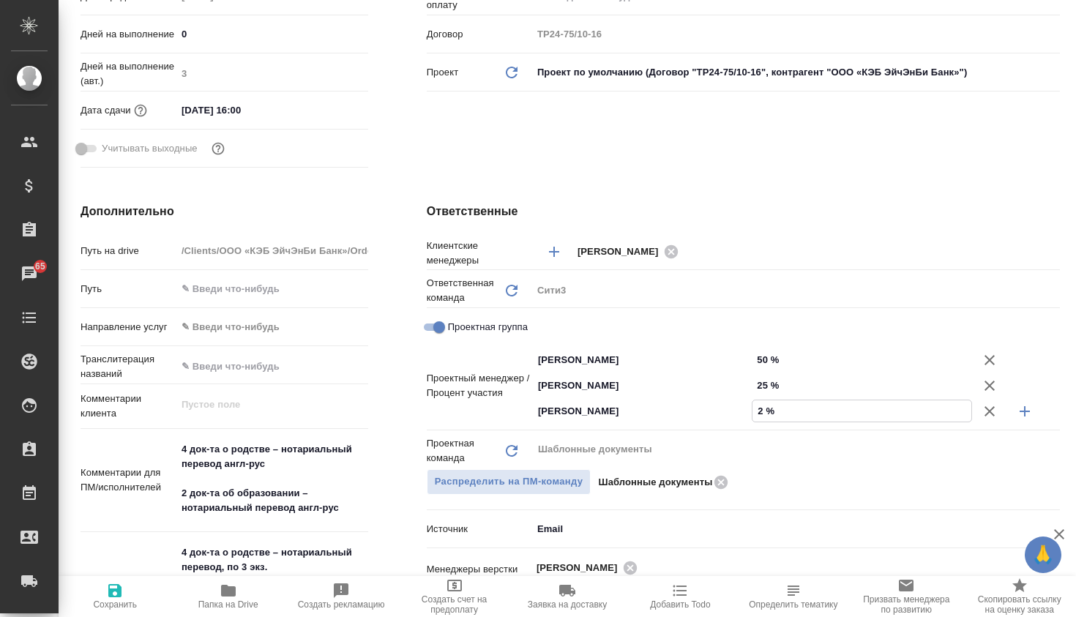
type textarea "x"
type input "25 %"
click at [129, 594] on span "Сохранить" at bounding box center [114, 596] width 95 height 28
type textarea "x"
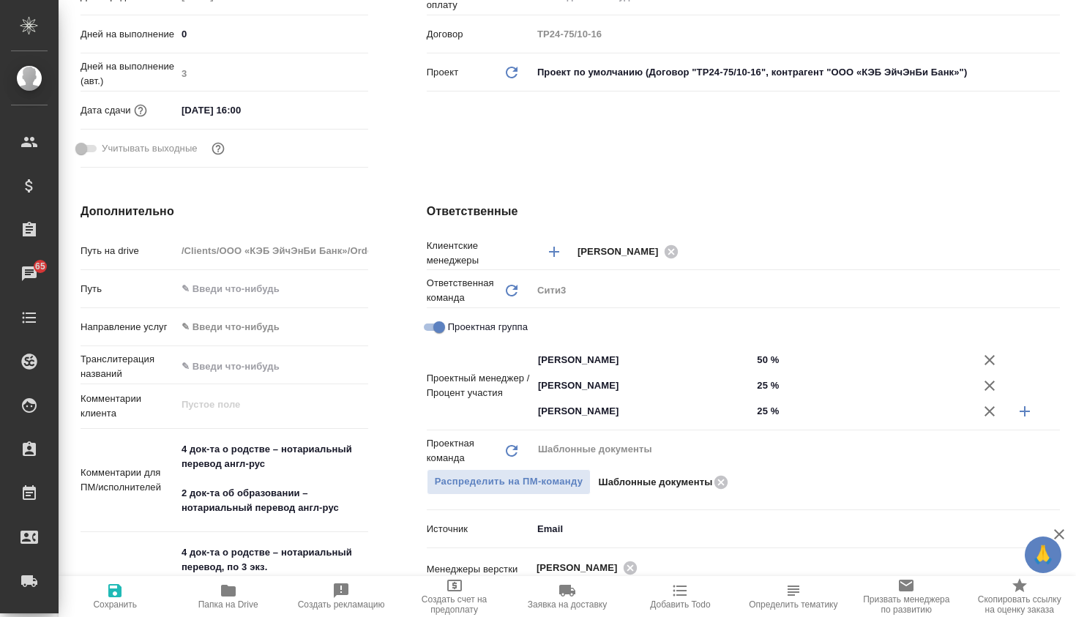
type textarea "x"
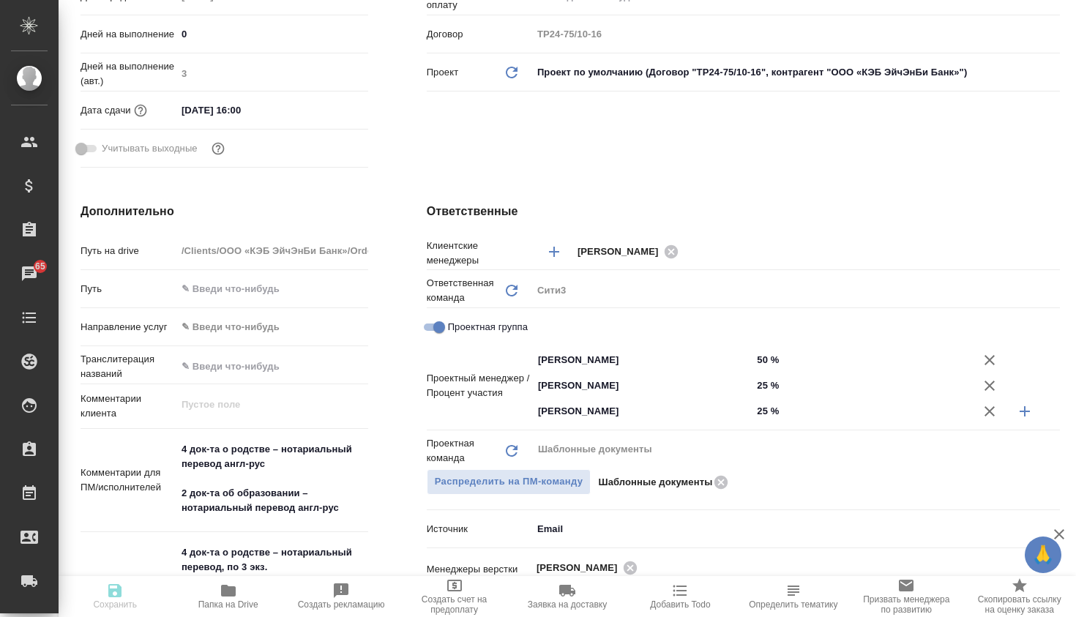
type textarea "x"
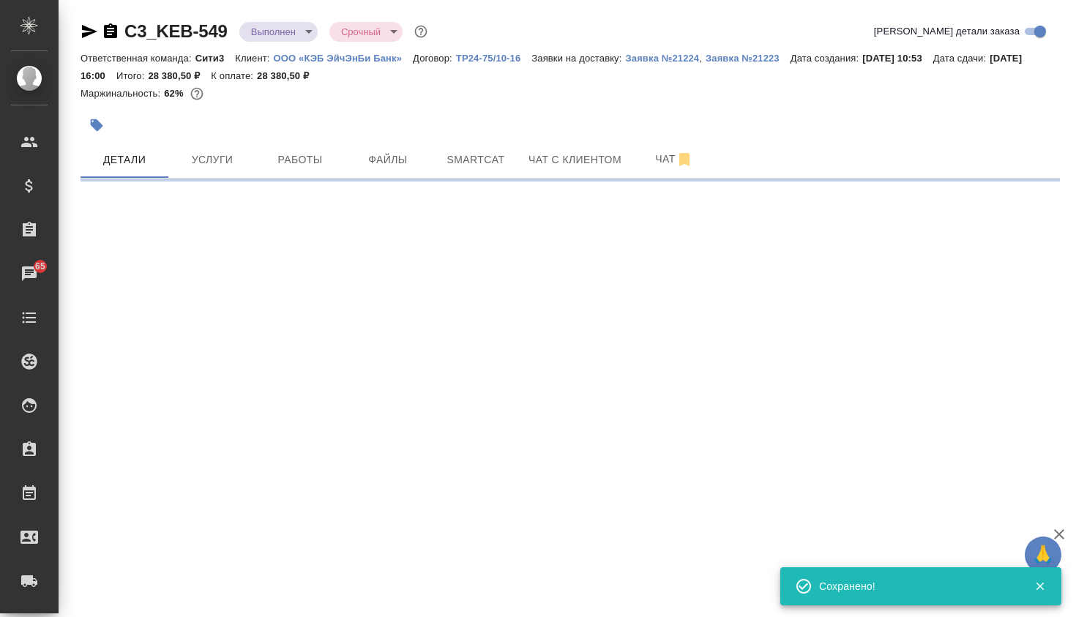
scroll to position [0, 0]
select select "RU"
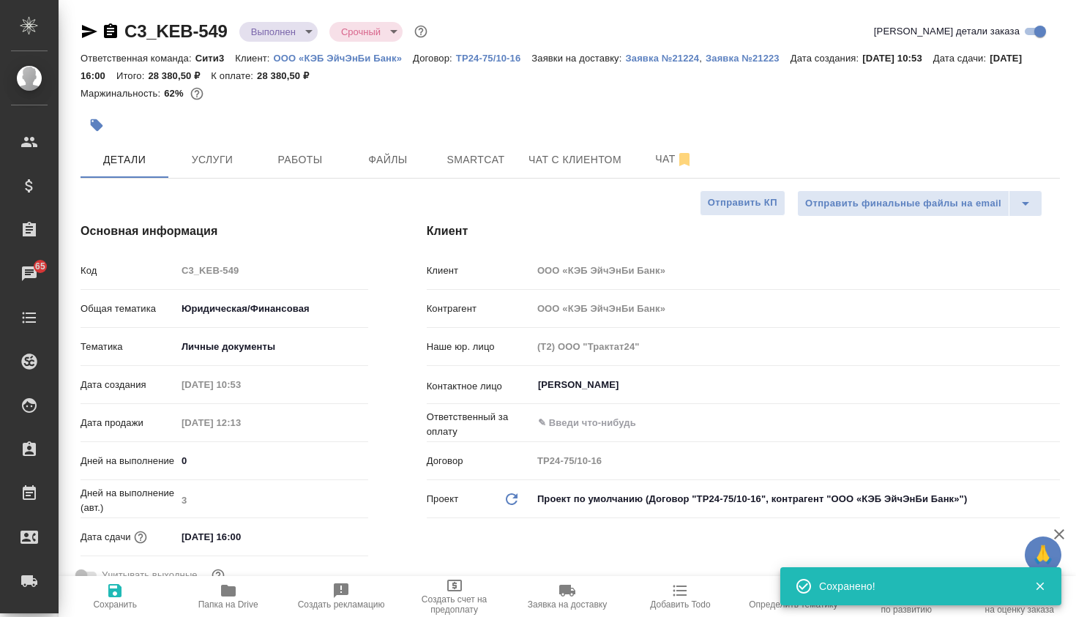
type textarea "x"
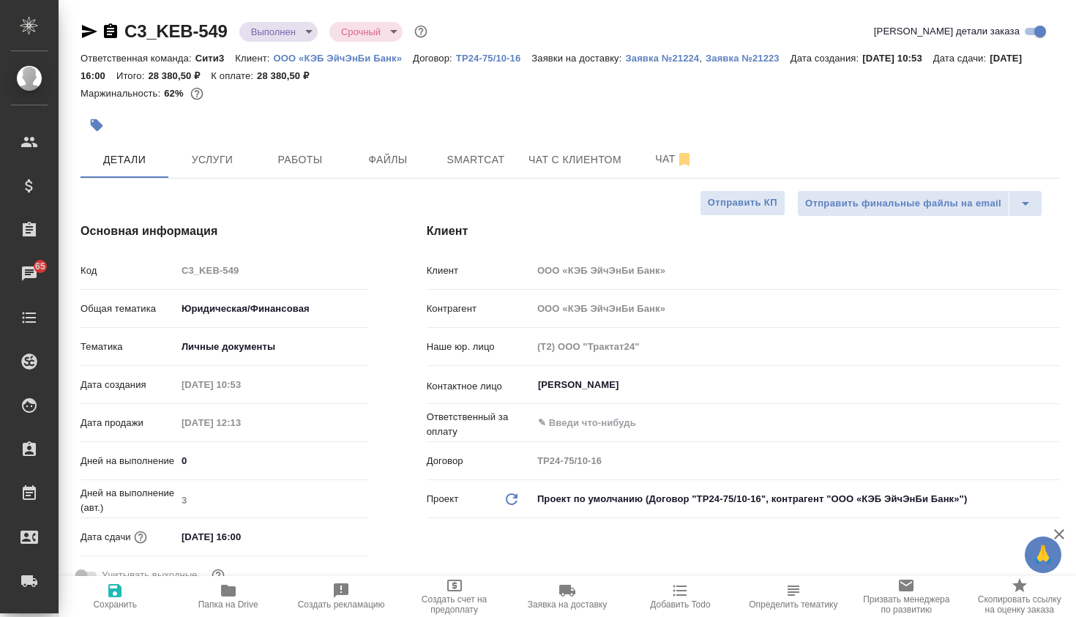
click at [273, 34] on body "🙏 .cls-1 fill:#fff; AWATERA Galisheva Mariya Клиенты Спецификации Заказы 65 Чат…" at bounding box center [538, 308] width 1076 height 617
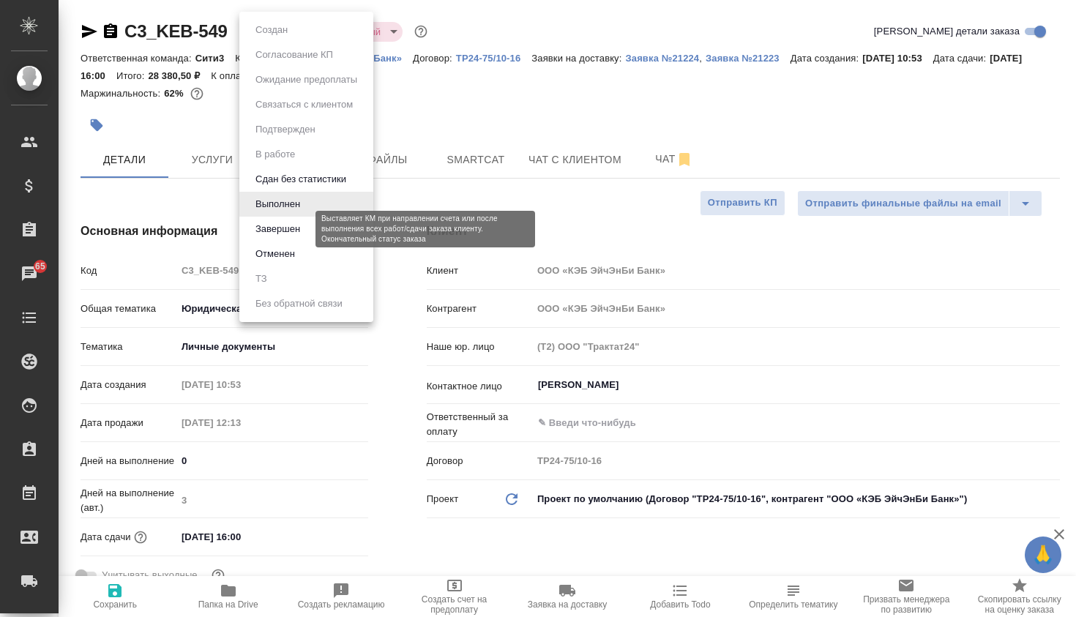
click at [304, 228] on button "Завершен" at bounding box center [277, 229] width 53 height 16
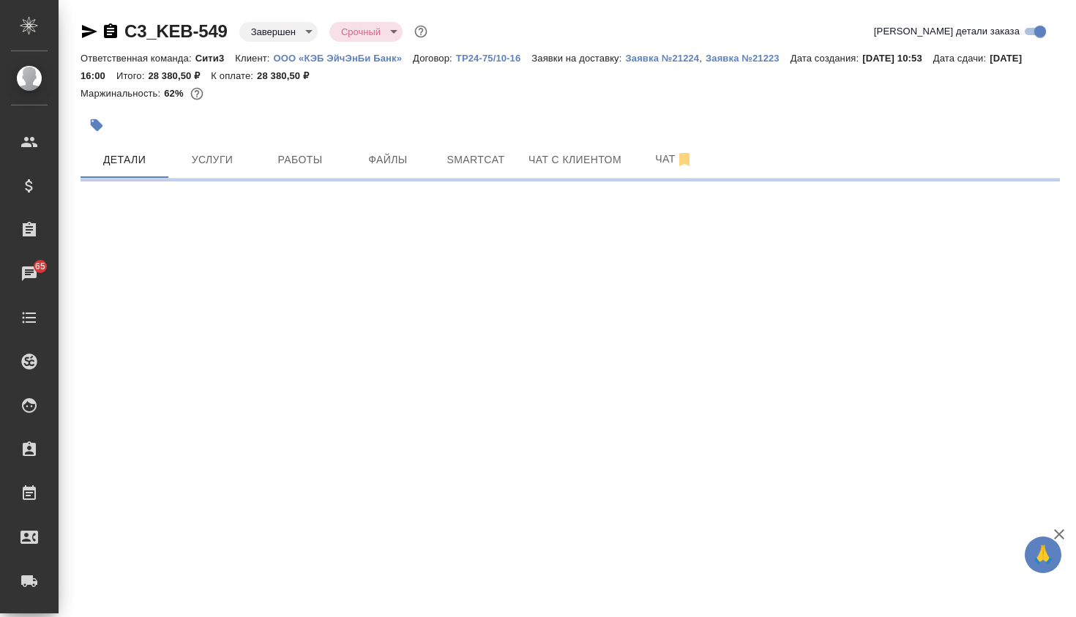
select select "RU"
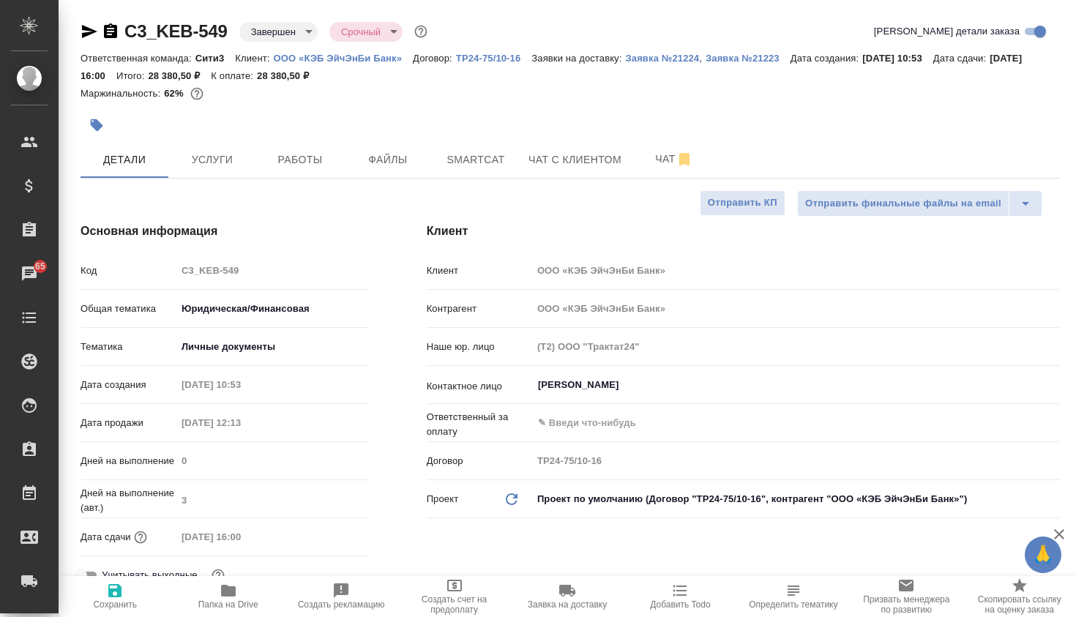
type textarea "x"
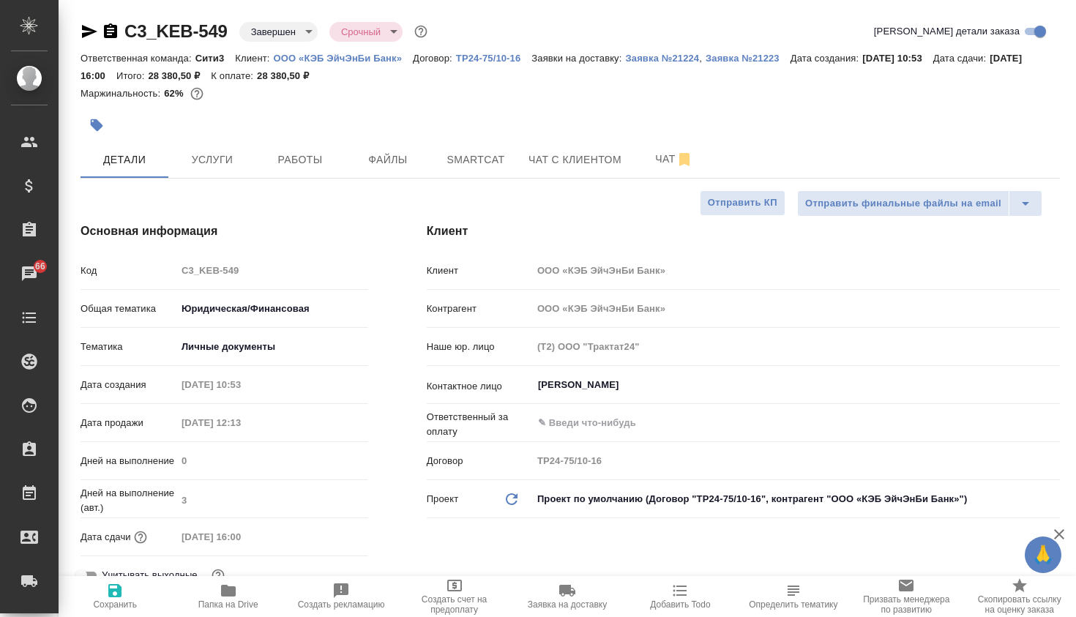
type textarea "x"
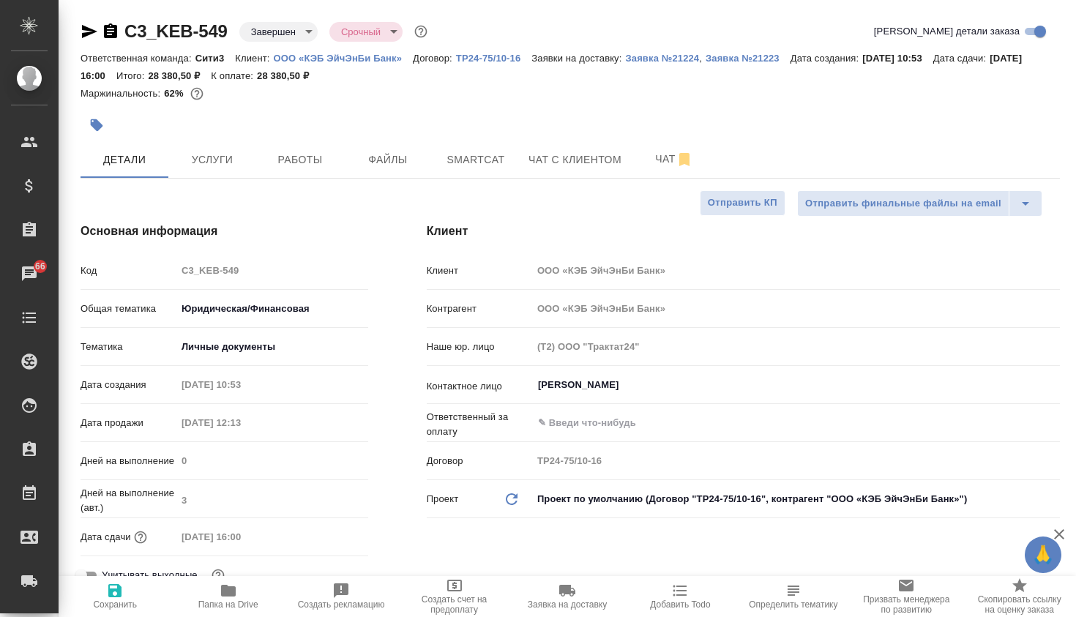
type textarea "x"
click at [328, 157] on span "Работы" at bounding box center [300, 160] width 70 height 18
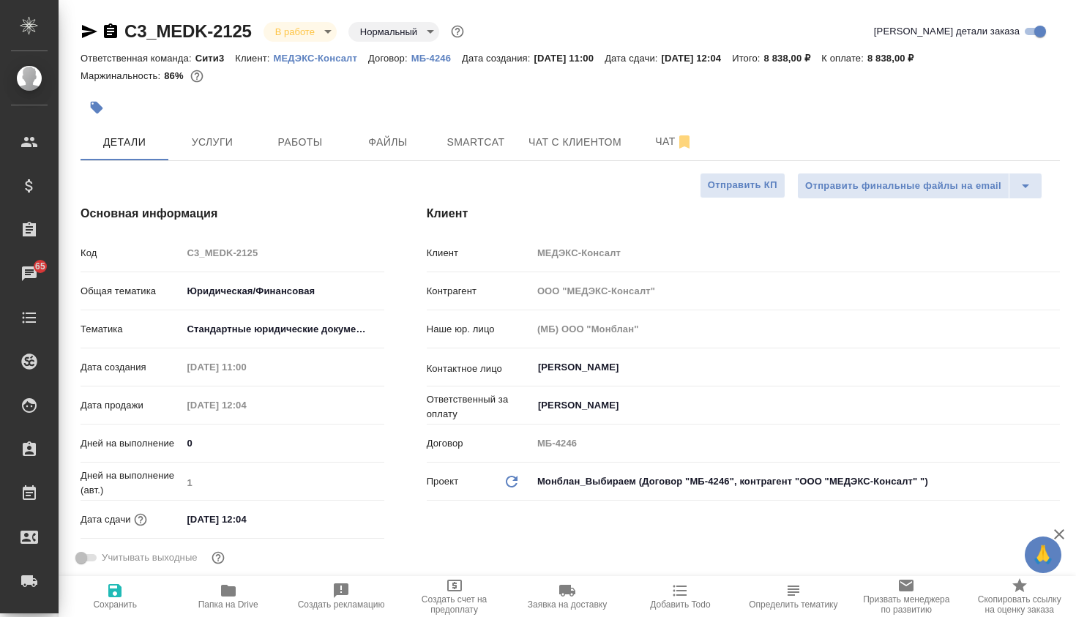
select select "RU"
click at [238, 146] on span "Услуги" at bounding box center [212, 142] width 70 height 18
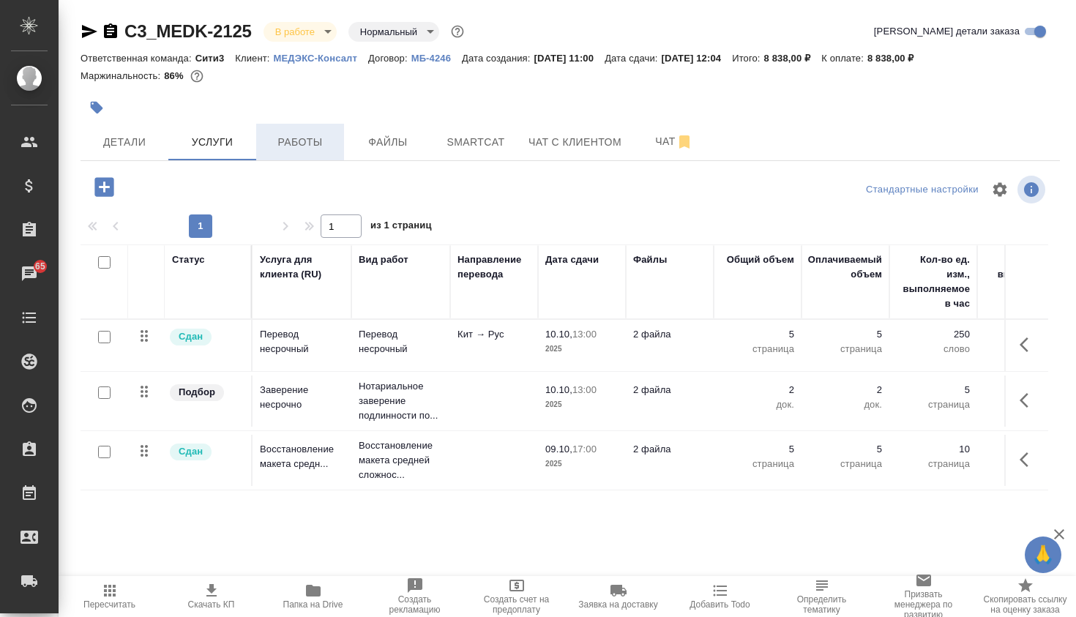
click at [319, 144] on span "Работы" at bounding box center [300, 142] width 70 height 18
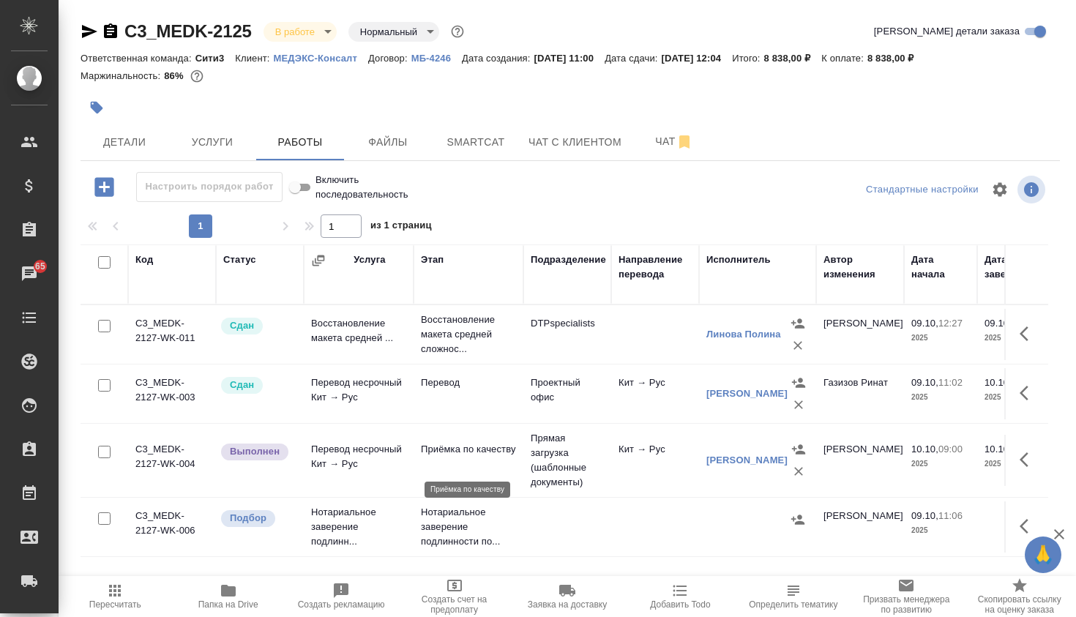
click at [482, 457] on p "Приёмка по качеству" at bounding box center [468, 449] width 95 height 15
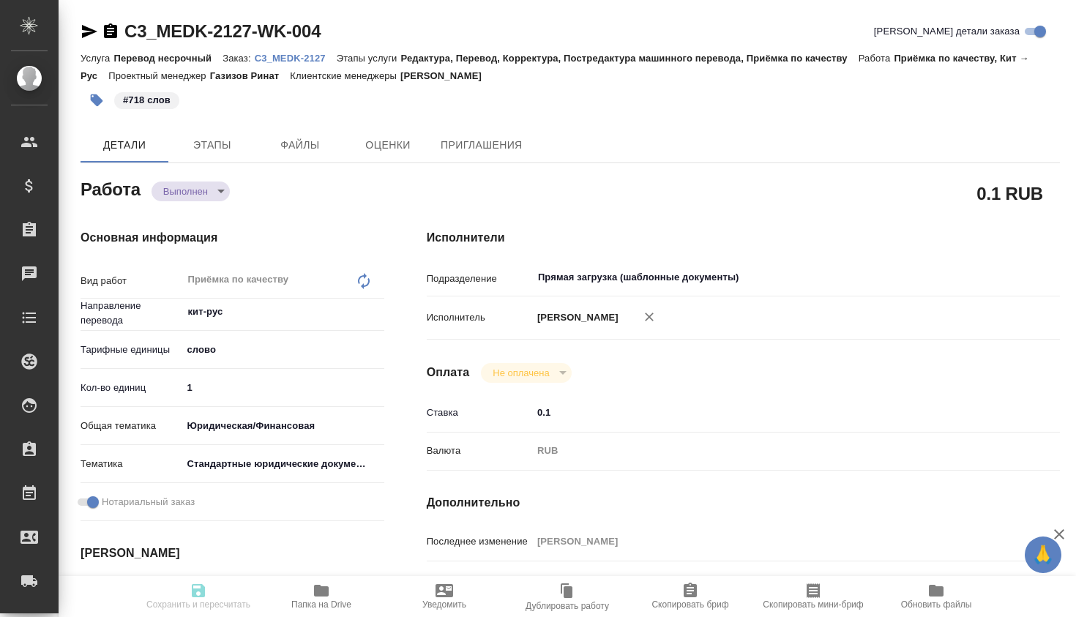
type textarea "x"
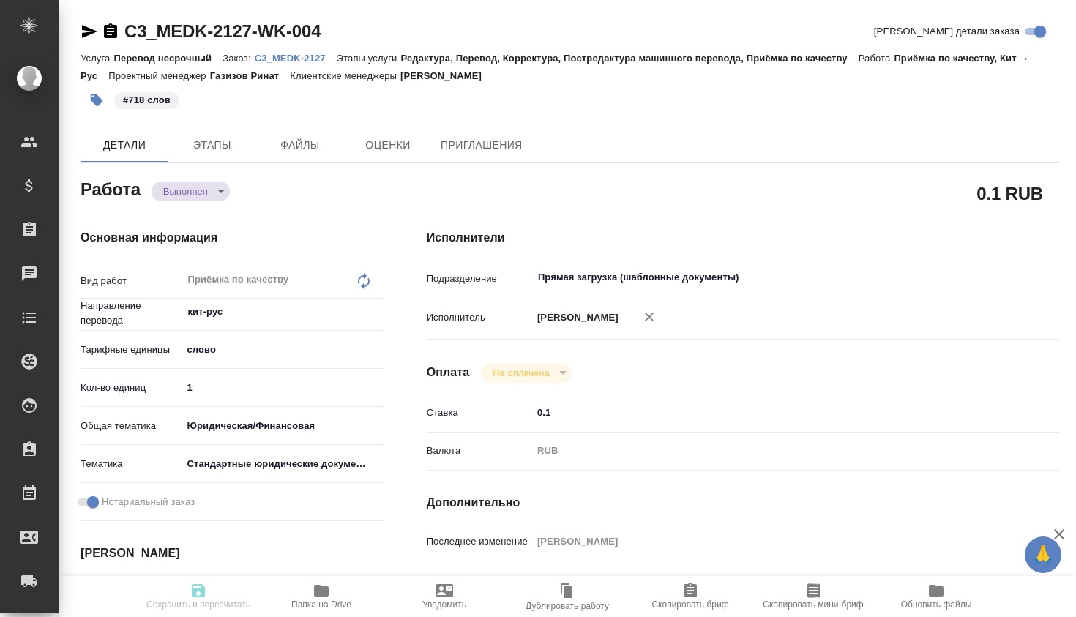
type textarea "x"
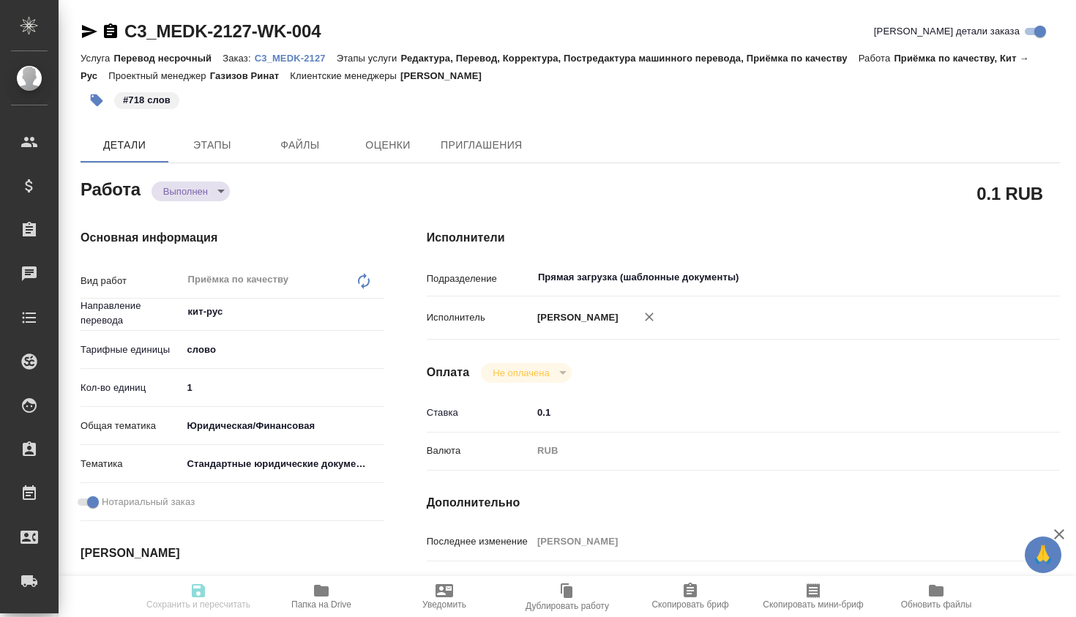
type textarea "x"
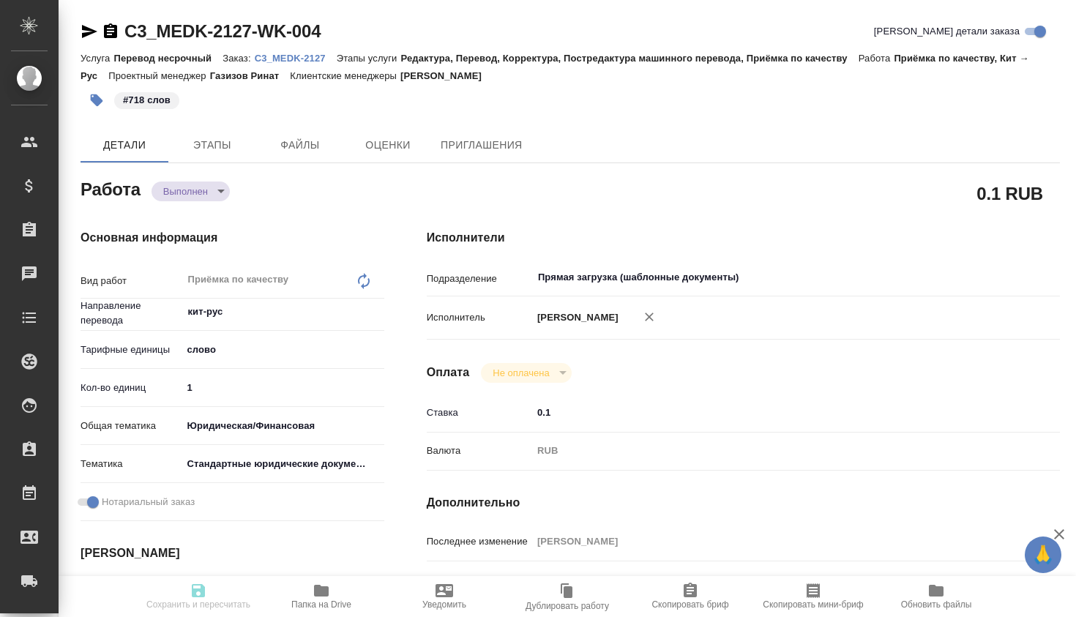
type textarea "x"
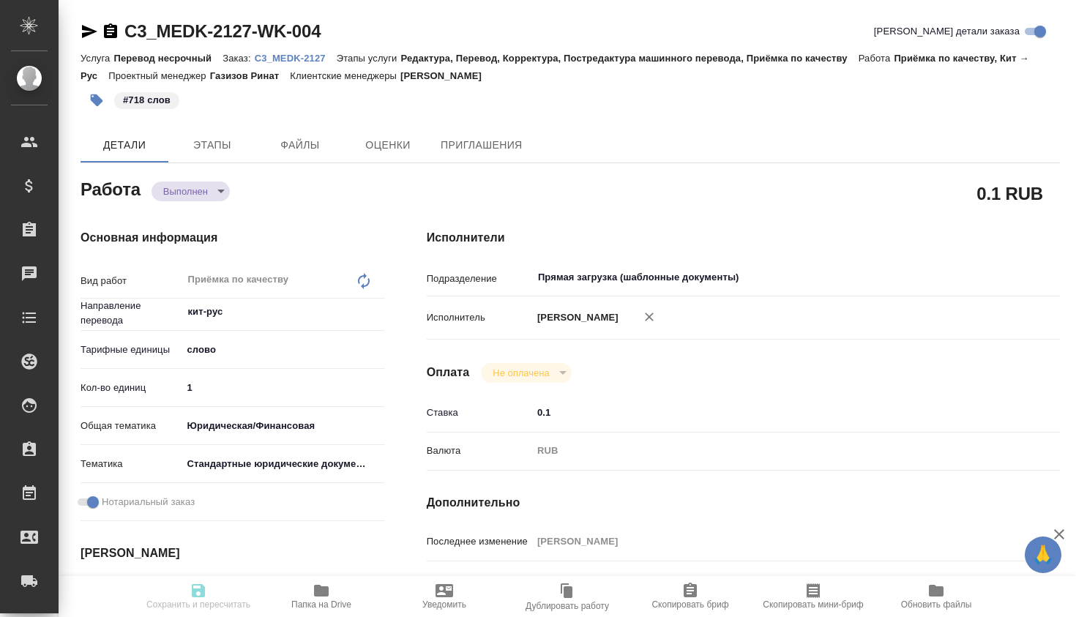
type textarea "x"
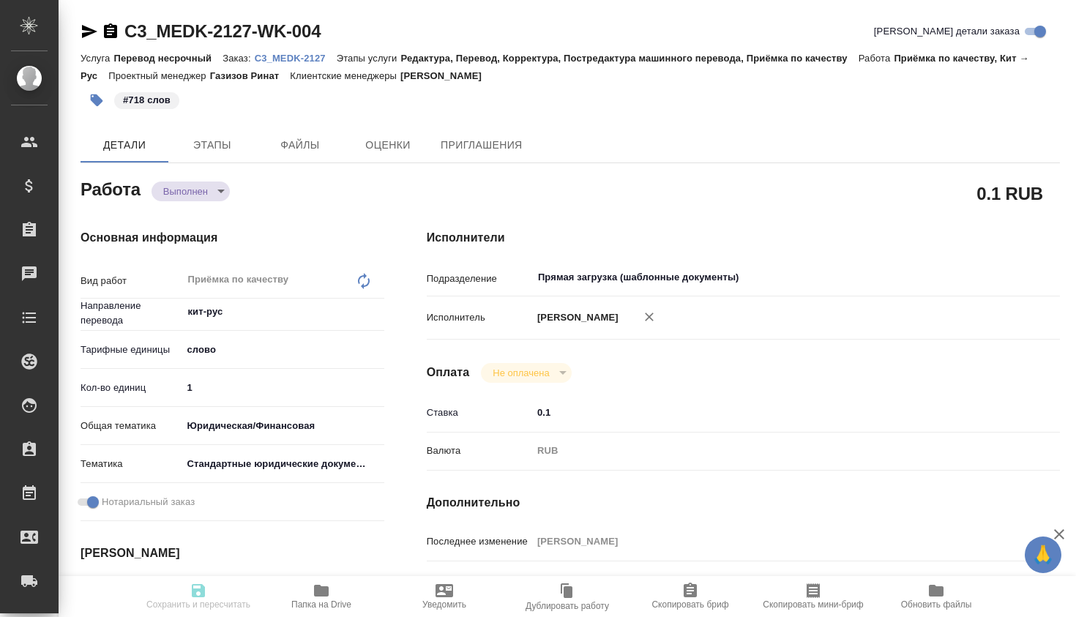
click at [219, 387] on input "1" at bounding box center [283, 387] width 203 height 21
type textarea "x"
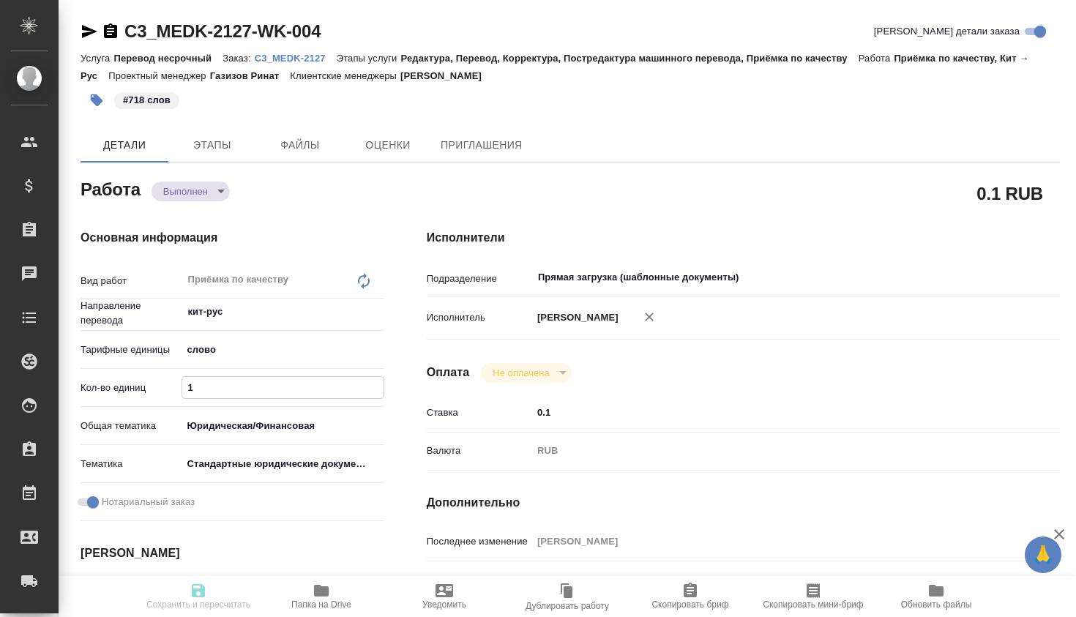
type textarea "x"
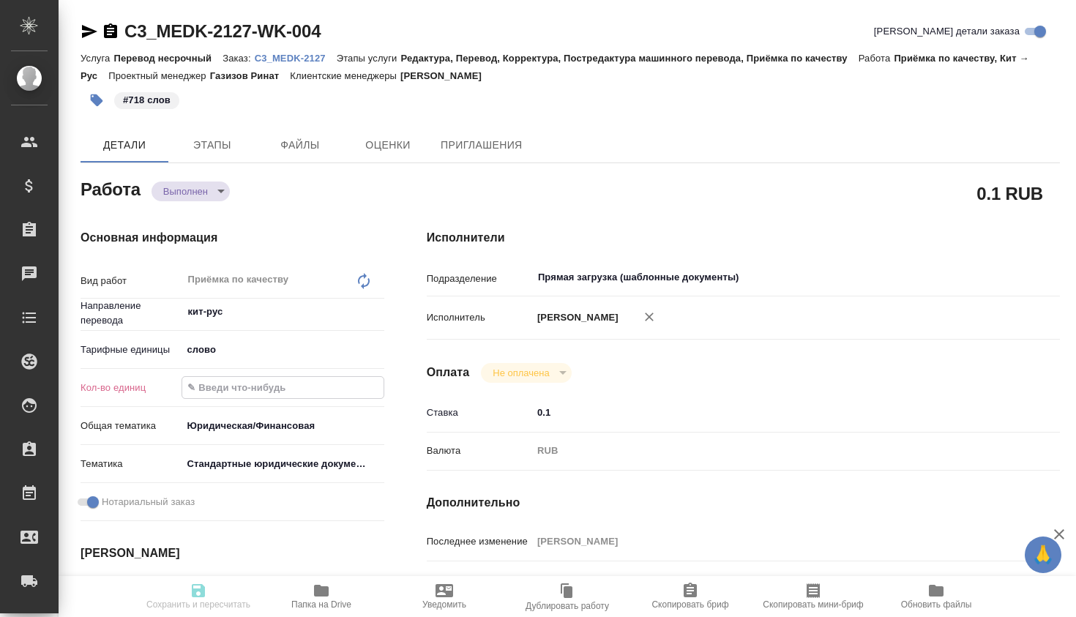
type textarea "x"
type input "7"
type textarea "x"
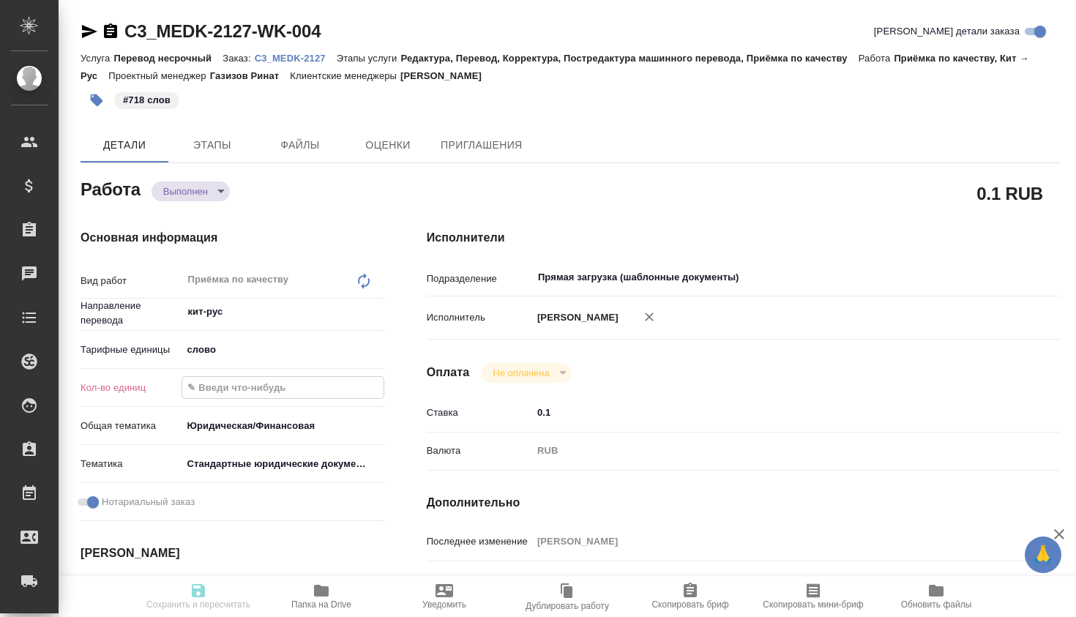
type textarea "x"
type input "71"
type textarea "x"
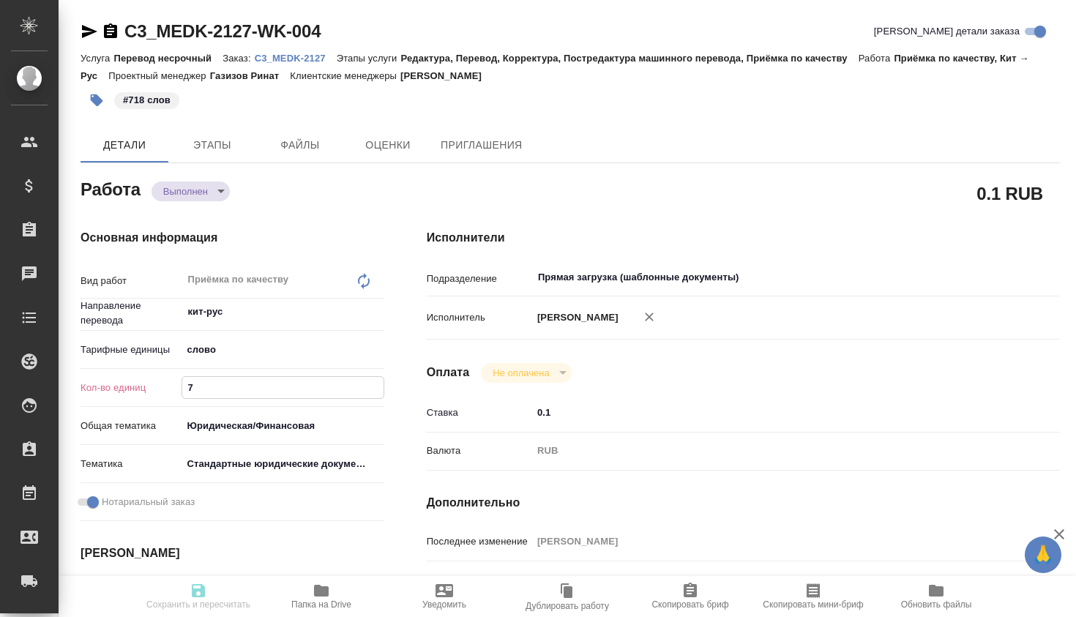
type textarea "x"
type input "718"
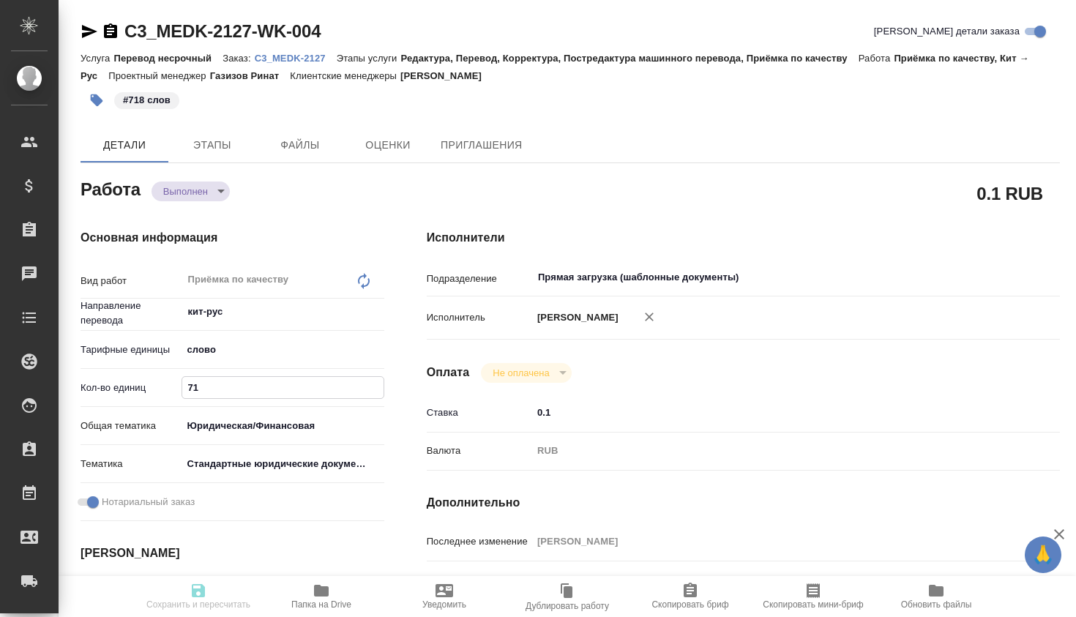
type textarea "x"
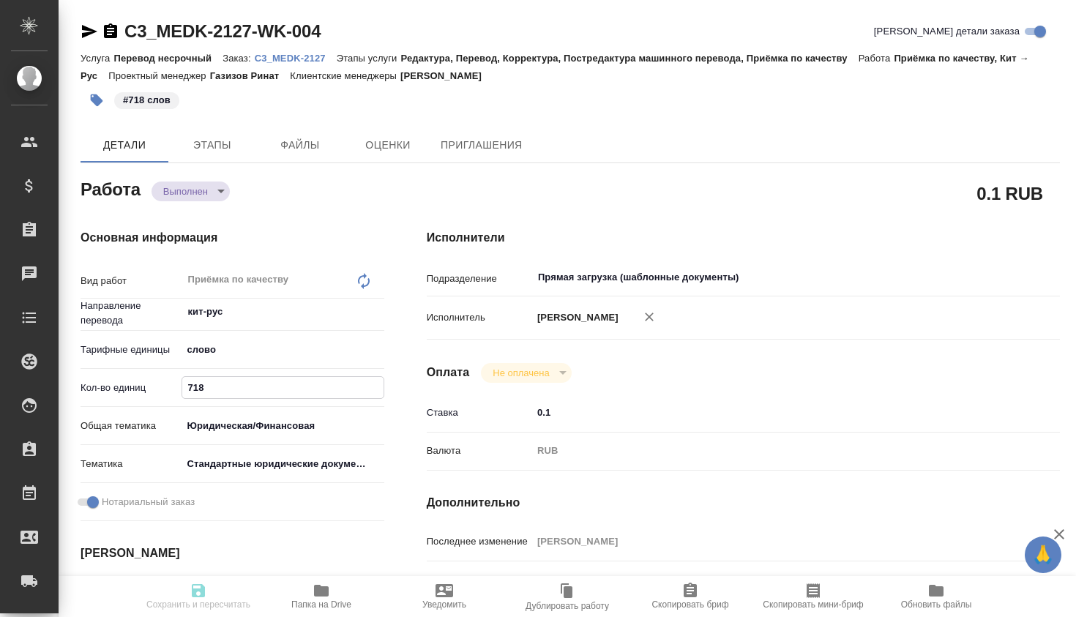
type textarea "x"
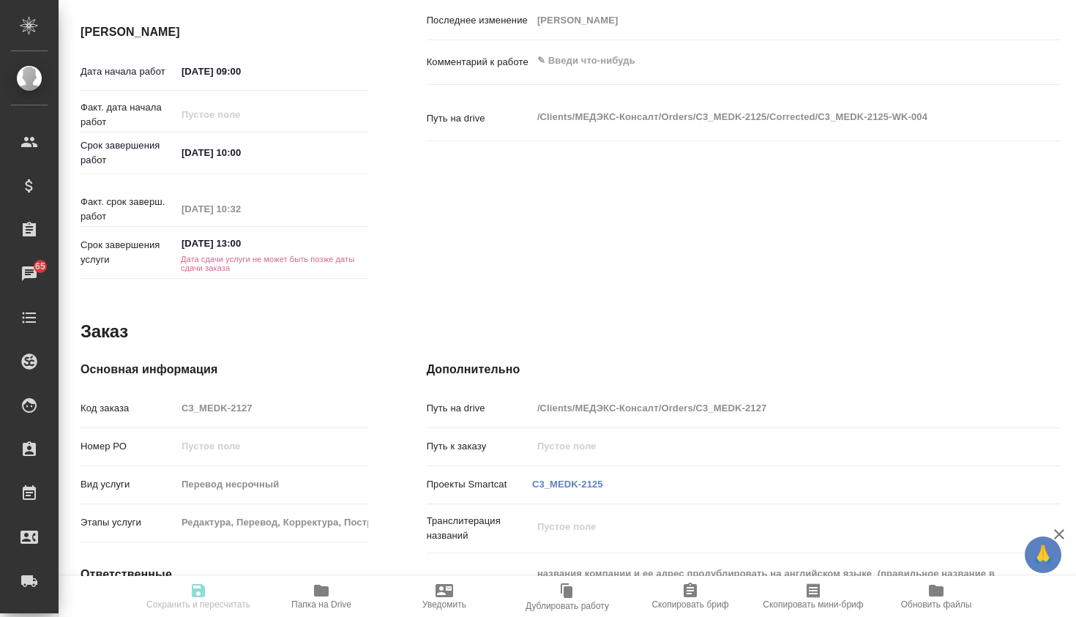
scroll to position [525, 0]
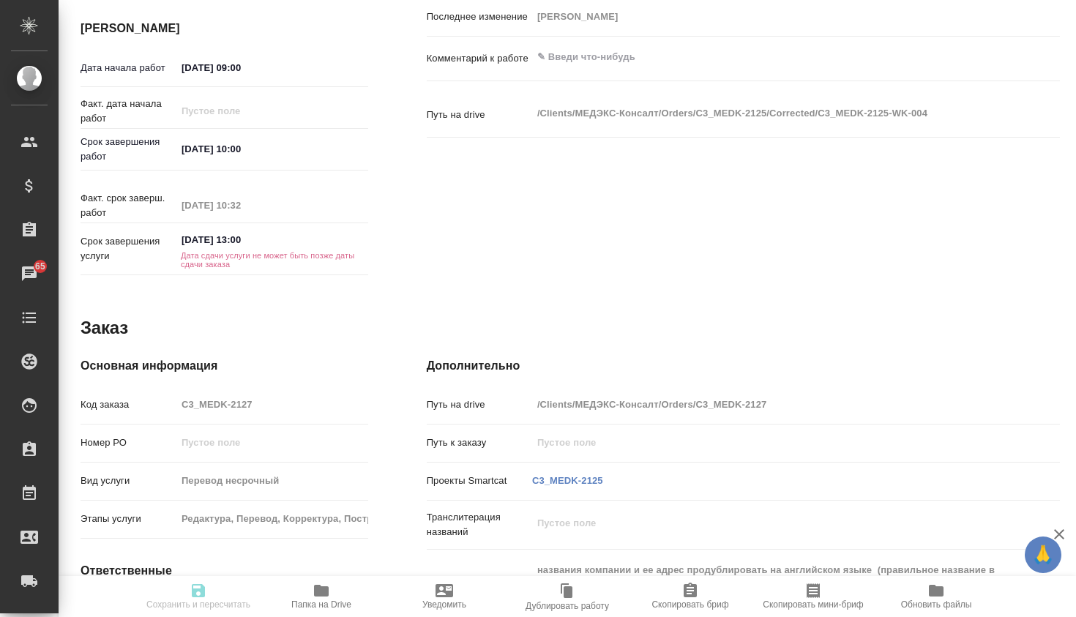
type input "718"
click at [261, 244] on input "[DATE] 13:00" at bounding box center [240, 239] width 128 height 21
click at [322, 242] on icon "button" at bounding box center [326, 240] width 18 height 18
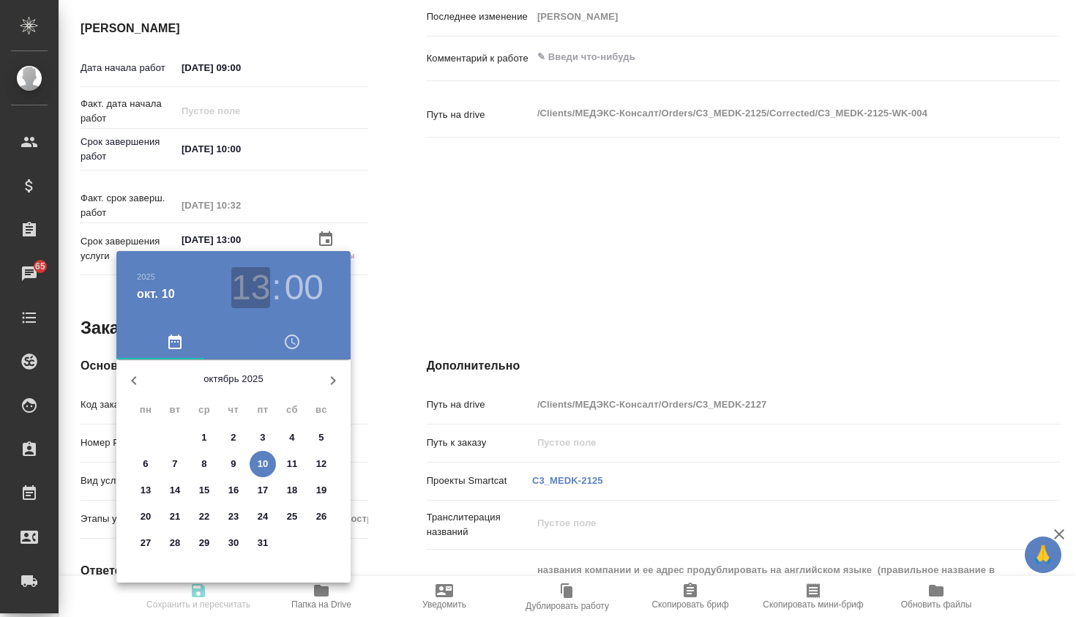
click at [264, 280] on h3 "13" at bounding box center [250, 287] width 39 height 41
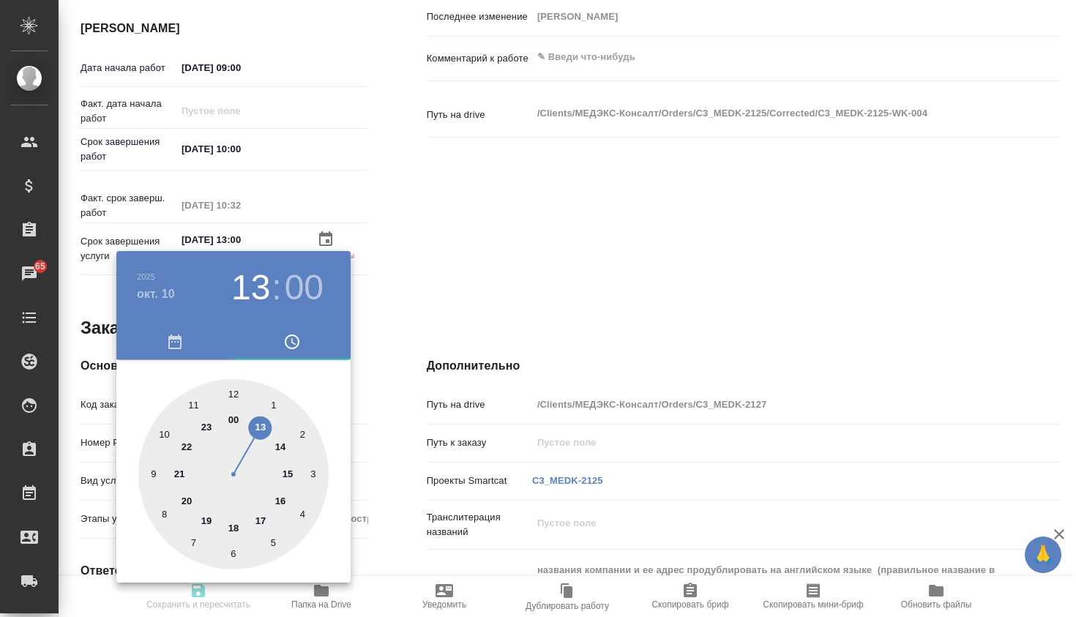
type textarea "x"
type input "[DATE] 10:00"
type textarea "x"
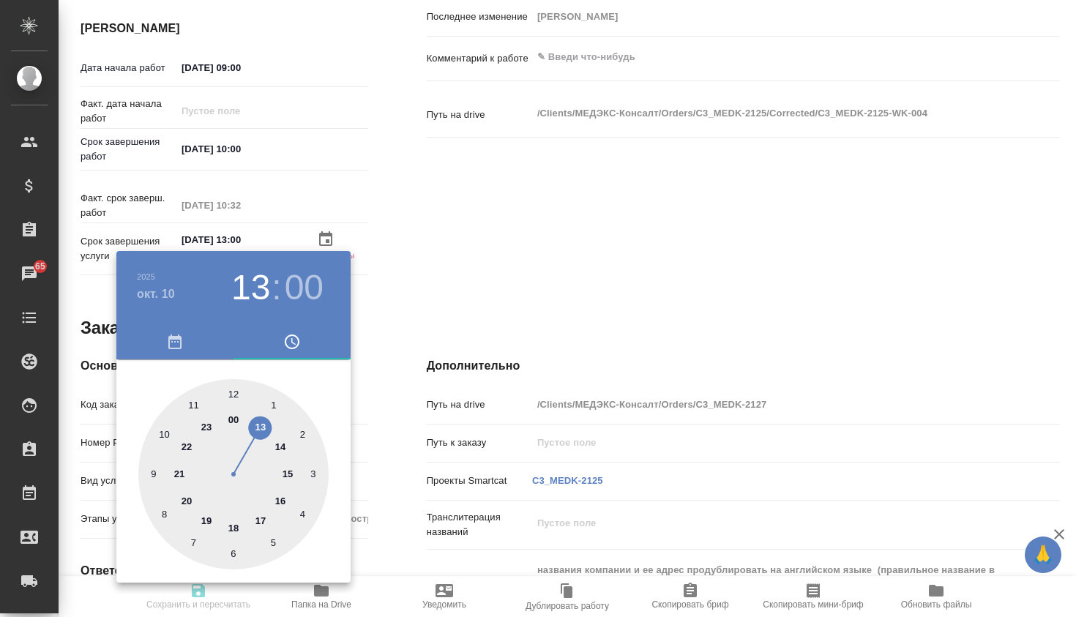
type textarea "x"
click at [168, 433] on div at bounding box center [233, 474] width 190 height 190
type textarea "x"
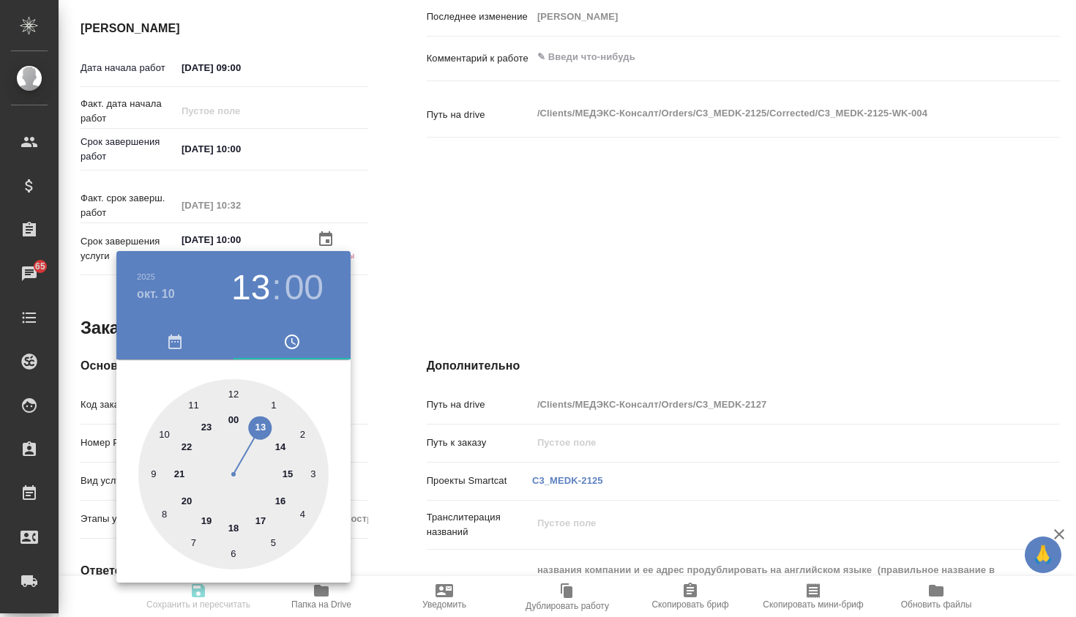
type textarea "x"
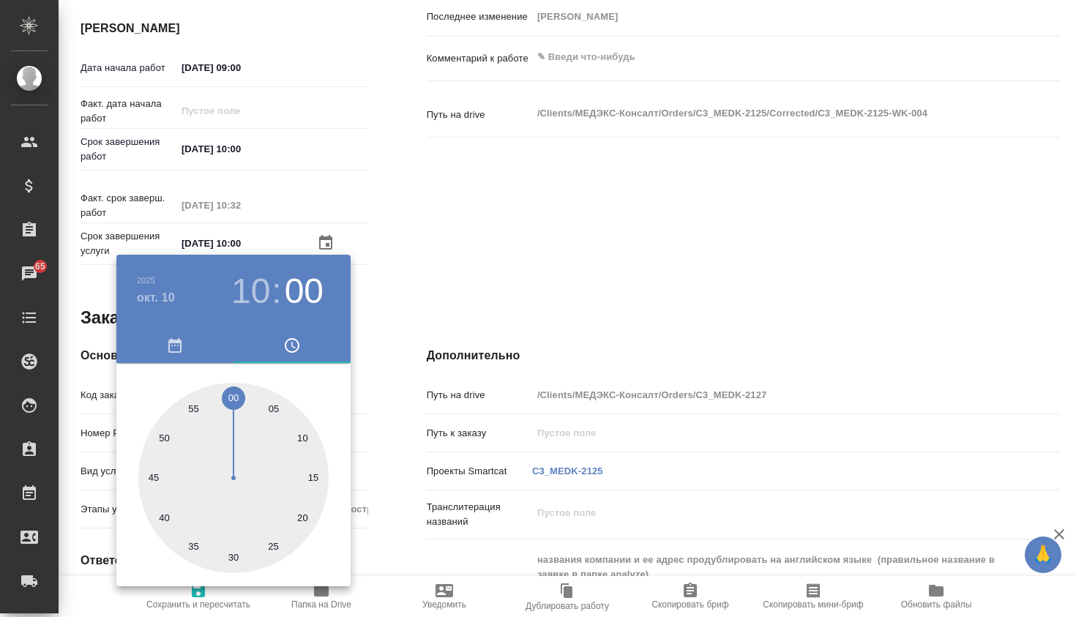
click at [446, 283] on div at bounding box center [538, 308] width 1076 height 617
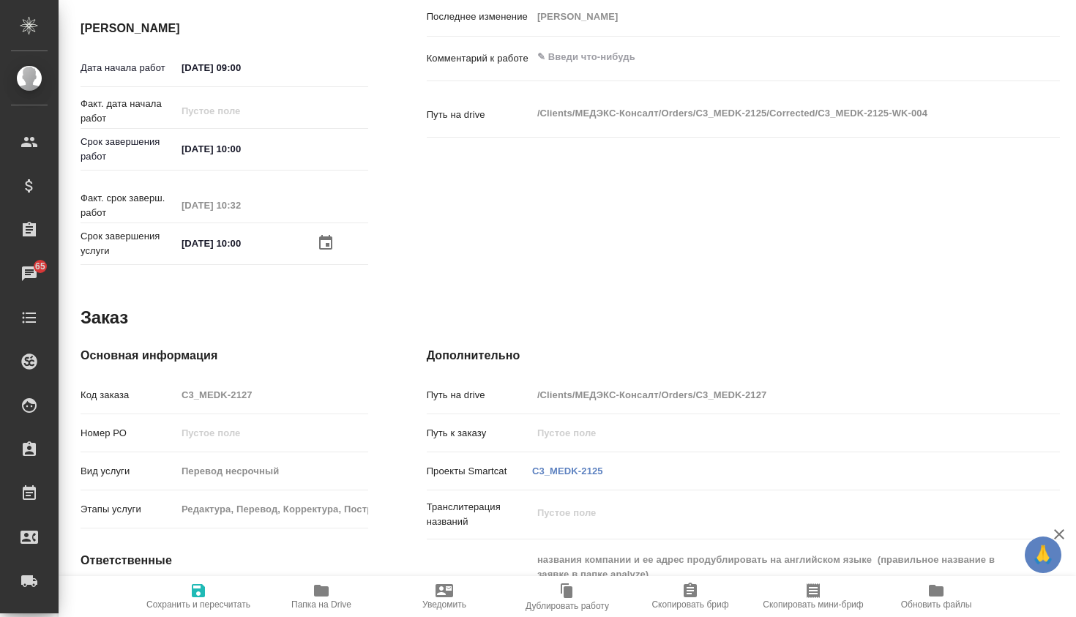
click at [200, 582] on icon "button" at bounding box center [199, 591] width 18 height 18
type textarea "x"
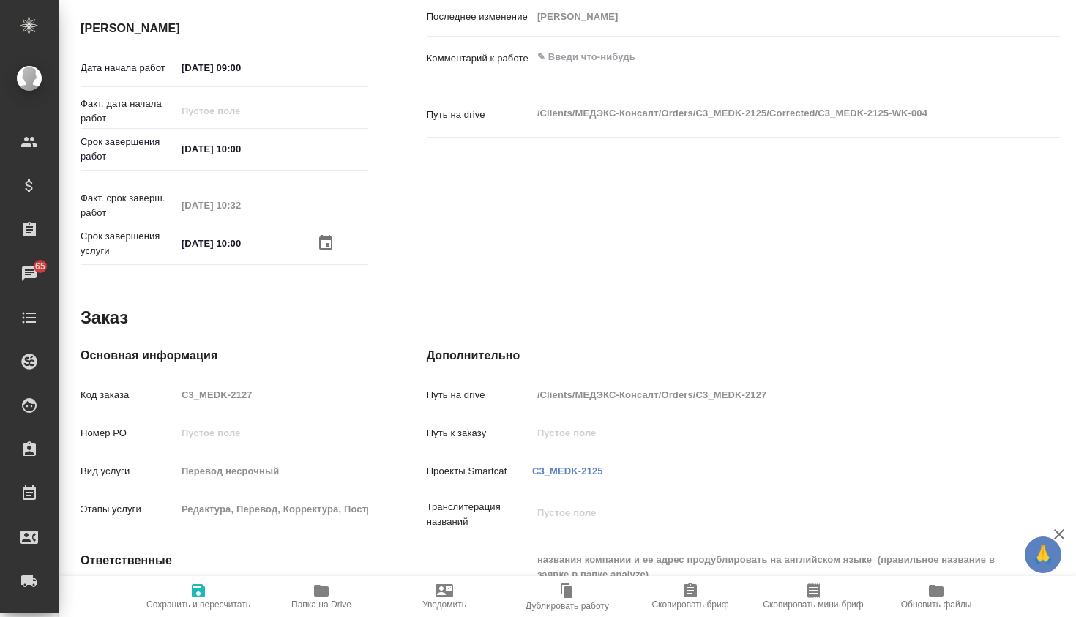
type textarea "x"
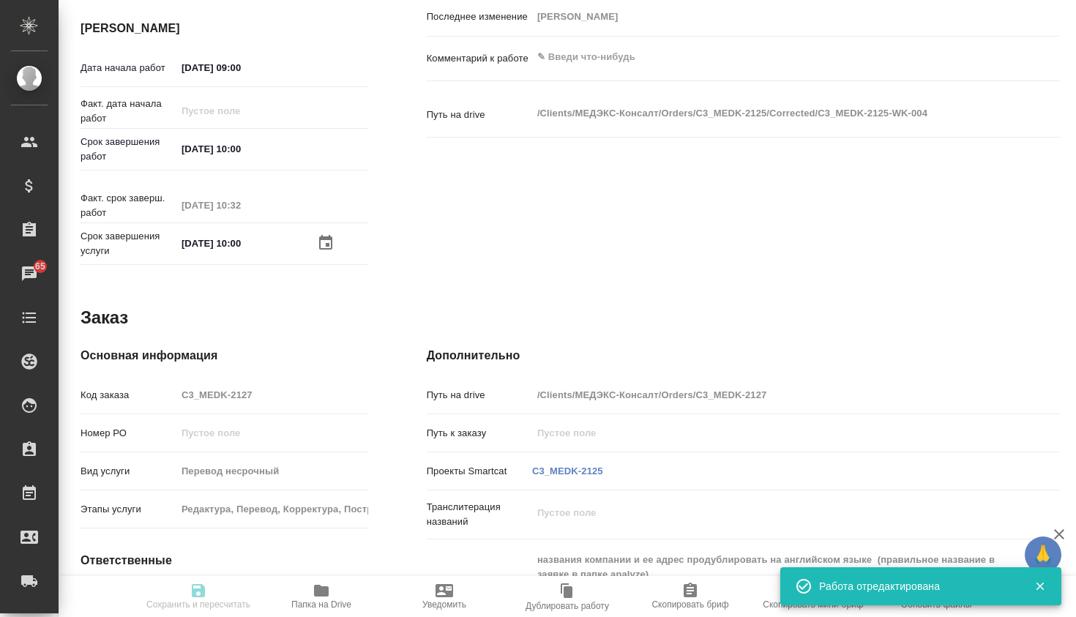
type textarea "x"
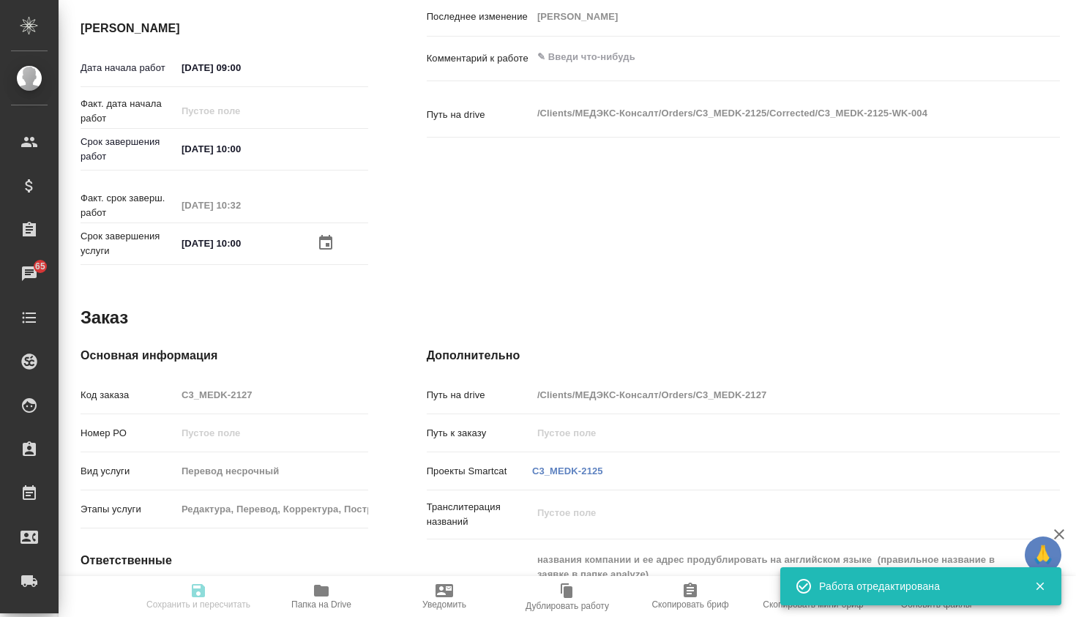
type input "completed"
type textarea "Приёмка по качеству"
type textarea "x"
type input "кит-рус"
type input "5a8b1489cc6b4906c91bfd90"
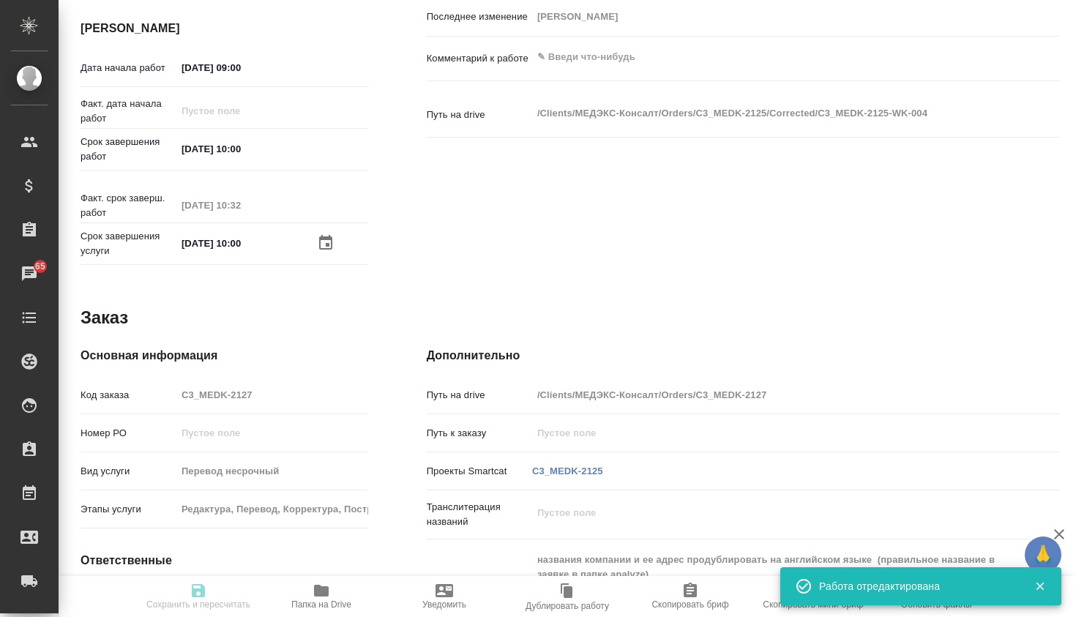
type input "718"
type input "yr-fn"
type input "5f647205b73bc97568ca66bf"
checkbox input "true"
type input "[DATE] 09:00"
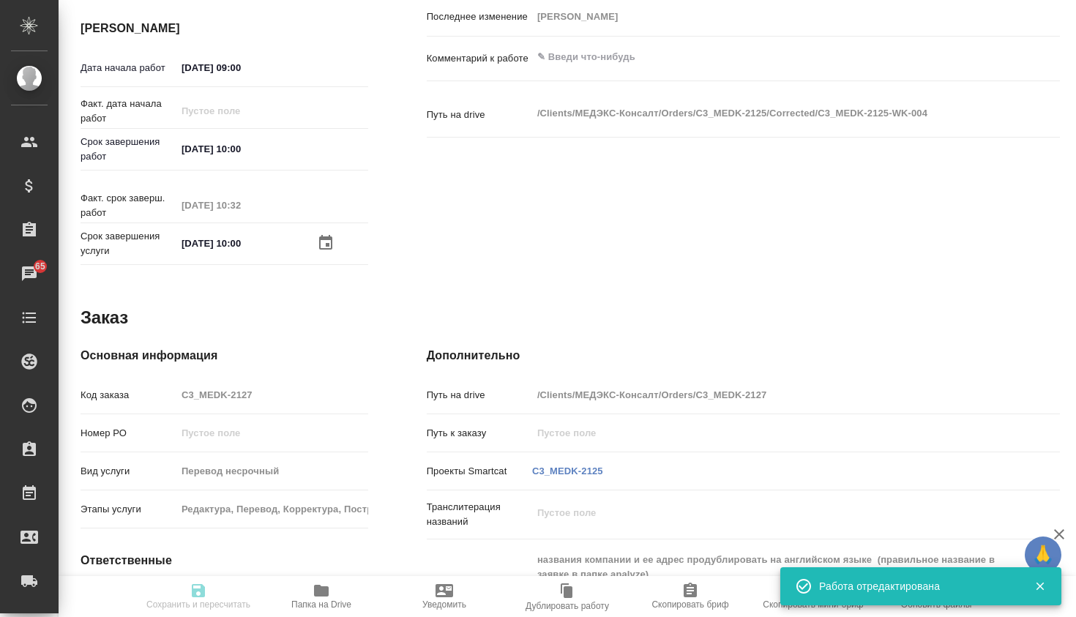
type input "[DATE] 10:00"
type input "[DATE] 10:32"
type input "[DATE] 10:00"
type input "Прямая загрузка (шаблонные документы)"
type input "notPayed"
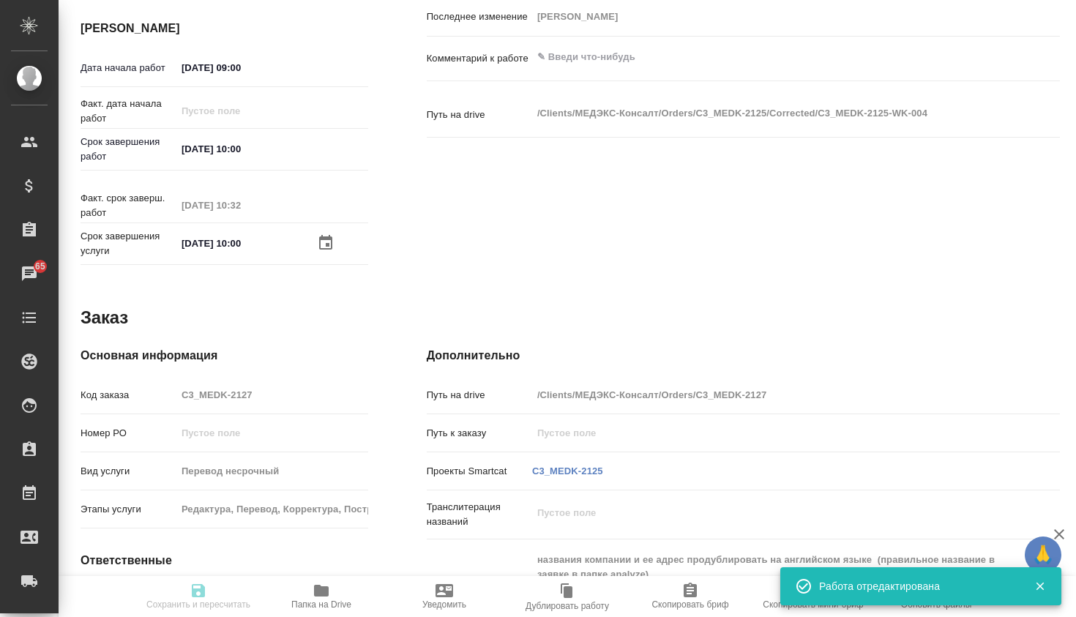
type input "0.1"
type input "RUB"
type input "[PERSON_NAME]"
type textarea "x"
type textarea "/Clients/МЕДЭКС-Консалт/Orders/C3_MEDK-2125/Corrected/C3_MEDK-2125-WK-004"
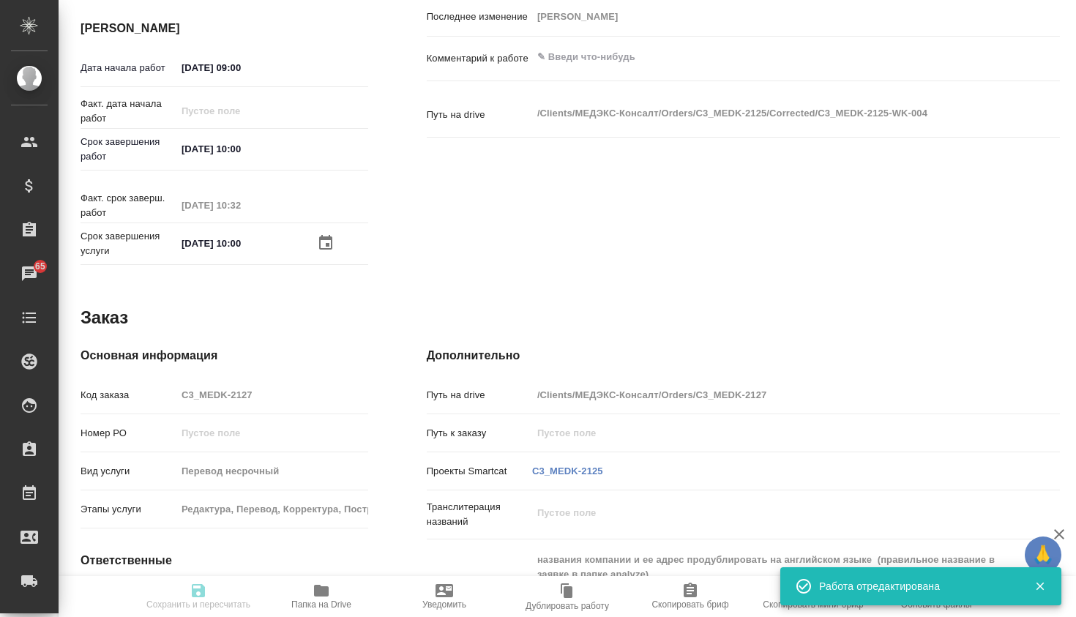
type textarea "x"
type input "C3_MEDK-2127"
type input "Перевод несрочный"
type input "Редактура, Перевод, Корректура, Постредактура машинного перевода, Приёмка по ка…"
type input "[PERSON_NAME]"
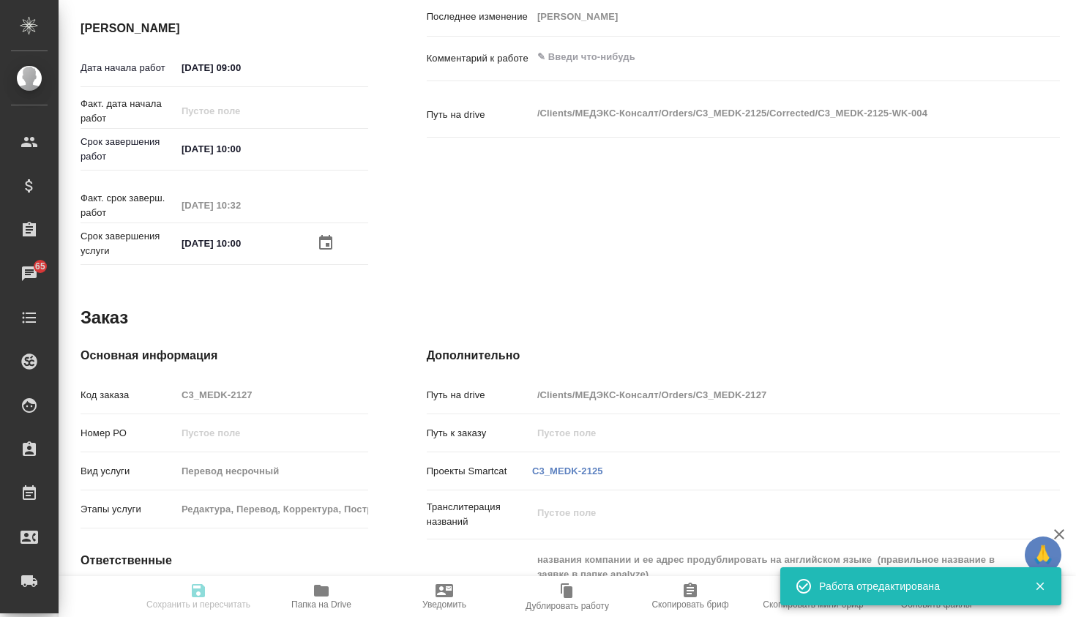
type input "[PERSON_NAME]"
type input "/Clients/МЕДЭКС-Консалт/Orders/C3_MEDK-2127"
type textarea "x"
type textarea "названия компании и ее адрес продублировать на английском языке (правильное наз…"
type textarea "x"
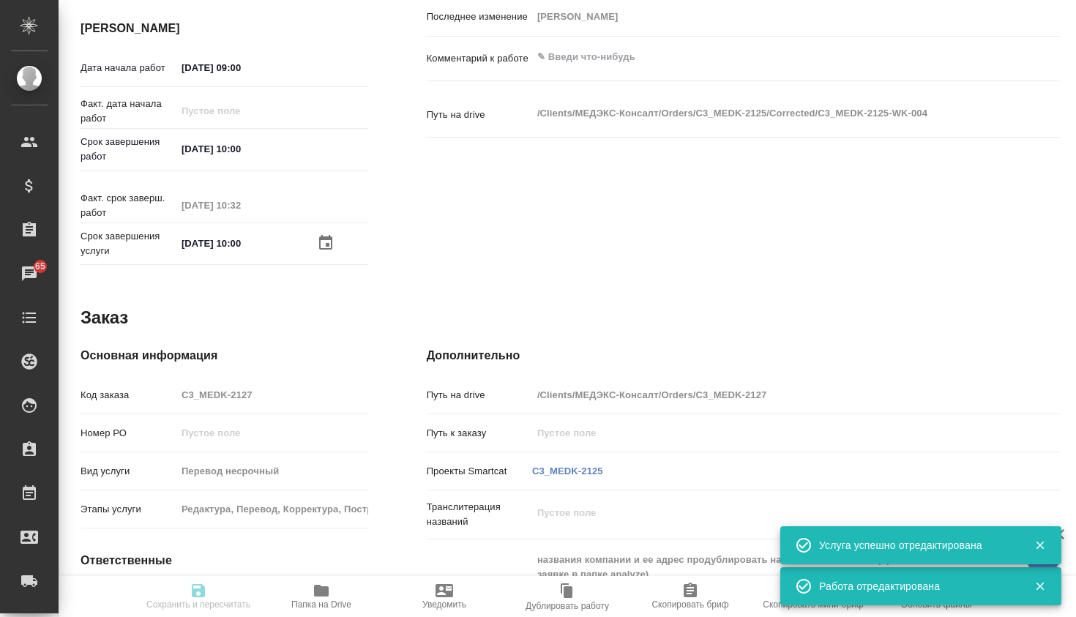
type textarea "x"
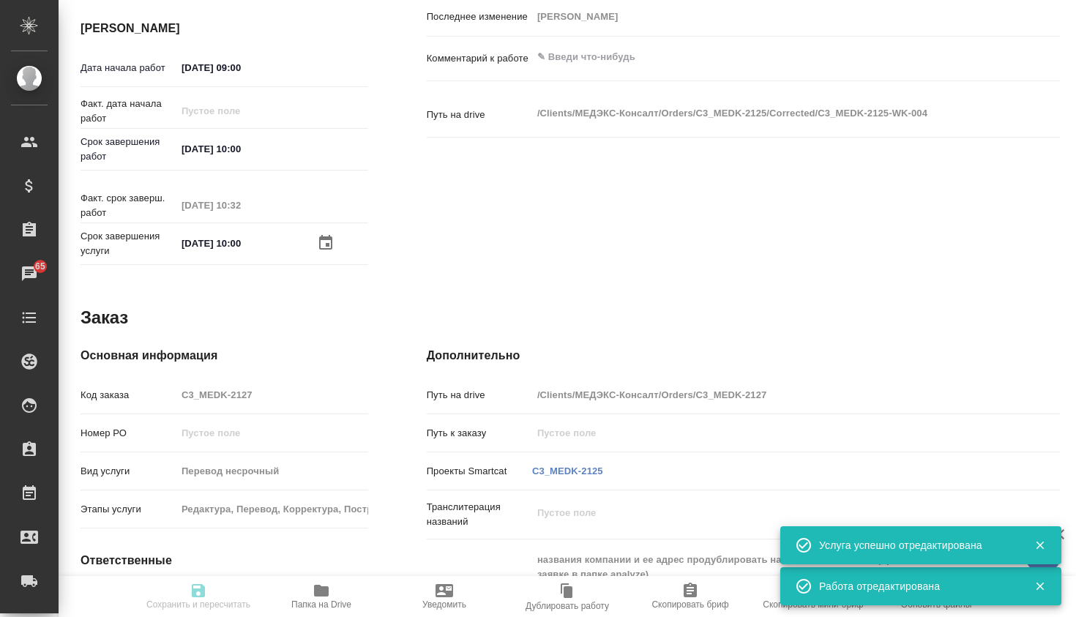
type textarea "x"
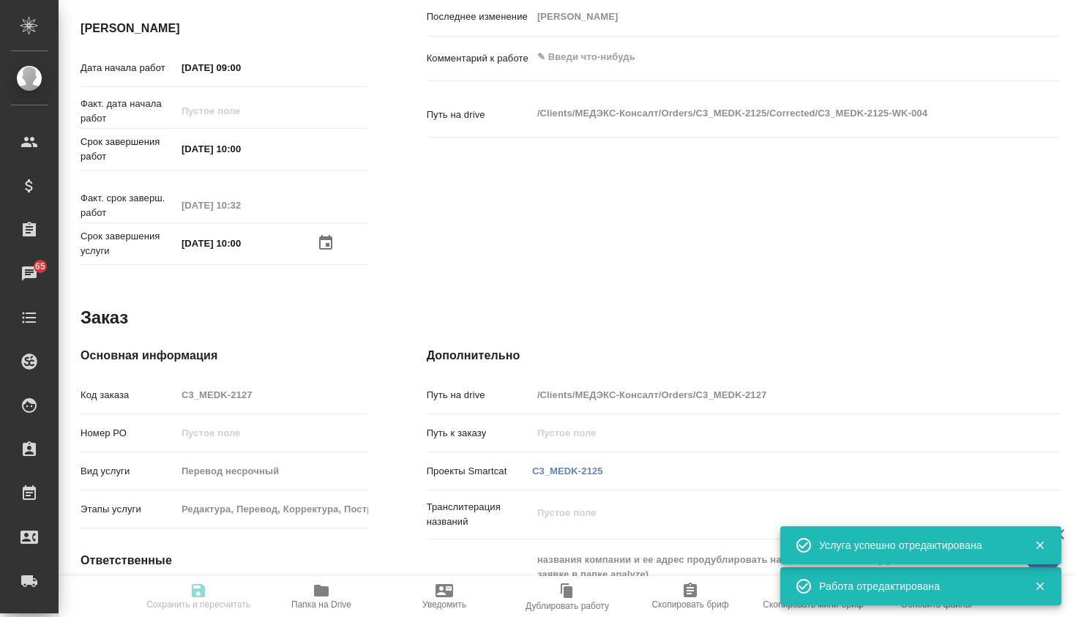
type textarea "x"
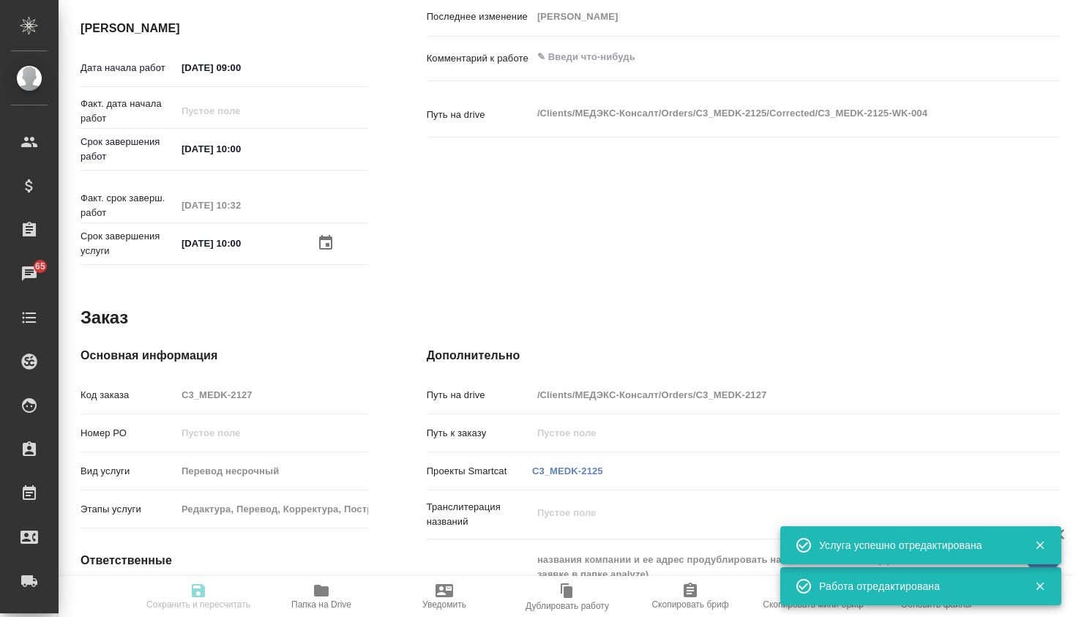
type textarea "x"
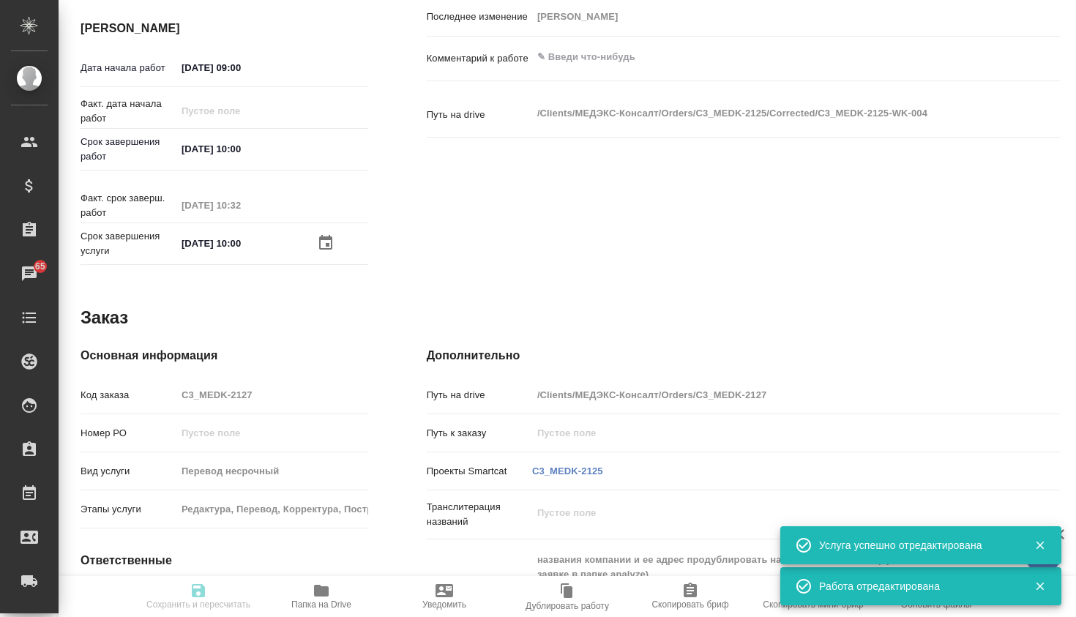
type input "completed"
type textarea "Приёмка по качеству"
type textarea "x"
type input "кит-рус"
type input "5a8b1489cc6b4906c91bfd90"
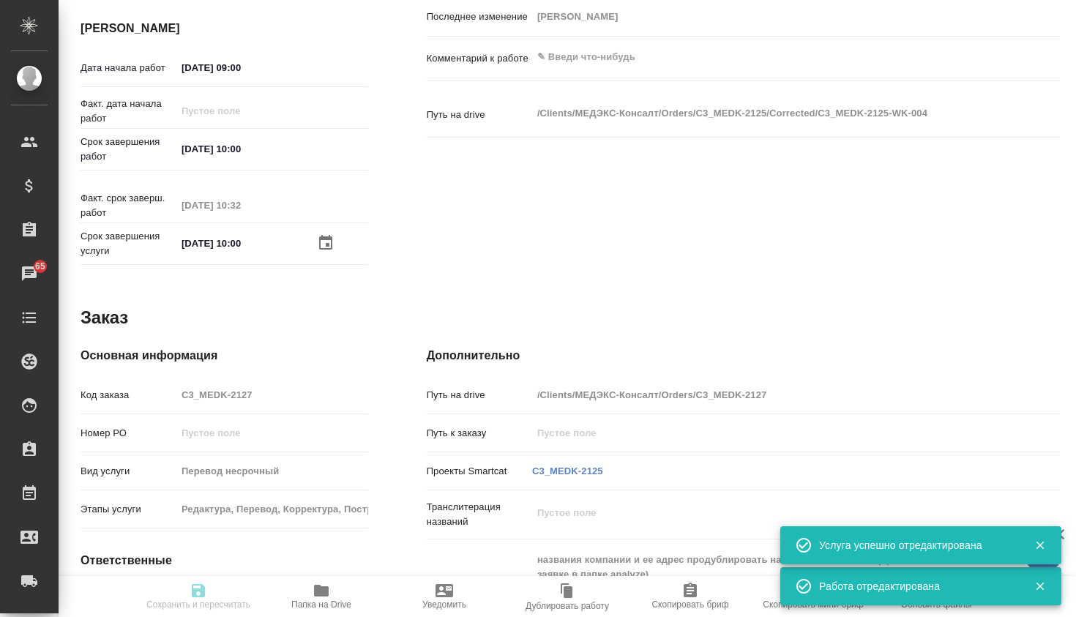
type input "718"
type input "yr-fn"
type input "5f647205b73bc97568ca66bf"
checkbox input "true"
type input "[DATE] 09:00"
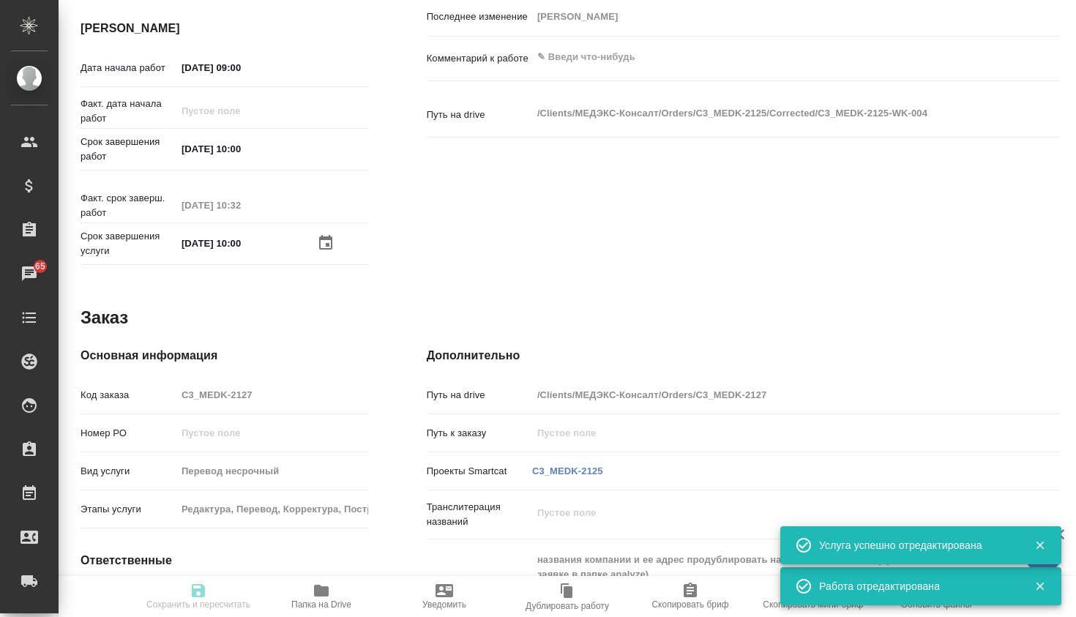
type input "[DATE] 10:00"
type input "[DATE] 10:32"
type input "[DATE] 10:00"
type input "Прямая загрузка (шаблонные документы)"
type input "notPayed"
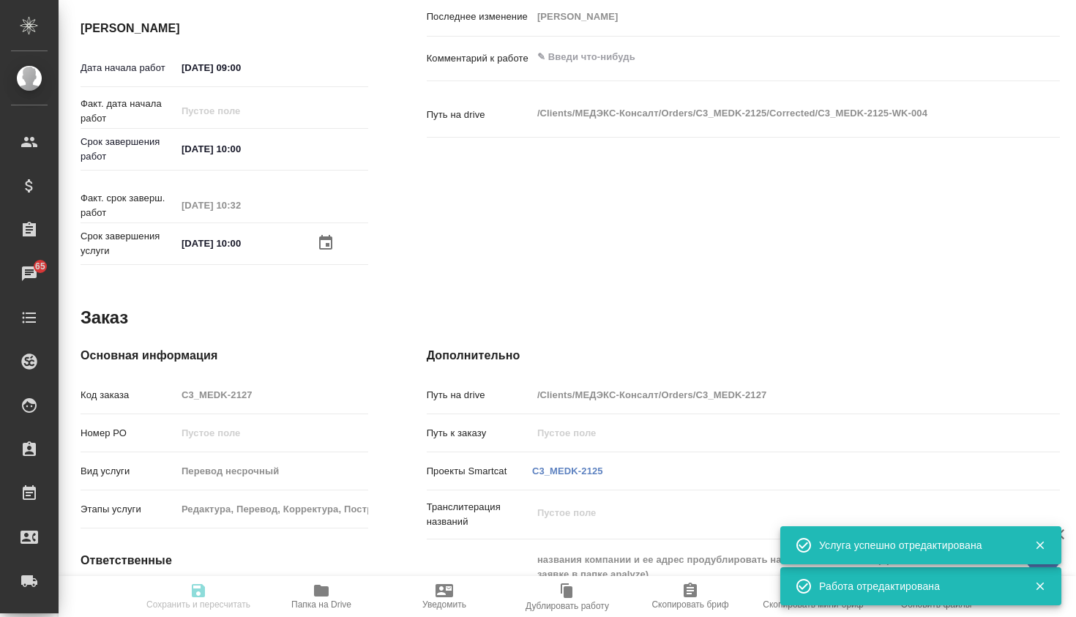
type input "0.1"
type input "RUB"
type input "[PERSON_NAME]"
type textarea "x"
type textarea "/Clients/МЕДЭКС-Консалт/Orders/C3_MEDK-2125/Corrected/C3_MEDK-2125-WK-004"
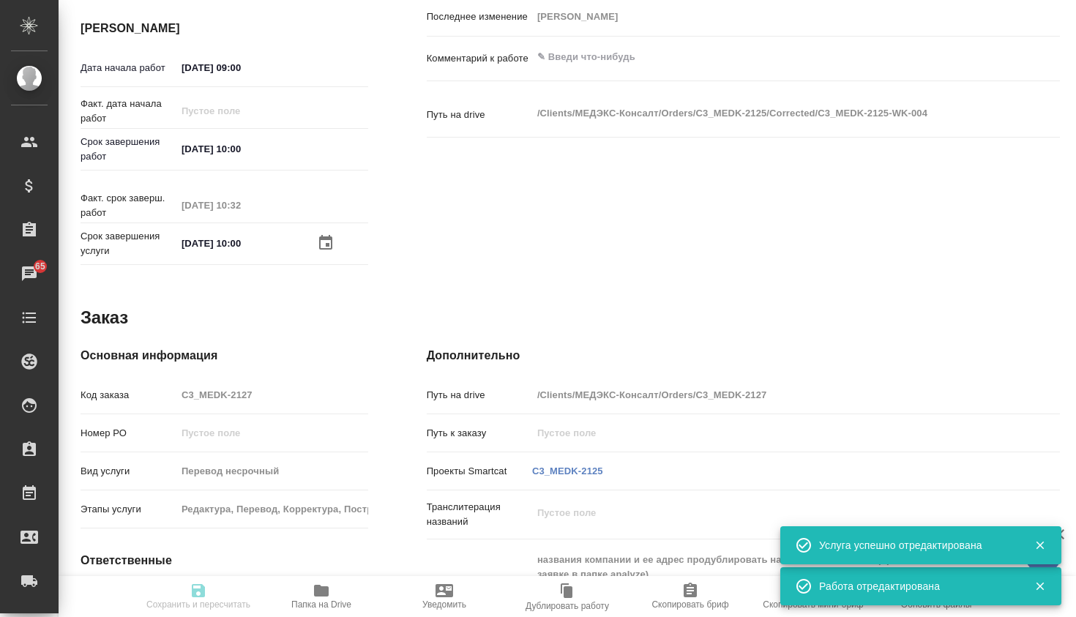
type textarea "x"
type input "C3_MEDK-2127"
type input "Перевод несрочный"
type input "Редактура, Перевод, Корректура, Постредактура машинного перевода, Приёмка по ка…"
type input "[PERSON_NAME]"
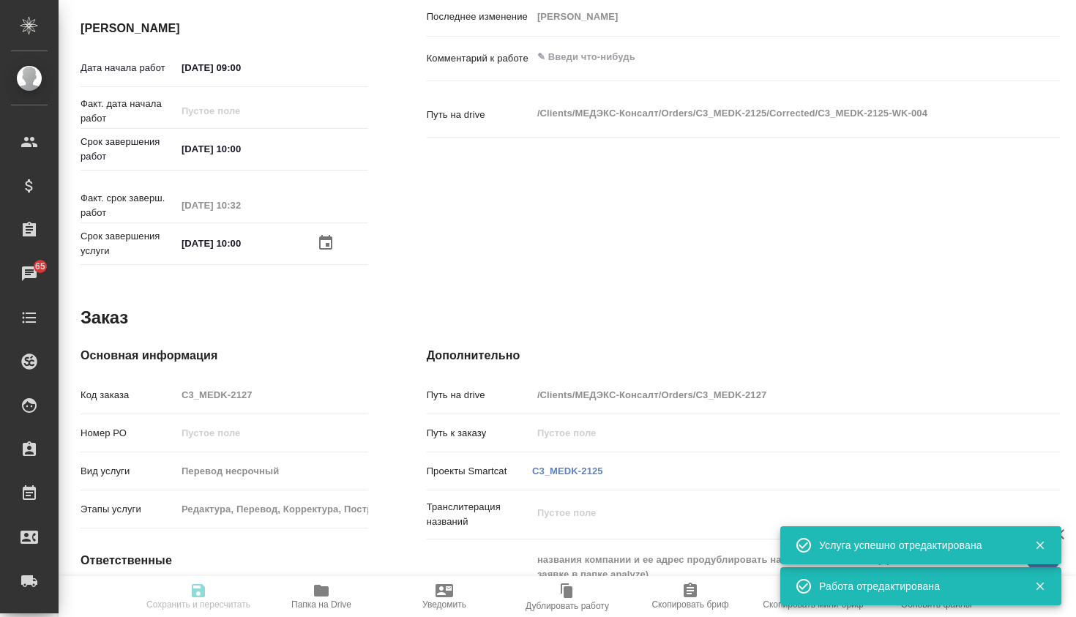
type input "[PERSON_NAME]"
type input "/Clients/МЕДЭКС-Консалт/Orders/C3_MEDK-2127"
type textarea "x"
type textarea "названия компании и ее адрес продублировать на английском языке (правильное наз…"
type textarea "x"
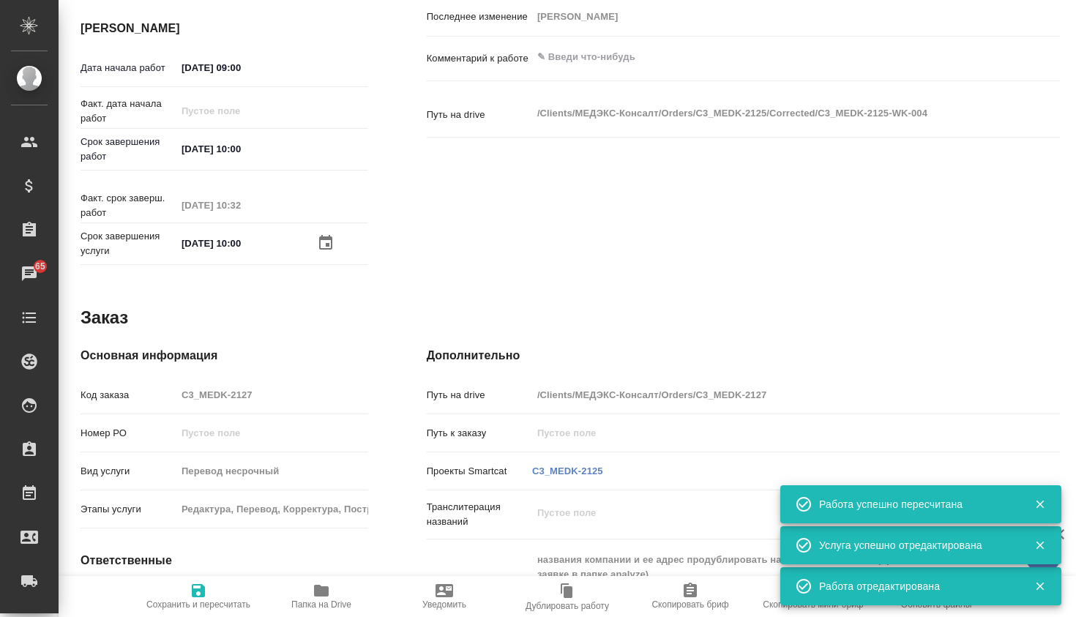
scroll to position [0, 0]
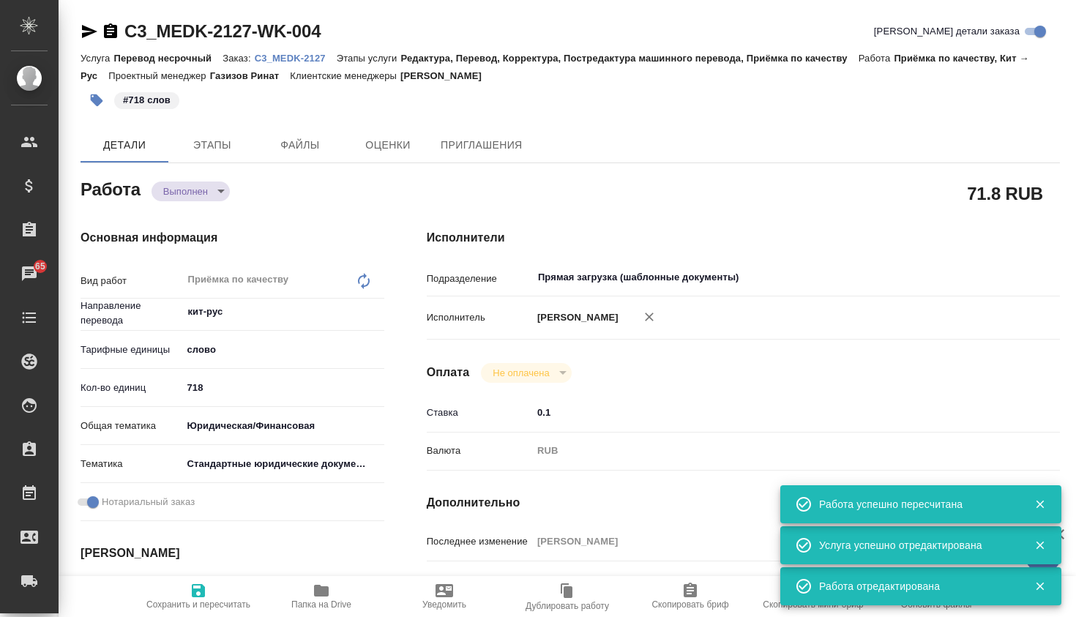
type textarea "x"
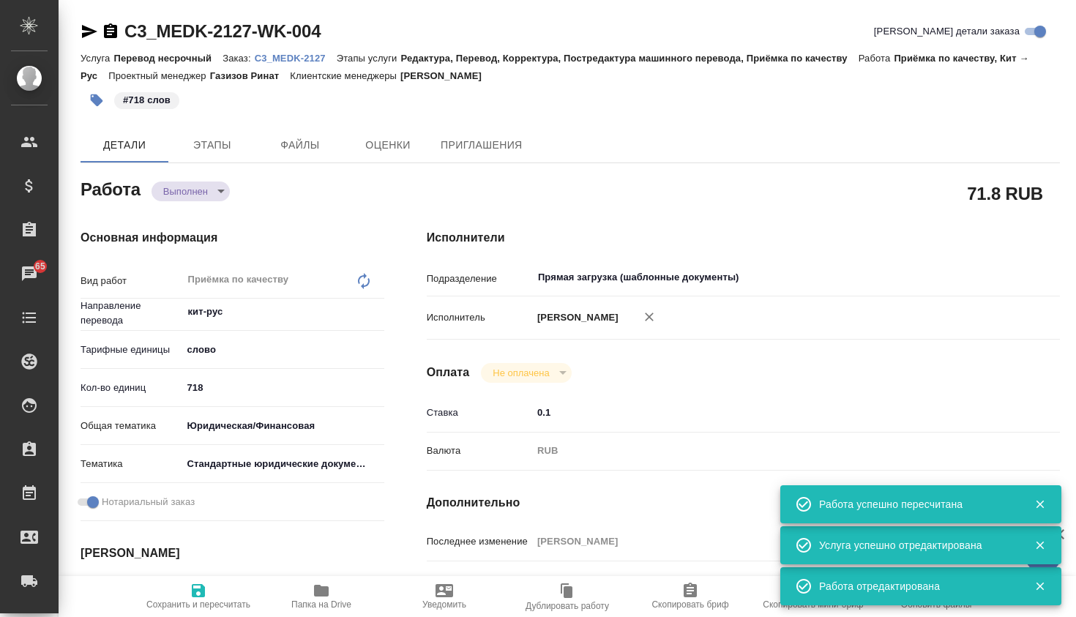
type textarea "x"
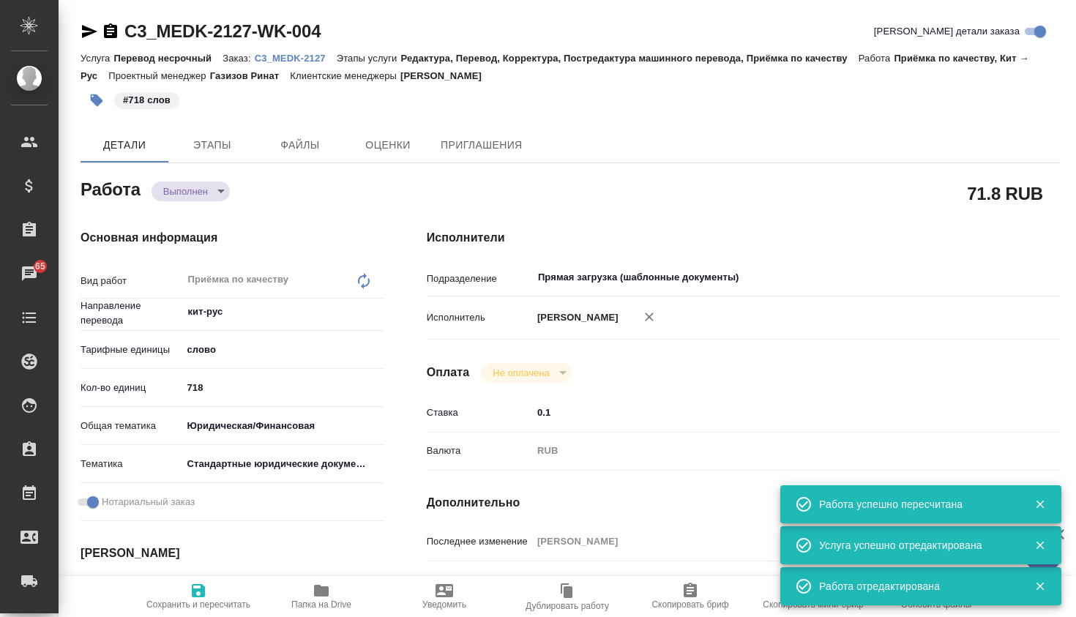
type textarea "x"
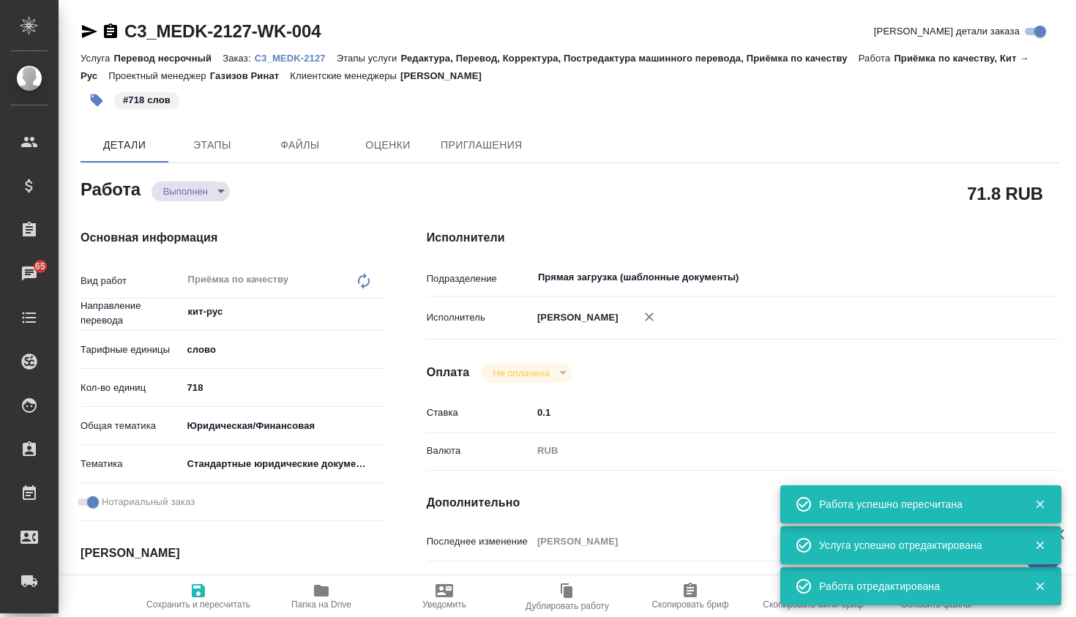
type textarea "x"
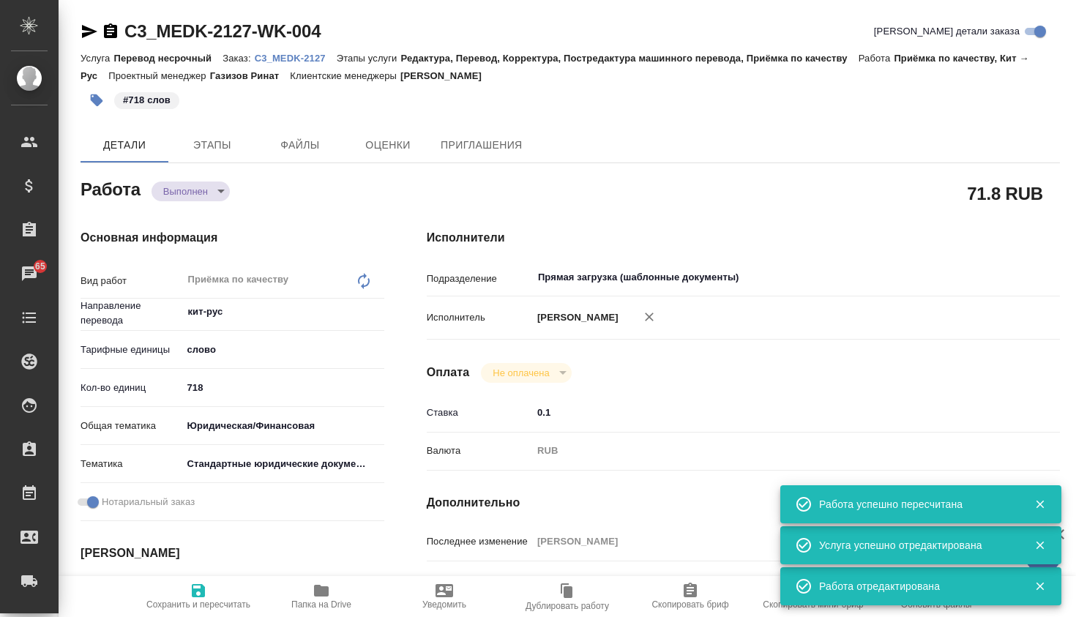
click at [209, 198] on body "🙏 .cls-1 fill:#fff; AWATERA Galisheva [PERSON_NAME] Спецификации Заказы 65 Чаты…" at bounding box center [538, 308] width 1076 height 617
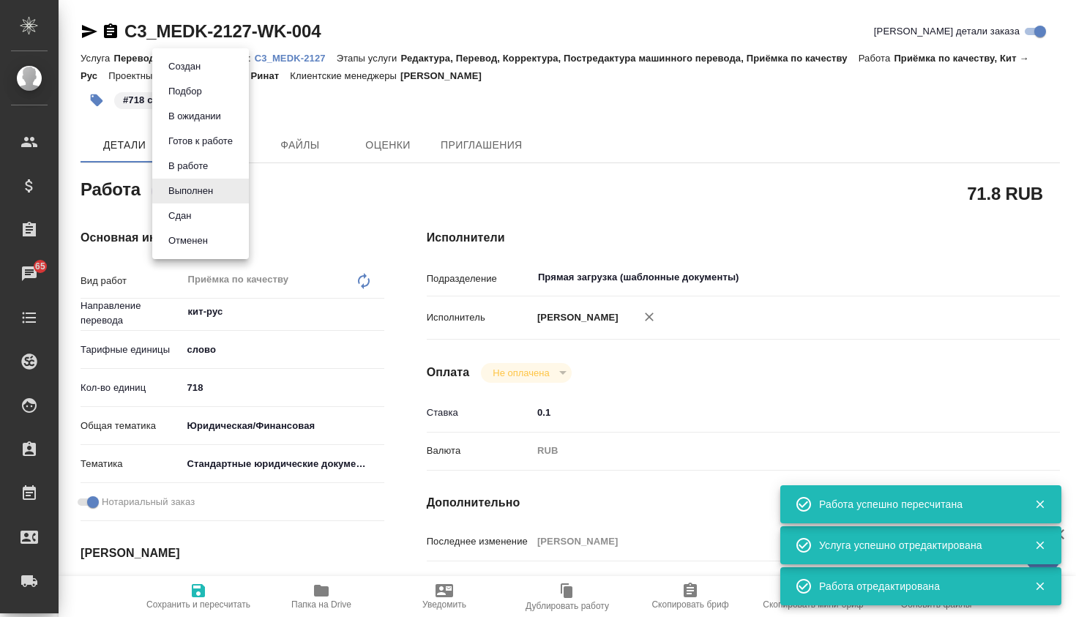
type textarea "x"
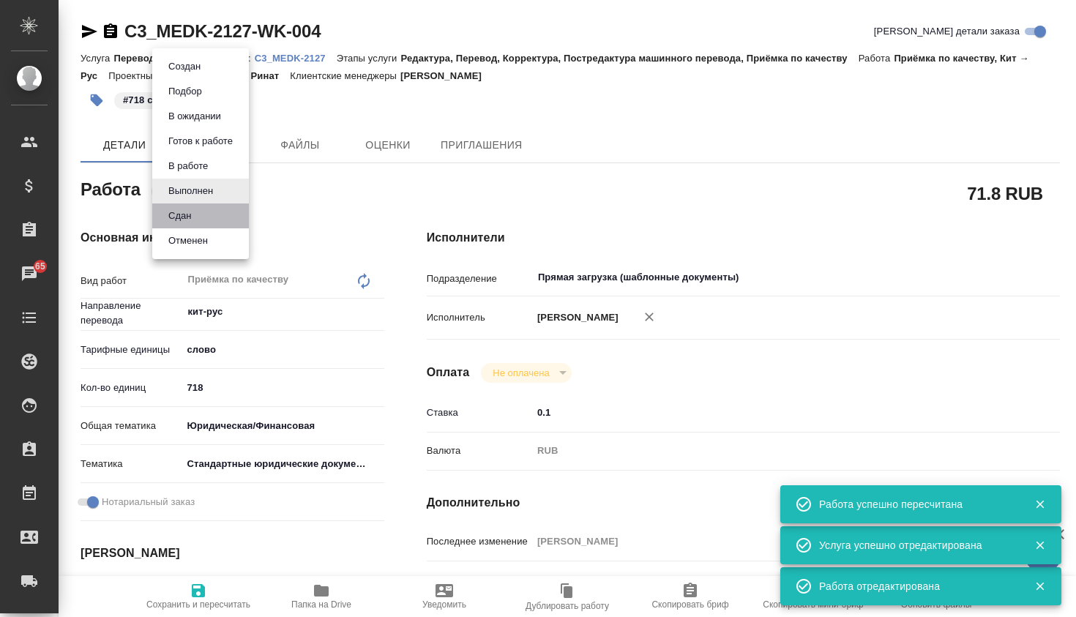
click at [217, 214] on li "Сдан" at bounding box center [200, 216] width 97 height 25
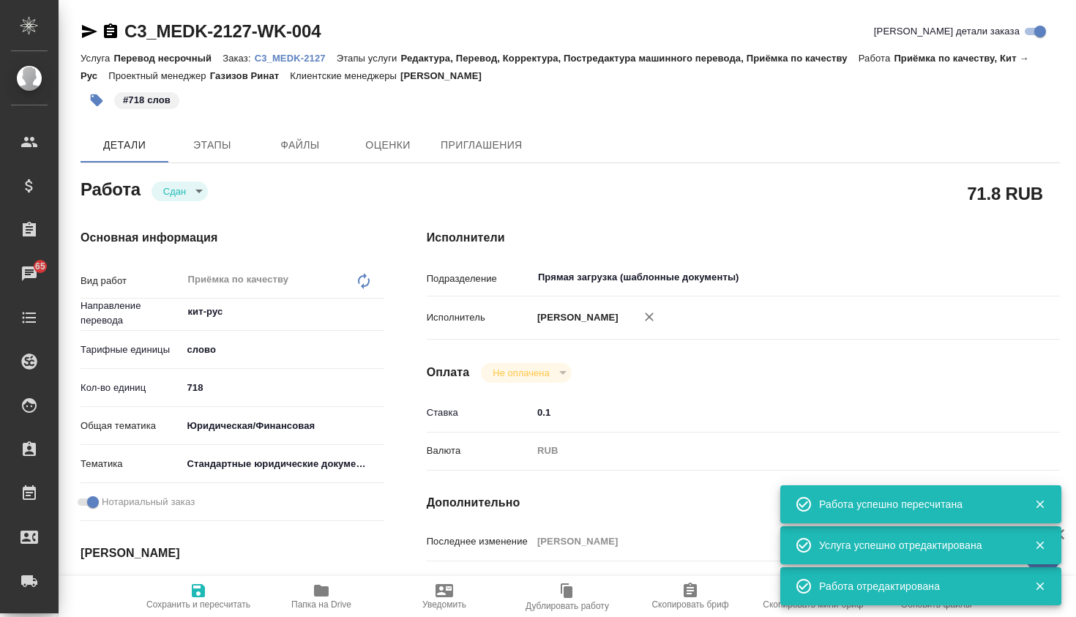
type textarea "x"
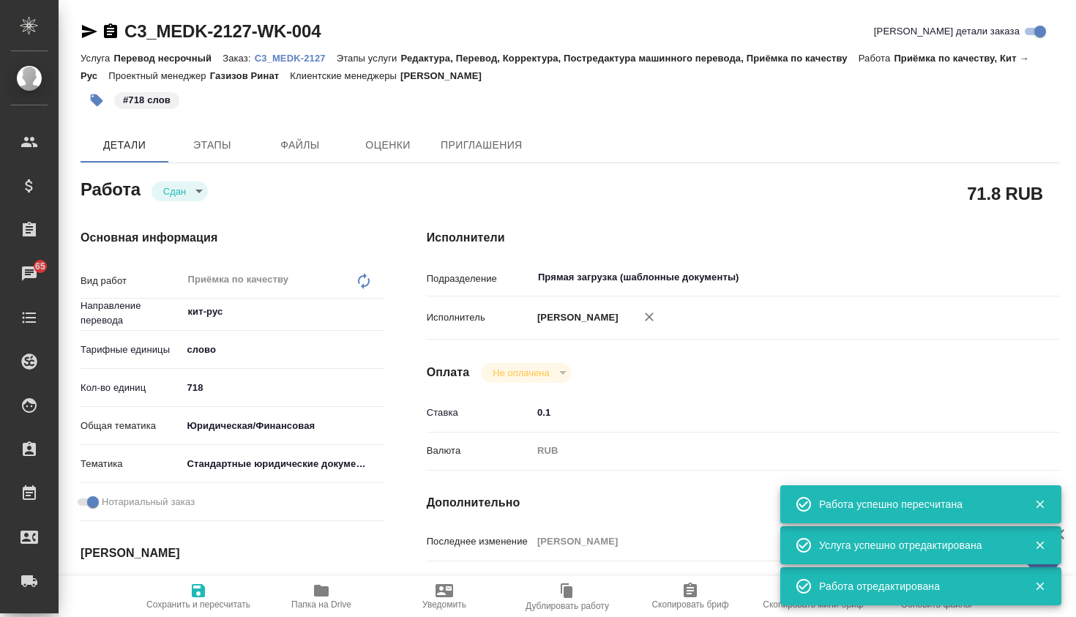
type textarea "x"
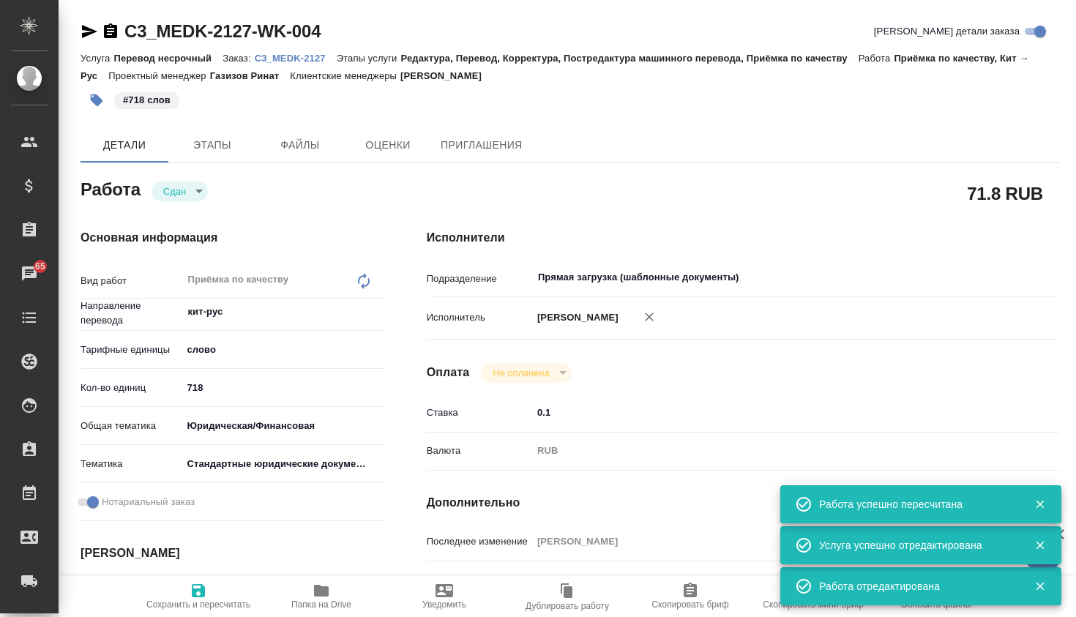
type textarea "x"
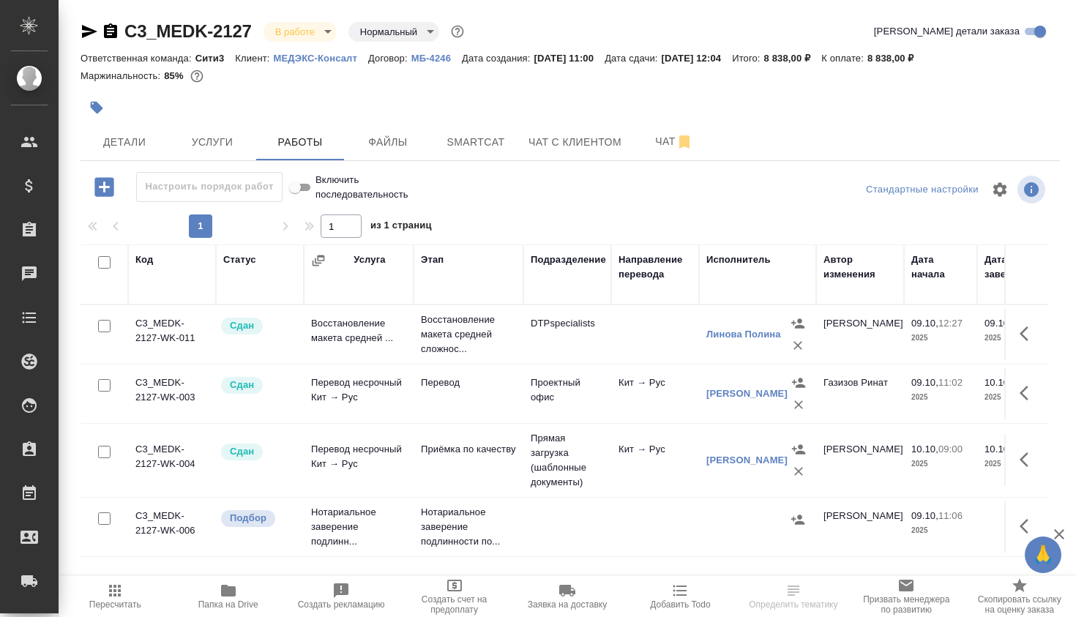
click at [557, 520] on td at bounding box center [567, 526] width 88 height 51
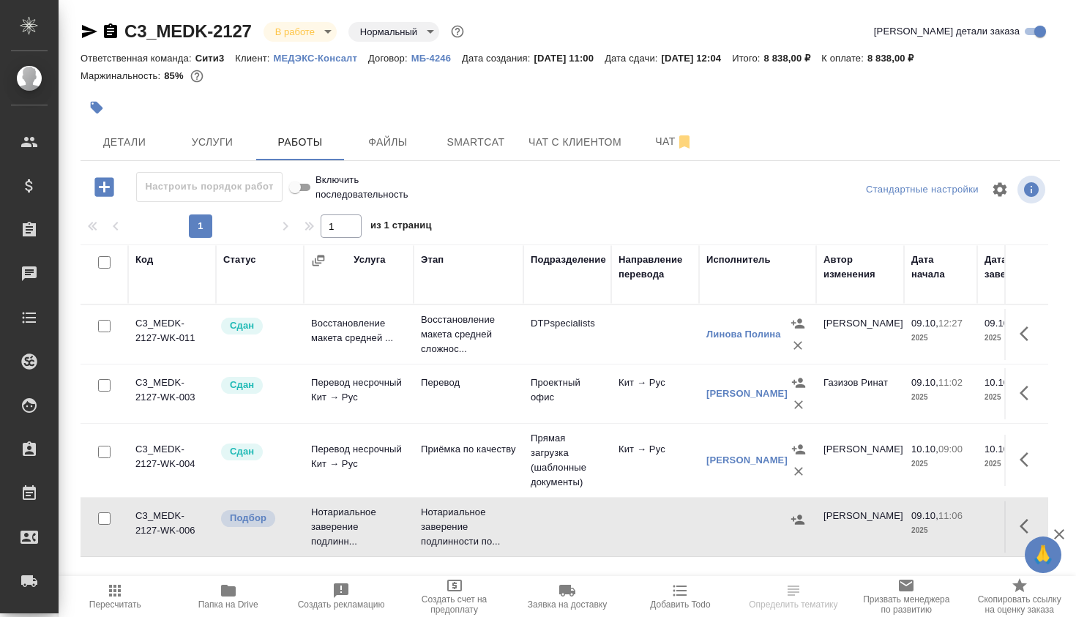
click at [557, 520] on td at bounding box center [567, 526] width 88 height 51
click at [368, 143] on span "Файлы" at bounding box center [388, 142] width 70 height 18
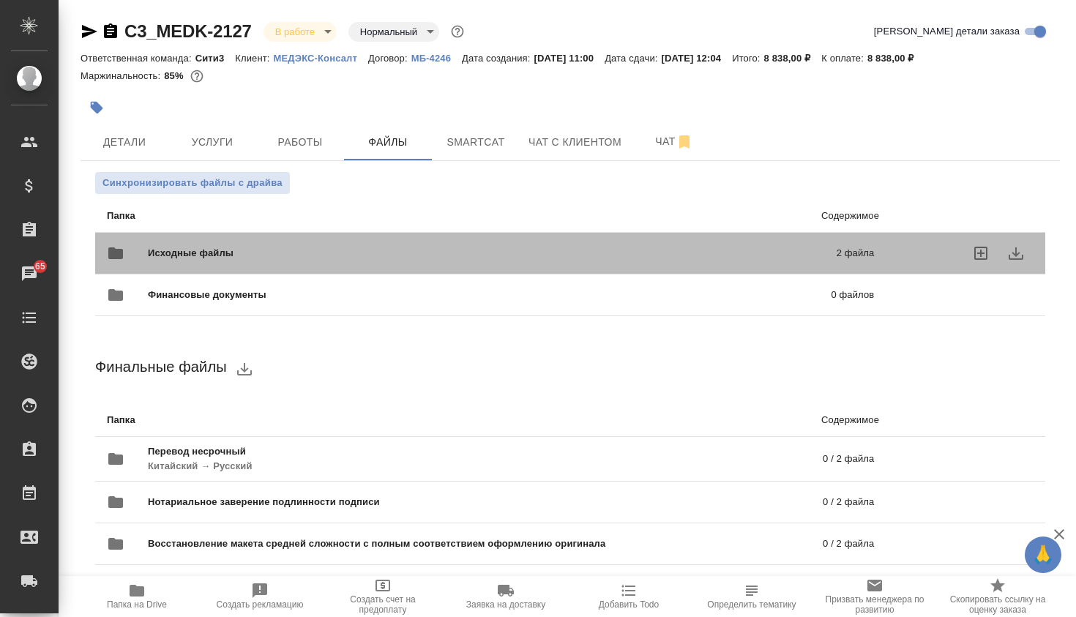
click at [325, 246] on span "Исходные файлы" at bounding box center [341, 253] width 387 height 15
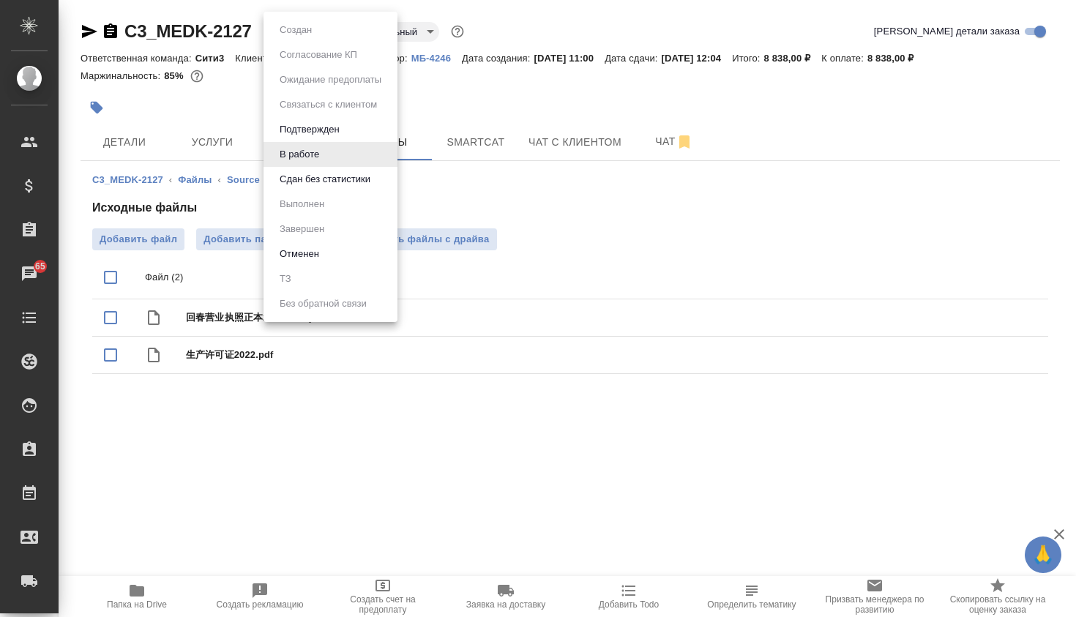
click at [312, 32] on body "🙏 .cls-1 fill:#fff; AWATERA Galisheva [PERSON_NAME] Спецификации Заказы 65 Чаты…" at bounding box center [538, 308] width 1076 height 617
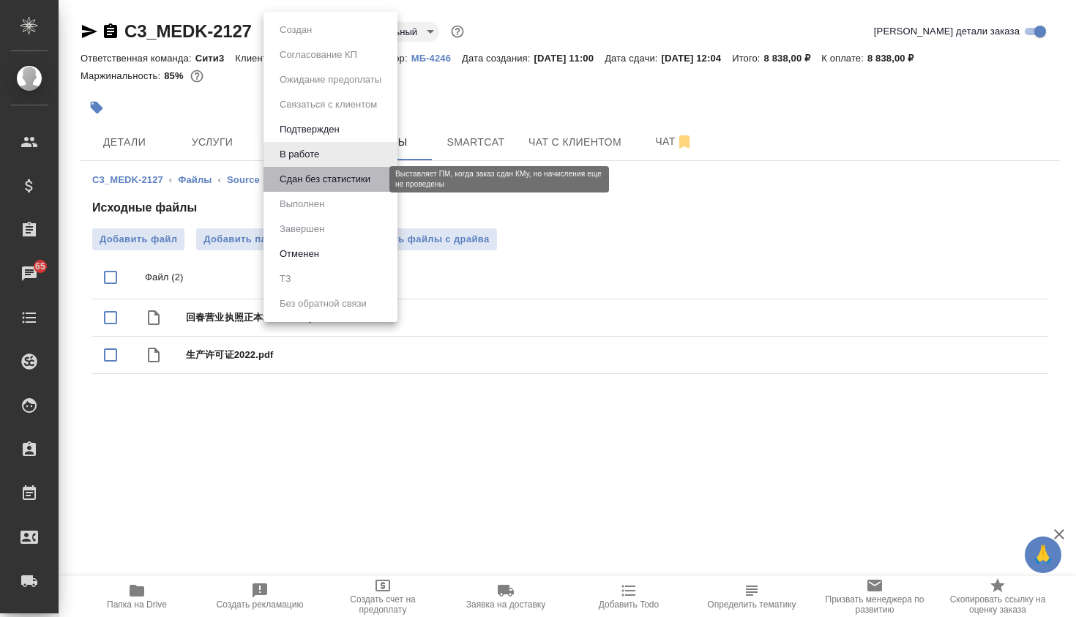
click at [344, 177] on button "Сдан без статистики" at bounding box center [325, 179] width 100 height 16
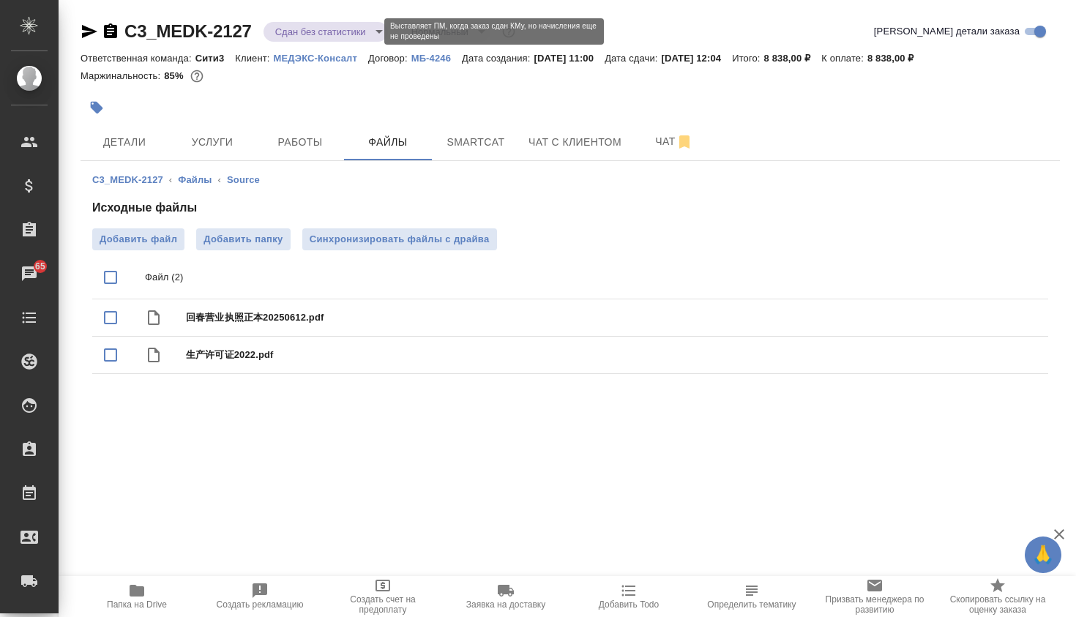
click at [299, 34] on body "🙏 .cls-1 fill:#fff; AWATERA Galisheva [PERSON_NAME] Спецификации Заказы 65 Чаты…" at bounding box center [538, 308] width 1076 height 617
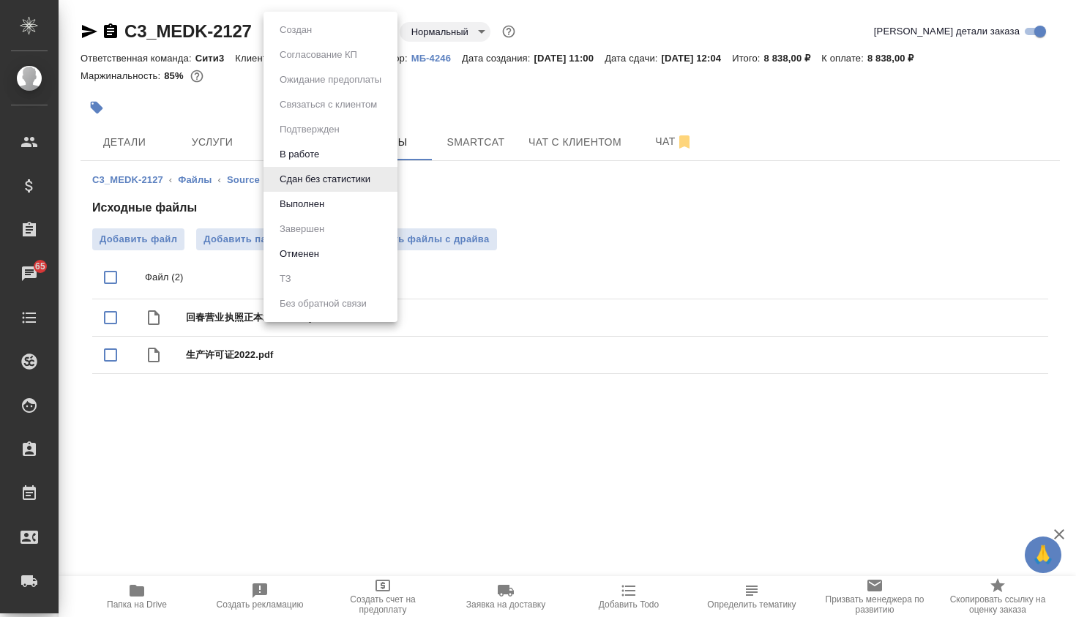
click at [351, 209] on li "Выполнен" at bounding box center [331, 204] width 134 height 25
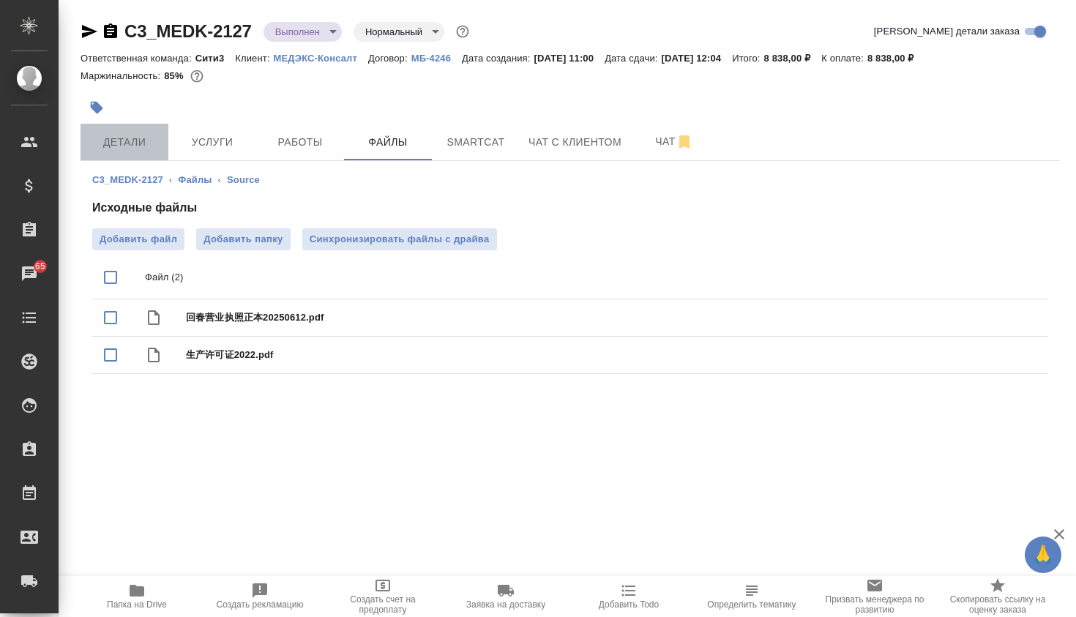
click at [143, 137] on span "Детали" at bounding box center [124, 142] width 70 height 18
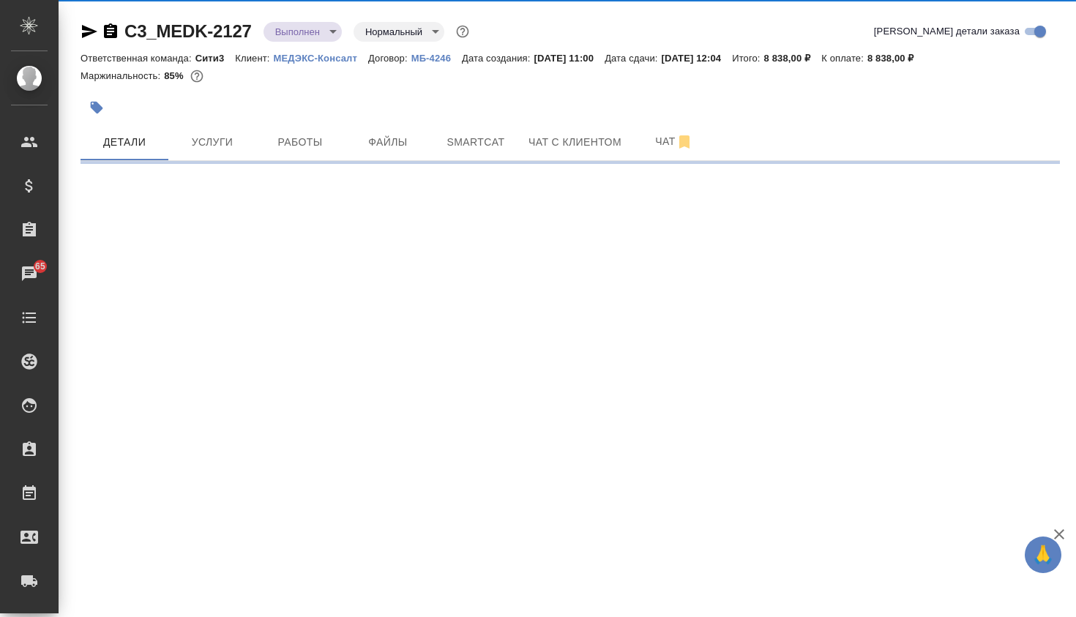
select select "RU"
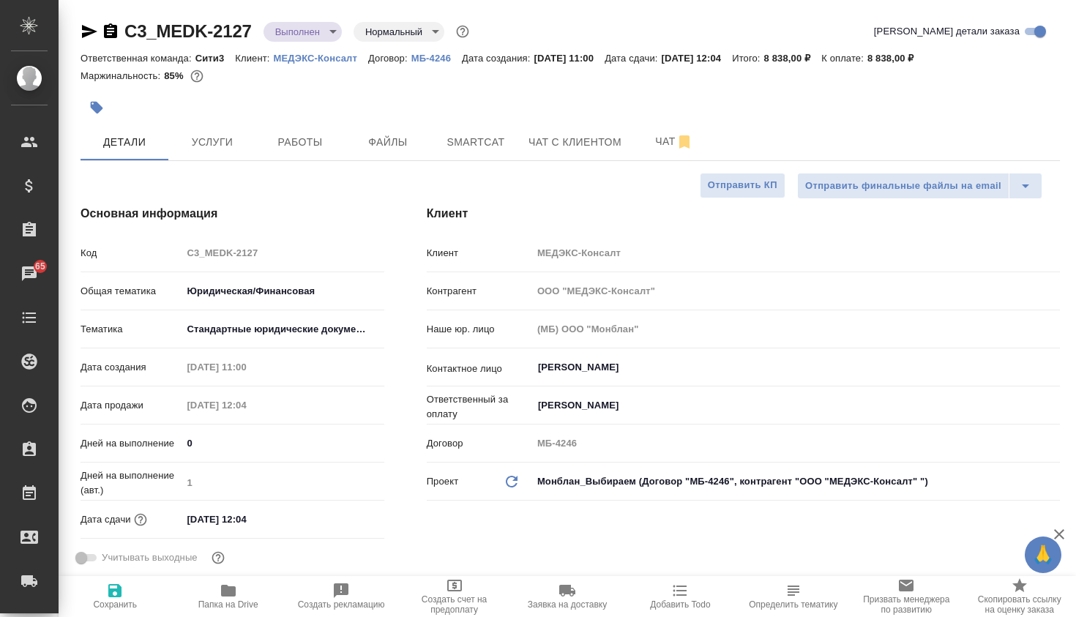
type textarea "x"
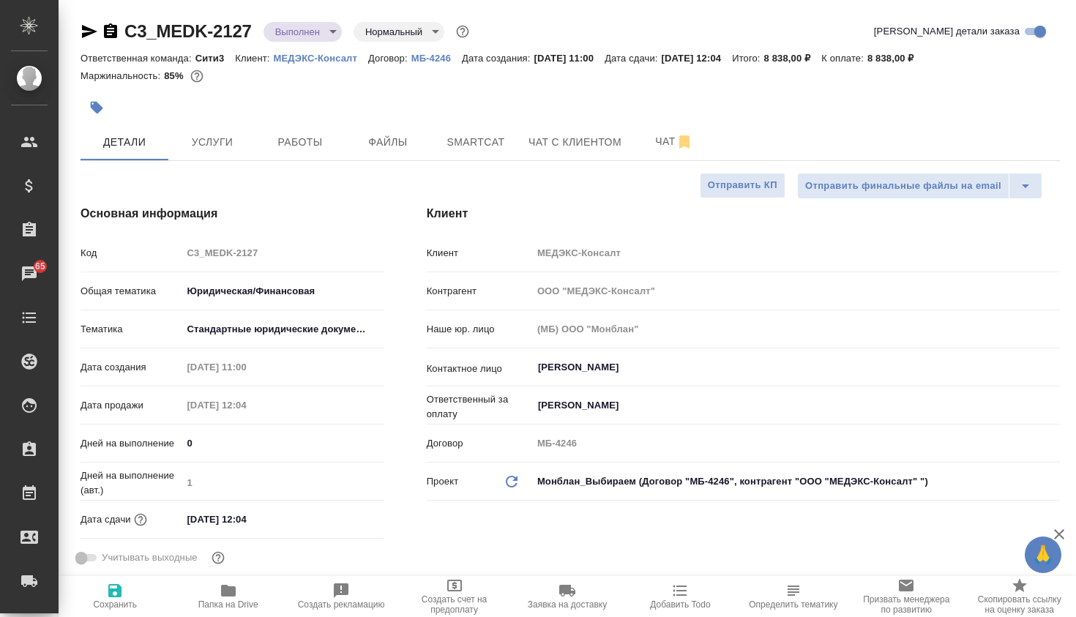
type textarea "x"
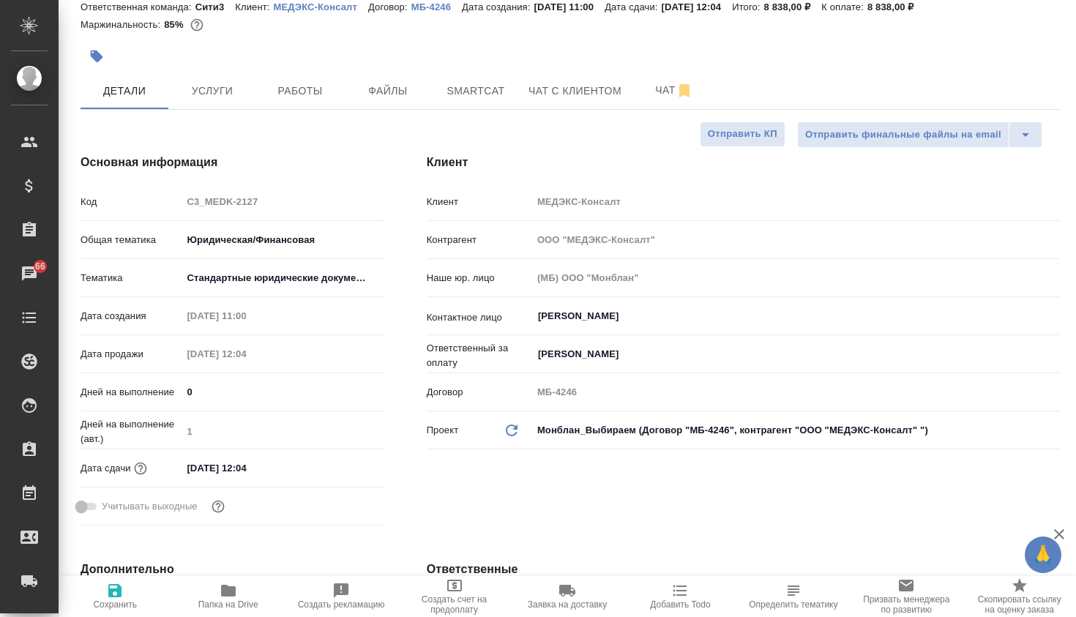
scroll to position [92, 0]
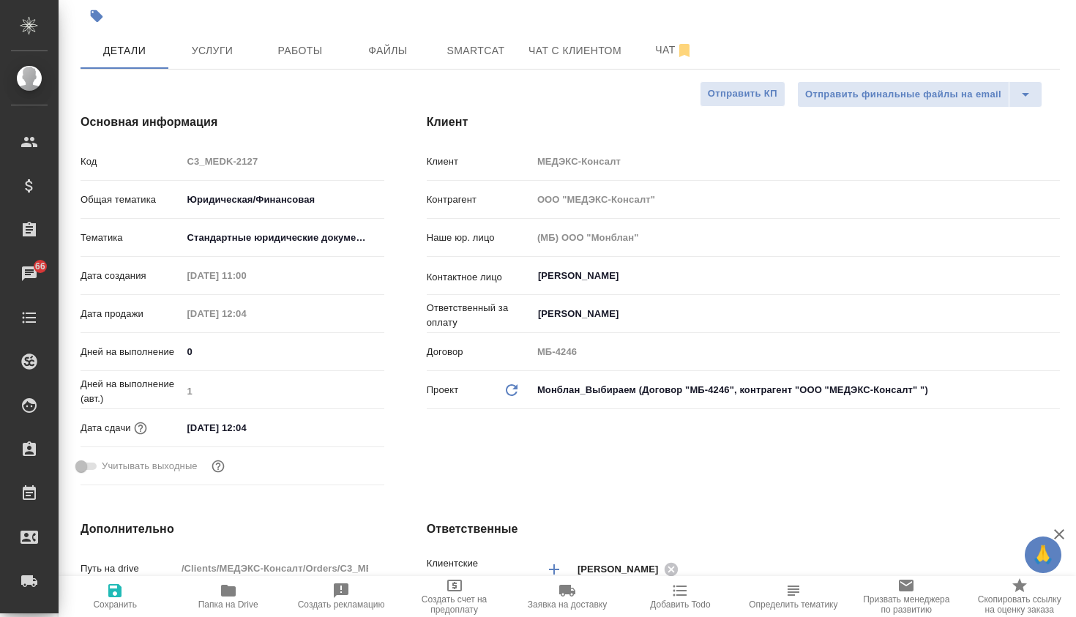
click at [306, 429] on div "10.10.2025 12:04" at bounding box center [283, 427] width 203 height 21
click at [247, 430] on input "10.10.2025 12:04" at bounding box center [246, 427] width 128 height 21
click at [348, 421] on icon "button" at bounding box center [341, 426] width 13 height 15
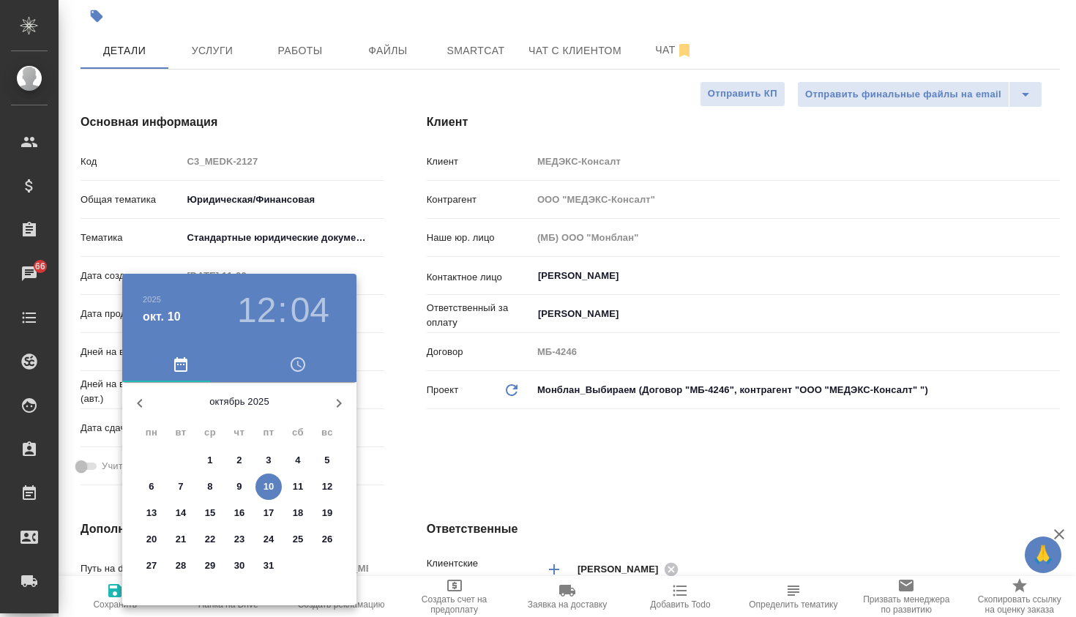
click at [268, 309] on h3 "12" at bounding box center [256, 310] width 39 height 41
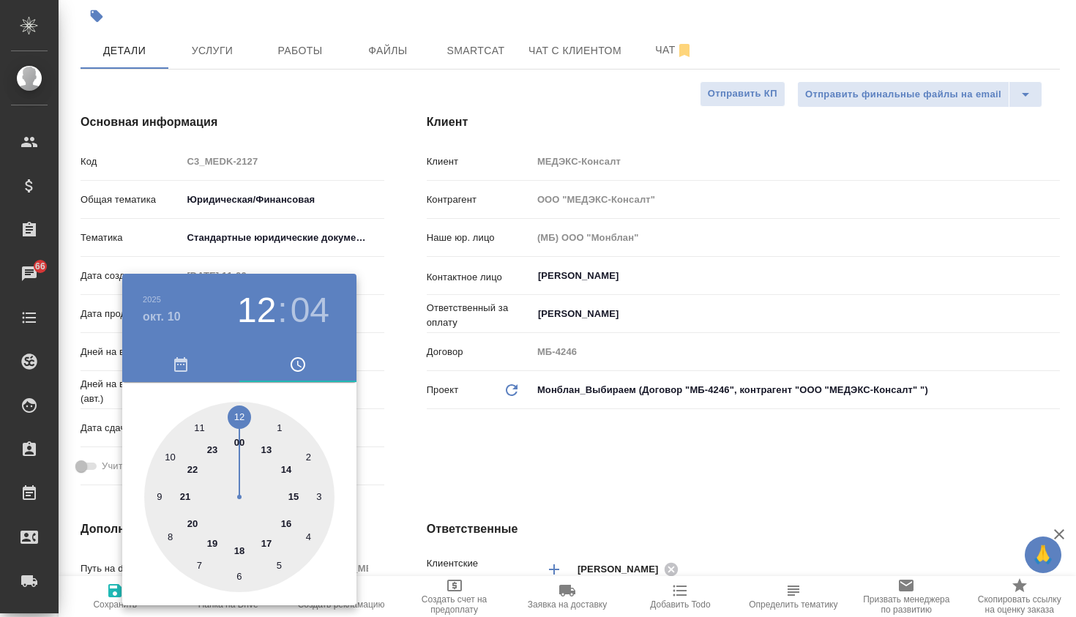
type input "10.10.2025 15:04"
type textarea "x"
click at [294, 494] on div at bounding box center [239, 497] width 190 height 190
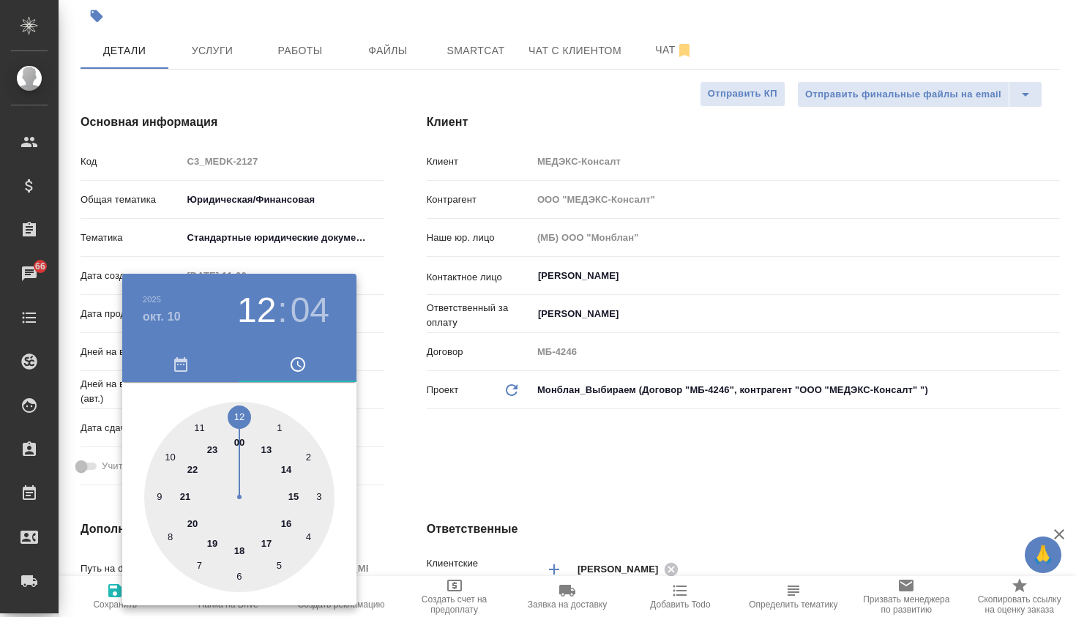
type textarea "x"
click at [242, 415] on div at bounding box center [239, 497] width 190 height 190
type input "[DATE] 15:00"
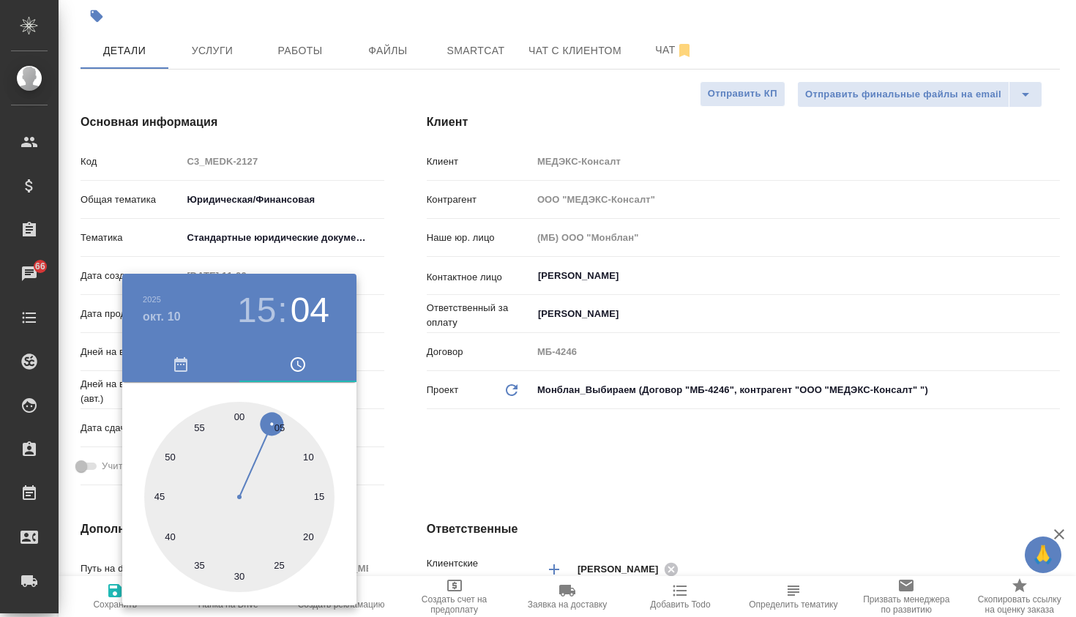
type textarea "x"
click at [527, 419] on div at bounding box center [538, 308] width 1076 height 617
click at [527, 419] on div "2025 окт. 10 15 : 00 00 05 10 15 20 25 30 35 40 45 50 55" at bounding box center [538, 308] width 1076 height 617
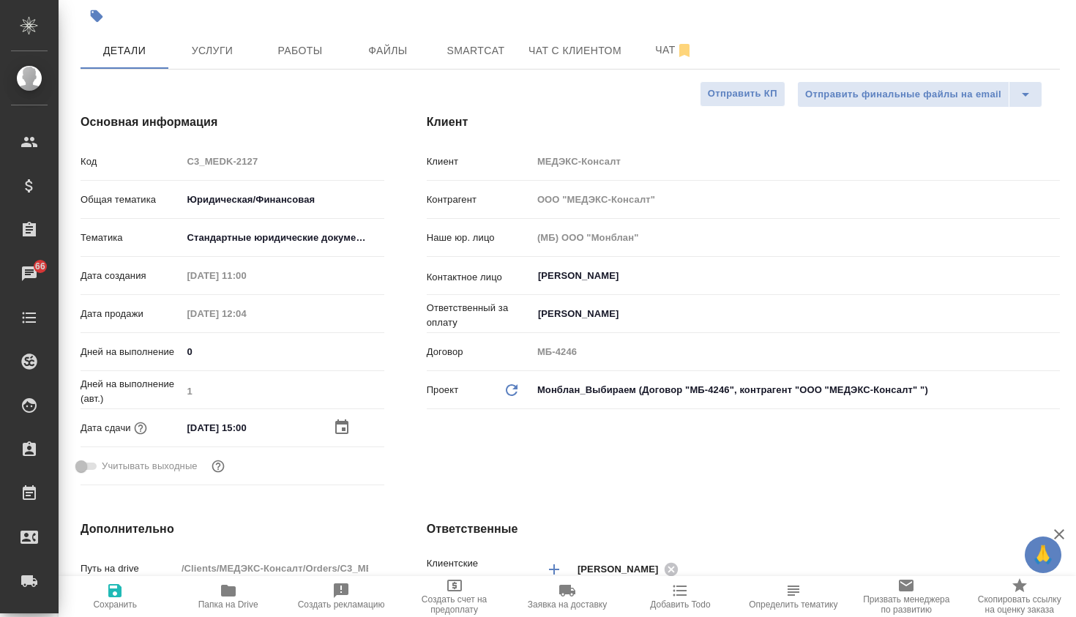
click at [122, 591] on icon "button" at bounding box center [115, 591] width 18 height 18
type textarea "x"
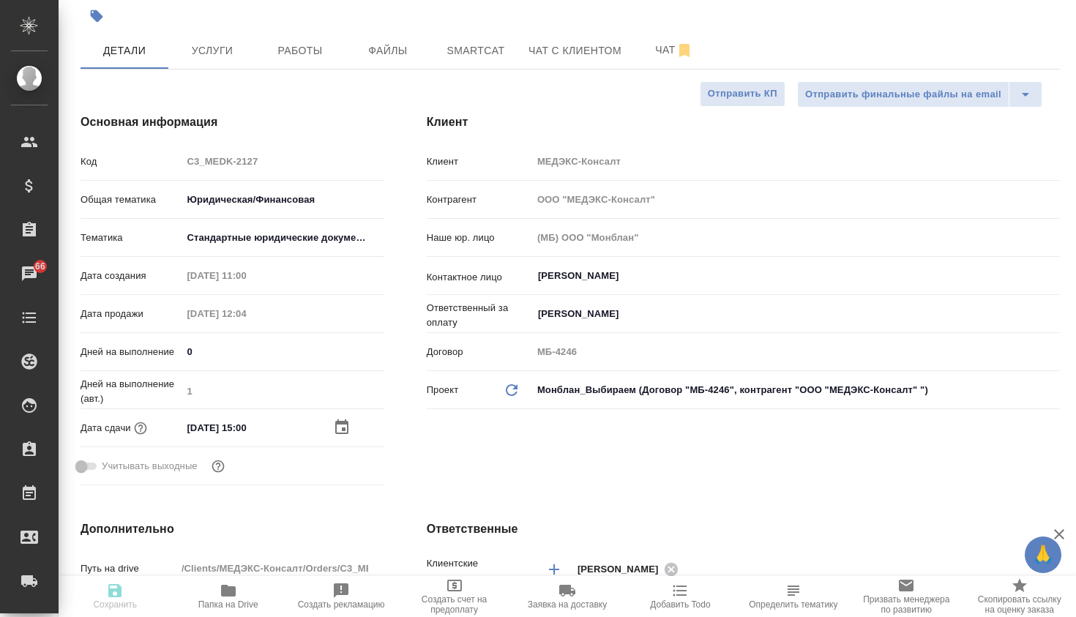
type textarea "x"
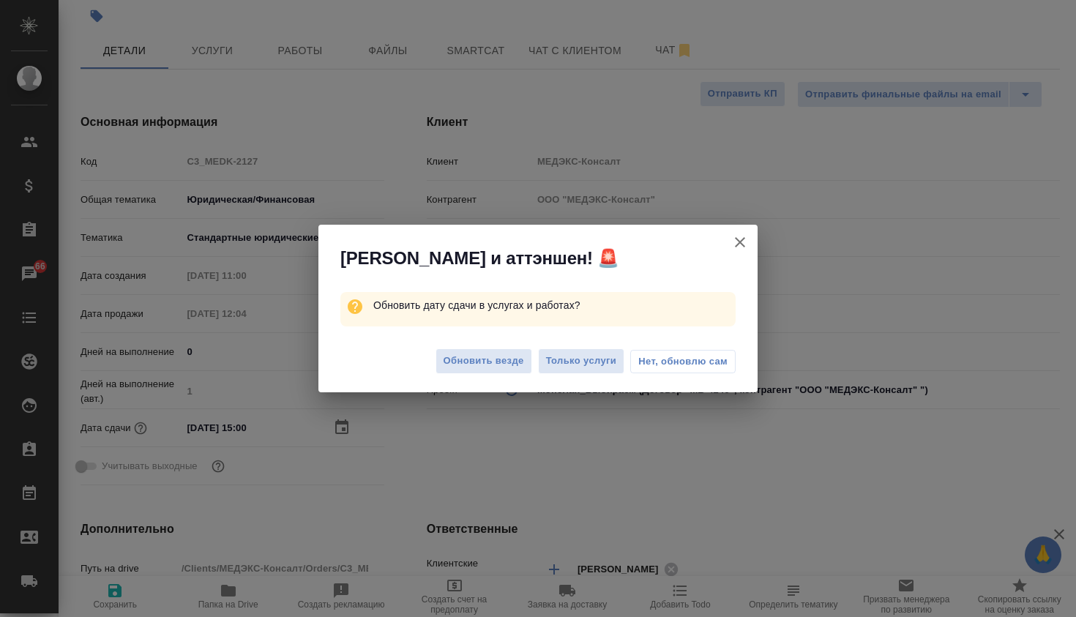
scroll to position [0, 0]
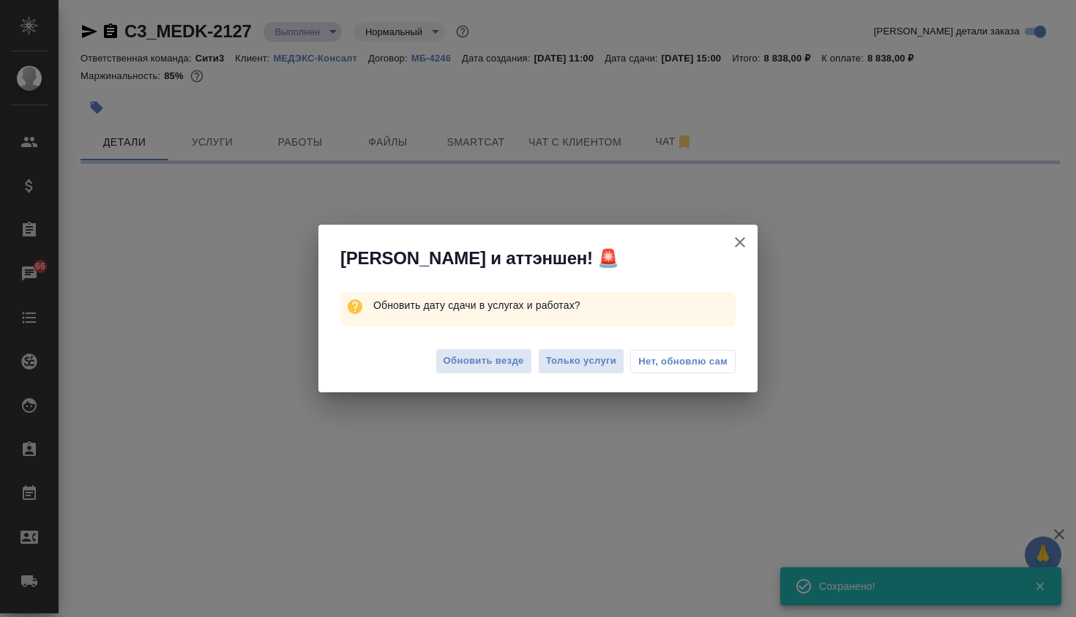
select select "RU"
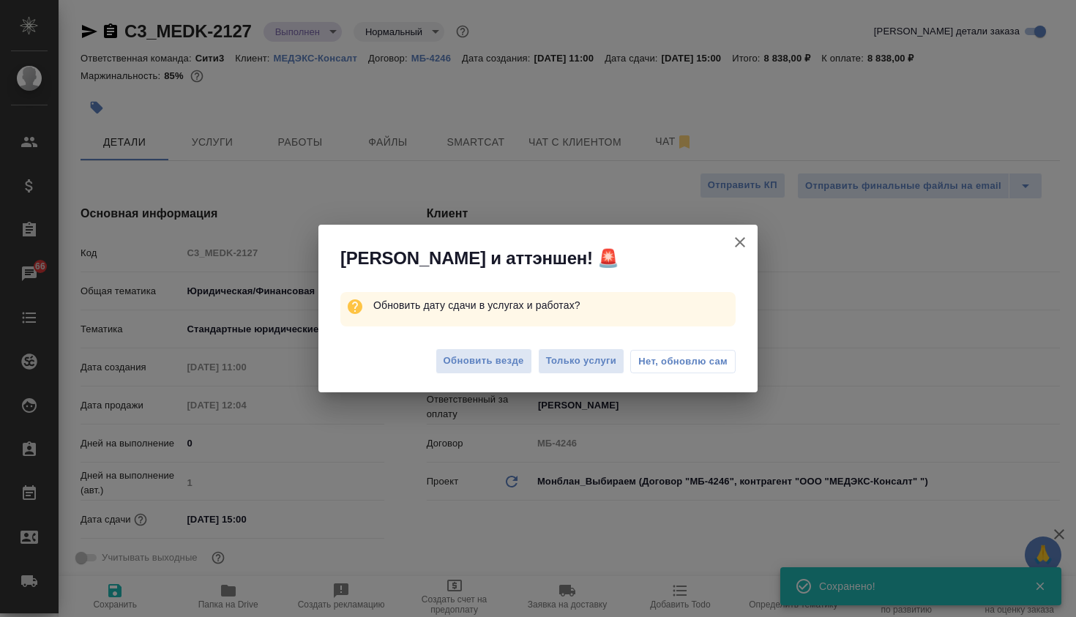
click at [650, 357] on span "Нет, обновлю сам" at bounding box center [682, 361] width 89 height 15
type textarea "x"
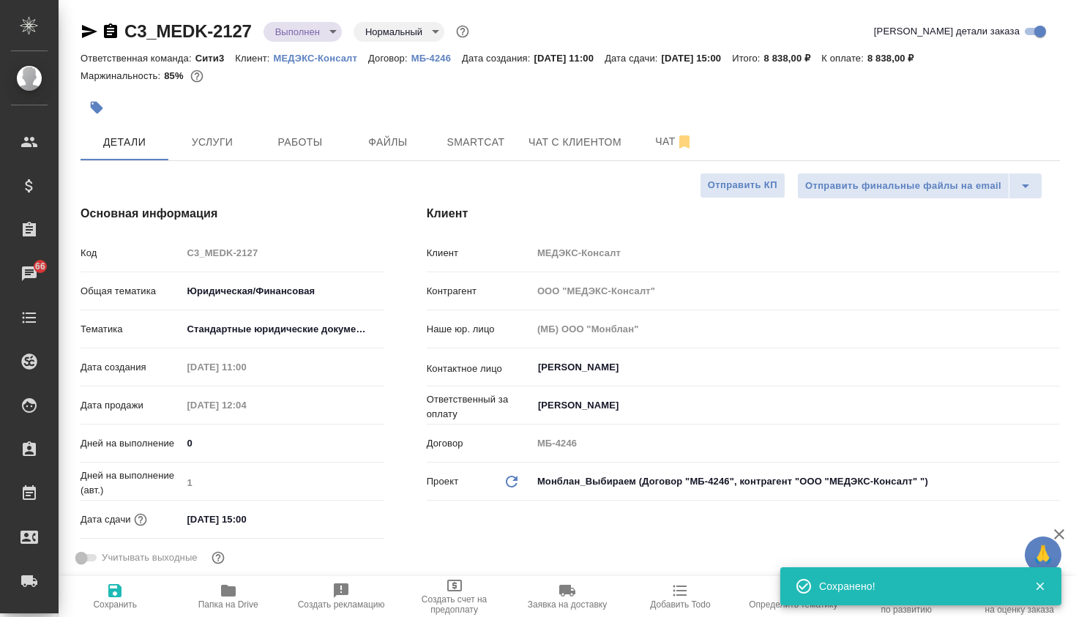
type textarea "x"
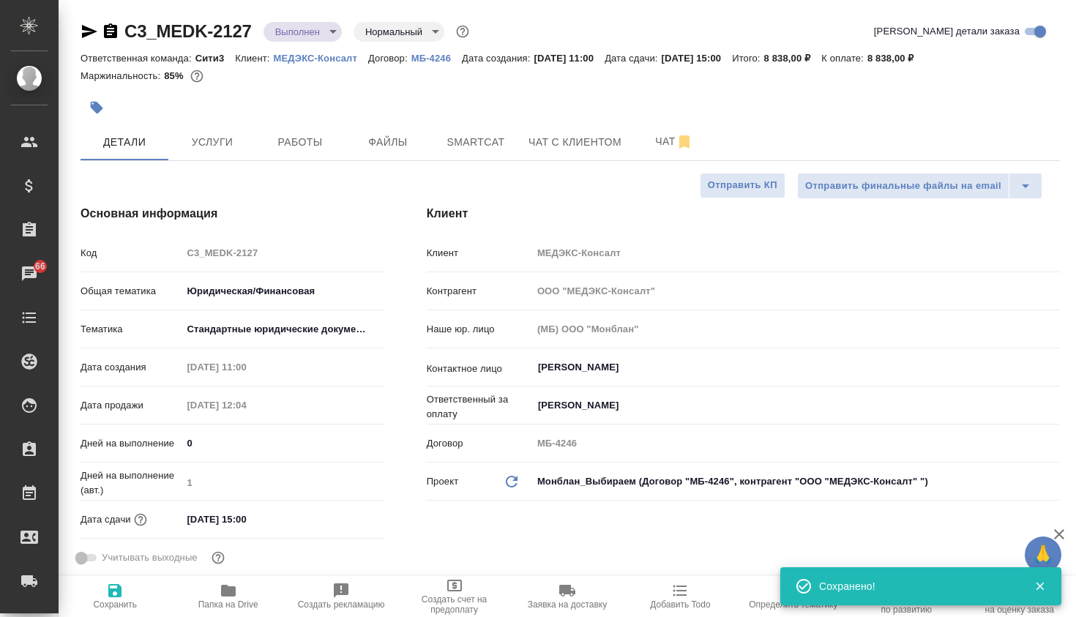
type textarea "x"
click at [376, 143] on span "Файлы" at bounding box center [388, 142] width 70 height 18
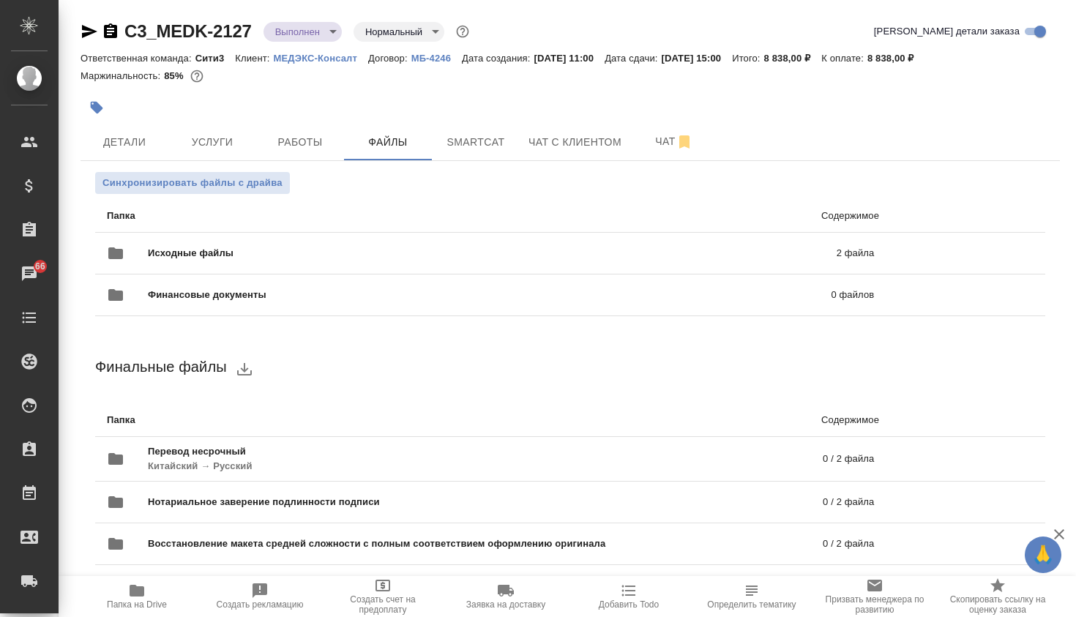
click at [462, 202] on li "Папка Содержимое" at bounding box center [570, 216] width 950 height 33
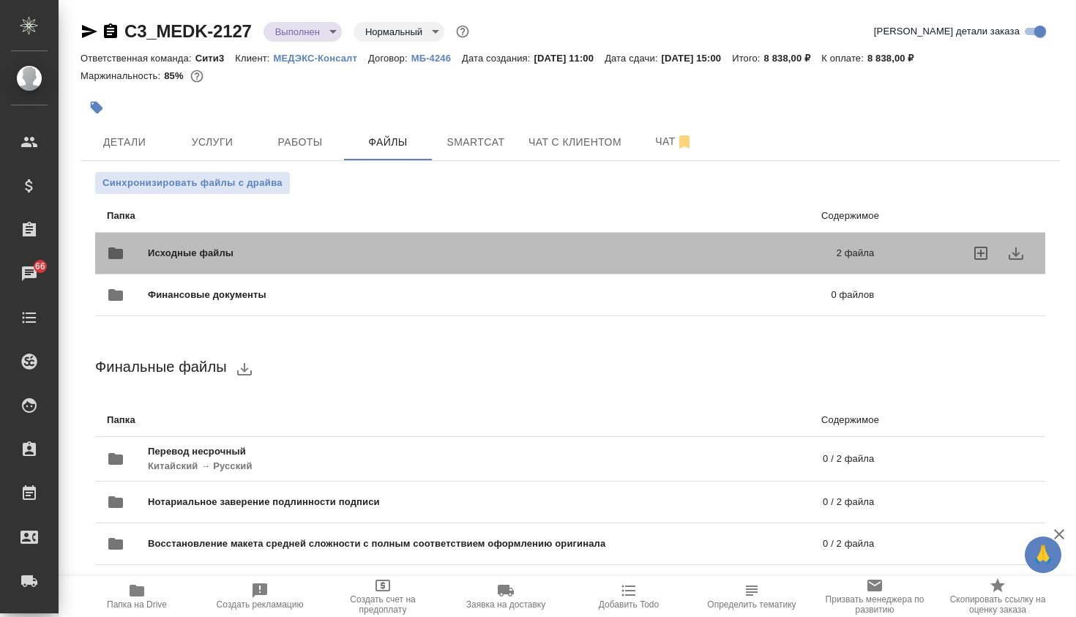
click at [462, 241] on div "Исходные файлы 2 файла" at bounding box center [490, 253] width 767 height 35
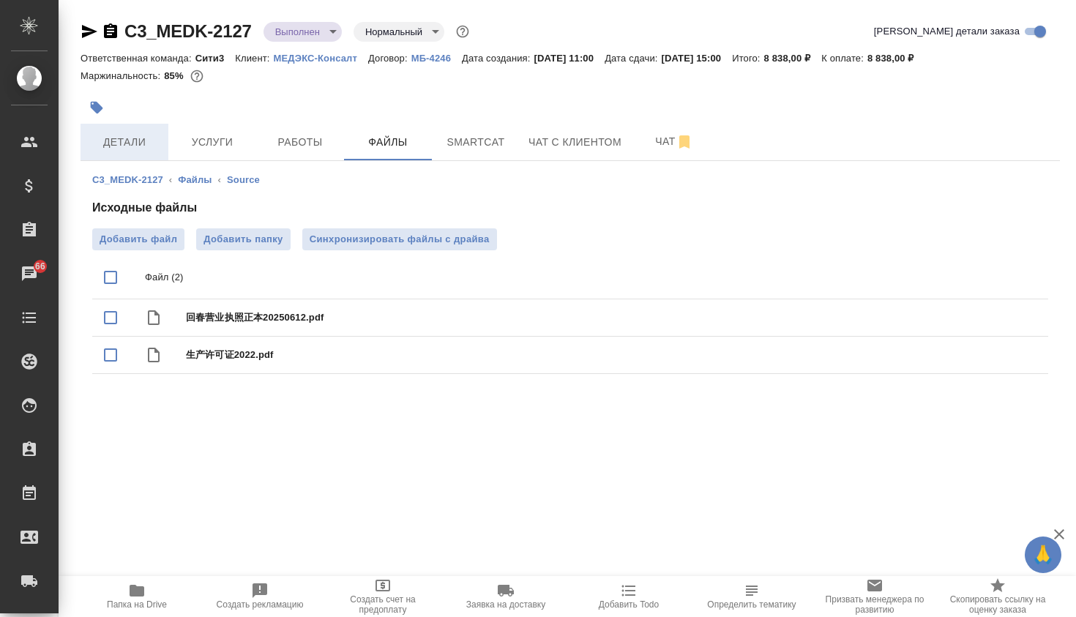
click at [105, 141] on span "Детали" at bounding box center [124, 142] width 70 height 18
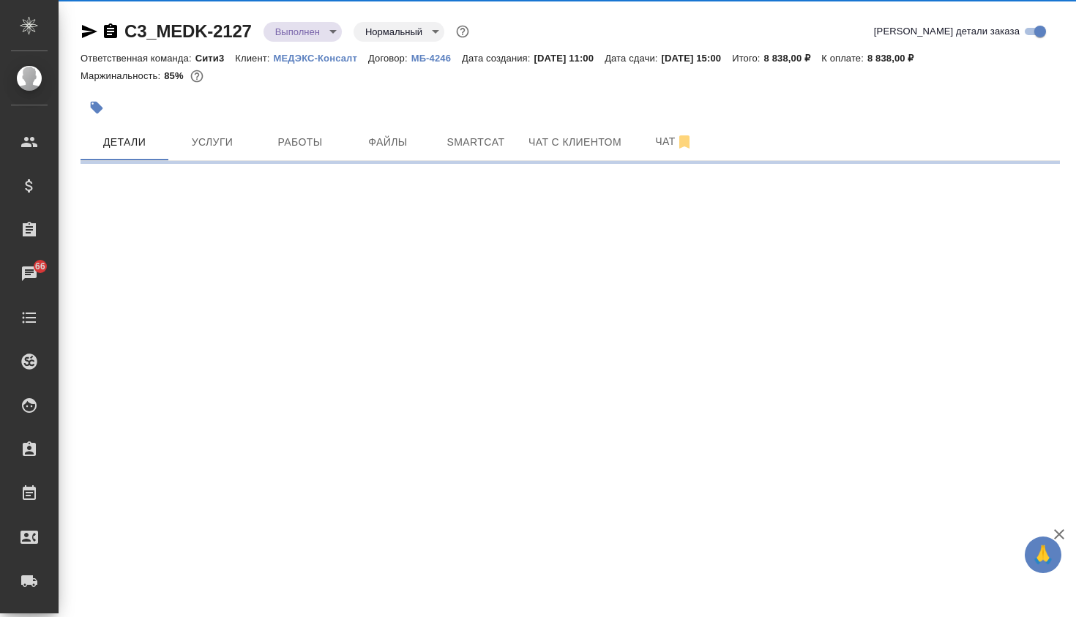
select select "RU"
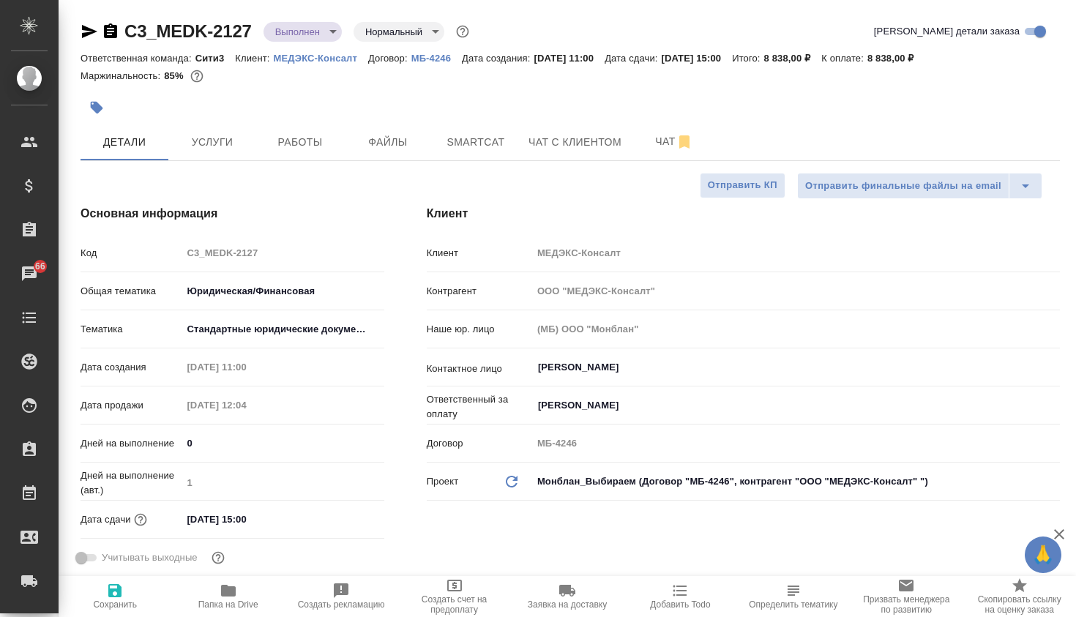
type textarea "x"
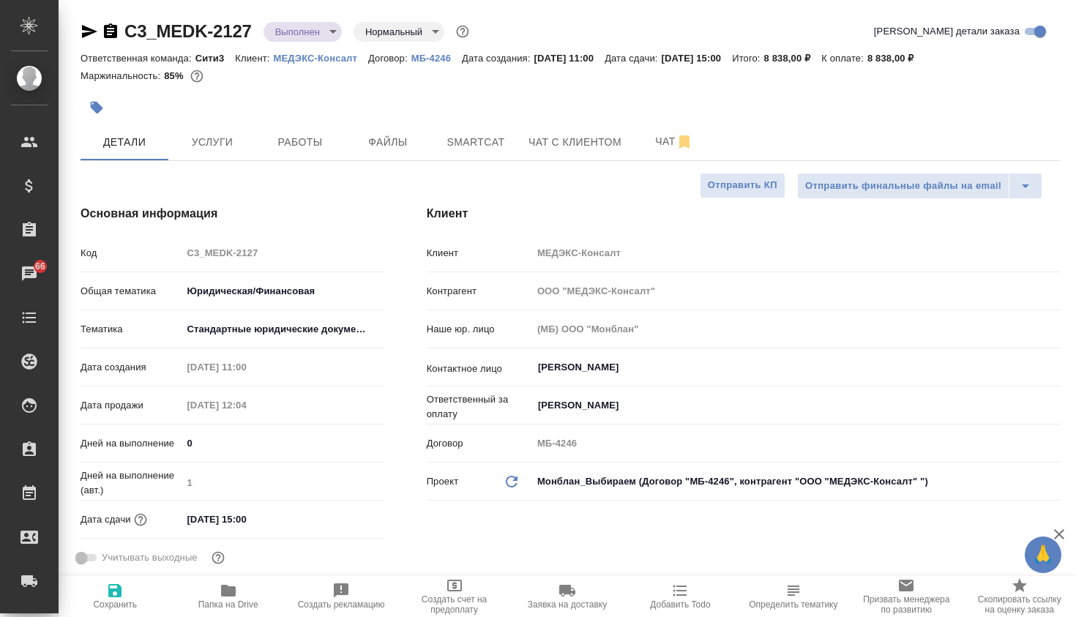
type textarea "x"
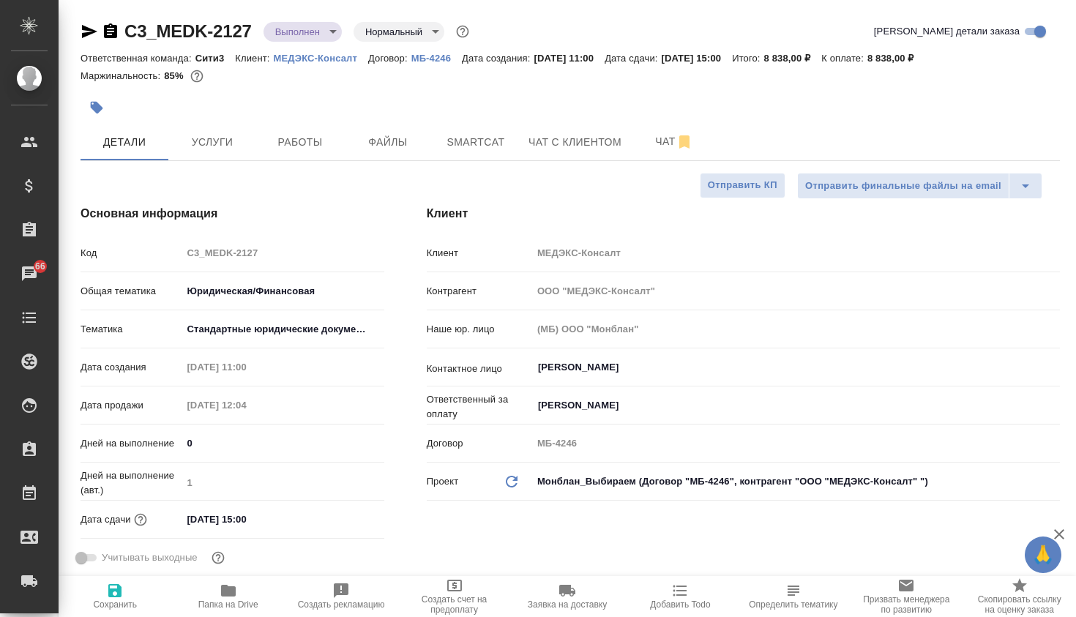
type textarea "x"
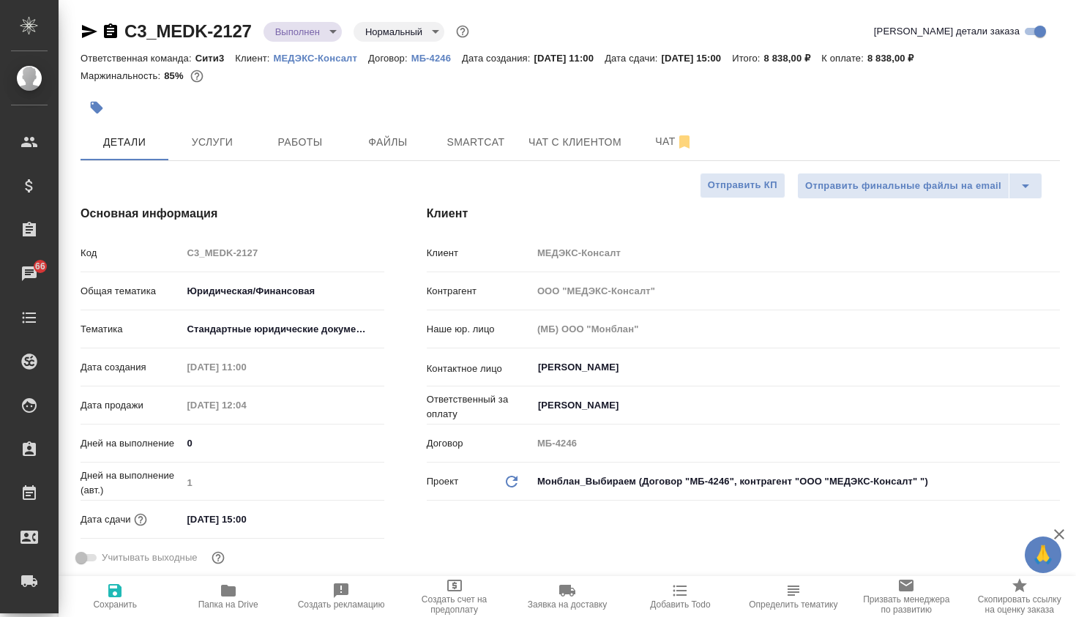
type textarea "x"
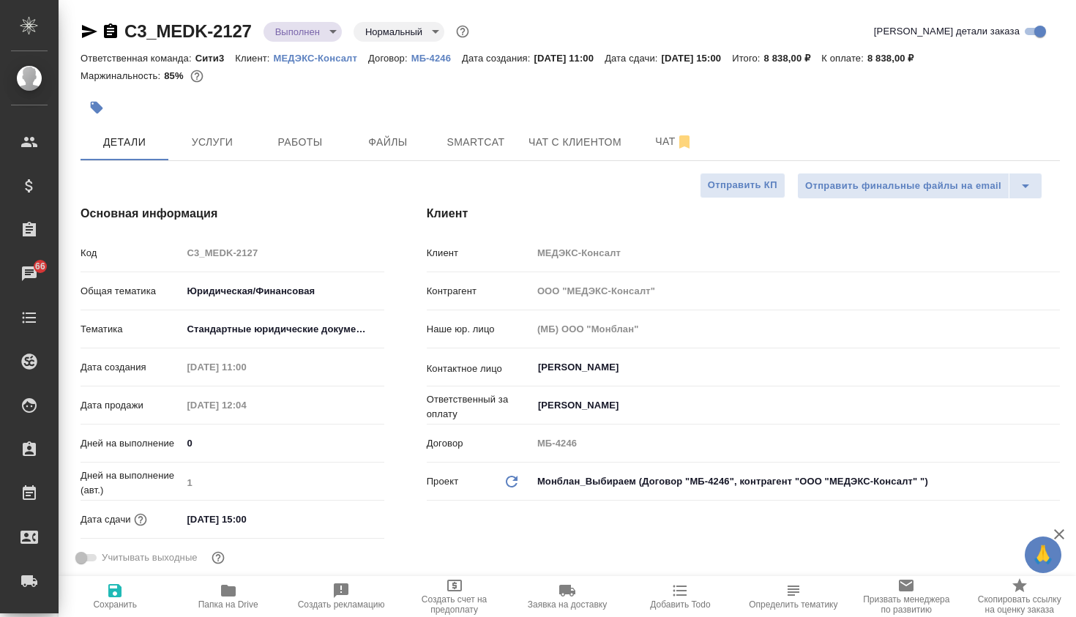
type textarea "x"
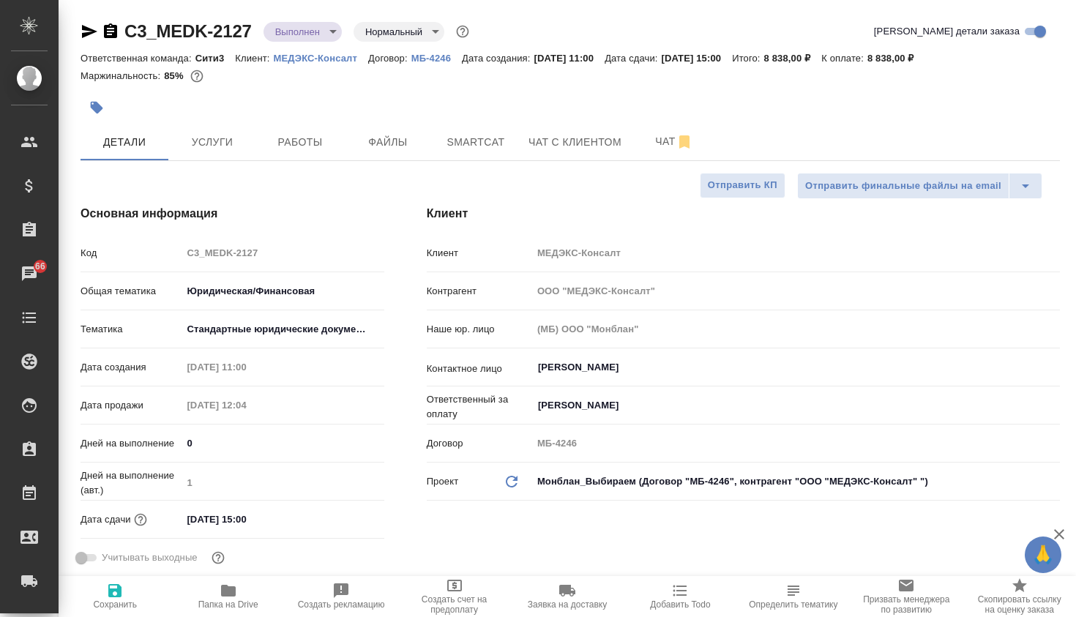
type textarea "x"
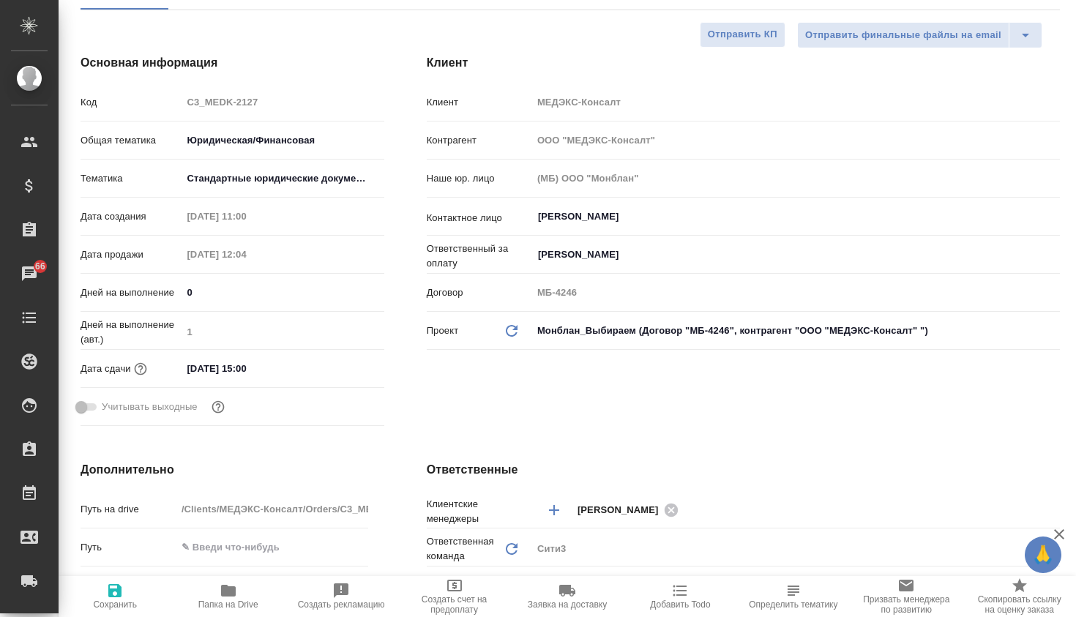
scroll to position [156, 0]
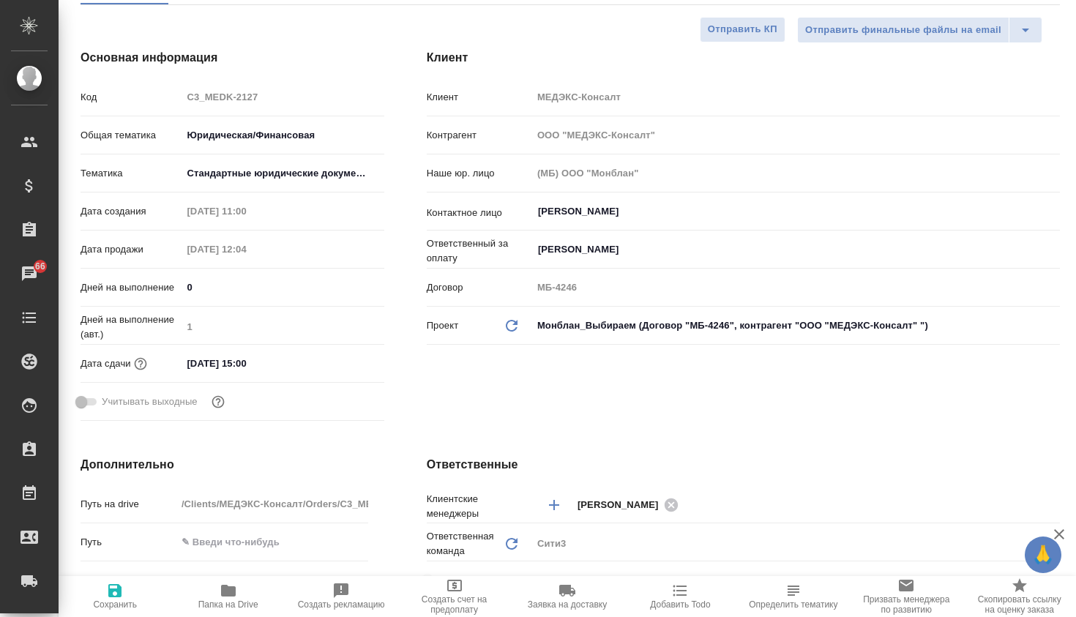
click at [322, 365] on div "[DATE] 15:00" at bounding box center [283, 363] width 203 height 21
click at [260, 368] on input "[DATE] 15:00" at bounding box center [246, 363] width 128 height 21
click at [337, 359] on icon "button" at bounding box center [342, 363] width 18 height 18
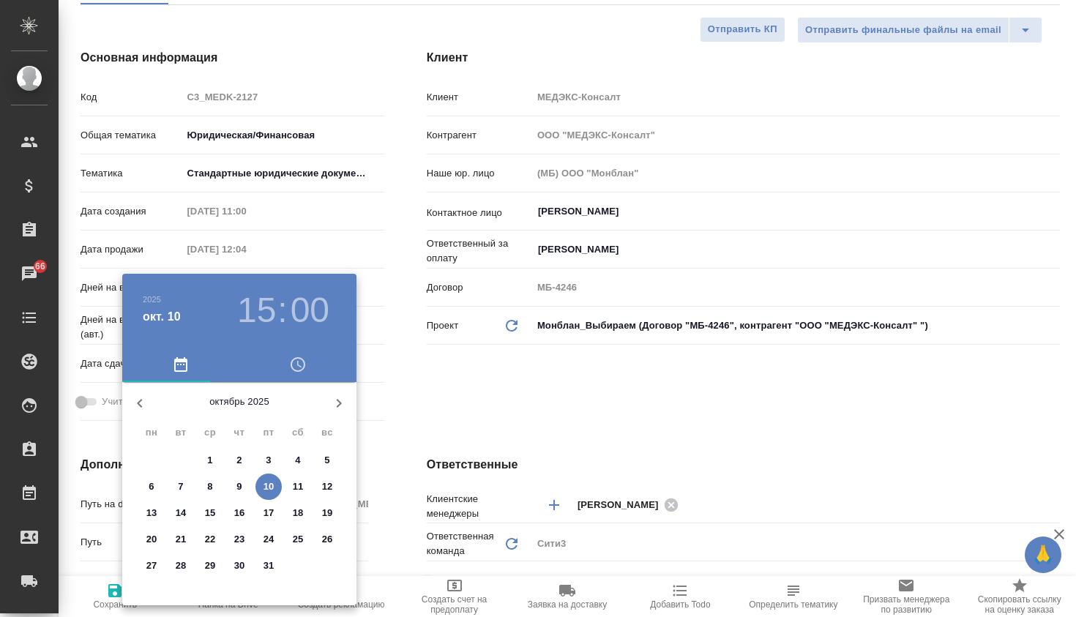
click at [265, 308] on h3 "15" at bounding box center [256, 310] width 39 height 41
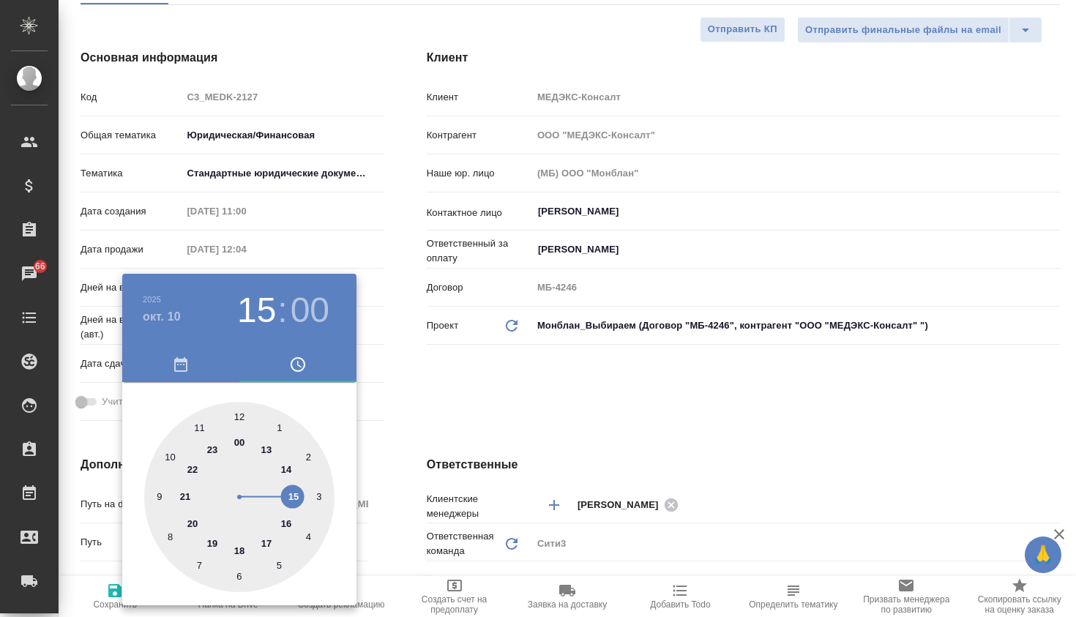
type input "[DATE] 17:00"
type textarea "x"
click at [268, 543] on div at bounding box center [239, 497] width 190 height 190
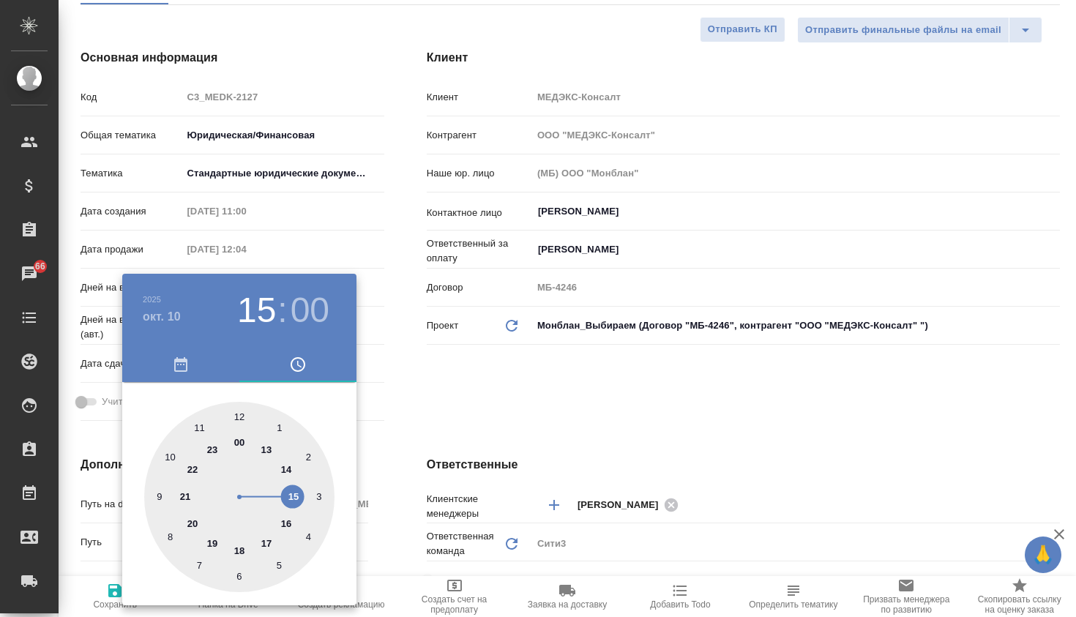
type textarea "x"
click at [428, 388] on div at bounding box center [538, 308] width 1076 height 617
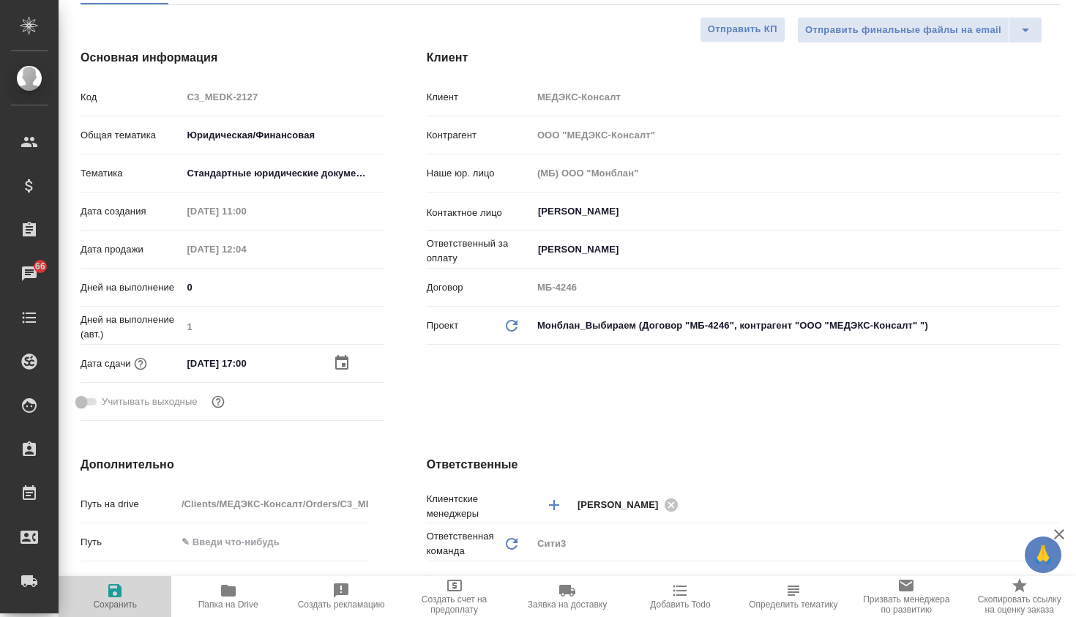
click at [125, 589] on span "Сохранить" at bounding box center [114, 596] width 95 height 28
type textarea "x"
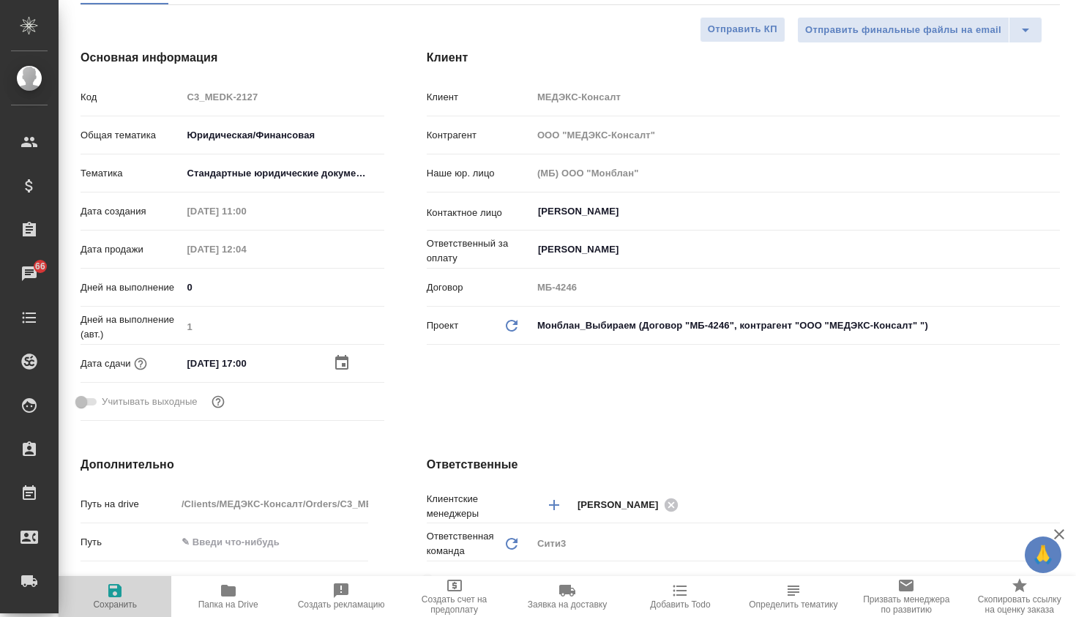
type textarea "x"
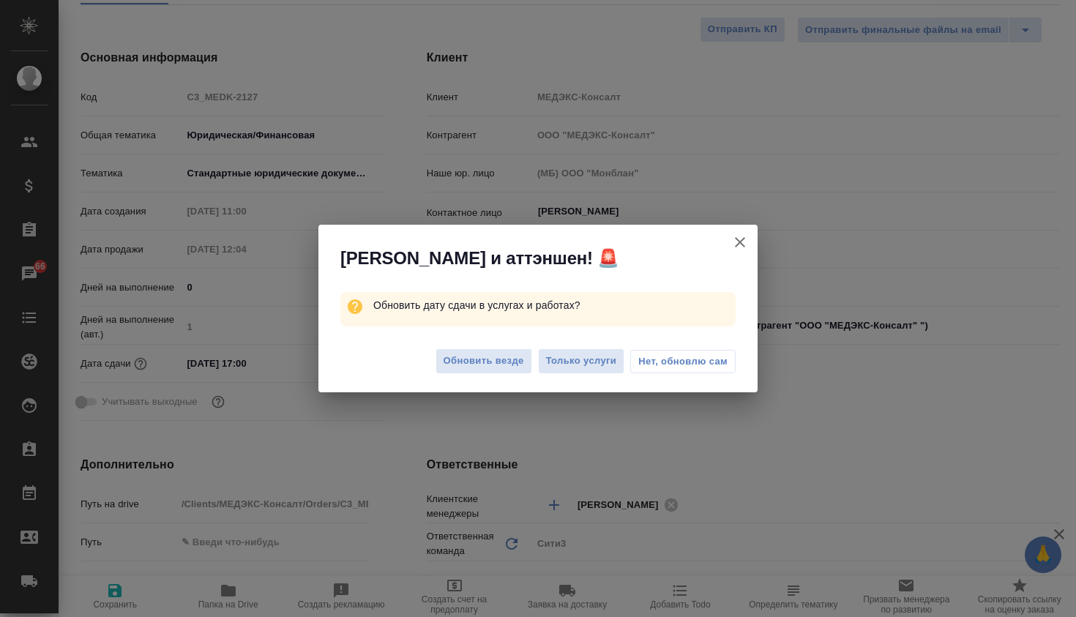
type textarea "x"
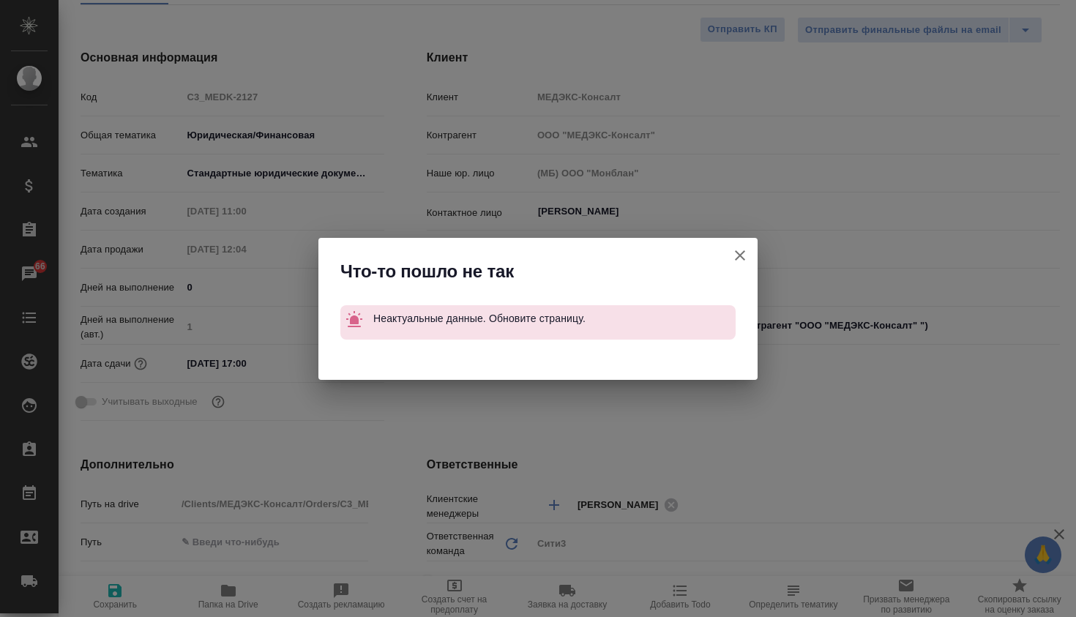
click at [732, 253] on icon "button" at bounding box center [740, 256] width 18 height 18
type textarea "x"
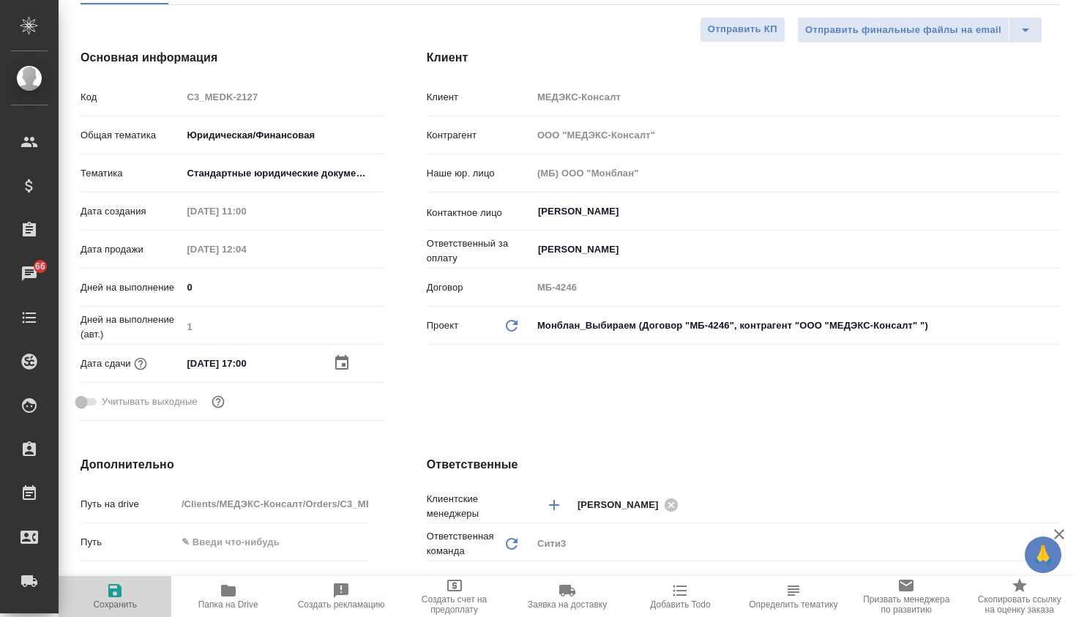
click at [115, 585] on icon "button" at bounding box center [114, 590] width 13 height 13
type textarea "x"
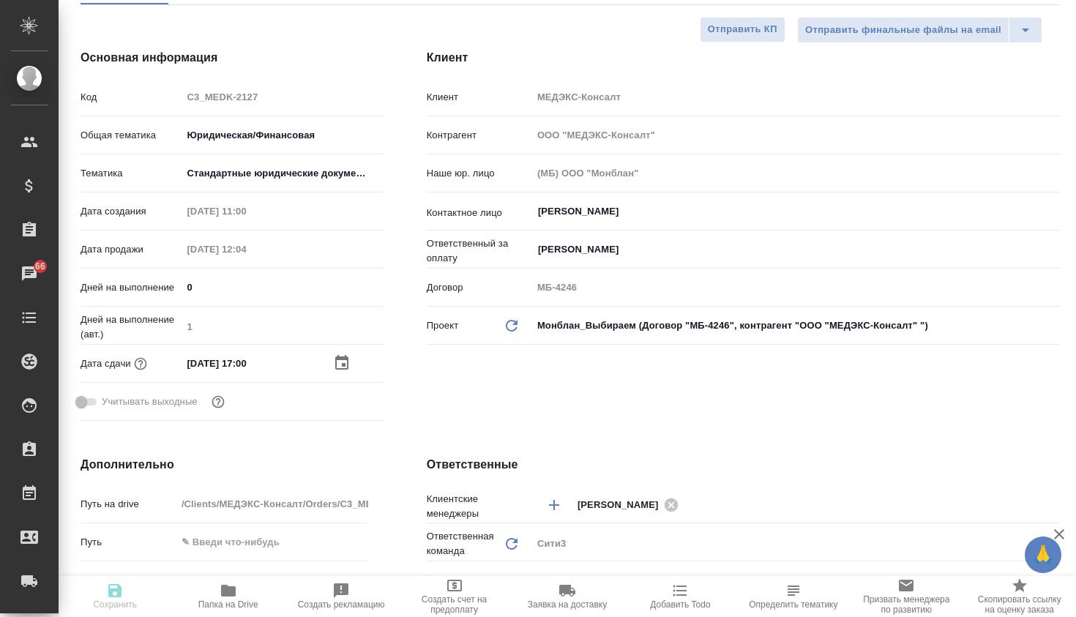
type textarea "x"
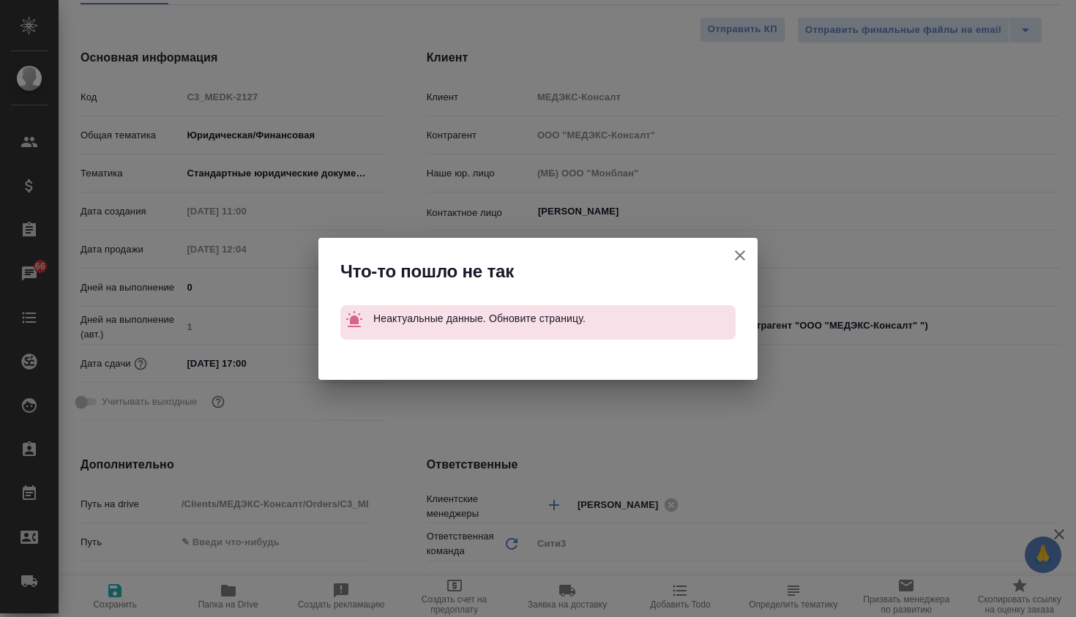
click at [739, 253] on icon "button" at bounding box center [740, 255] width 10 height 10
type textarea "x"
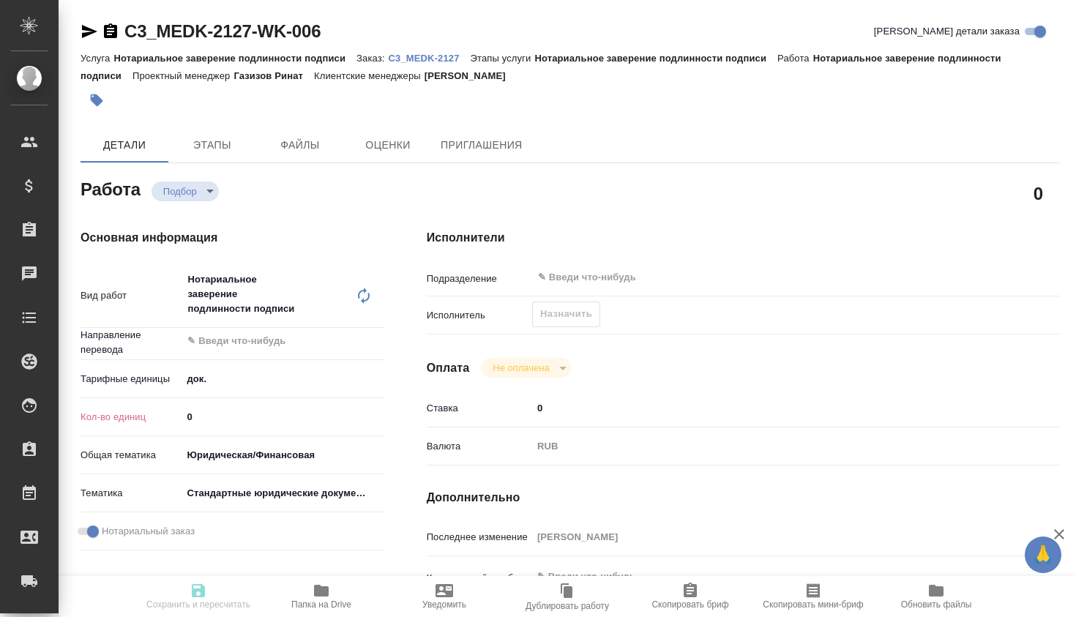
type textarea "x"
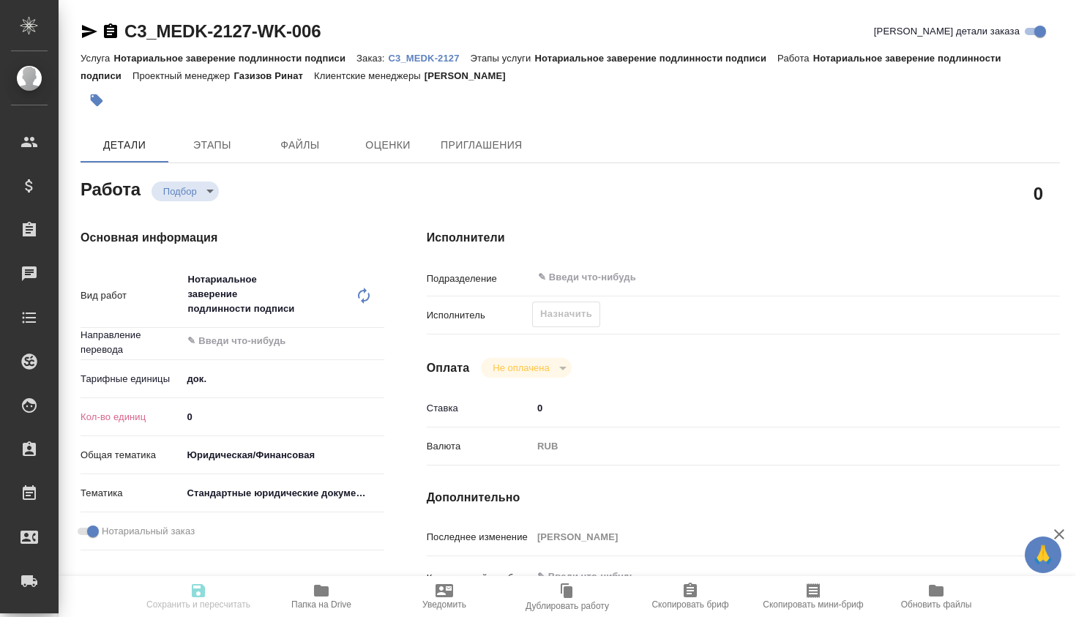
type textarea "x"
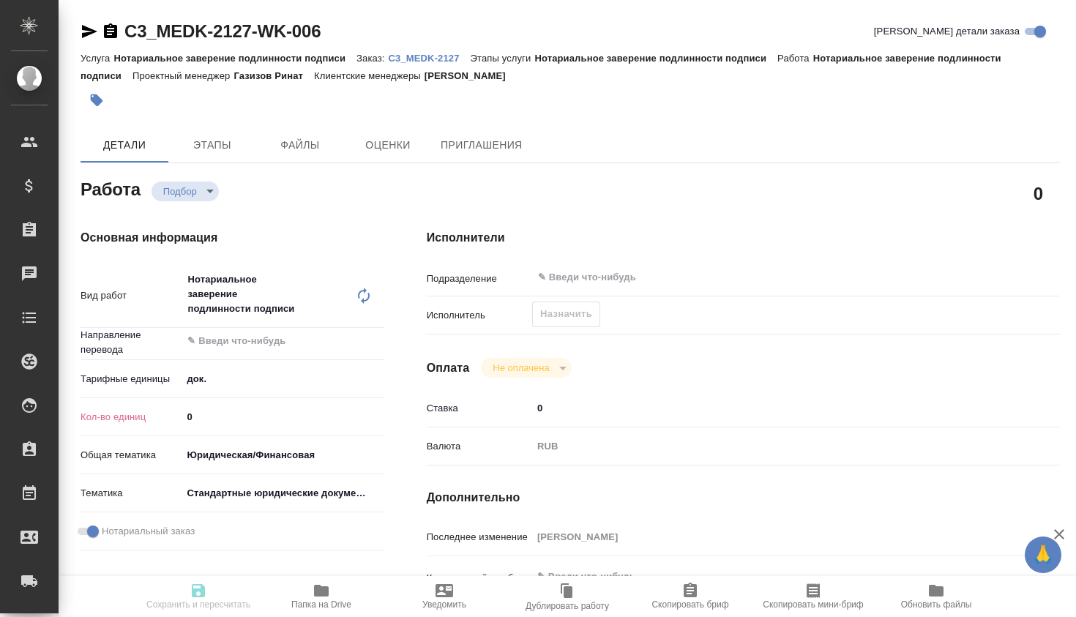
type textarea "x"
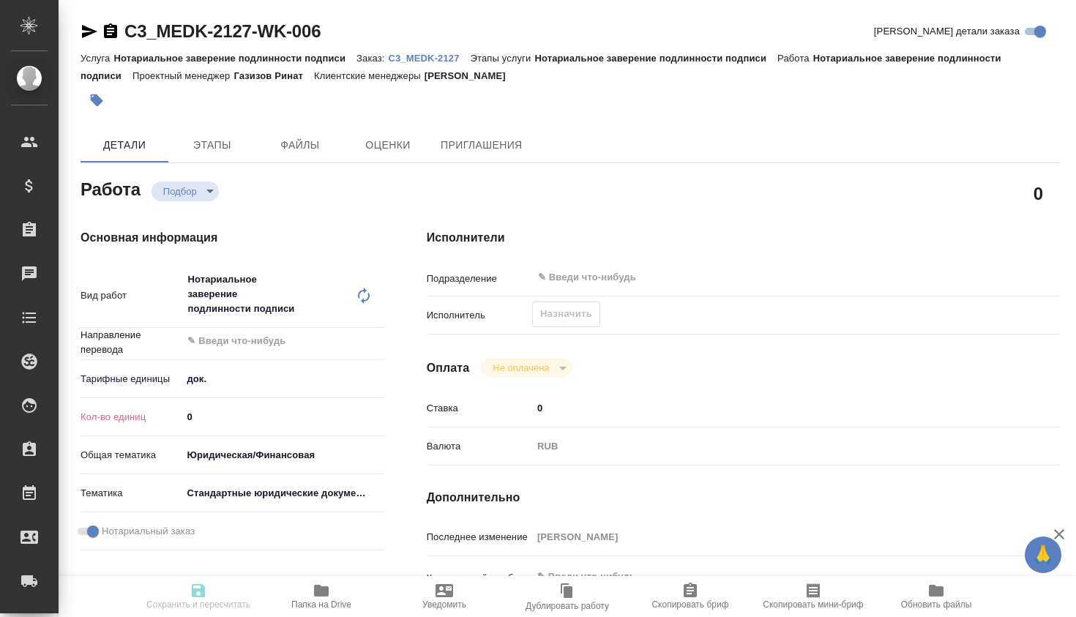
type textarea "x"
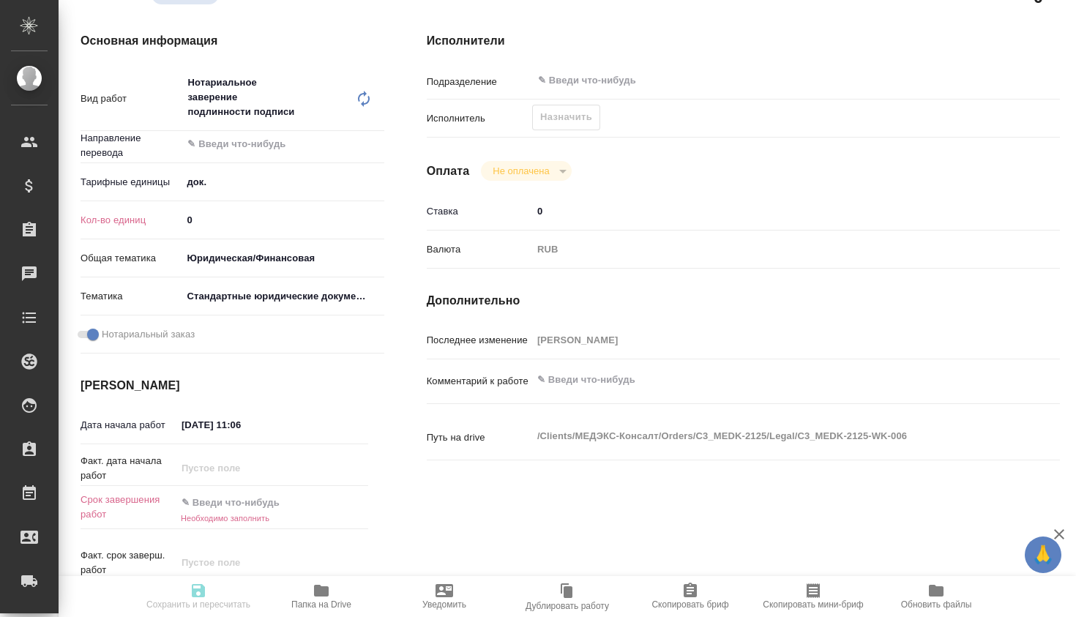
type textarea "x"
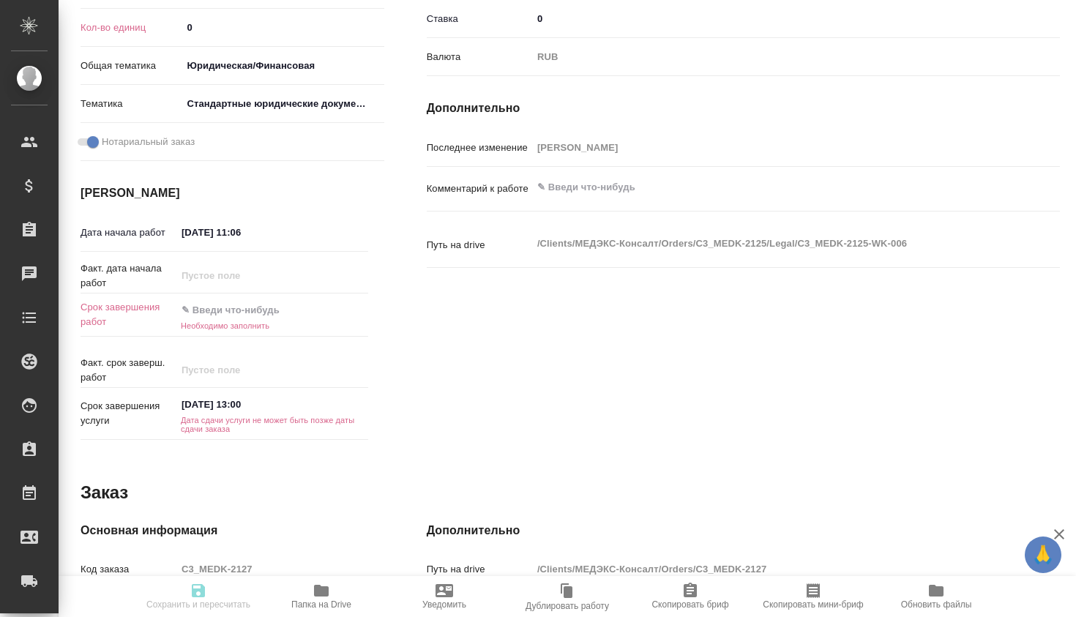
type textarea "x"
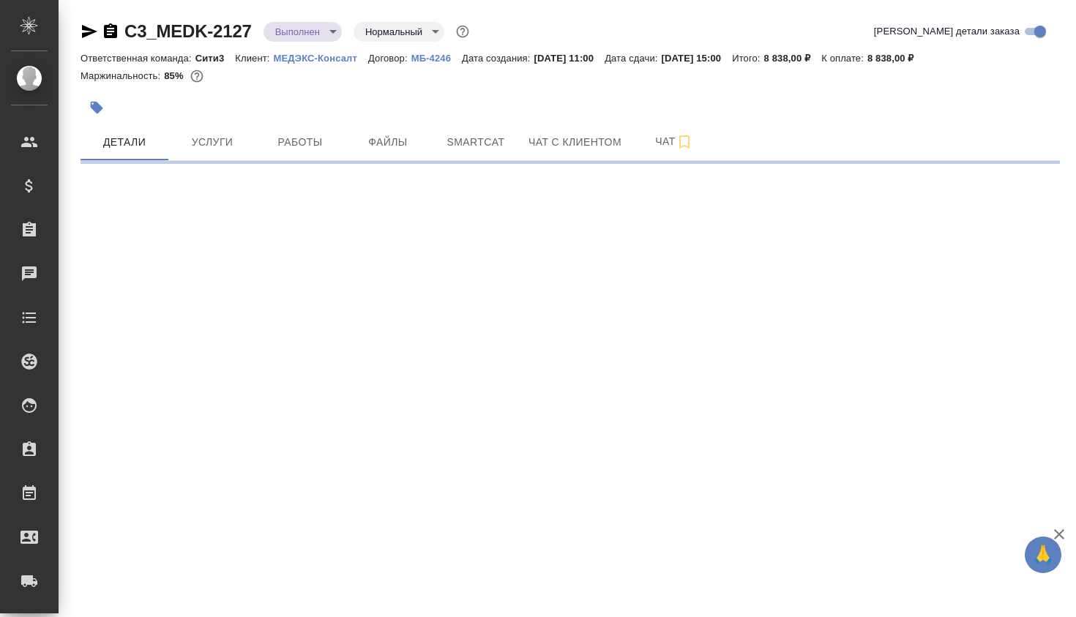
select select "RU"
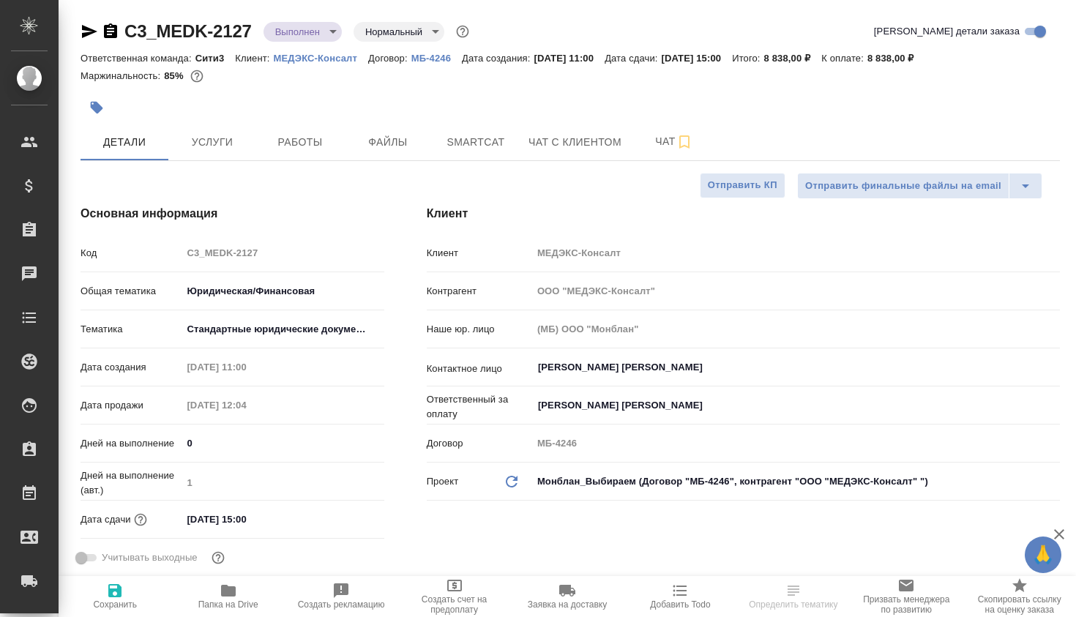
type textarea "x"
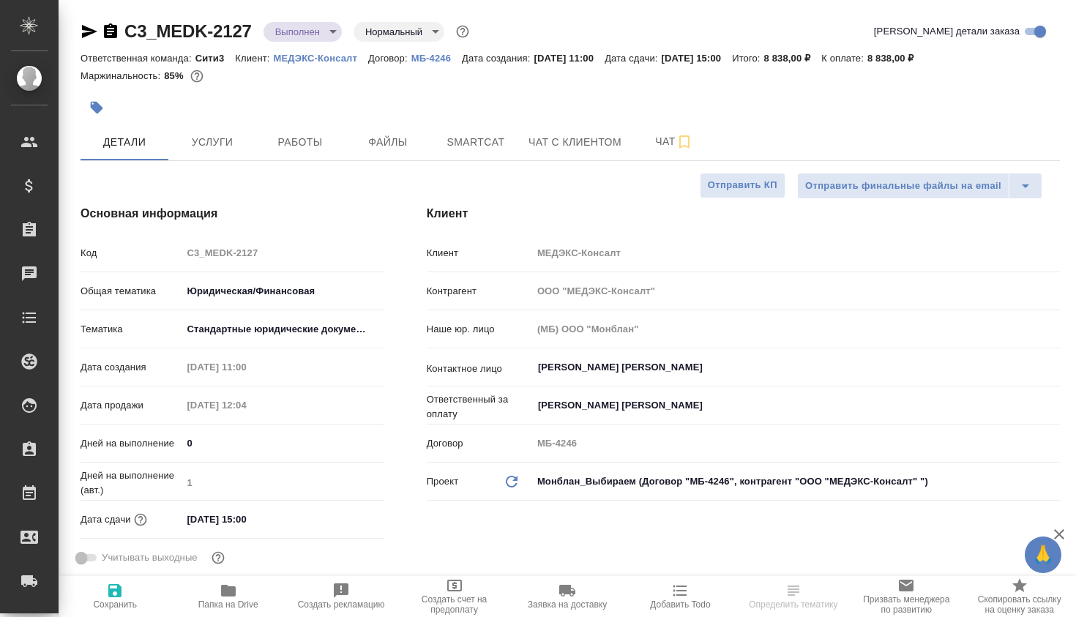
type textarea "x"
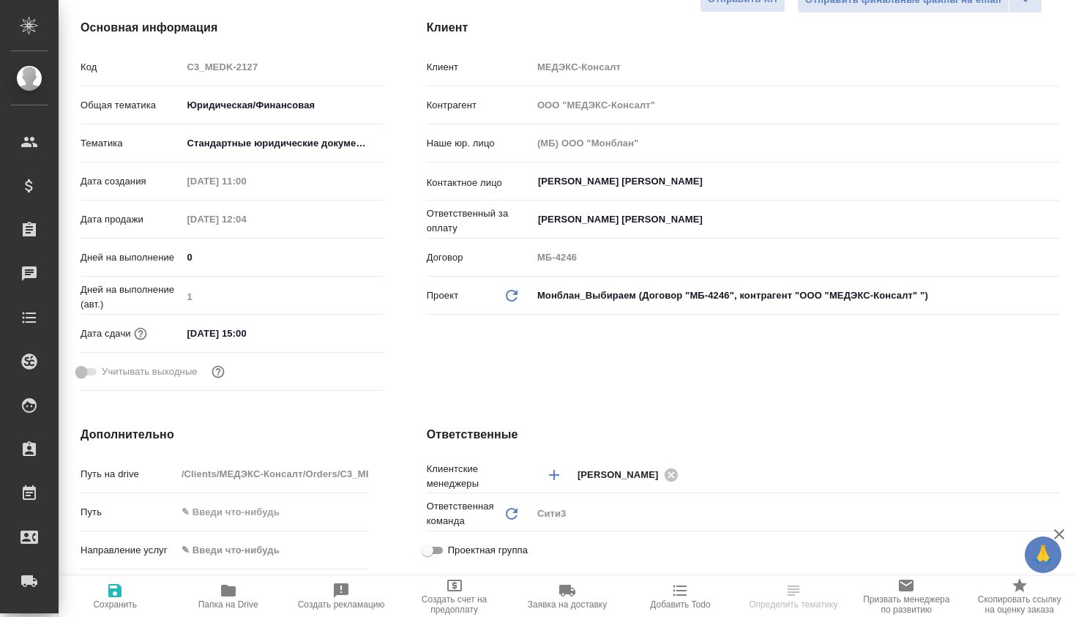
type textarea "x"
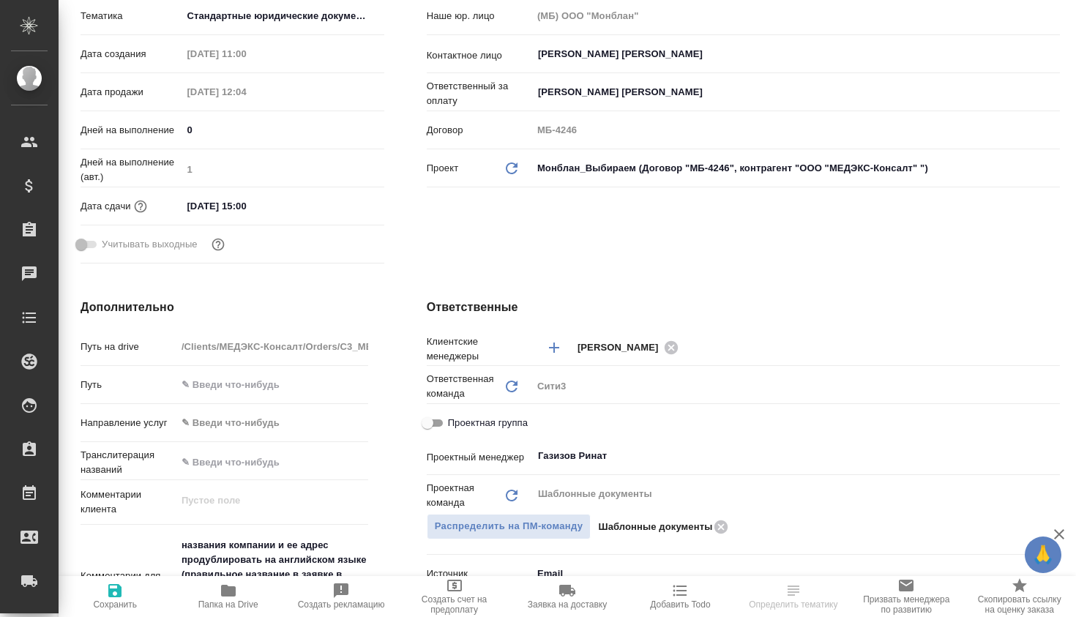
scroll to position [280, 0]
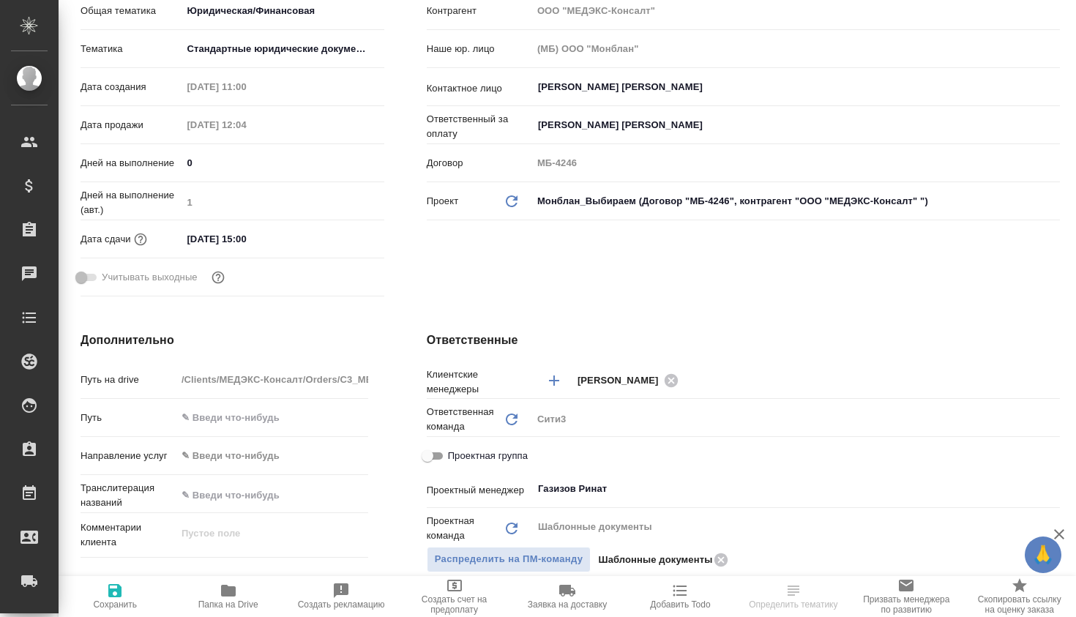
click at [335, 242] on div "[DATE] 15:00" at bounding box center [283, 238] width 203 height 21
click at [277, 234] on input "[DATE] 15:00" at bounding box center [246, 238] width 128 height 21
click at [335, 238] on icon "button" at bounding box center [342, 238] width 18 height 18
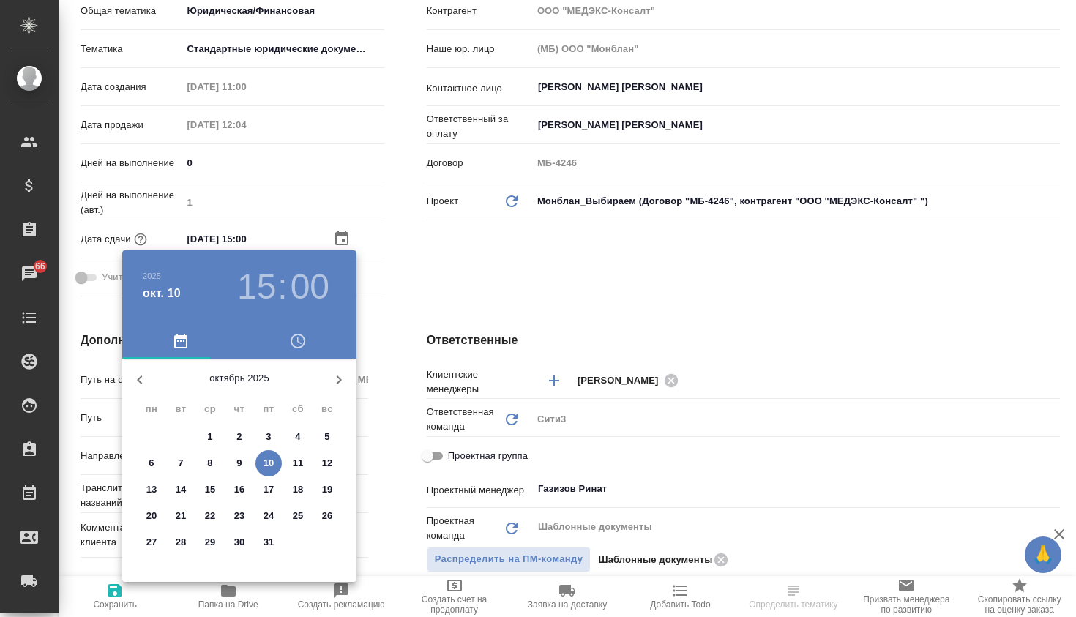
click at [260, 287] on h3 "15" at bounding box center [256, 286] width 39 height 41
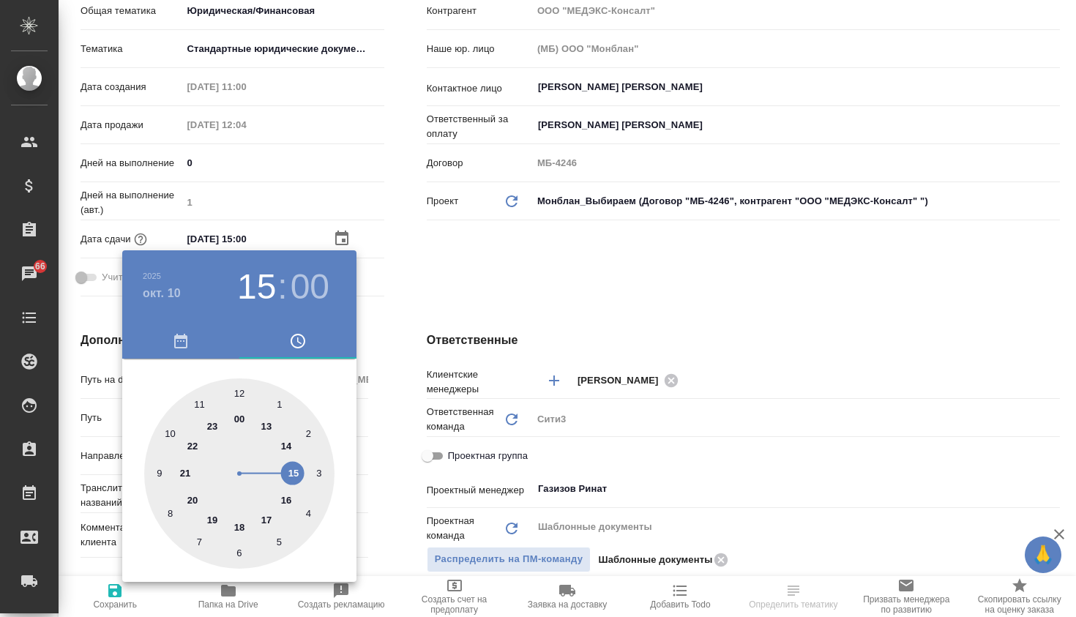
click at [269, 506] on div at bounding box center [239, 473] width 190 height 190
type input "[DATE] 17:00"
type textarea "x"
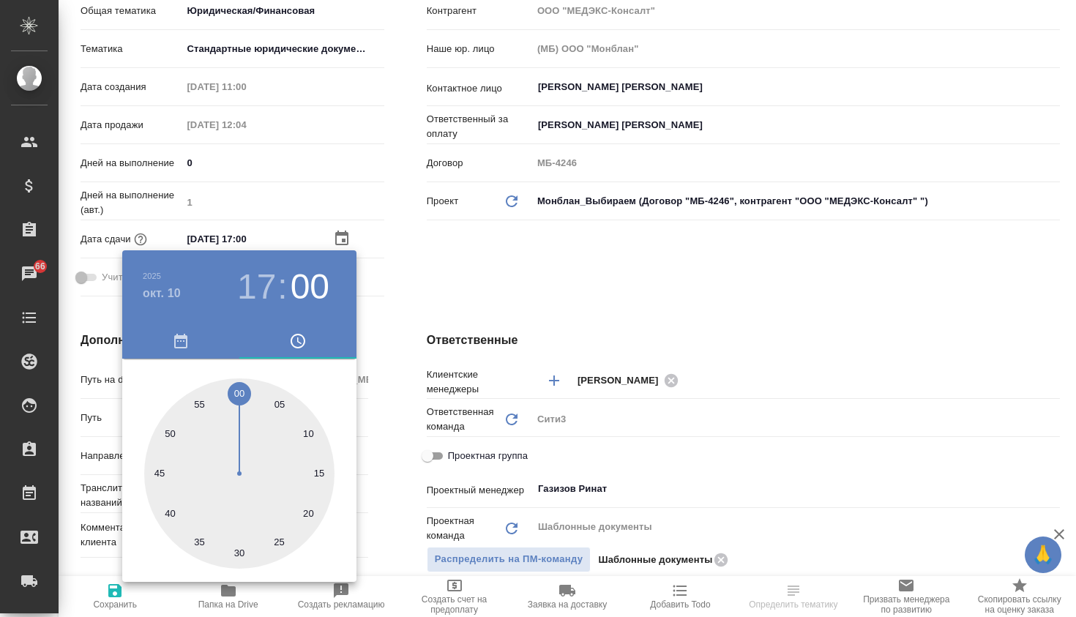
click at [423, 280] on div at bounding box center [538, 308] width 1076 height 617
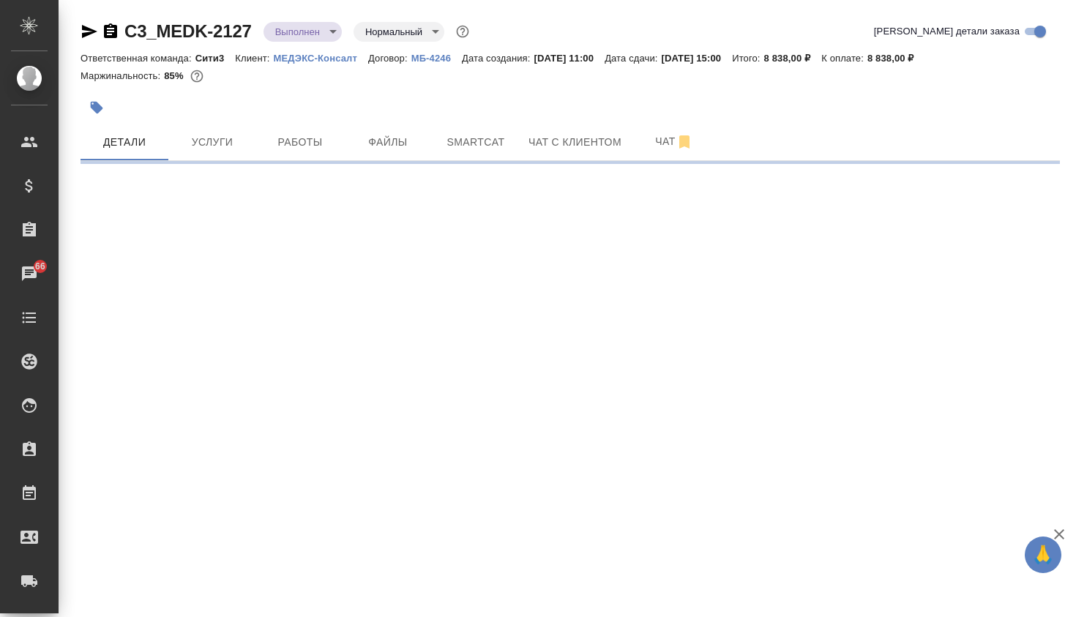
scroll to position [0, 0]
select select "RU"
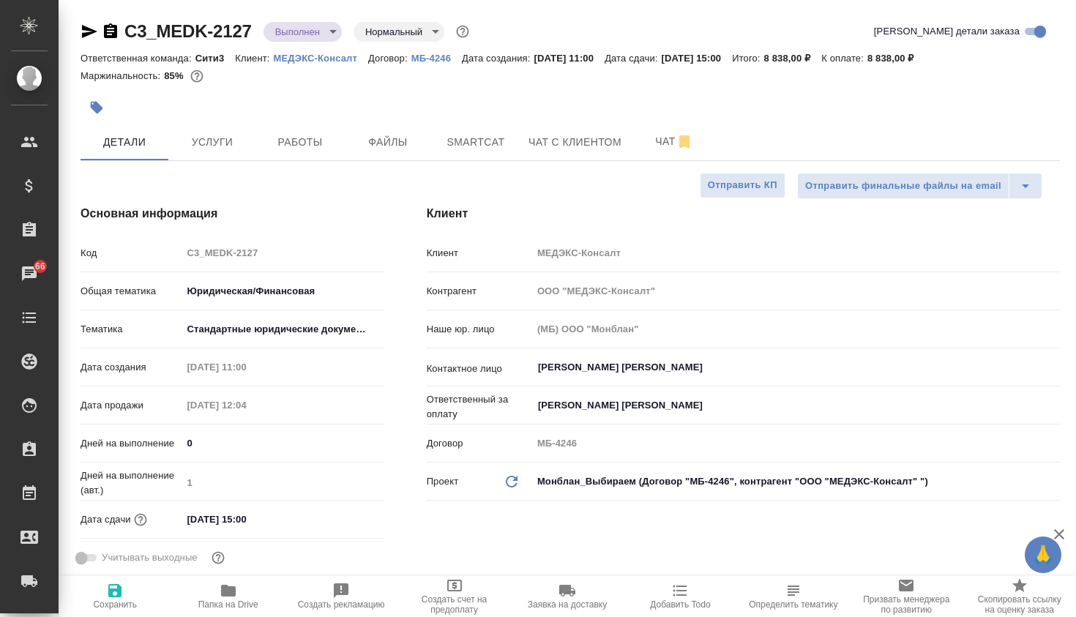
type textarea "x"
click at [304, 148] on span "Работы" at bounding box center [300, 142] width 70 height 18
